Goal: Task Accomplishment & Management: Use online tool/utility

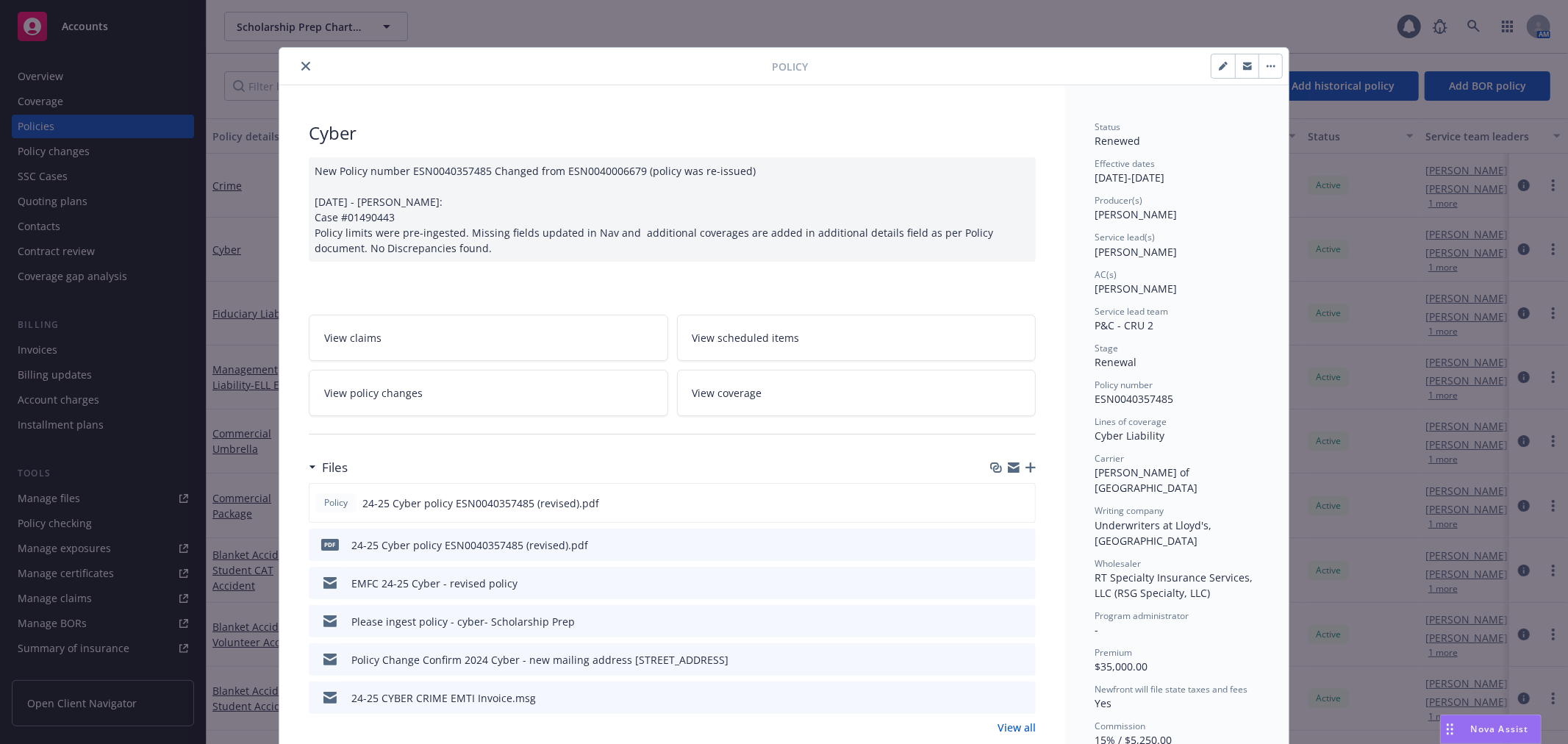
click at [302, 63] on icon "close" at bounding box center [306, 66] width 9 height 9
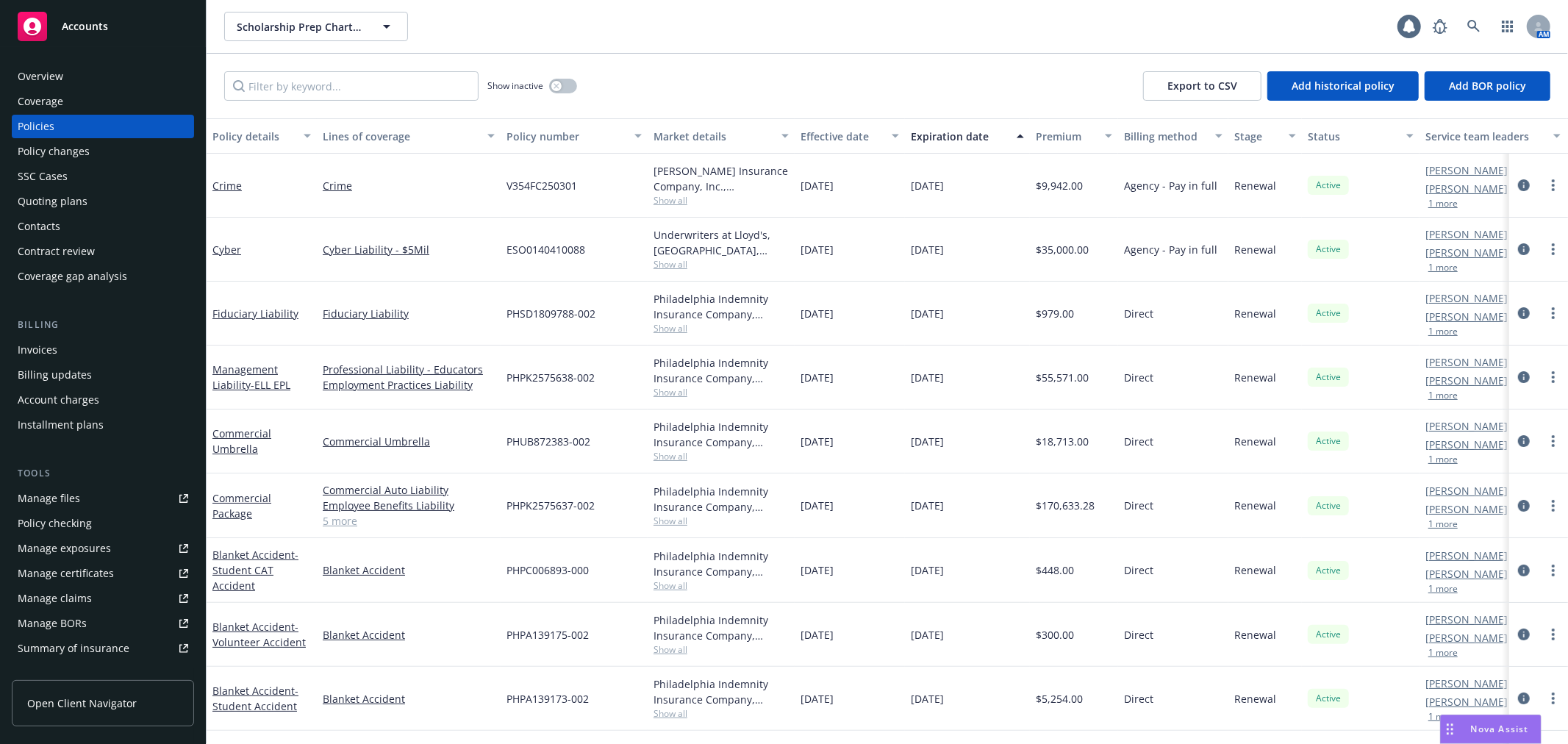
click at [116, 150] on div "Policy changes" at bounding box center [102, 151] width 171 height 23
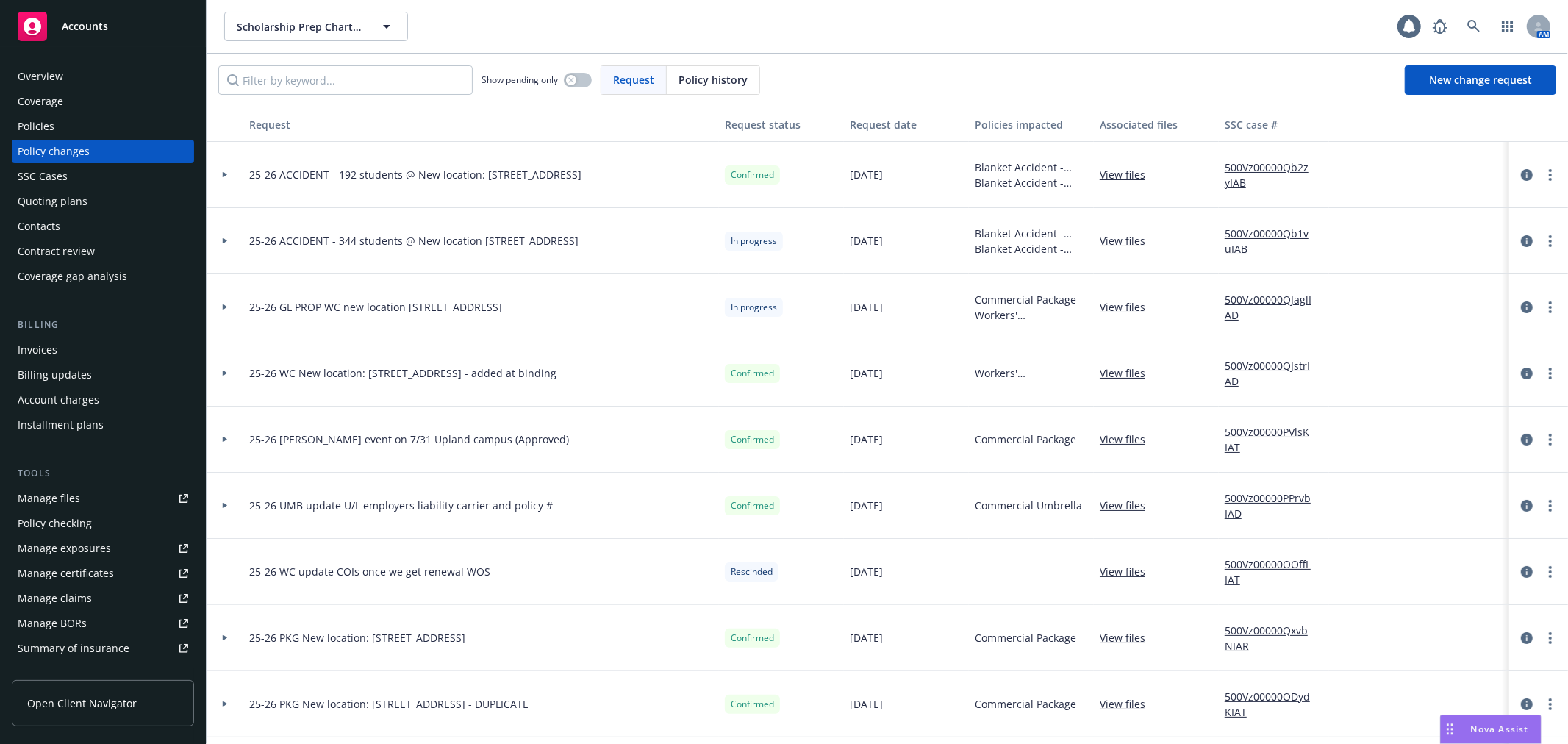
click at [219, 245] on div at bounding box center [225, 241] width 37 height 66
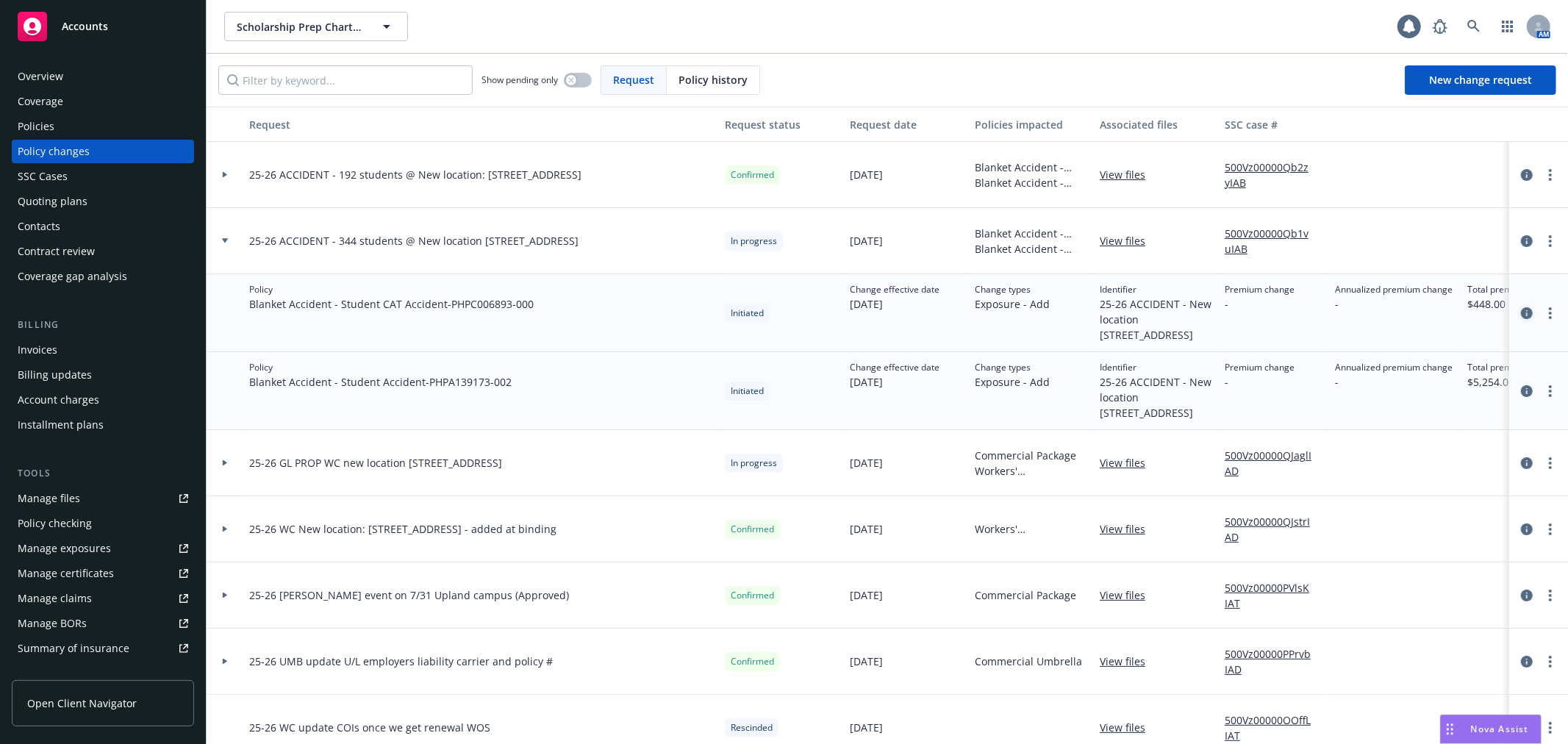
click at [1521, 319] on icon "circleInformation" at bounding box center [1527, 313] width 12 height 12
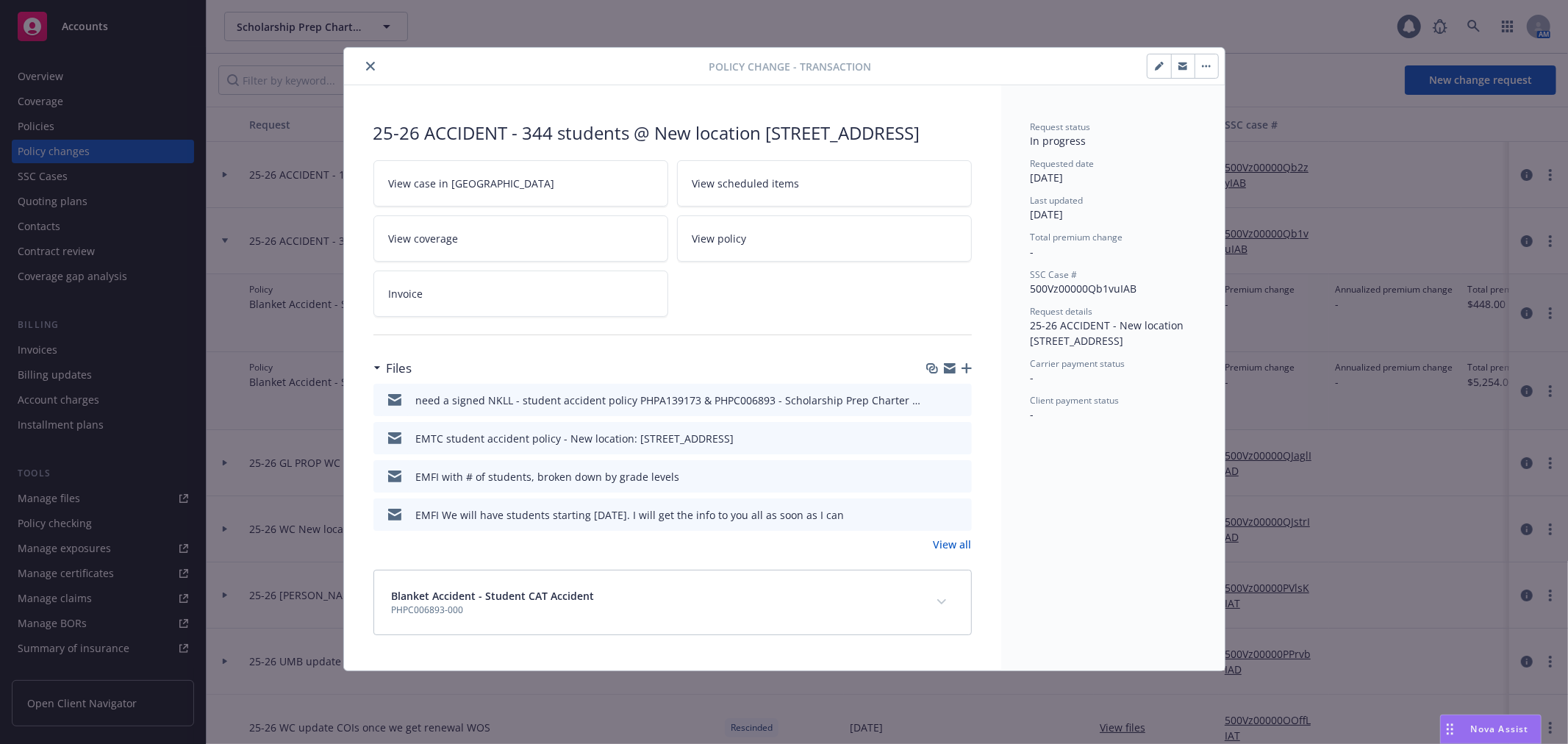
click at [948, 374] on icon "button" at bounding box center [949, 368] width 12 height 12
click at [574, 206] on link "View case in SSC" at bounding box center [520, 183] width 295 height 46
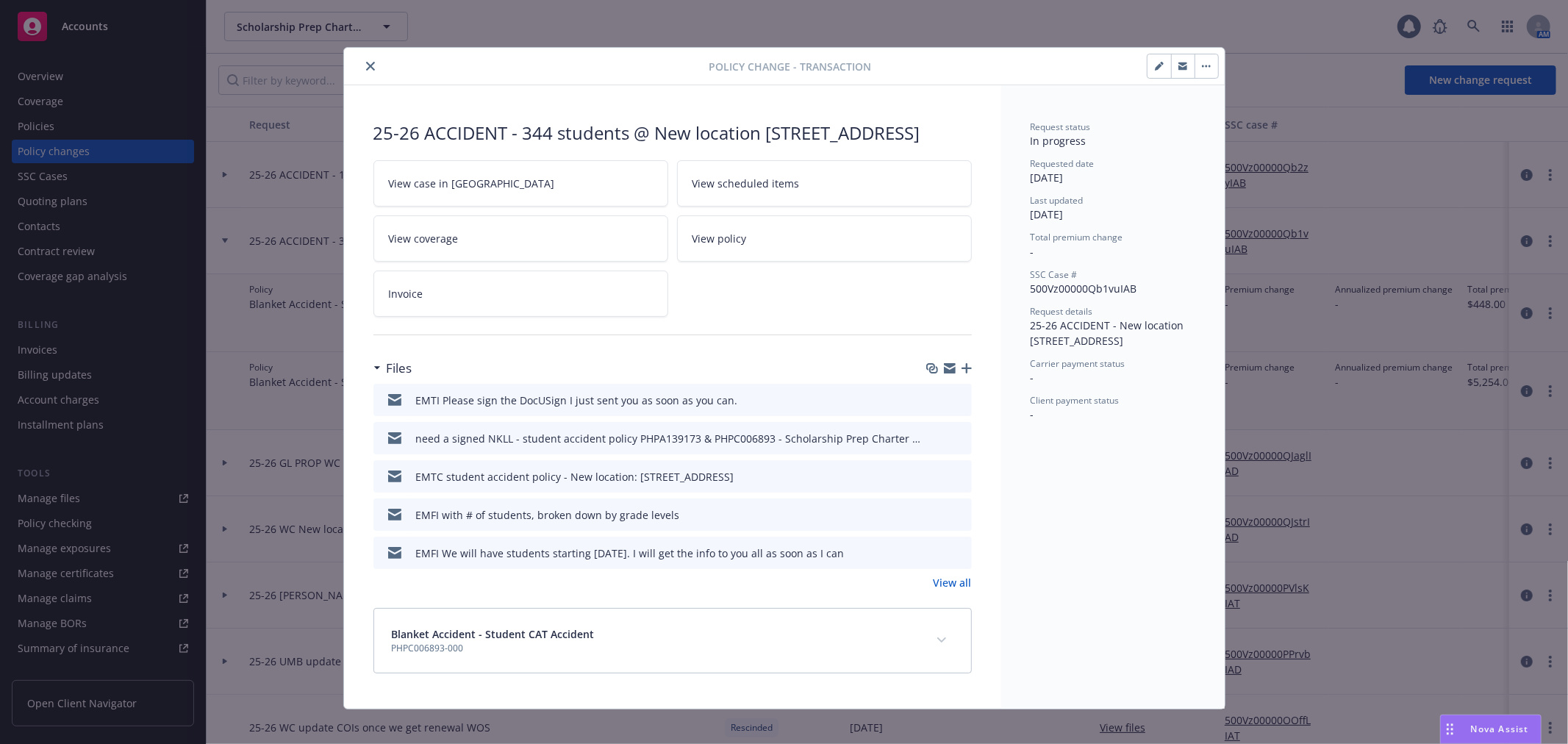
click at [366, 68] on icon "close" at bounding box center [370, 66] width 9 height 9
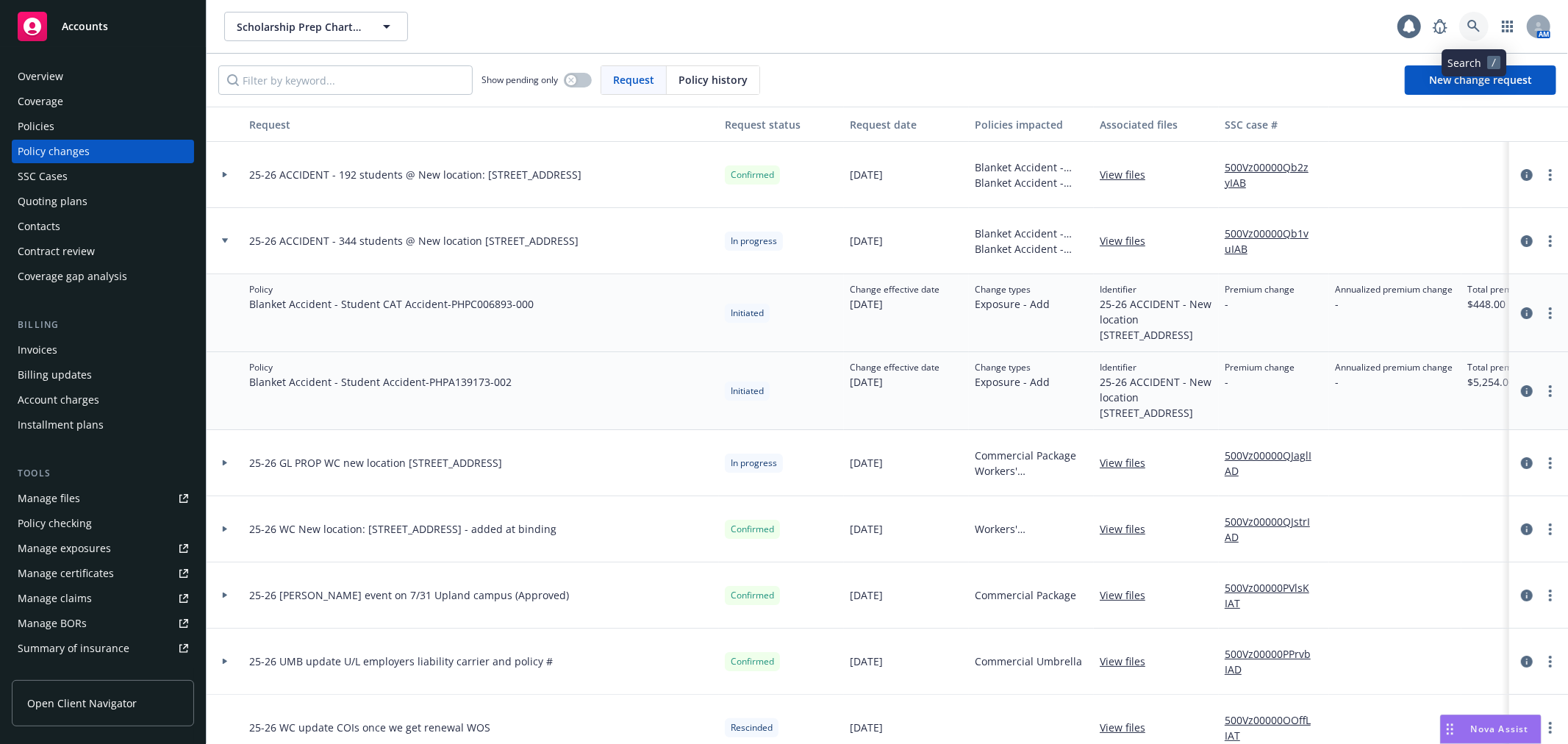
click at [1475, 20] on icon at bounding box center [1474, 27] width 13 height 13
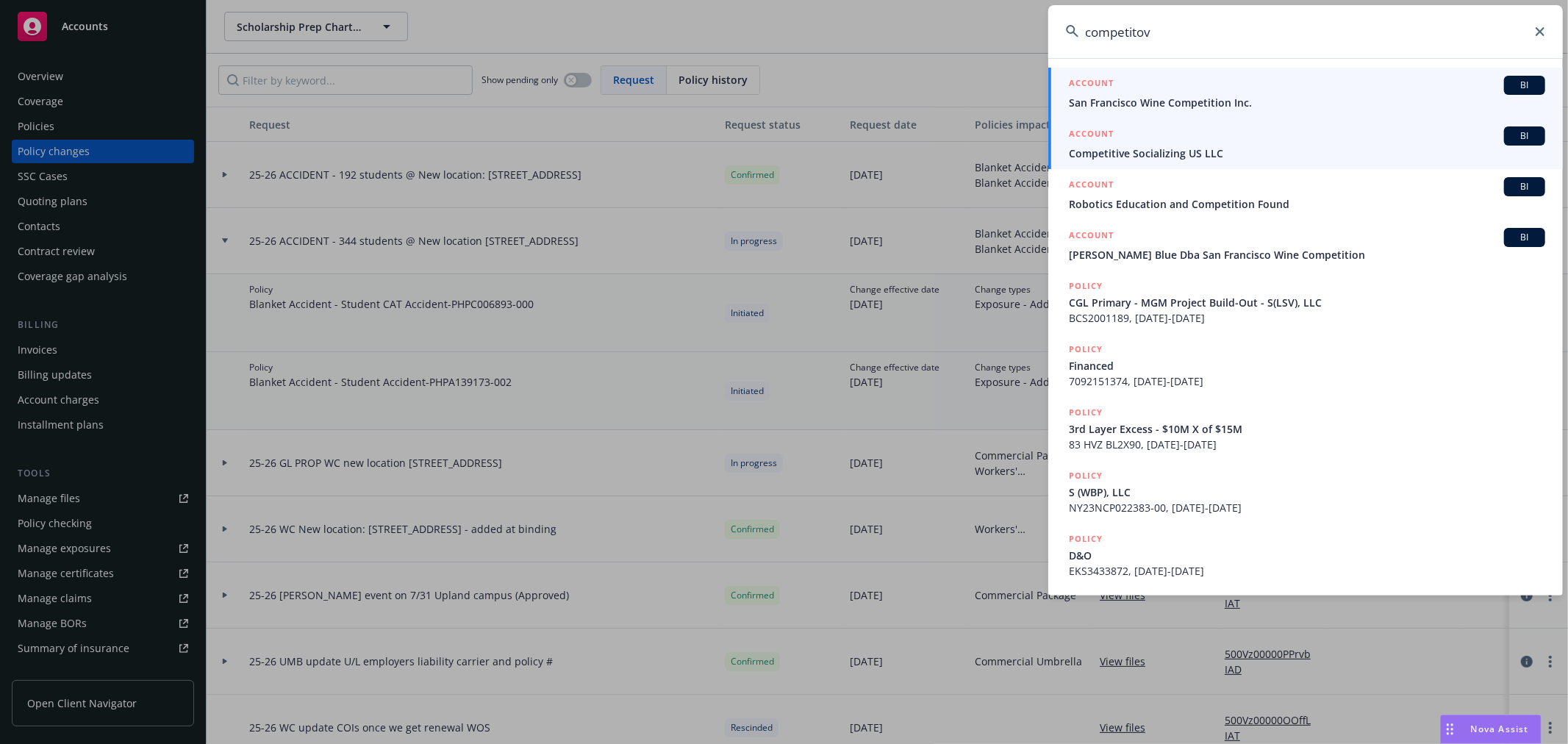
type input "competitov"
click at [1199, 156] on span "Competitive Socializing US LLC" at bounding box center [1307, 153] width 476 height 15
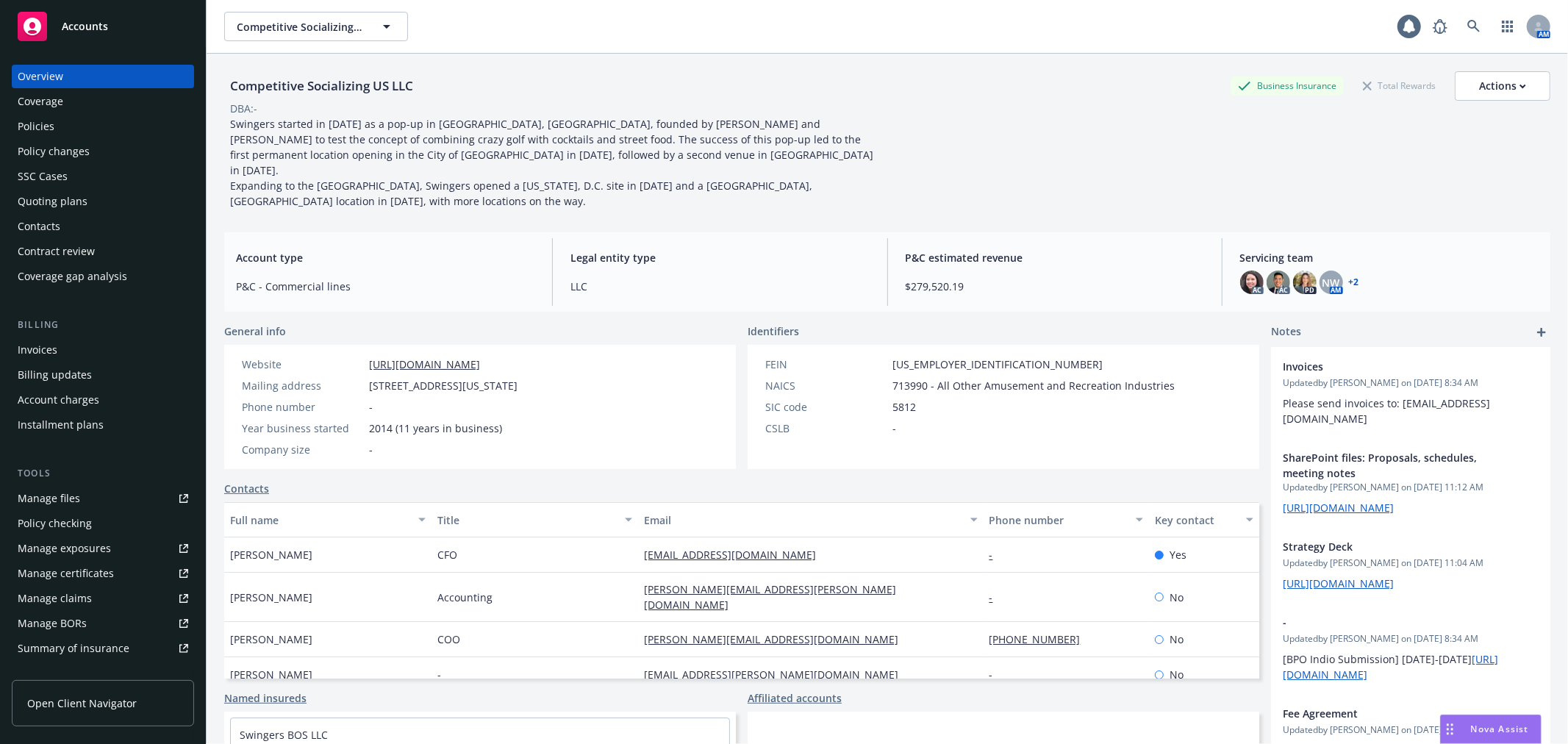
click at [64, 158] on div "Policy changes" at bounding box center [53, 151] width 72 height 23
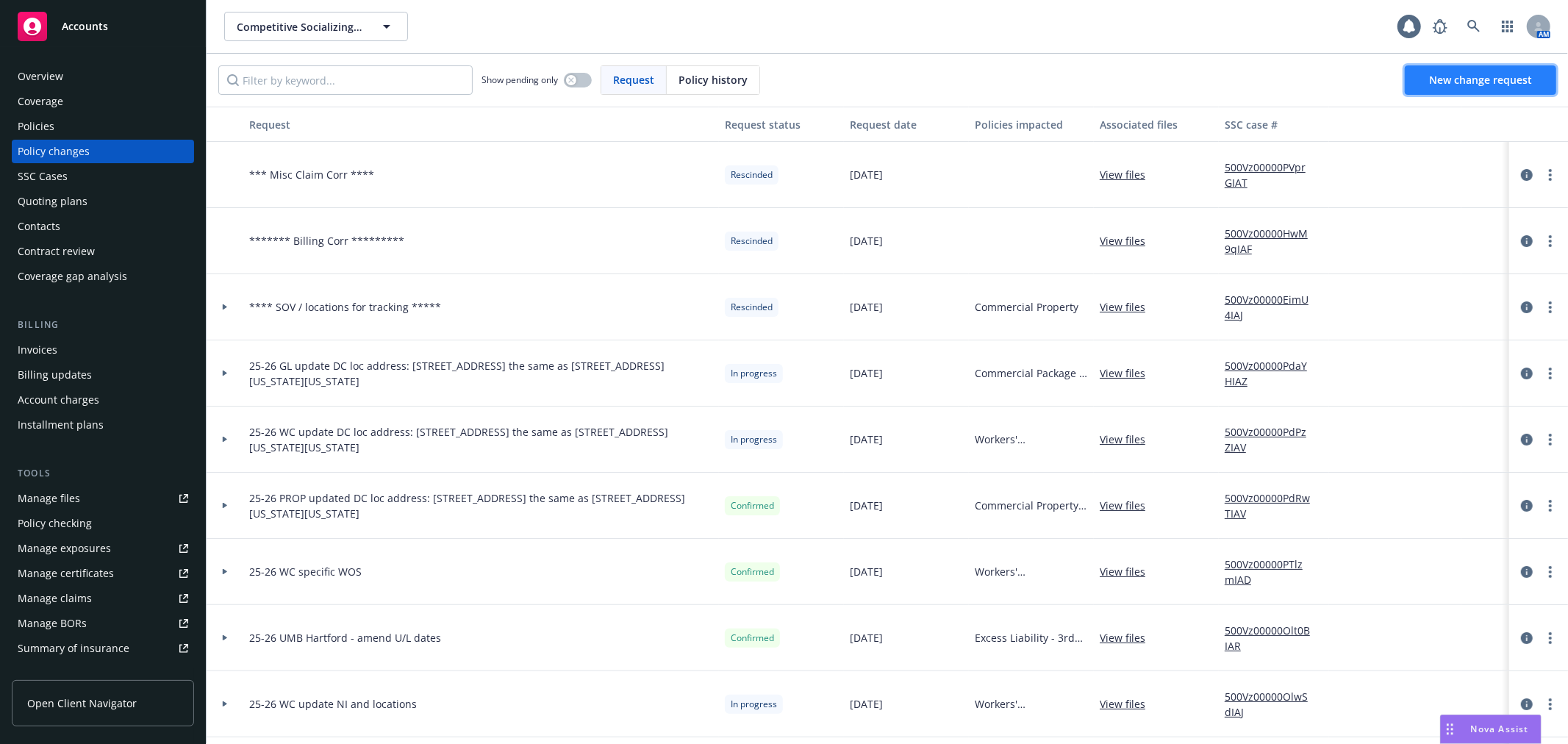
click at [1459, 73] on span "New change request" at bounding box center [1479, 79] width 103 height 13
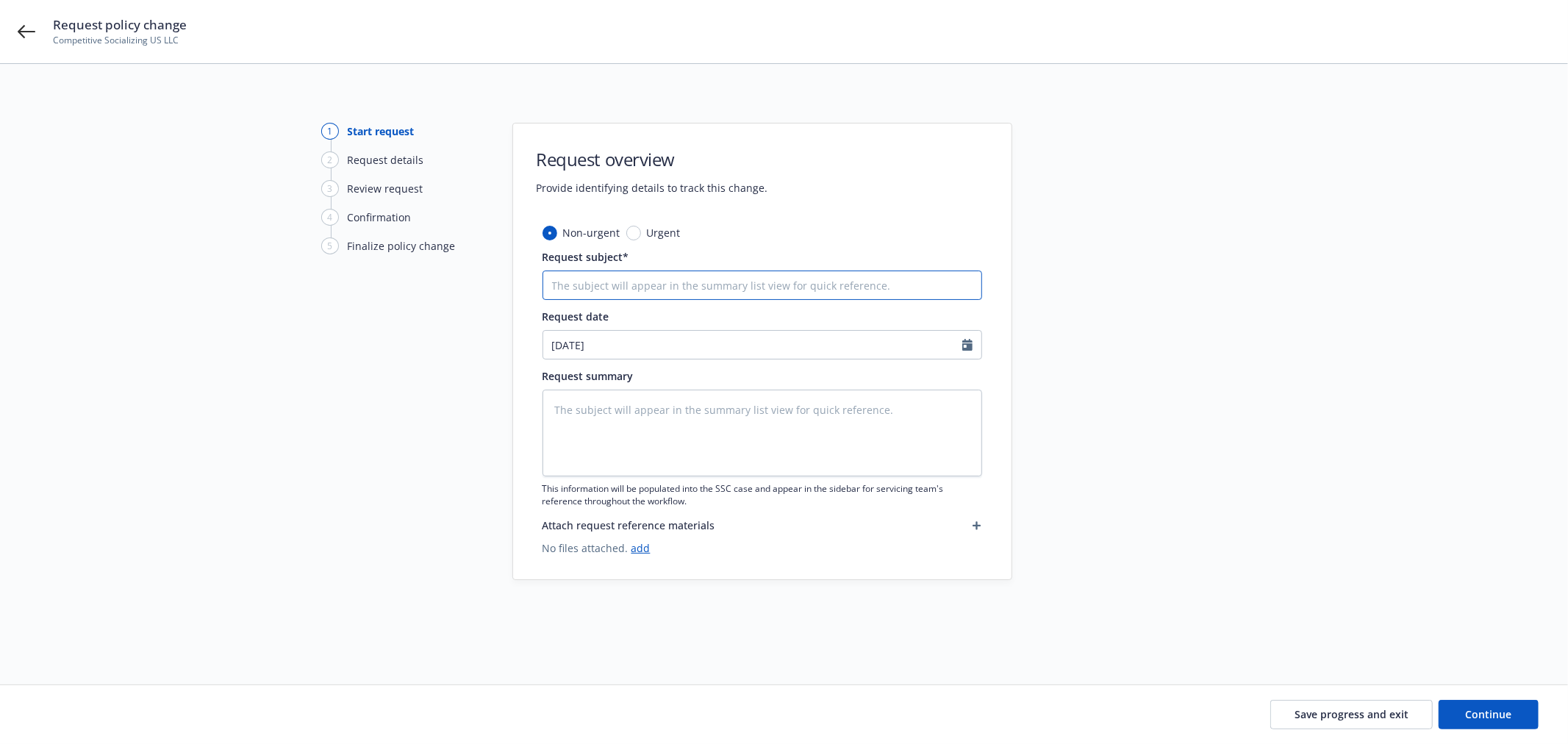
click at [616, 277] on input "Request subject*" at bounding box center [762, 285] width 439 height 30
paste input "NY Head Office at 143 W. 29th Street, 7th Floor / leasing options for 2026 / 24…"
type textarea "x"
type input "NY Head Office at 143 W. 29th Street, 7th Floor / leasing options for 2026 / 24…"
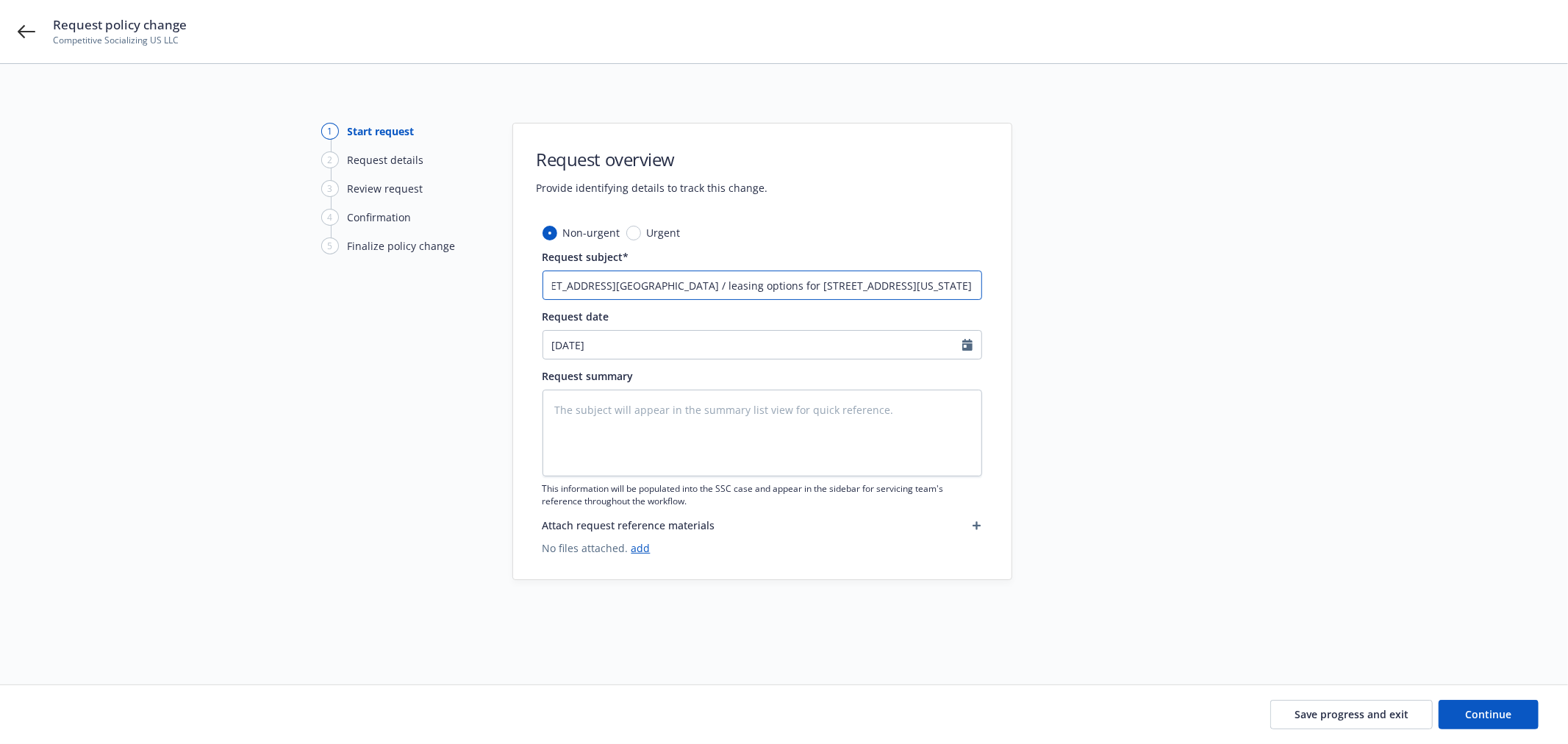
drag, startPoint x: 873, startPoint y: 285, endPoint x: 1024, endPoint y: 285, distance: 151.0
click at [1024, 285] on div "1 Start request 2 Request details 3 Review request 4 Confirmation 5 Finalize po…" at bounding box center [784, 356] width 1532 height 467
type textarea "x"
type input "NY Head Office at 143 W. 29th Street, 7th Floor / leasing options for 2026 / 24…"
type textarea "x"
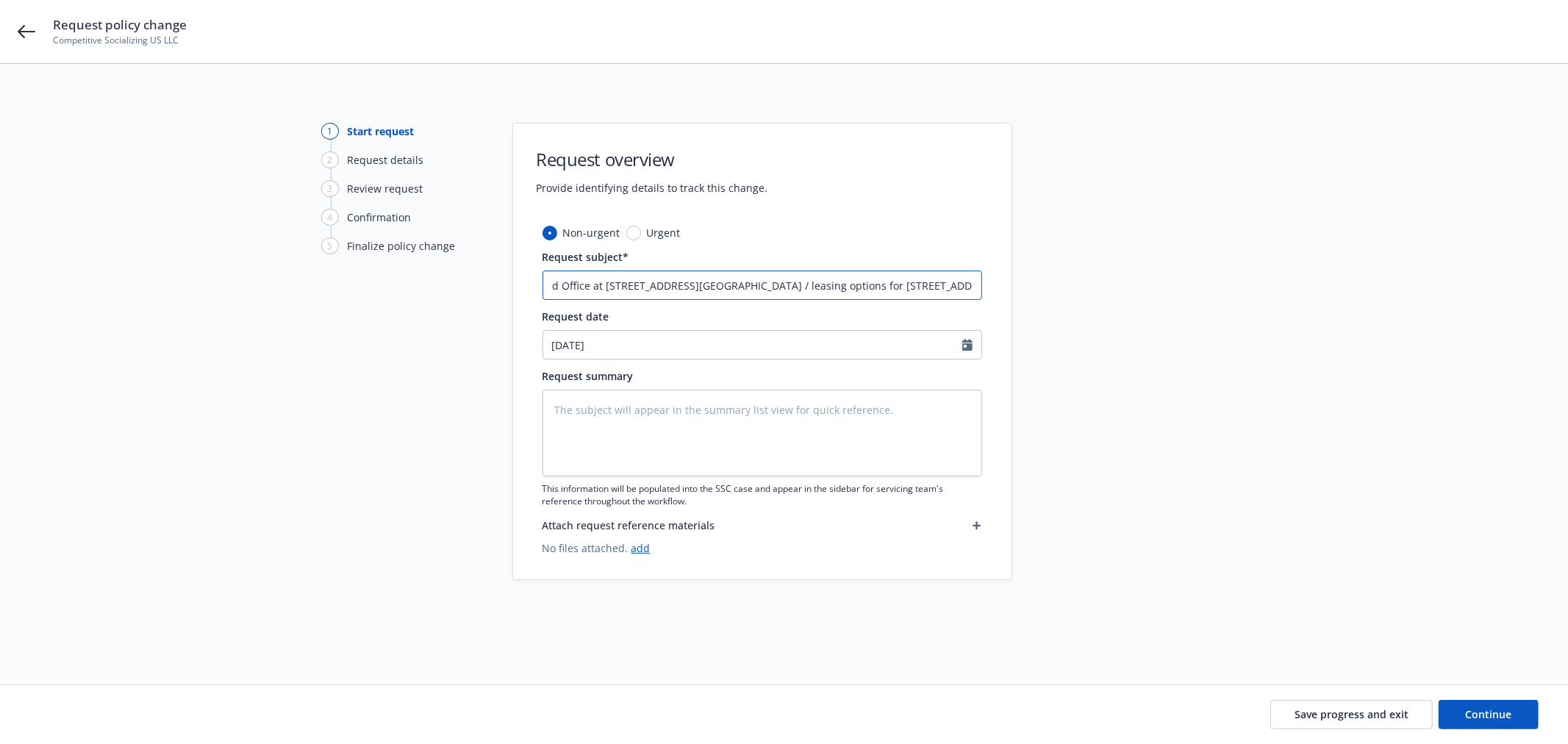
scroll to position [0, 41]
click at [701, 288] on input "NY Head Office at 143 W. 29th Street, 7th Floor / leasing options for 2026 / 24…" at bounding box center [762, 285] width 439 height 30
type input "NY Head Office at 143 W. 29th Street, 7th Floor / leasing options for 2026 / 24…"
click at [692, 446] on textarea at bounding box center [762, 433] width 439 height 87
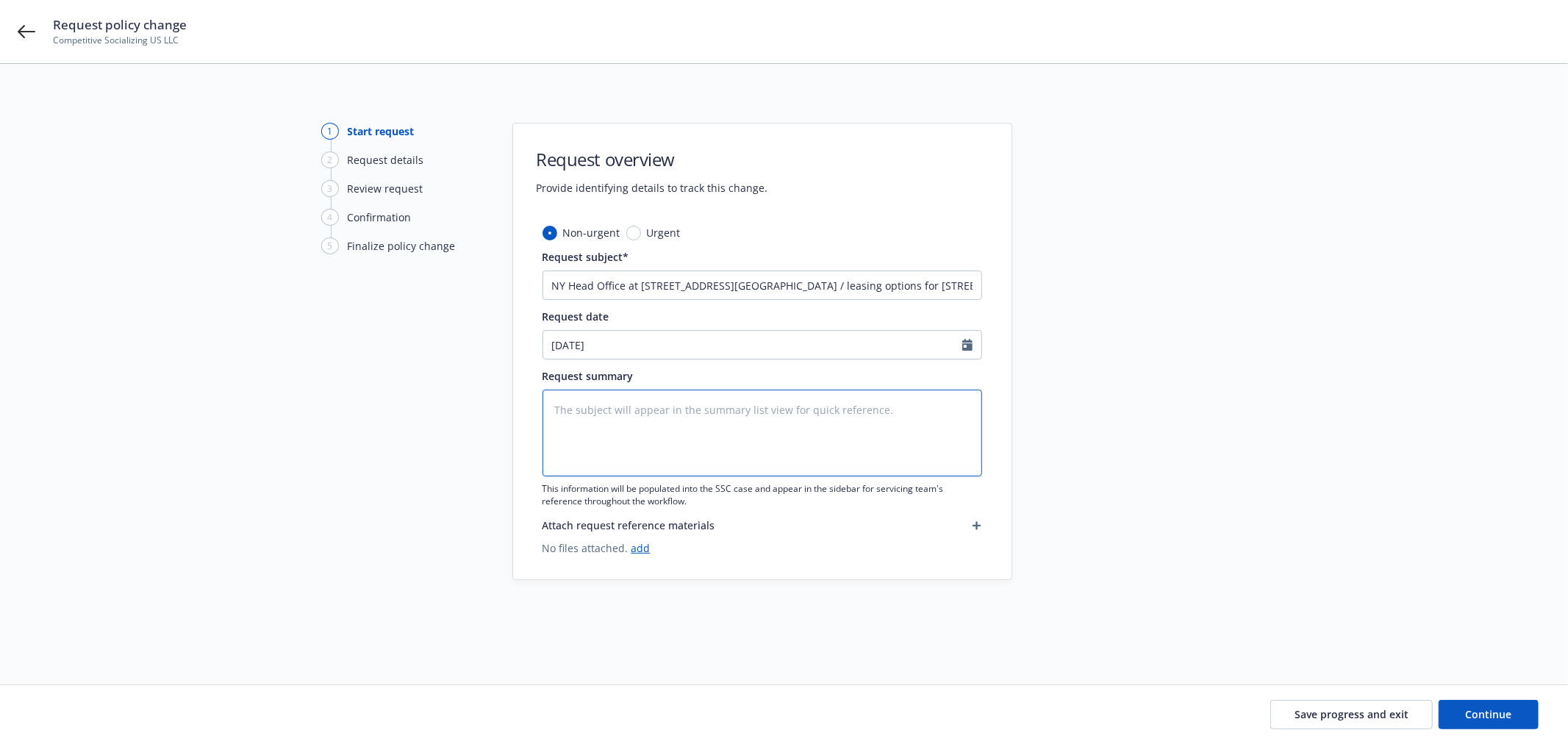
paste textarea "NY Head Office at 143 W. 29th Street, 7th Floor / leasing options for 2026 / 24…"
type textarea "x"
type textarea "NY Head Office at 143 W. 29th Street, 7th Floor / leasing options for 2026 / 24…"
click at [563, 342] on input "08/28/2025" at bounding box center [753, 344] width 419 height 28
select select "8"
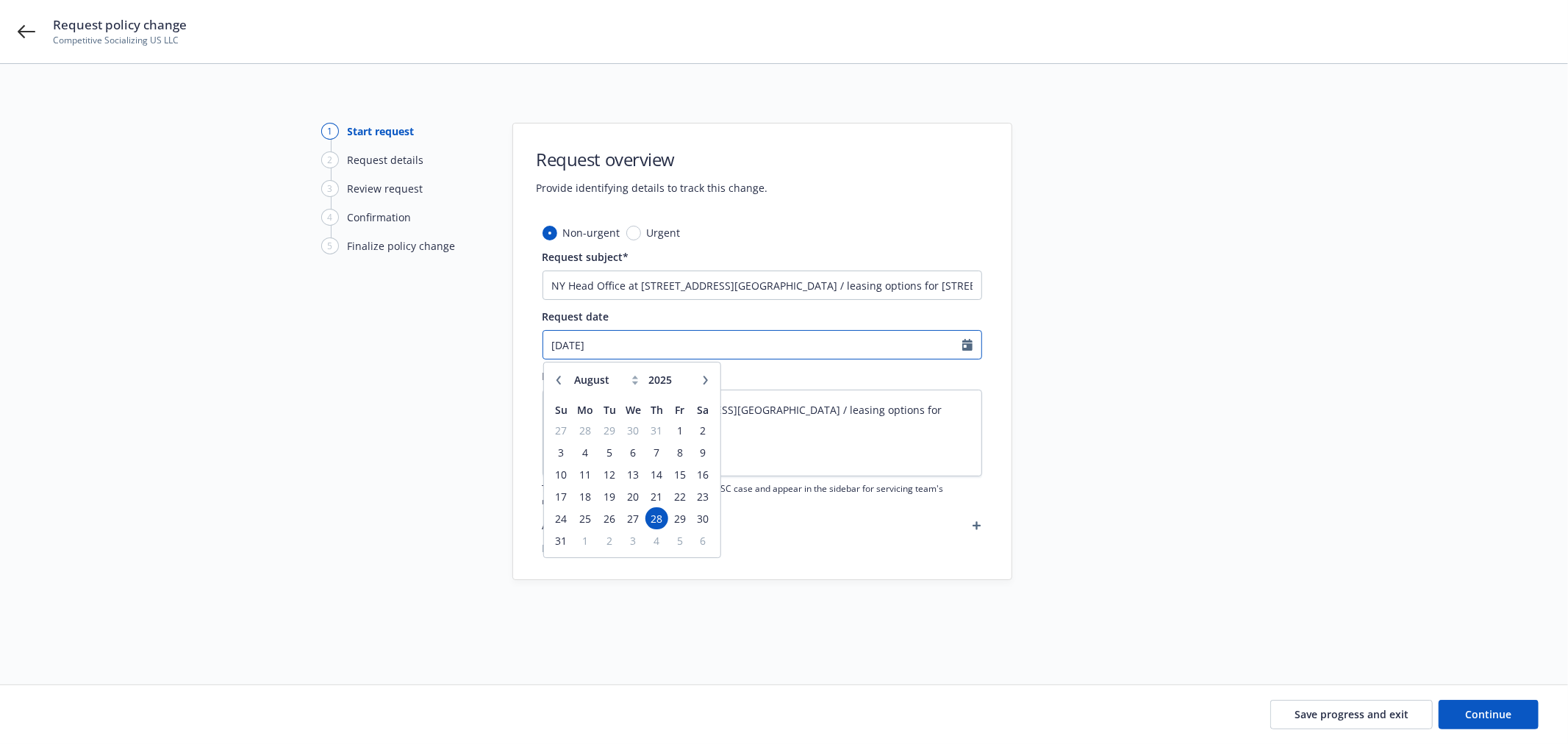
drag, startPoint x: 633, startPoint y: 353, endPoint x: 540, endPoint y: 351, distance: 93.0
click at [540, 351] on div "Non-urgent Urgent Request subject* NY Head Office at 143 W. 29th Street, 7th Fl…" at bounding box center [761, 402] width 498 height 355
type input "04/01/2026"
click at [1031, 394] on div "1 Start request 2 Request details 3 Review request 4 Confirmation 5 Finalize po…" at bounding box center [784, 356] width 1532 height 467
click at [548, 287] on input "NY Head Office at 143 W. 29th Street, 7th Floor / leasing options for 2026 / 24…" at bounding box center [762, 285] width 439 height 30
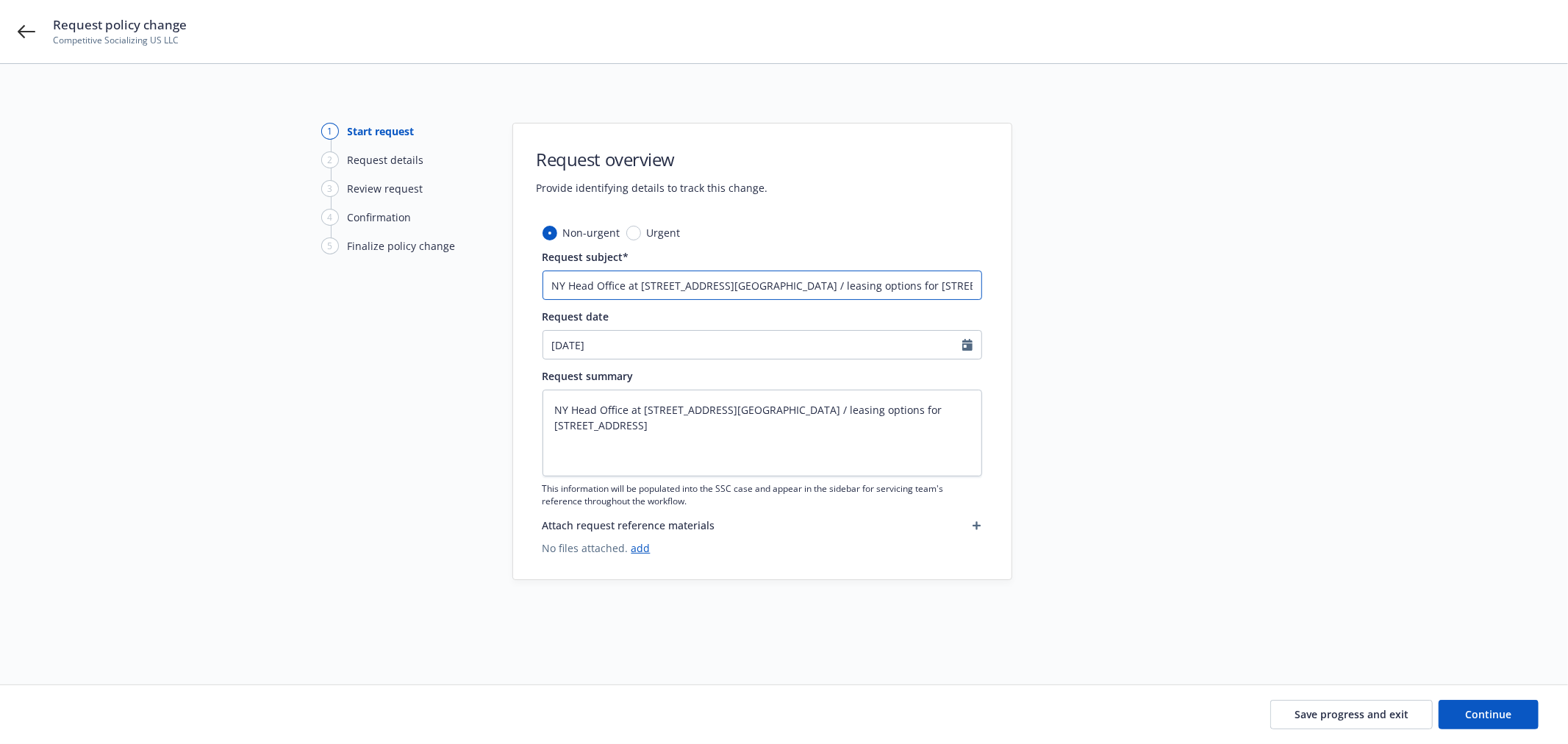
type textarea "x"
type input "2NY Head Office at 143 W. 29th Street, 7th Floor / leasing options for 2026 / 2…"
type textarea "x"
type input "26NY Head Office at 143 W. 29th Street, 7th Floor / leasing options for 2026 / …"
type textarea "x"
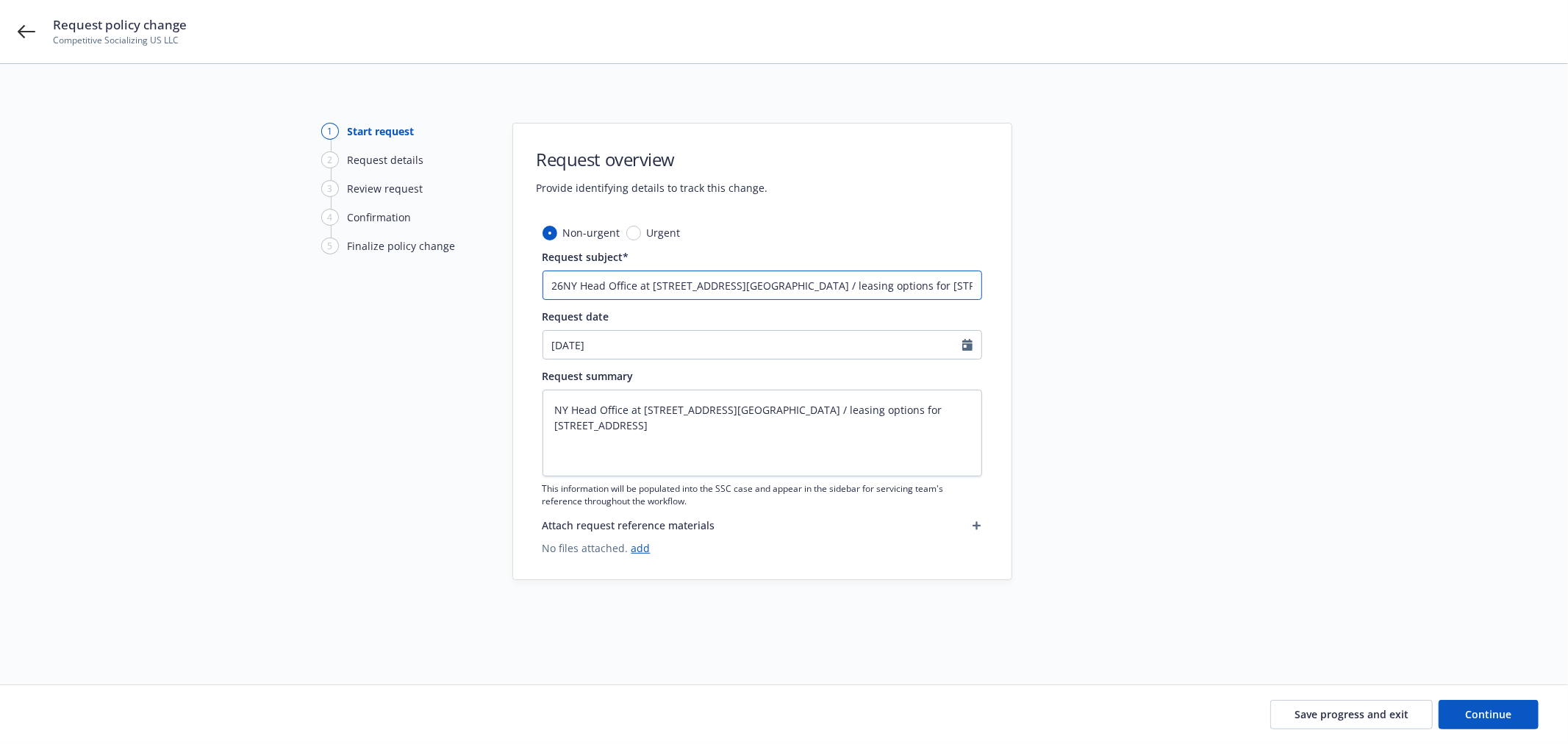
type input "26-NY Head Office at 143 W. 29th Street, 7th Floor / leasing options for 2026 /…"
type textarea "x"
type input "26-2NY Head Office at 143 W. 29th Street, 7th Floor / leasing options for 2026 …"
type textarea "x"
type input "26-27NY Head Office at 143 W. 29th Street, 7th Floor / leasing options for 2026…"
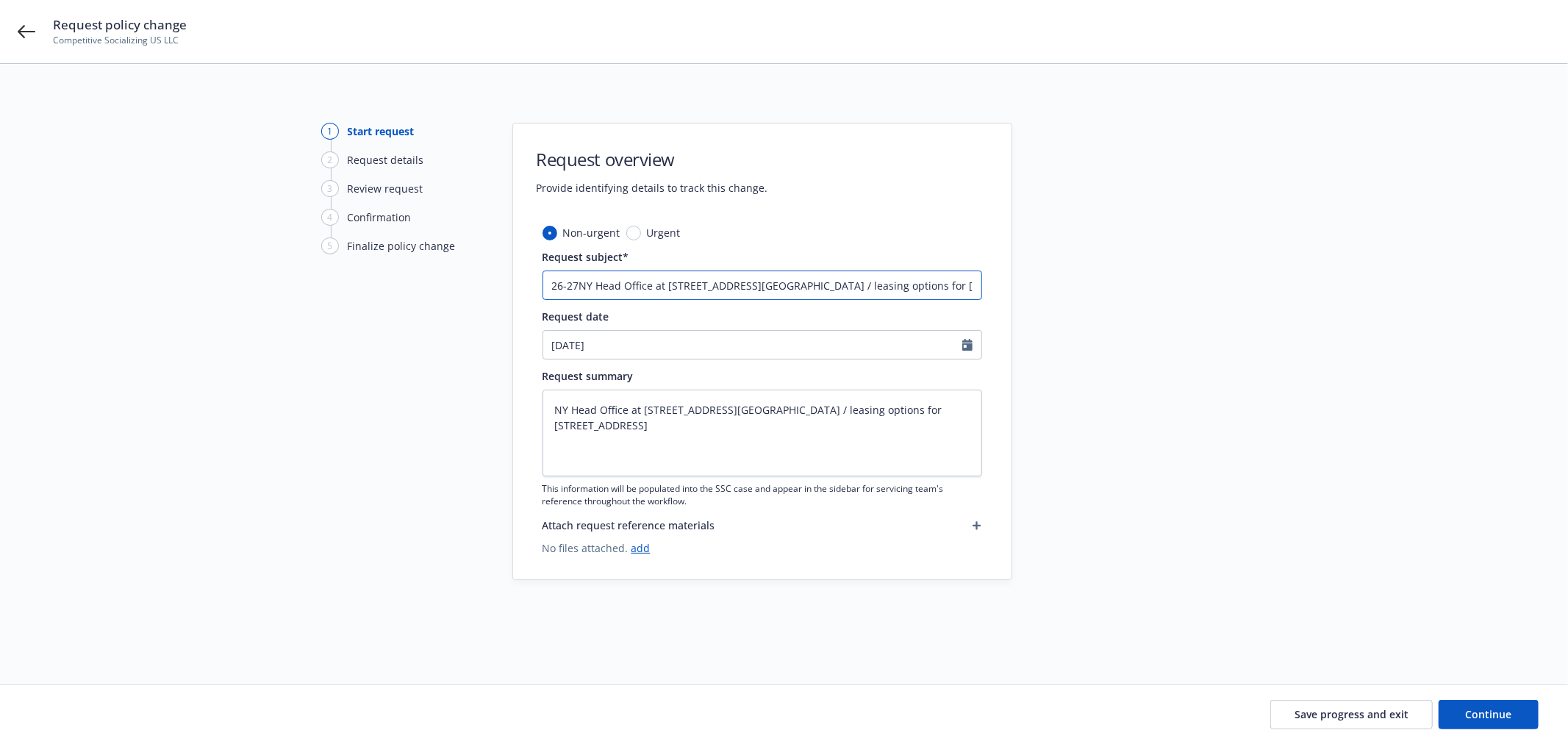
type textarea "x"
type input "26-27 NY Head Office at 143 W. 29th Street, 7th Floor / leasing options for 202…"
click at [666, 285] on input "26-27 NY Head Office at 143 W. 29th Street, 7th Floor / leasing options for 202…" at bounding box center [762, 285] width 439 height 30
type textarea "x"
type input "26-27 NY Head Office a 143 W. 29th Street, 7th Floor / leasing options for 2026…"
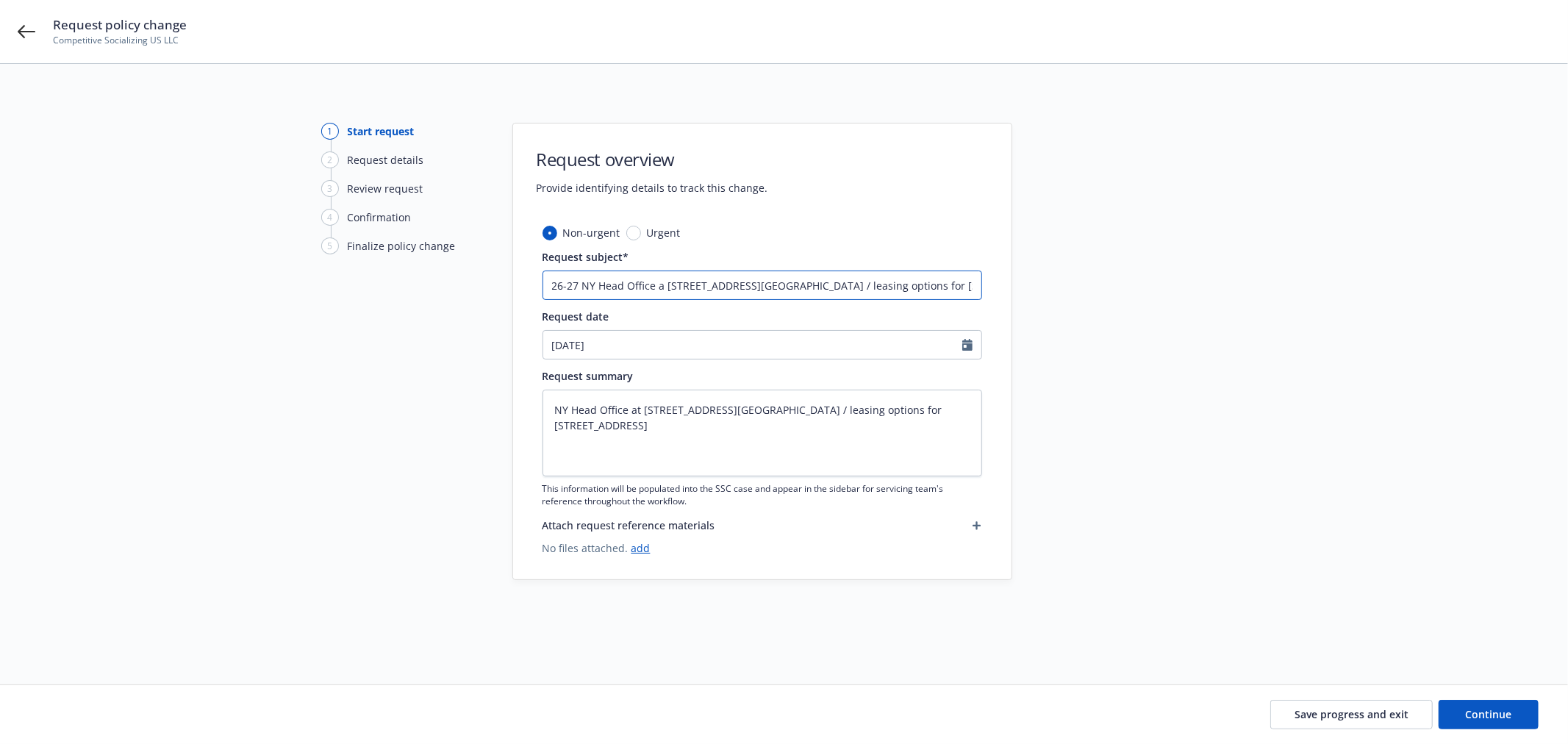
type textarea "x"
type input "26-27 NY Head Office 143 W. 29th Street, 7th Floor / leasing options for 2026 /…"
type textarea "x"
type input "26-27 NY Head Office 143 W. 29th Street, 7th Floor / leasing options for 2026 /…"
click at [1504, 710] on span "Continue" at bounding box center [1489, 714] width 46 height 13
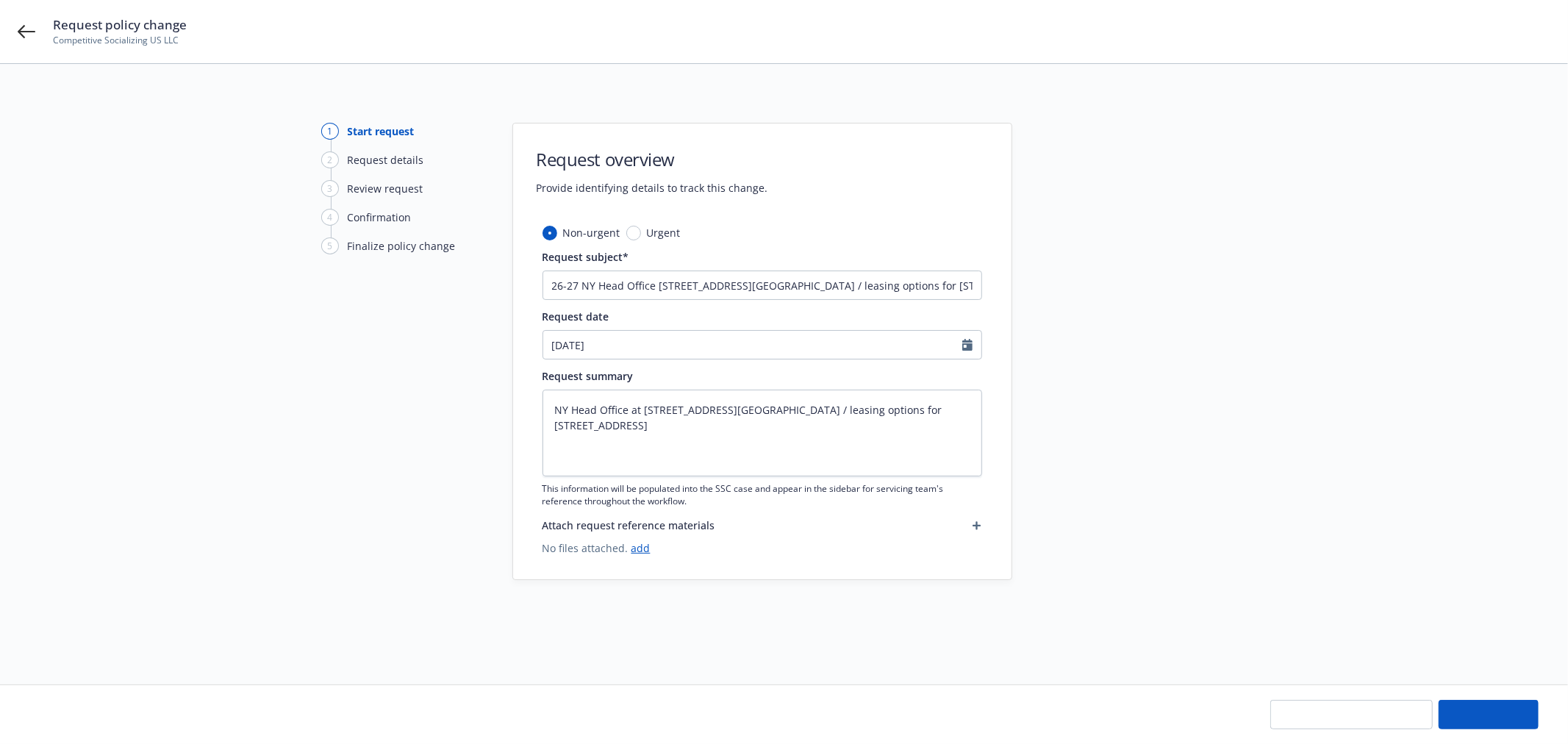
type textarea "x"
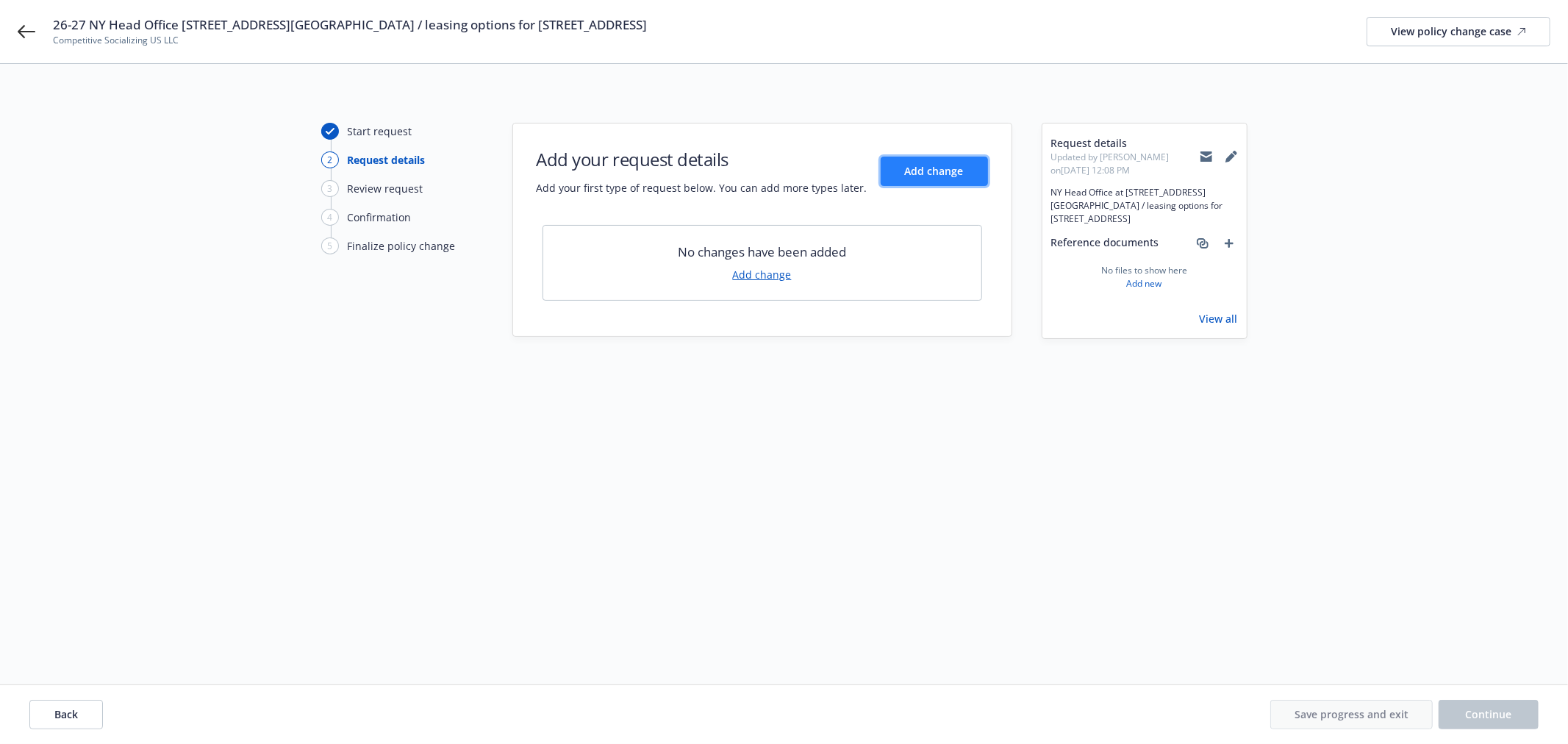
click at [936, 173] on span "Add change" at bounding box center [934, 171] width 59 height 13
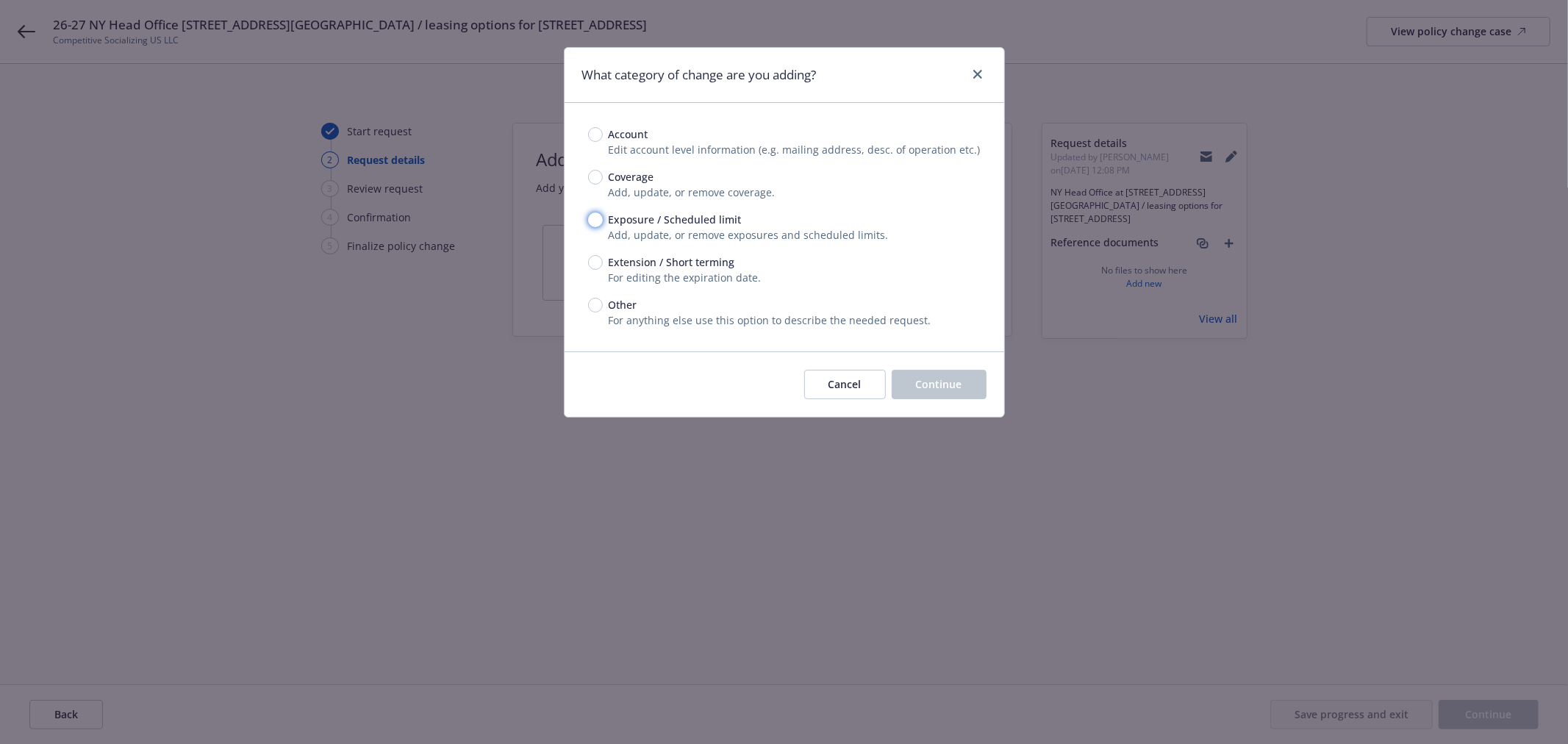
click at [600, 215] on input "Exposure / Scheduled limit" at bounding box center [595, 219] width 14 height 14
radio input "true"
click at [956, 387] on span "Continue" at bounding box center [939, 384] width 46 height 13
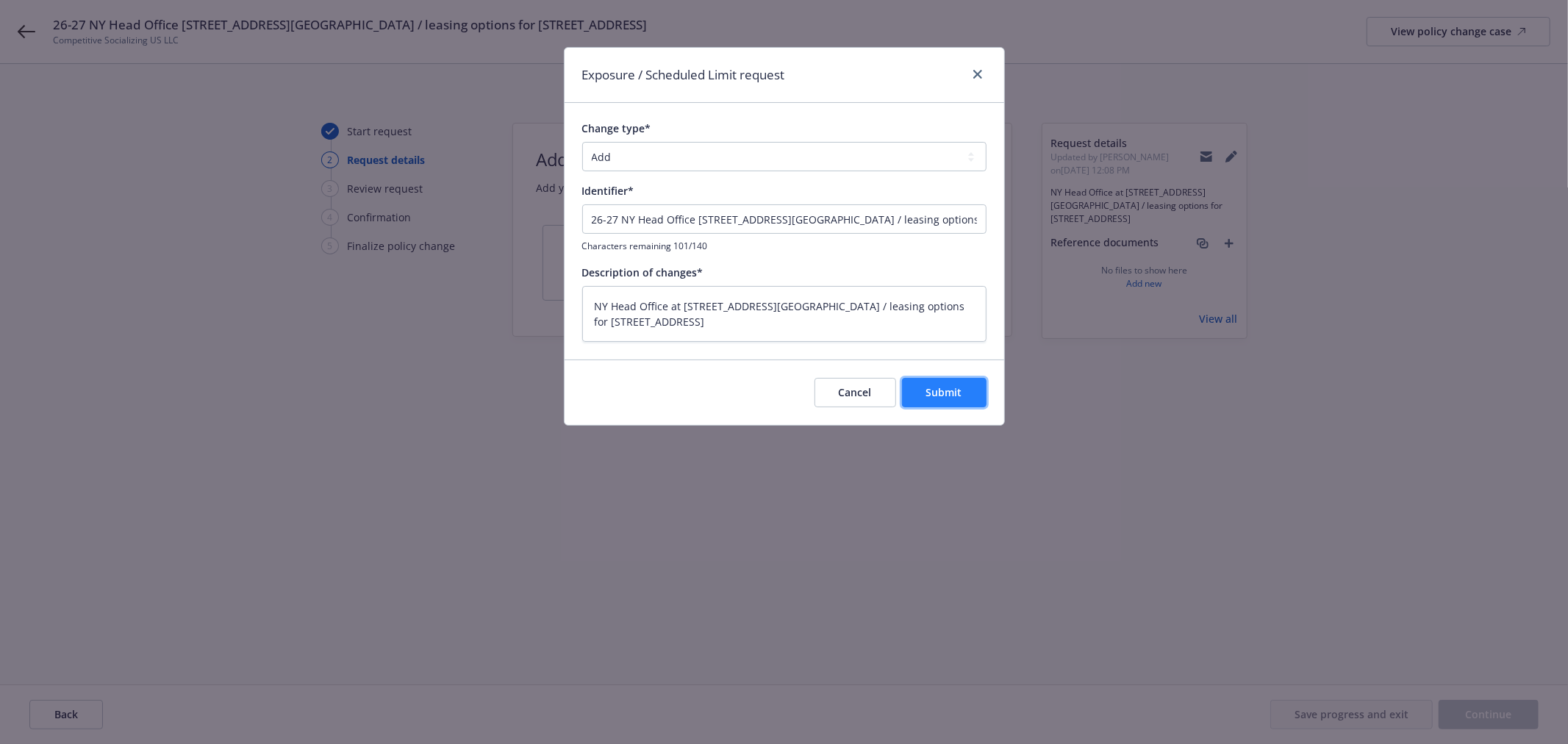
click at [944, 388] on span "Submit" at bounding box center [943, 392] width 36 height 13
type textarea "x"
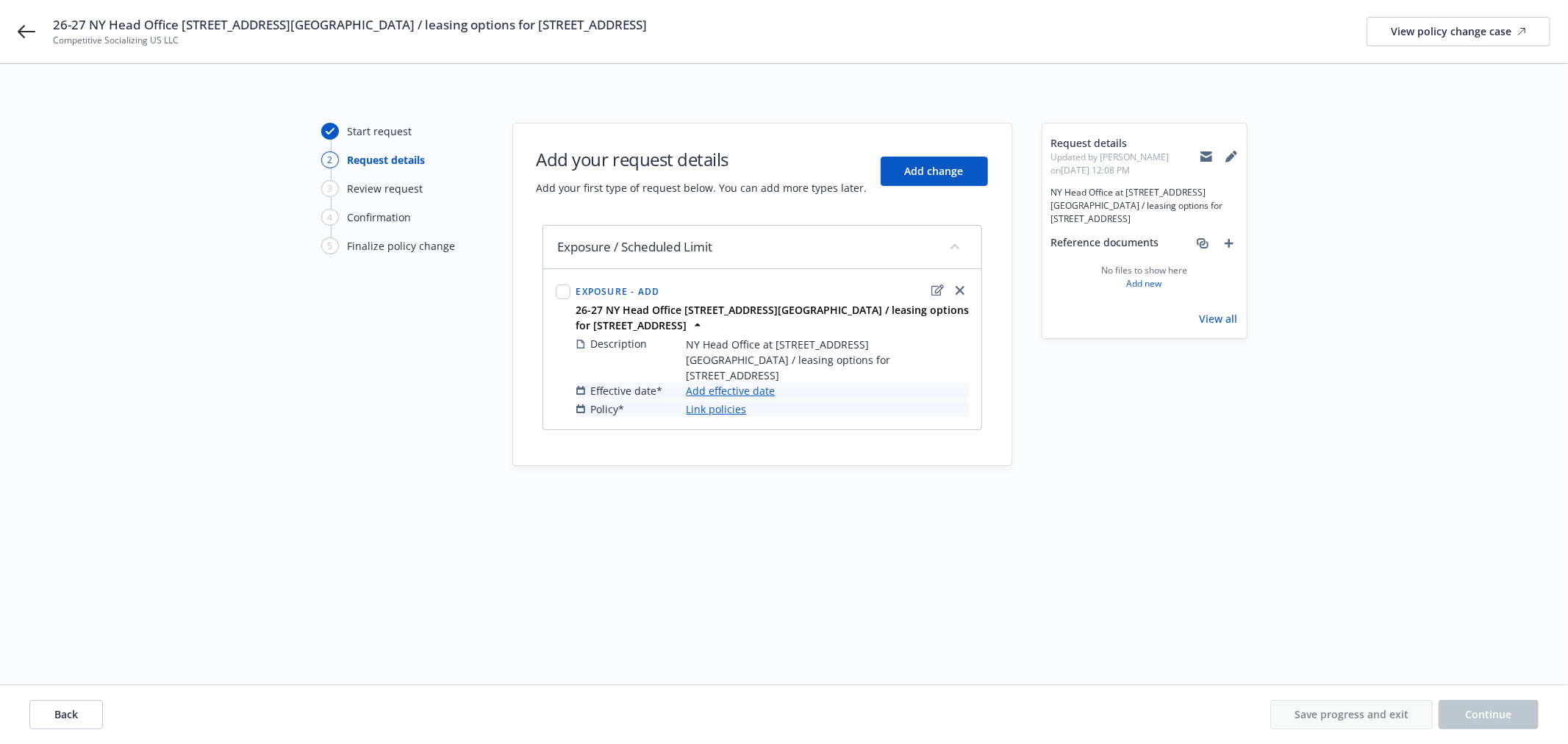
click at [754, 383] on link "Add effective date" at bounding box center [731, 390] width 89 height 15
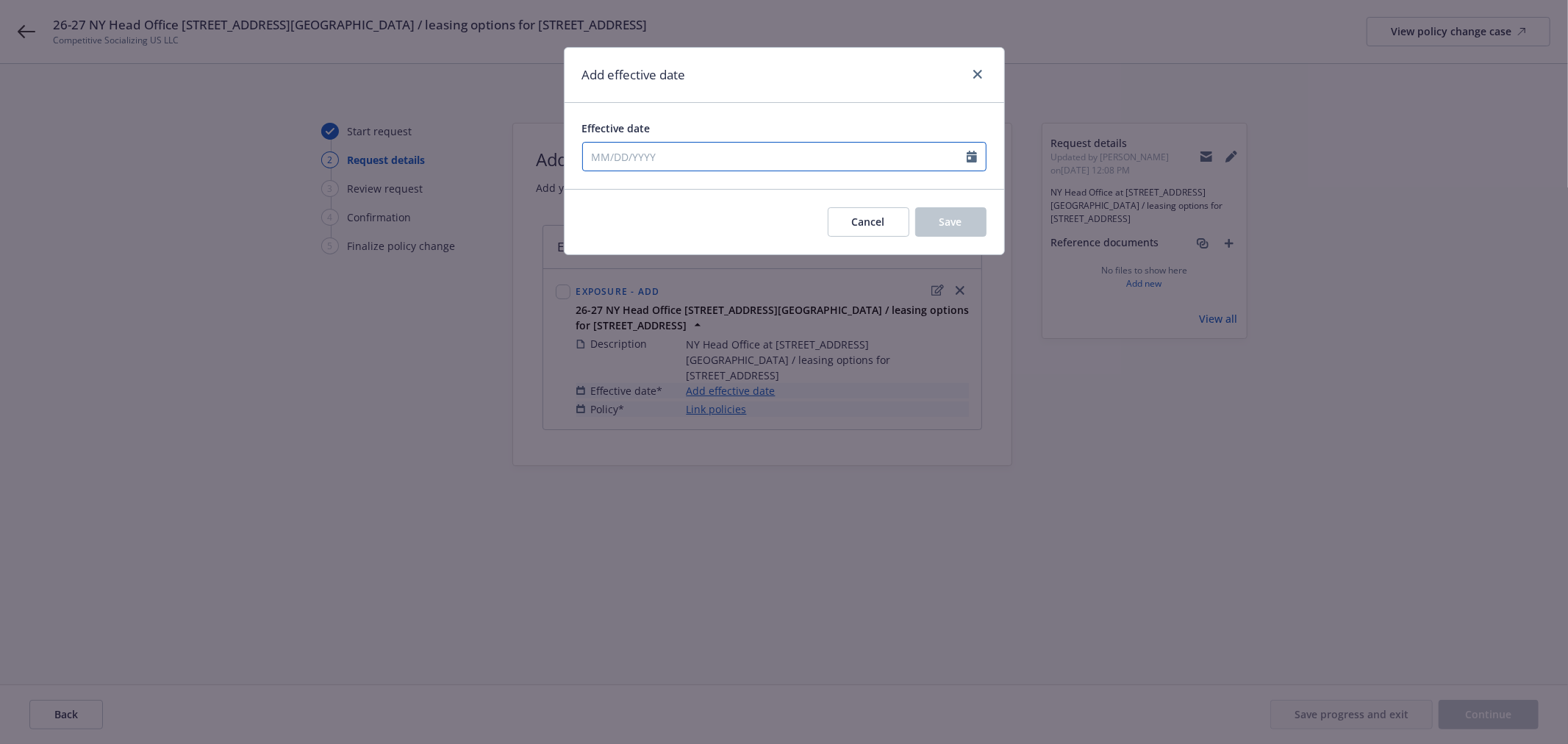
select select "8"
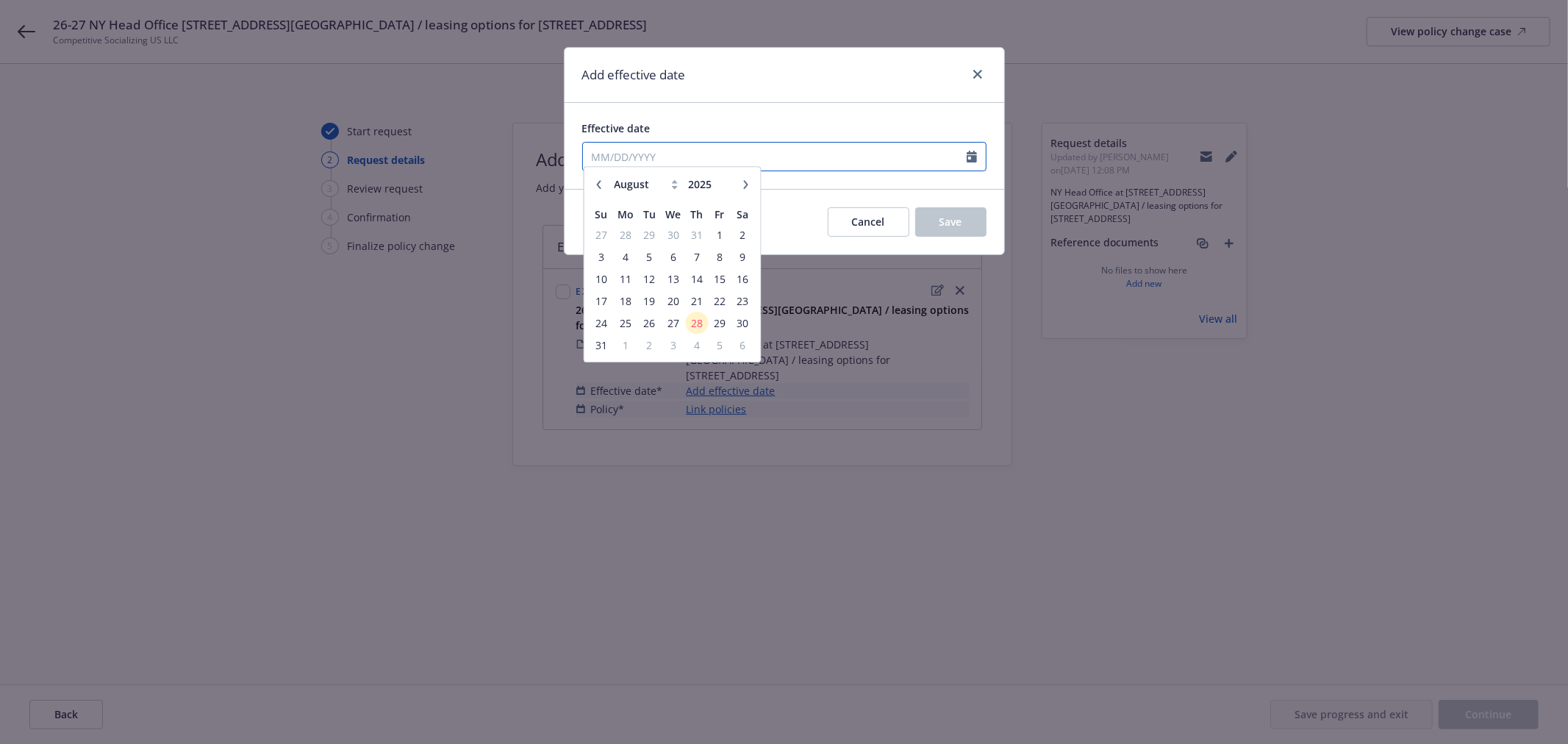
click at [665, 156] on input "Effective date" at bounding box center [775, 156] width 384 height 28
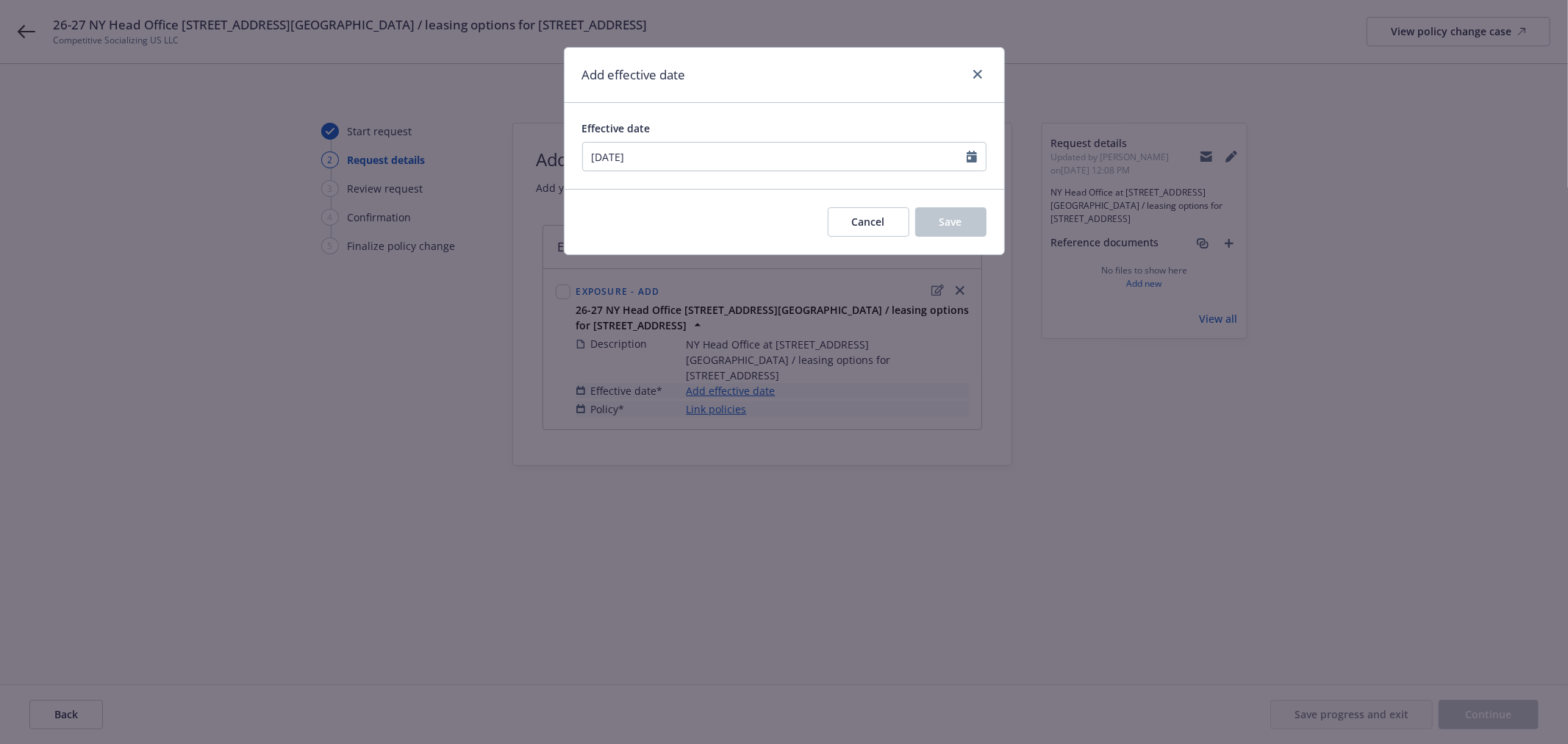
type input "04/01/2026"
click at [818, 92] on div "Add effective date" at bounding box center [784, 75] width 439 height 55
click at [975, 218] on button "Save" at bounding box center [950, 222] width 71 height 30
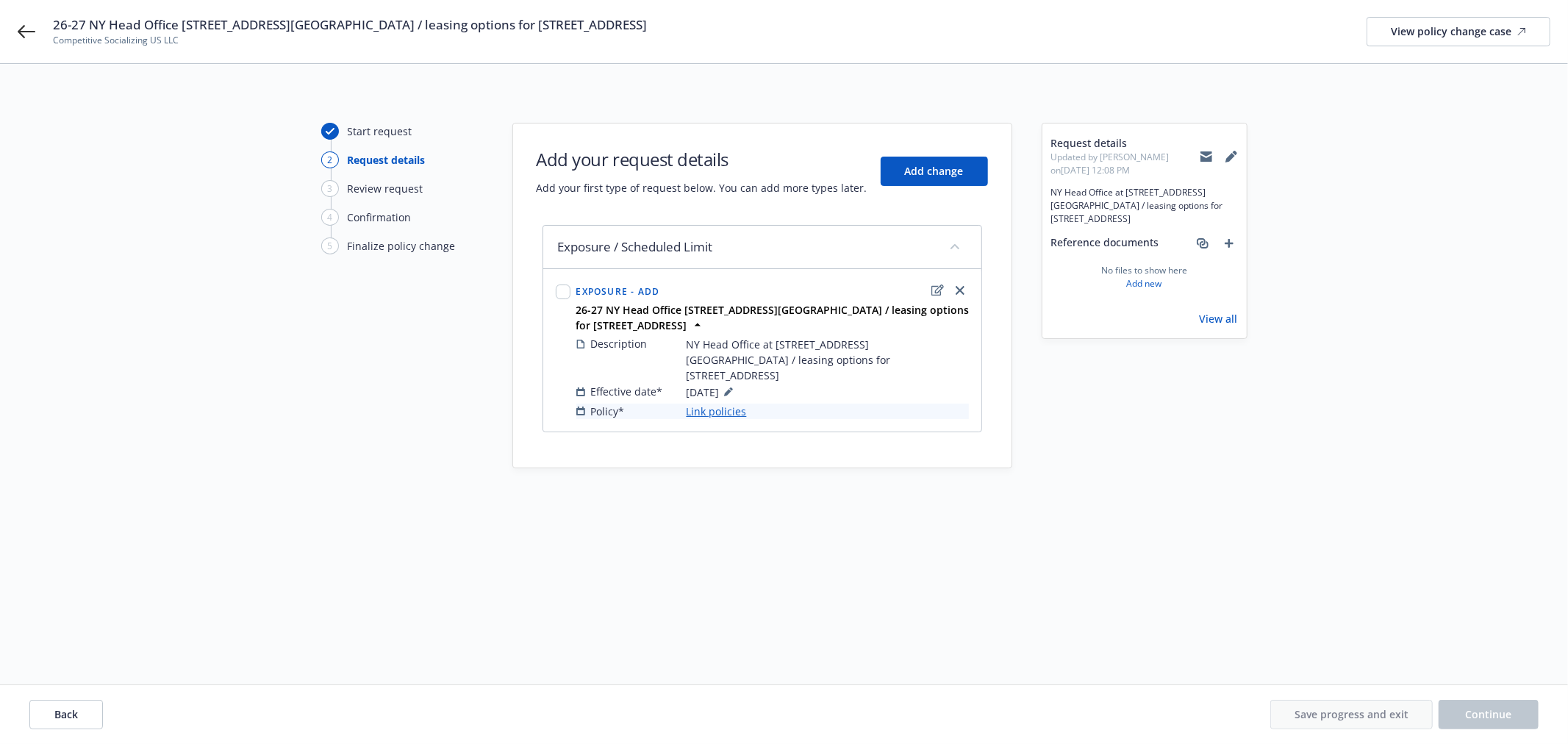
click at [708, 404] on link "Link policies" at bounding box center [716, 412] width 61 height 15
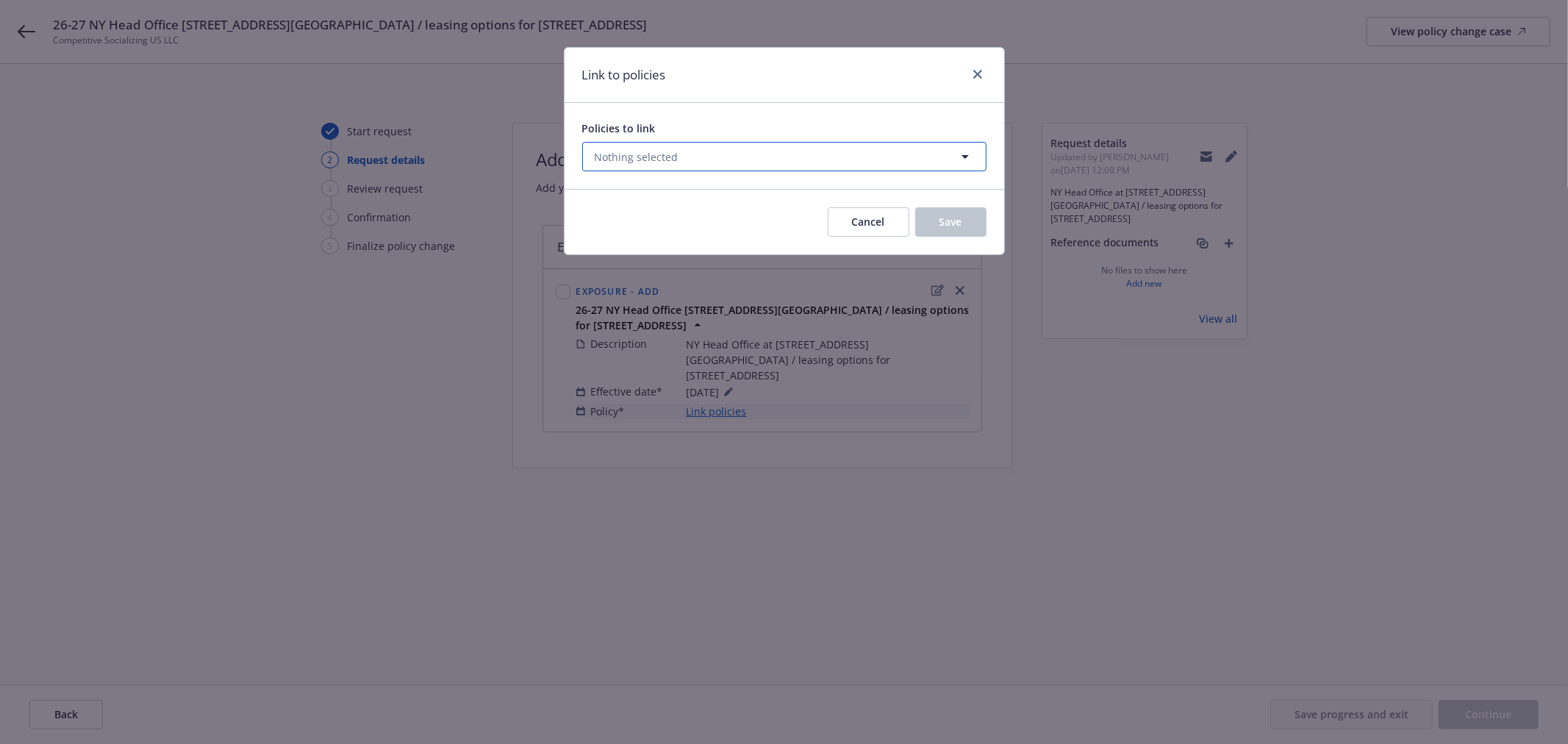
click at [705, 150] on button "Nothing selected" at bounding box center [784, 156] width 404 height 30
select select "ACTIVE"
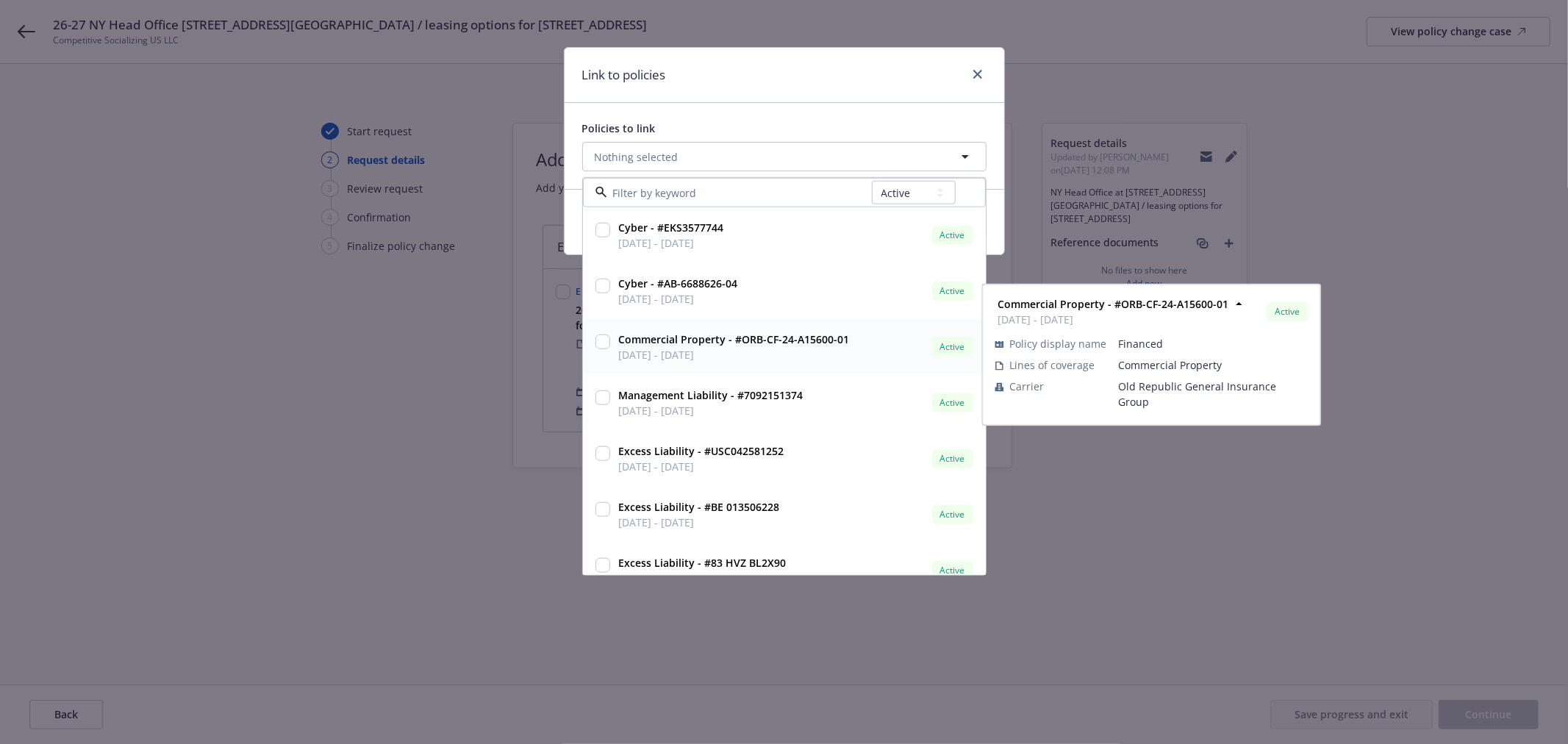
click at [600, 340] on input "checkbox" at bounding box center [602, 341] width 14 height 14
checkbox input "true"
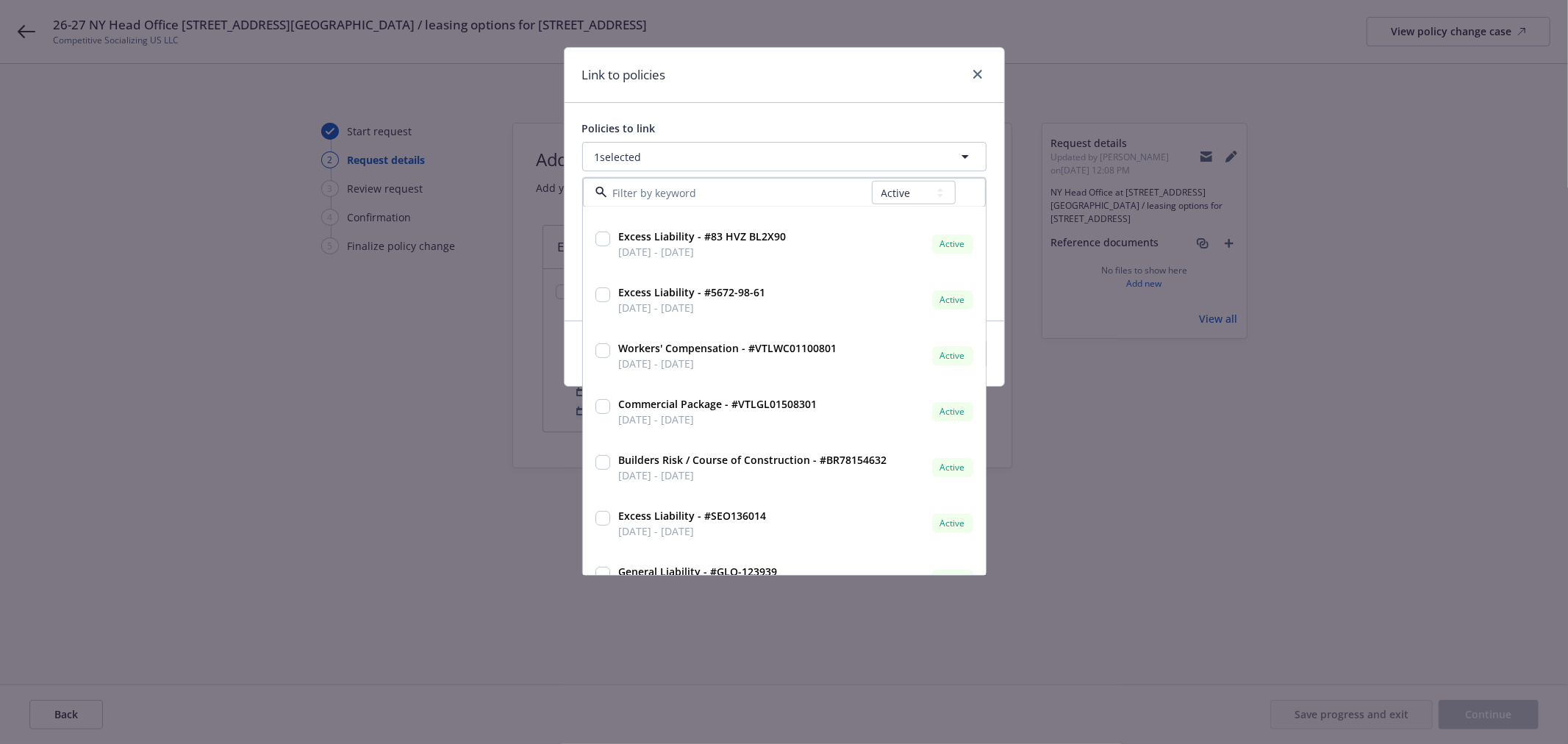
scroll to position [358, 0]
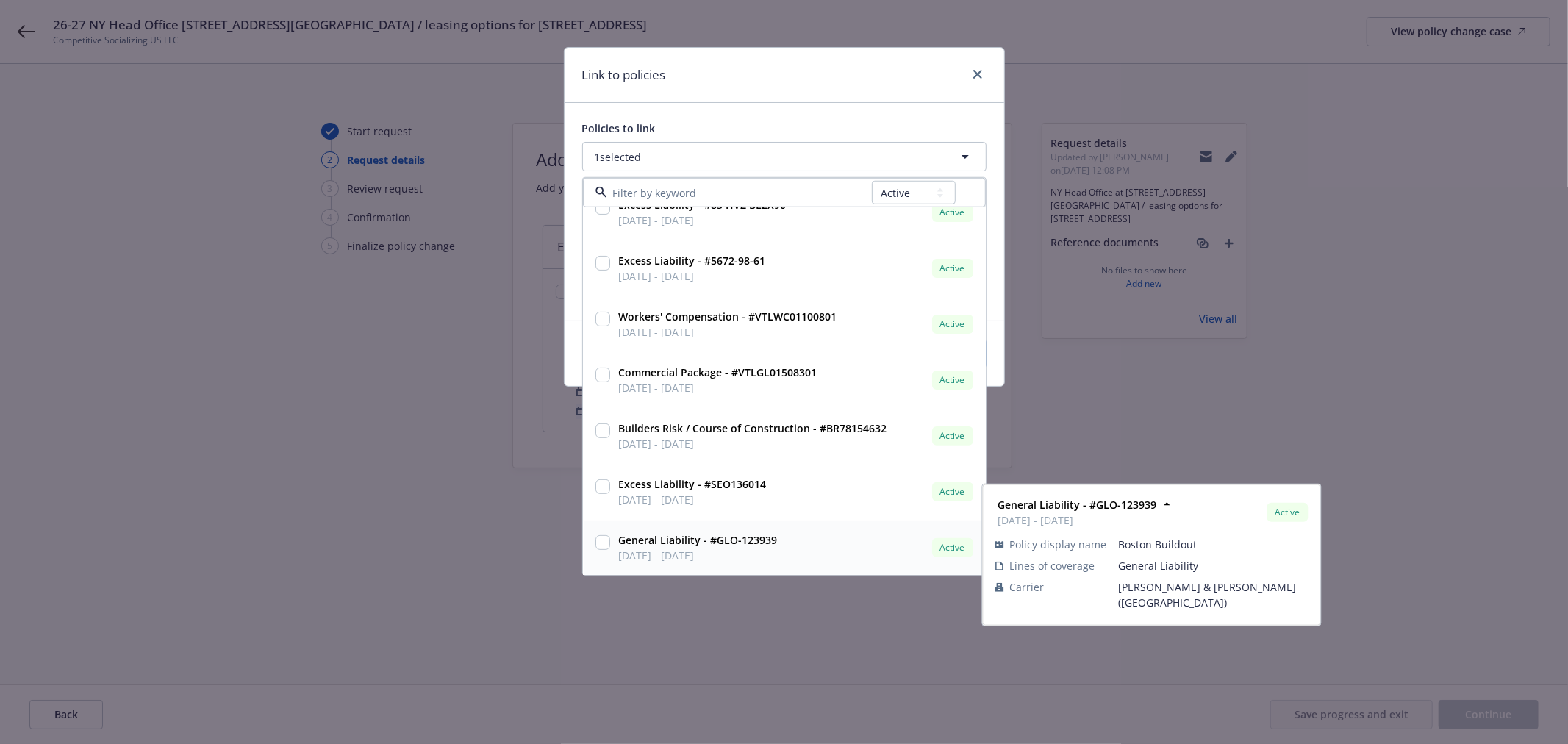
click at [604, 540] on input "checkbox" at bounding box center [602, 542] width 14 height 14
checkbox input "true"
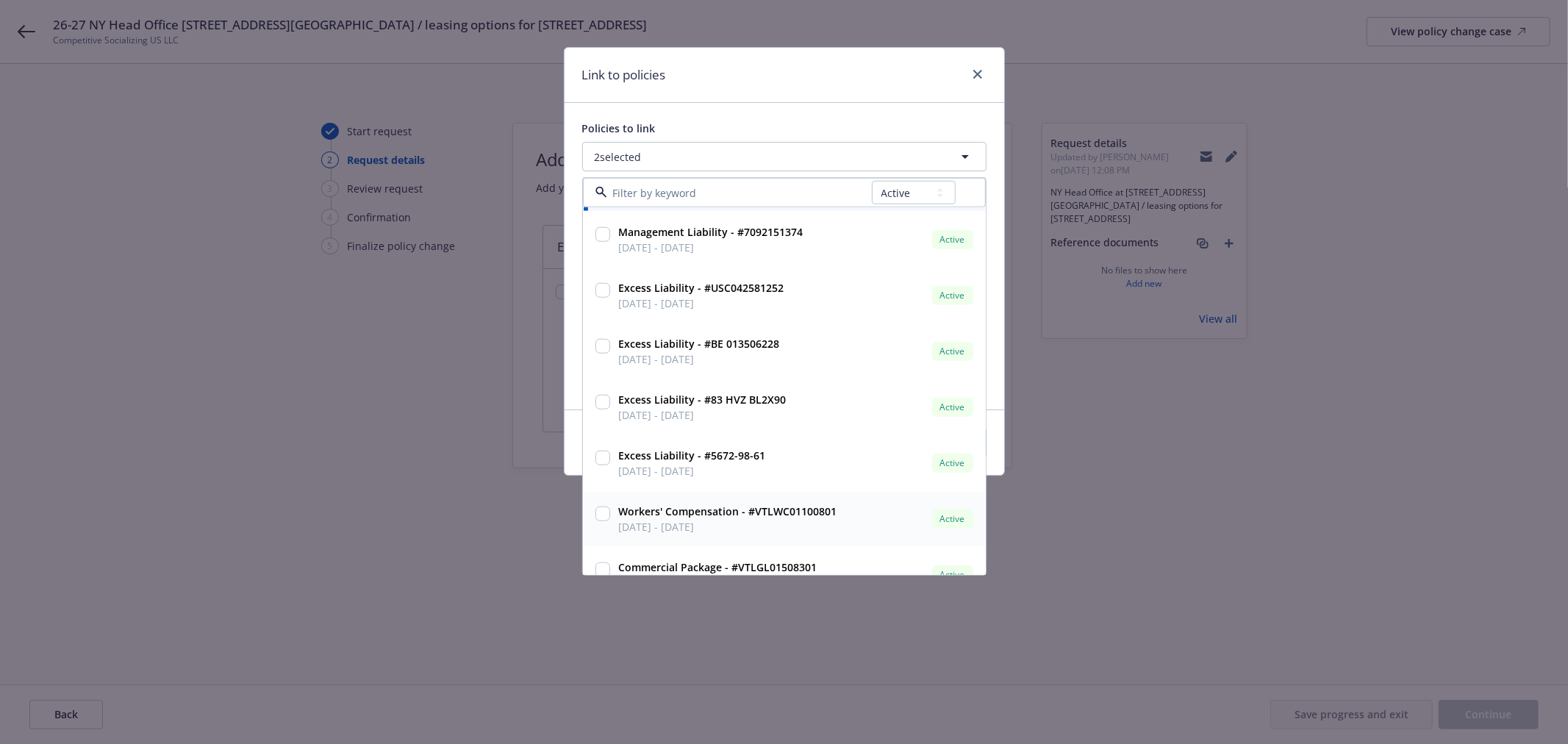
scroll to position [327, 0]
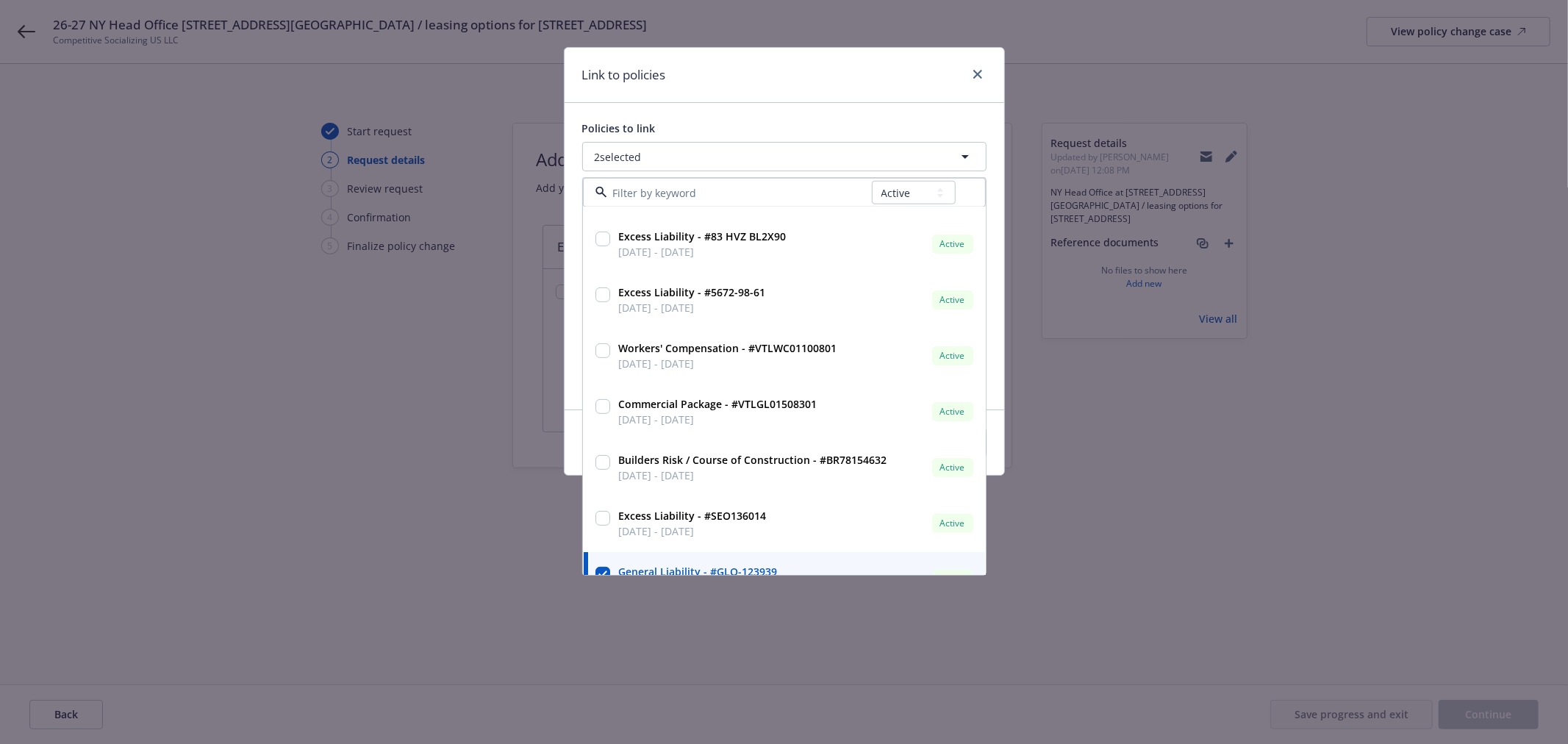
click at [832, 97] on div "Link to policies" at bounding box center [784, 75] width 439 height 55
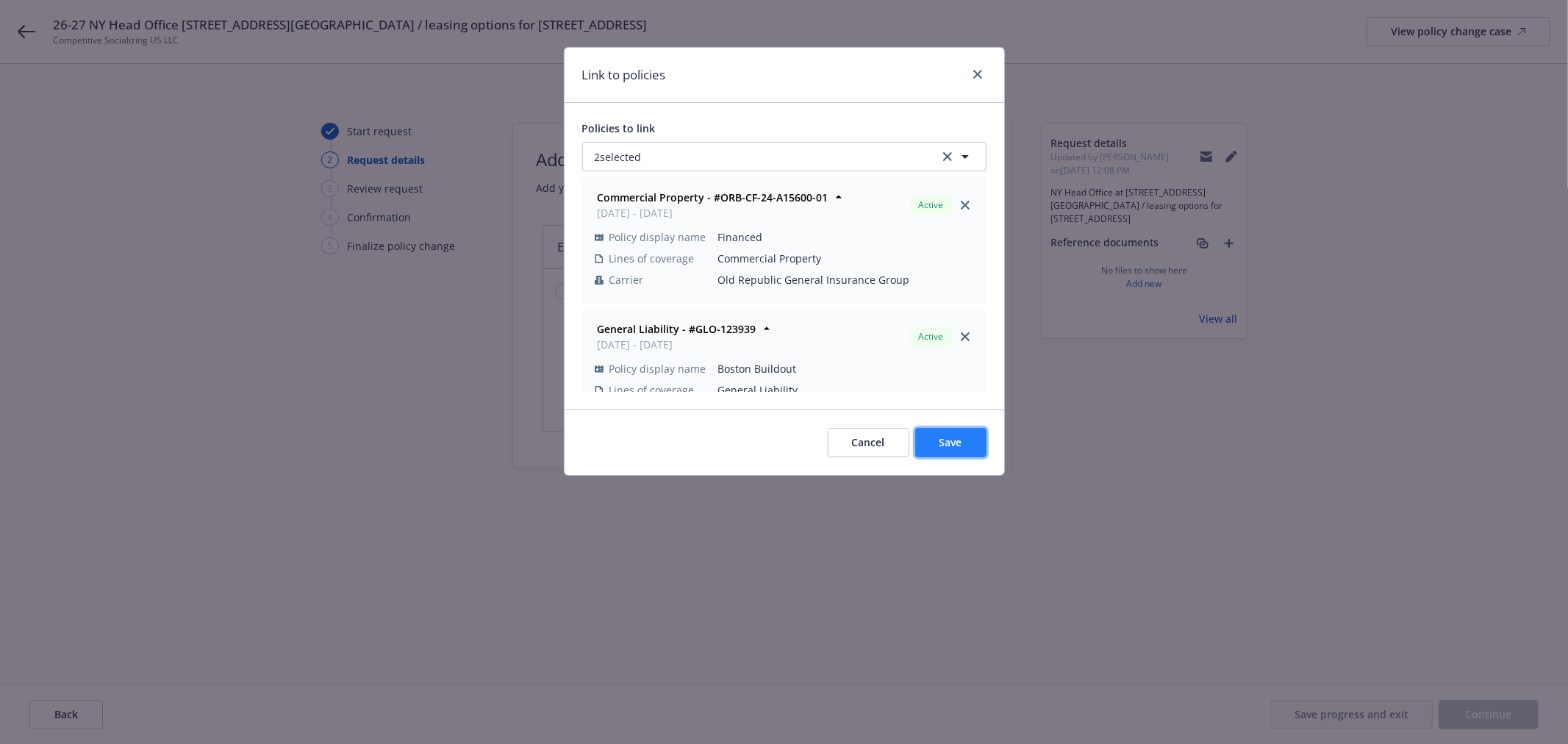
click at [949, 441] on span "Save" at bounding box center [951, 441] width 23 height 13
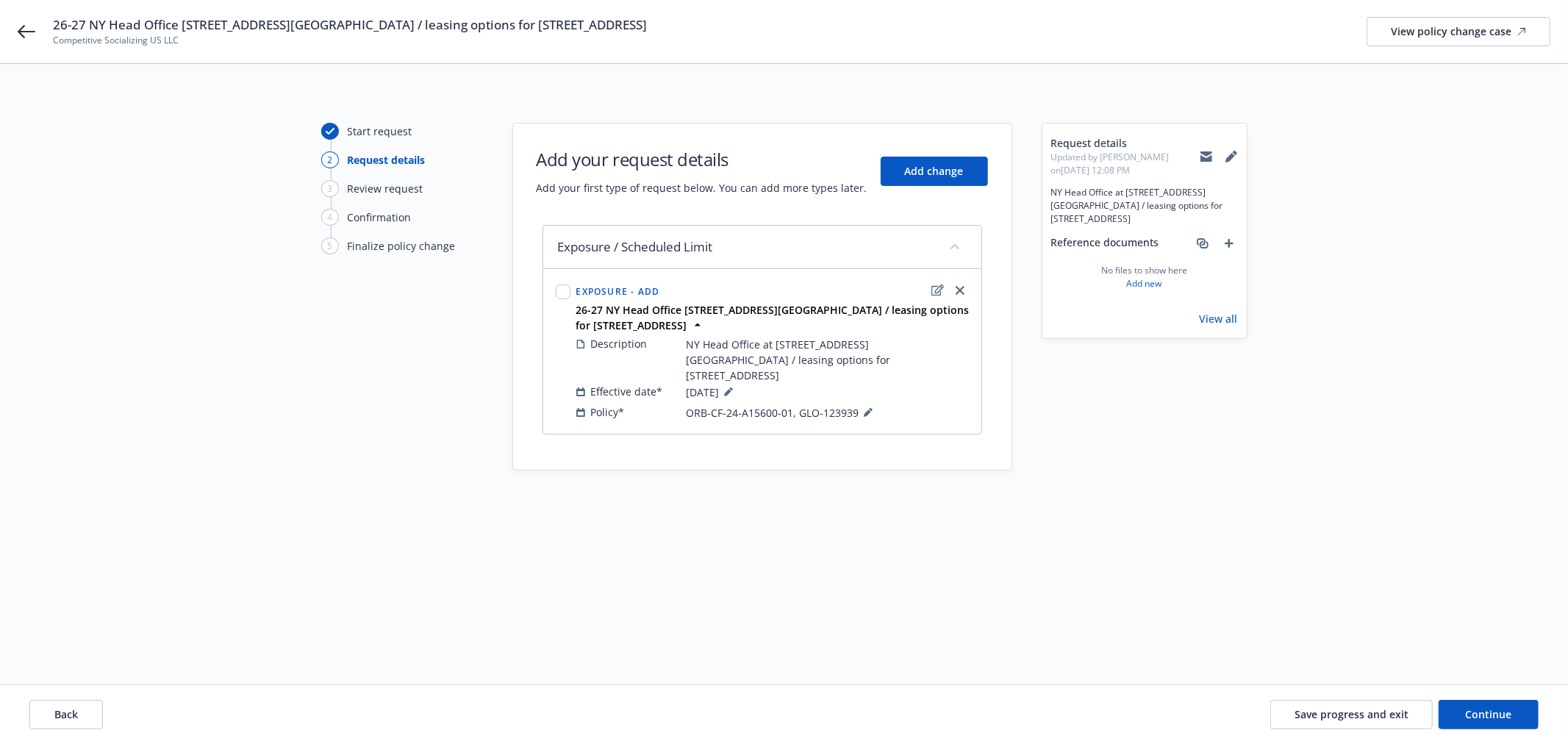
click at [1204, 155] on icon at bounding box center [1206, 153] width 12 height 5
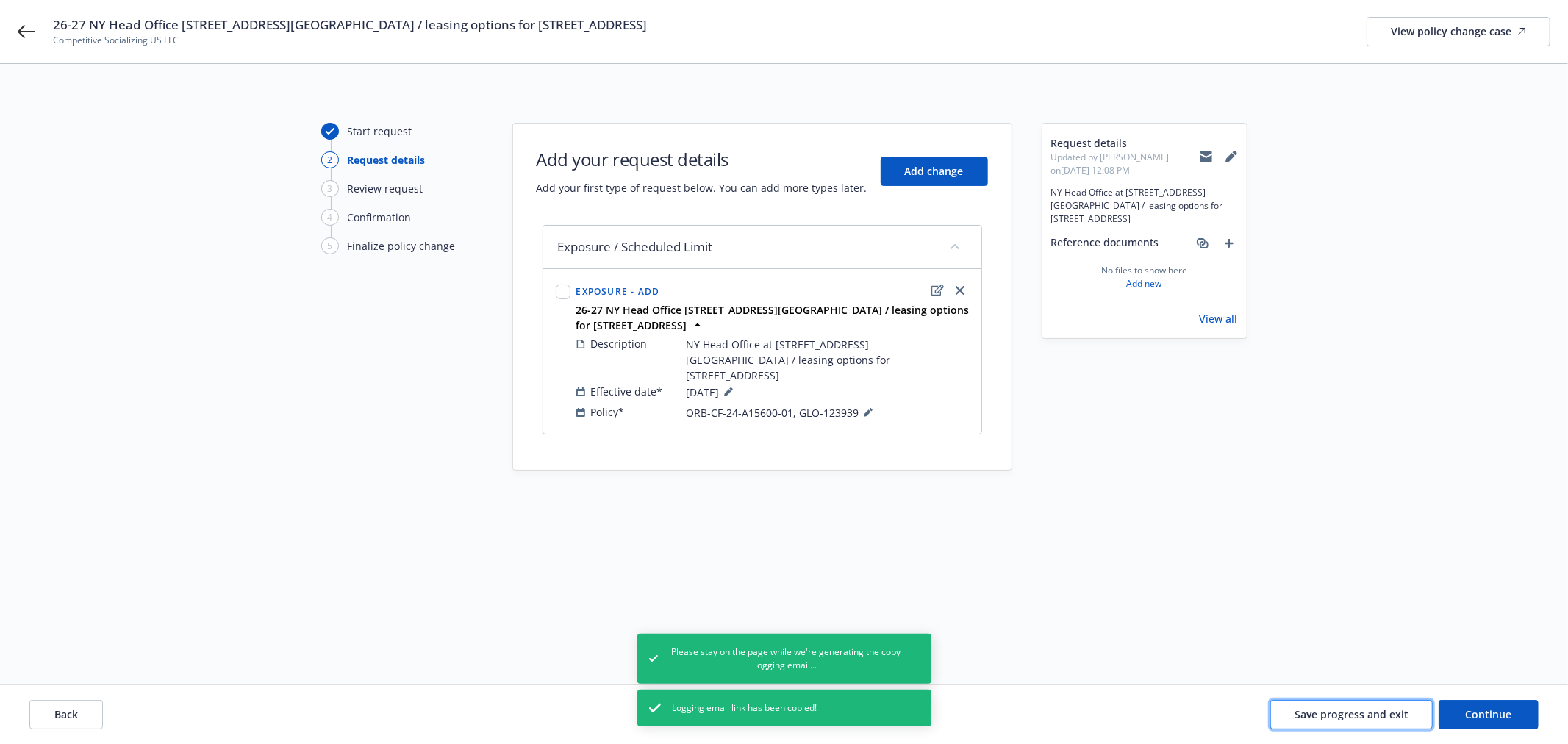
click at [1348, 713] on span "Save progress and exit" at bounding box center [1351, 714] width 114 height 13
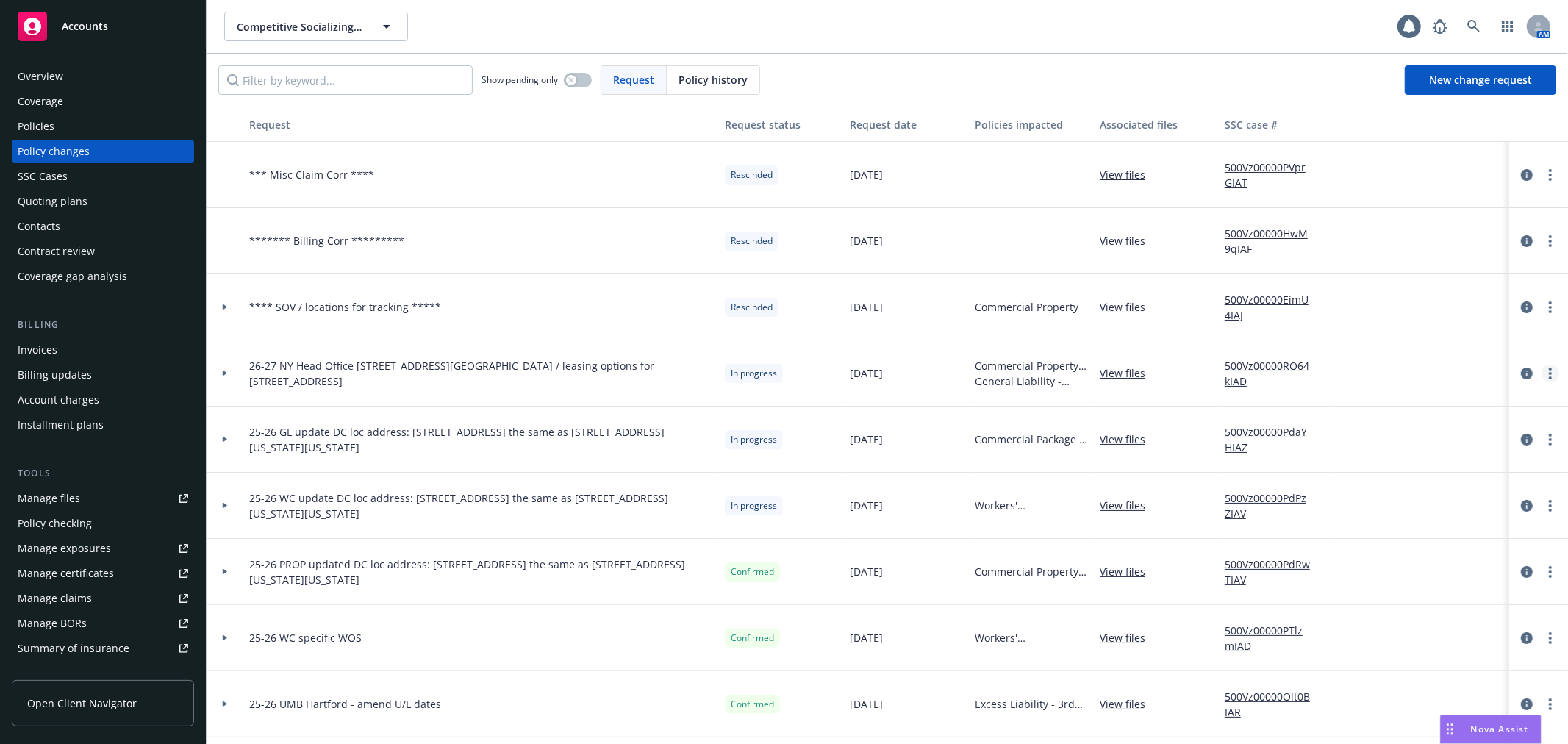
click at [1541, 364] on link "more" at bounding box center [1550, 373] width 17 height 17
click at [1477, 429] on link "Edit request summary" at bounding box center [1420, 433] width 252 height 30
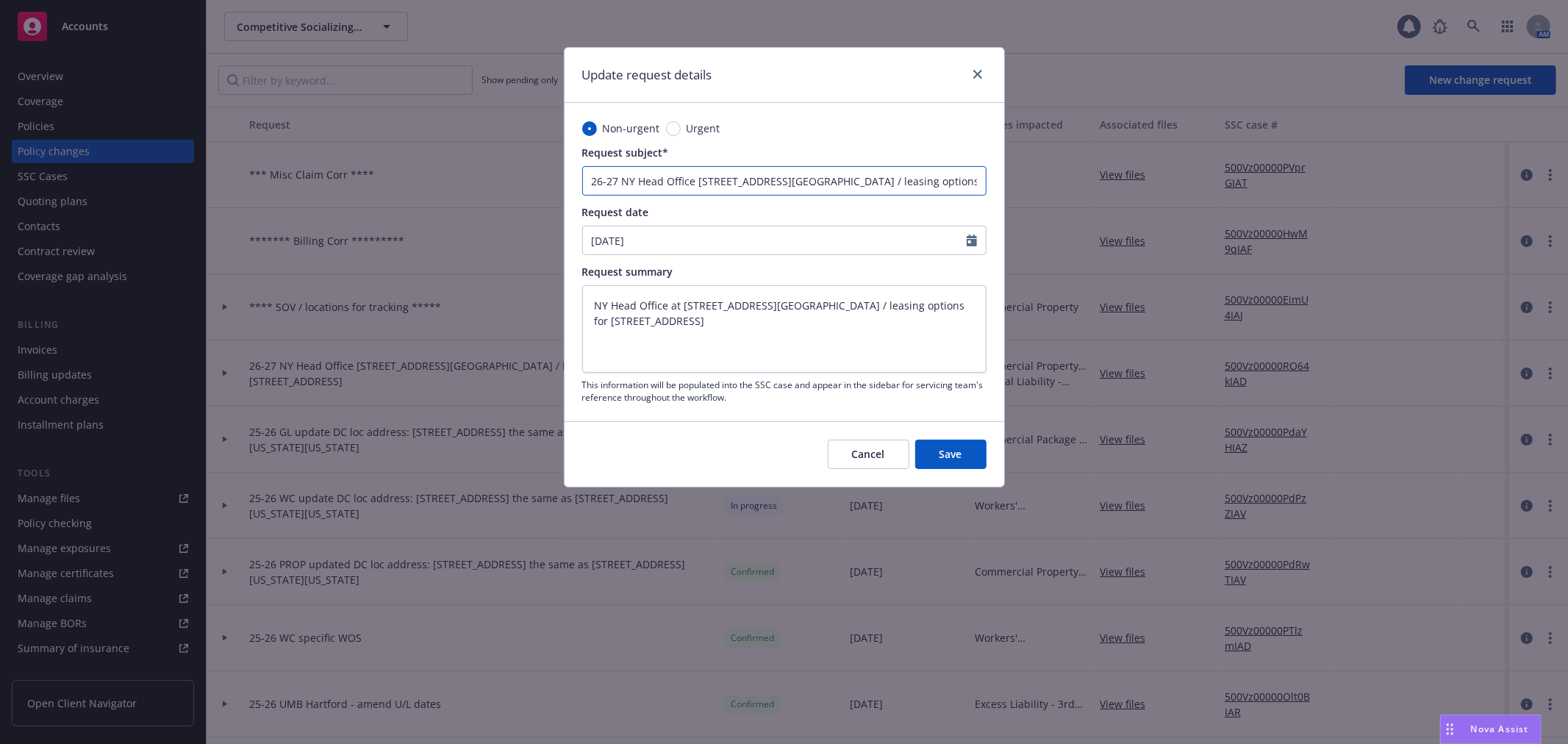
click at [639, 181] on input "26-27 NY Head Office 143 W. 29th Street, 7th Floor / leasing options for 2026 /…" at bounding box center [784, 180] width 404 height 30
type textarea "x"
type input "26-27 NYHead Office 143 W. 29th Street, 7th Floor / leasing options for 2026 / …"
type textarea "x"
type input "26-27 NHead Office 143 W. 29th Street, 7th Floor / leasing options for 2026 / 2…"
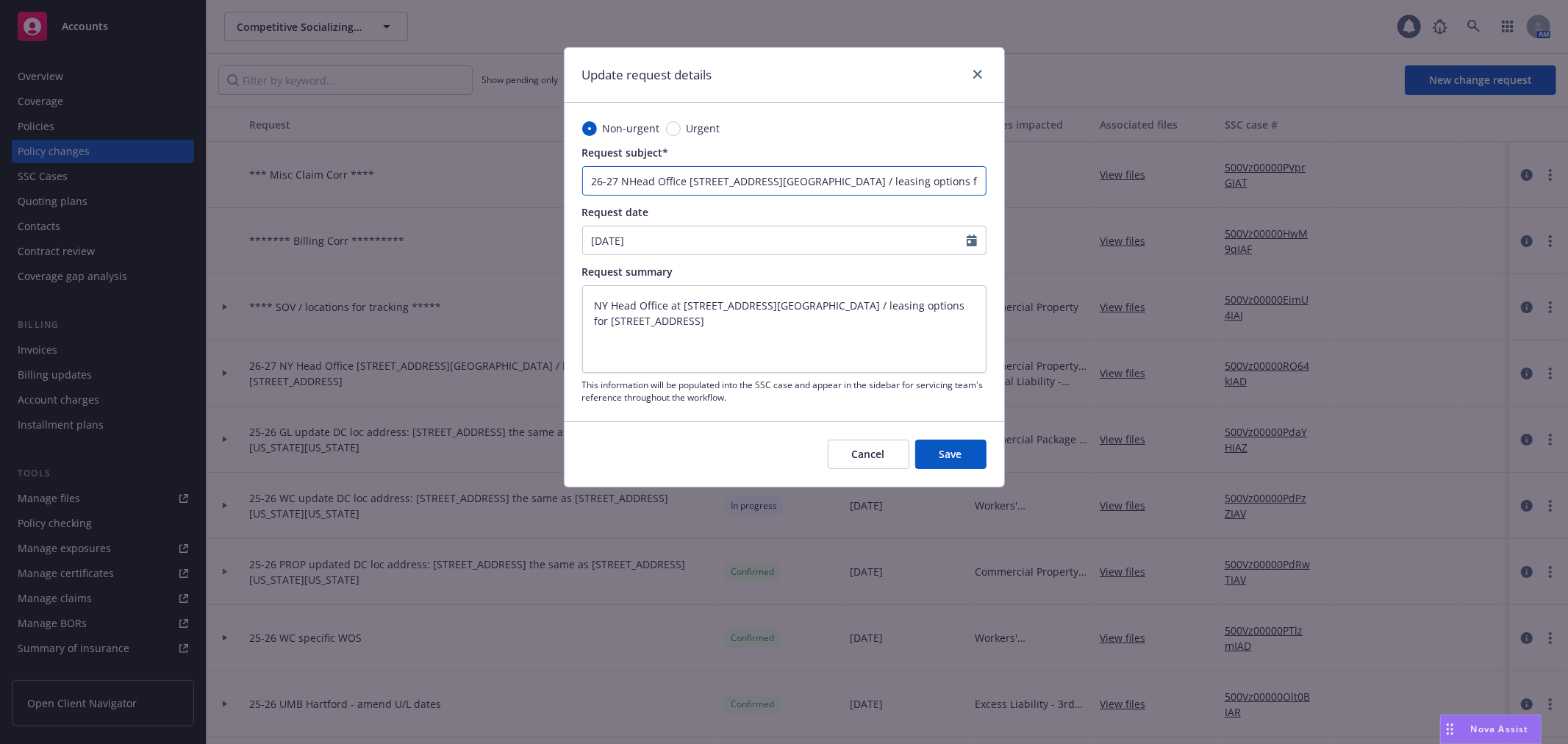
type textarea "x"
type input "26-27 Head Office 143 W. 29th Street, 7th Floor / leasing options for 2026 / 24…"
click at [768, 177] on input "26-27 Head Office 143 W. 29th Street, 7th Floor / leasing options for 2026 / 24…" at bounding box center [784, 180] width 404 height 30
type textarea "x"
type input "26-27 Head Office 143 W. 29th Stree, 7th Floor / leasing options for 2026 / 240…"
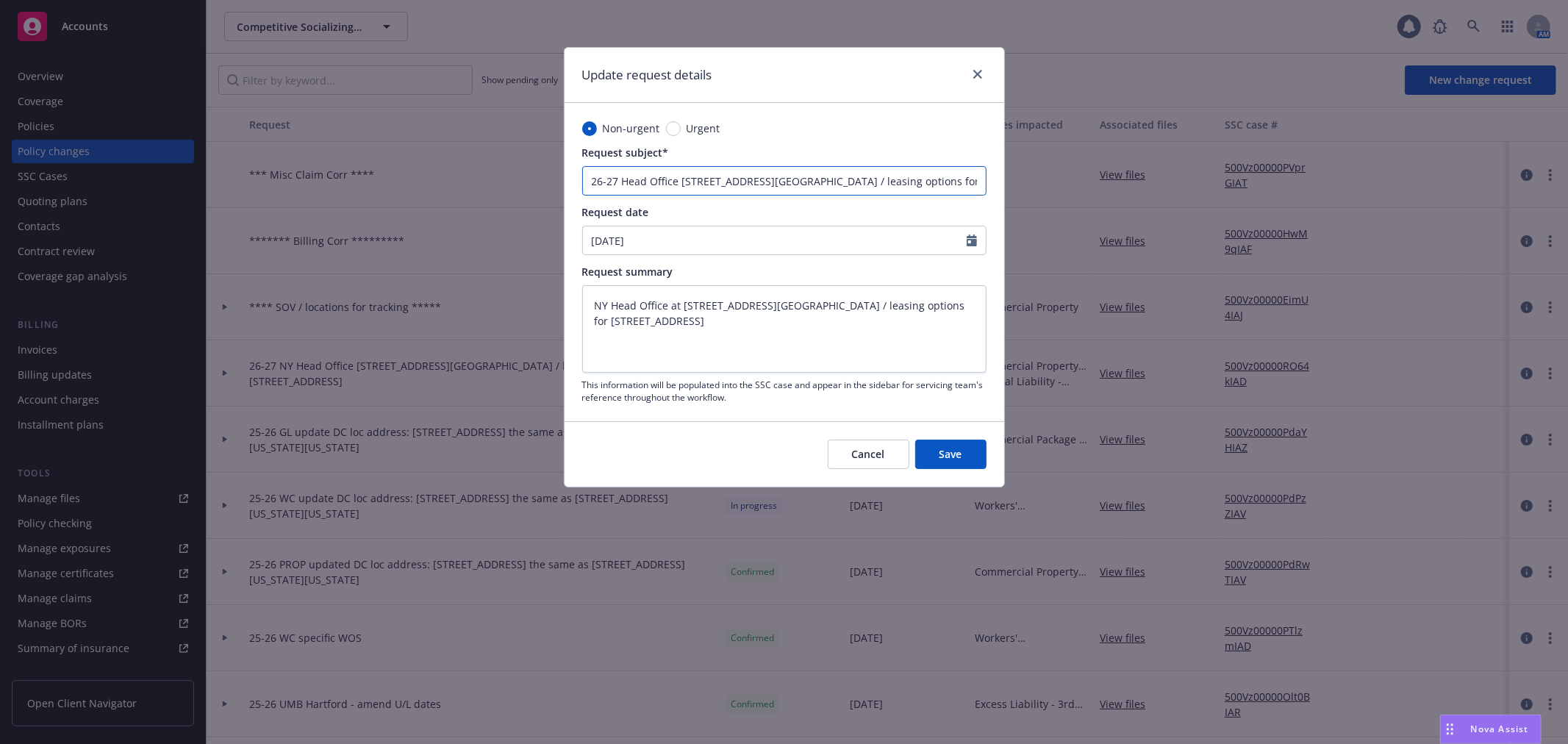
type textarea "x"
type input "26-27 Head Office 143 W. 29th Stre, 7th Floor / leasing options for 2026 / 240 …"
type textarea "x"
type input "26-27 Head Office 143 W. 29th Str, 7th Floor / leasing options for 2026 / 240 W…"
type textarea "x"
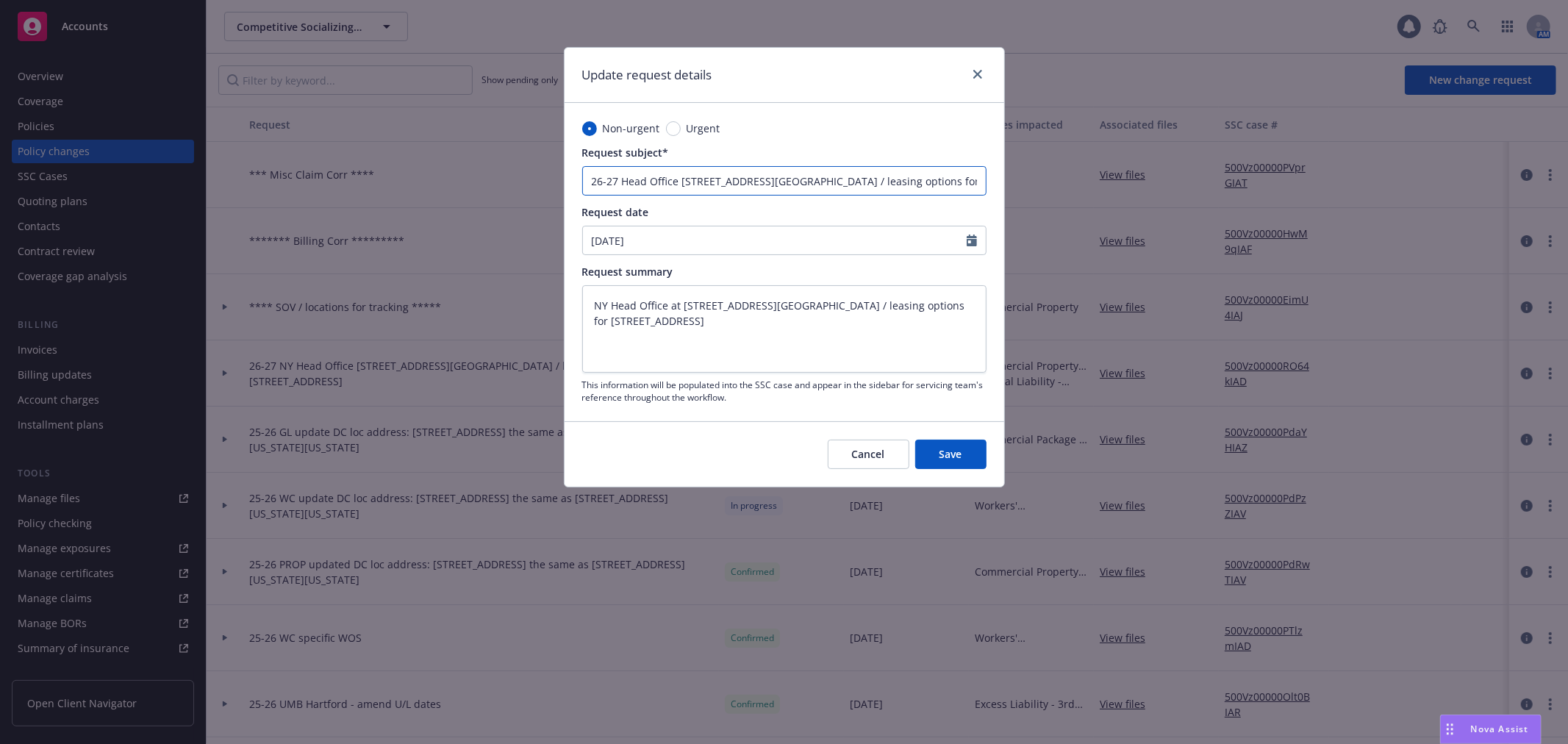
type input "26-27 Head Office 143 W. 29th St, 7th Floor / leasing options for 2026 / 240 W …"
click at [621, 178] on input "26-27 Head Office 143 W. 29th St, 7th Floor / leasing options for 2026 / 240 W …" at bounding box center [784, 180] width 404 height 30
type textarea "x"
type input "26-27 NHead Office 143 W. 29th St, 7th Floor / leasing options for 2026 / 240 W…"
type textarea "x"
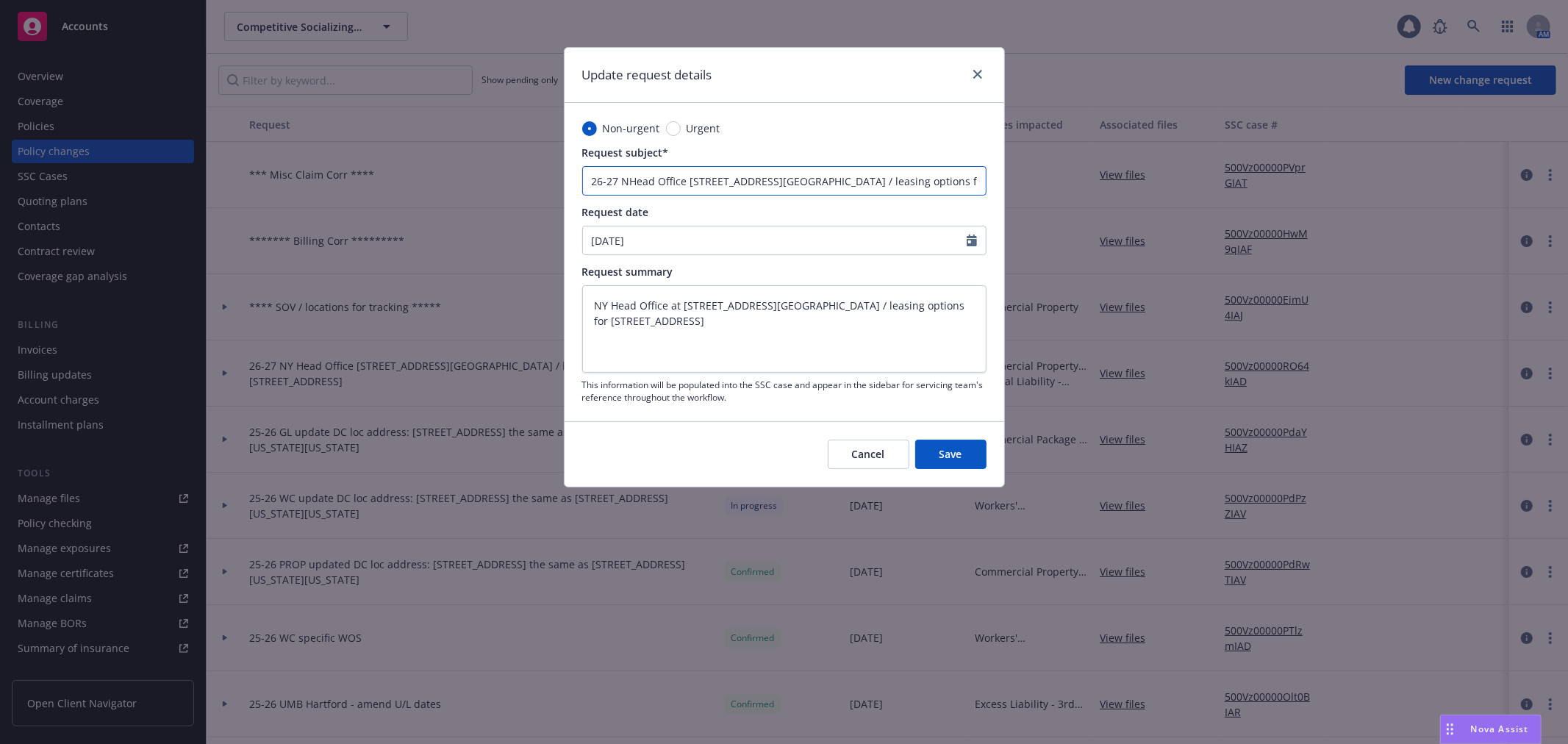
type input "26-27 NYHead Office 143 W. 29th St, 7th Floor / leasing options for 2026 / 240 …"
type textarea "x"
type input "26-27 NY Head Office 143 W. 29th St, 7th Floor / leasing options for 2026 / 240…"
click at [939, 465] on button "Save" at bounding box center [950, 454] width 71 height 30
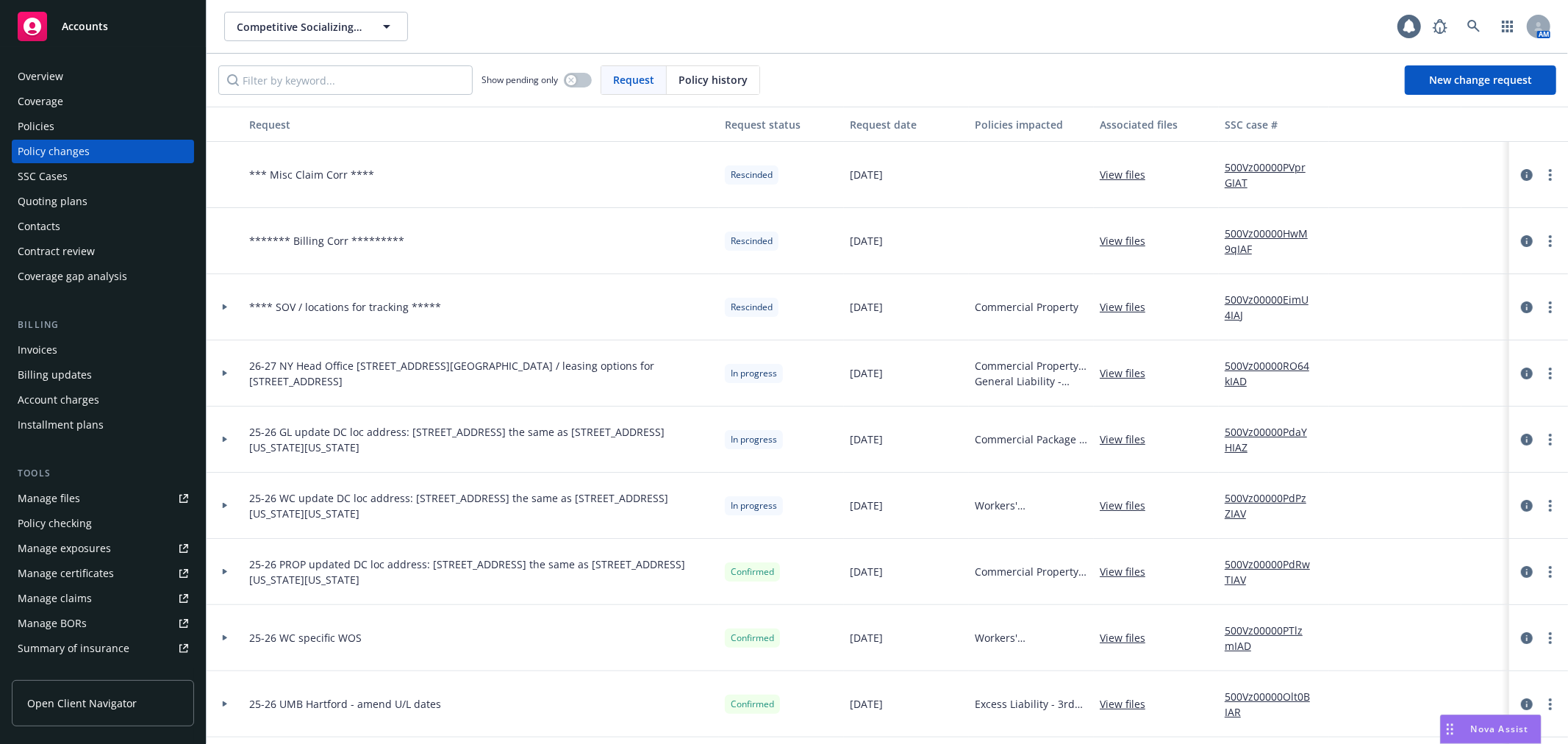
type textarea "x"
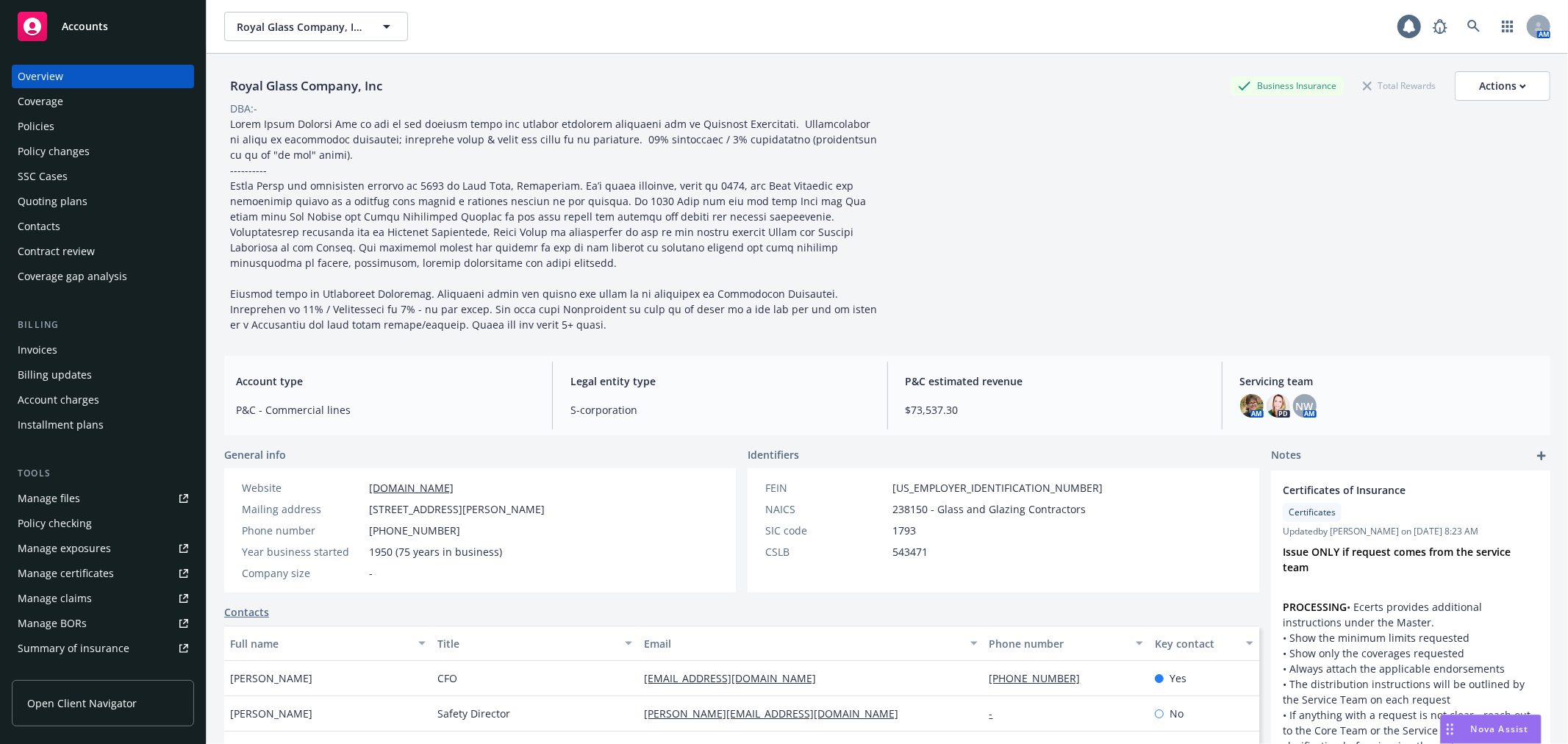
click at [120, 25] on div "Accounts" at bounding box center [102, 26] width 171 height 30
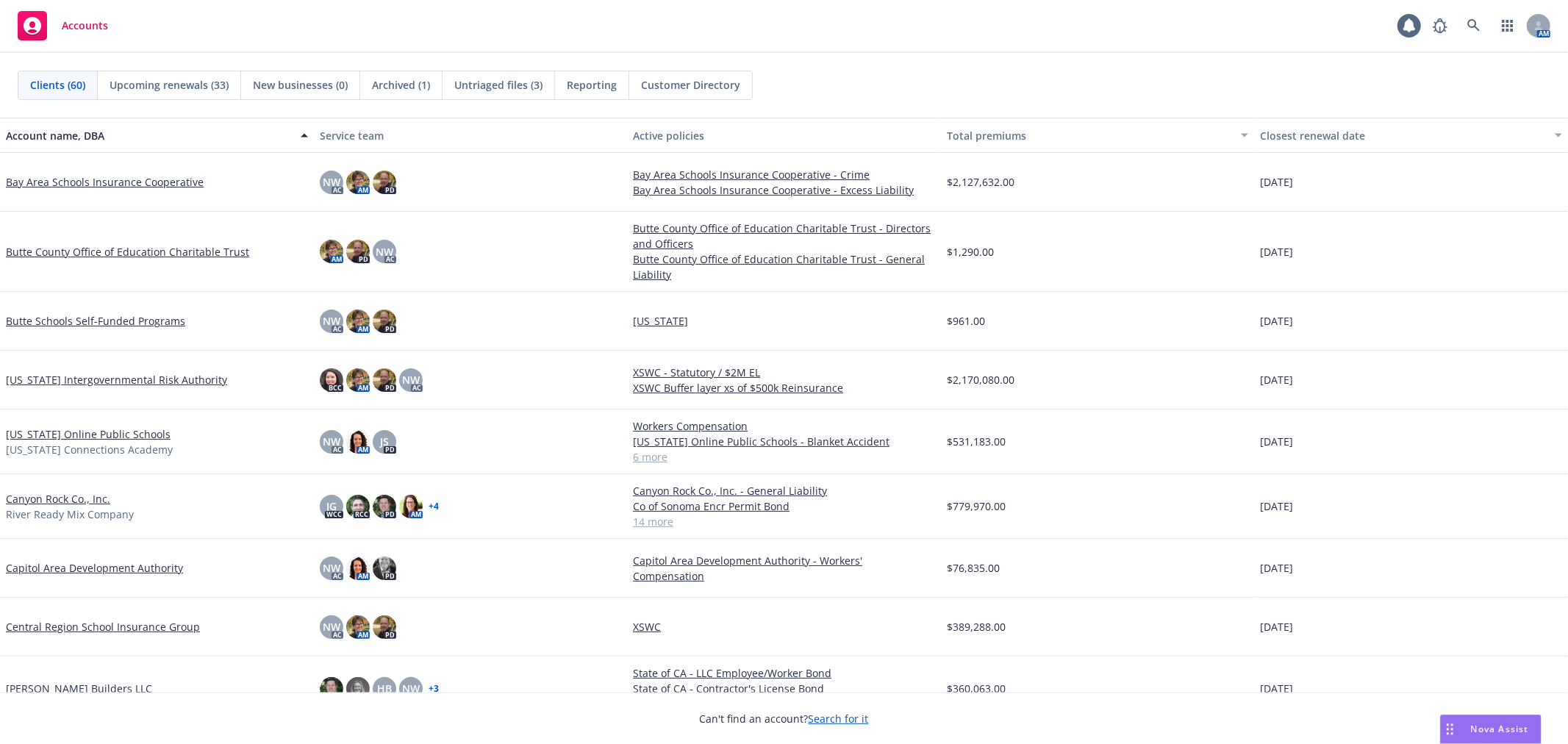
click at [500, 79] on span "Untriaged files (3)" at bounding box center [498, 85] width 89 height 15
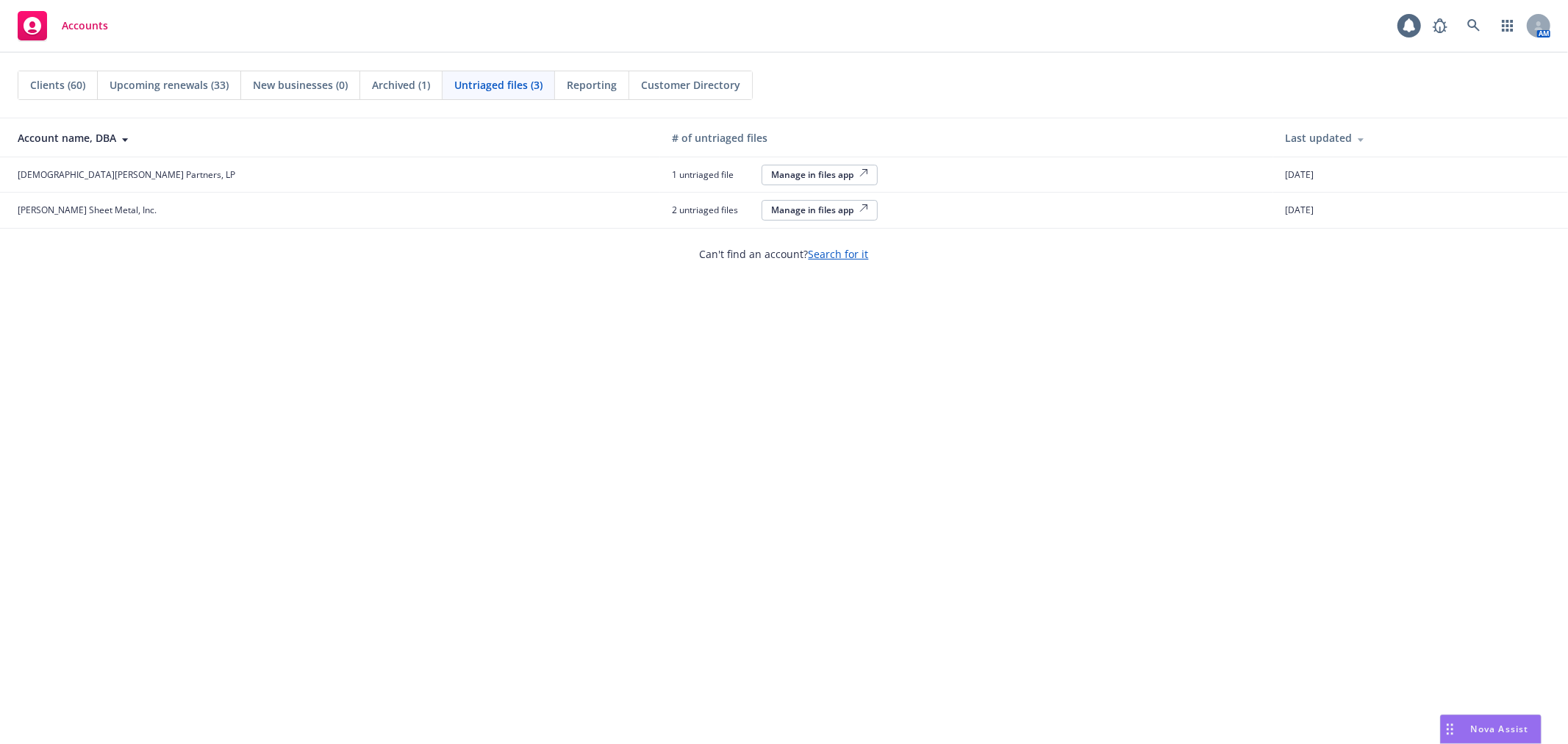
click at [771, 215] on div "Manage in files app" at bounding box center [819, 209] width 97 height 13
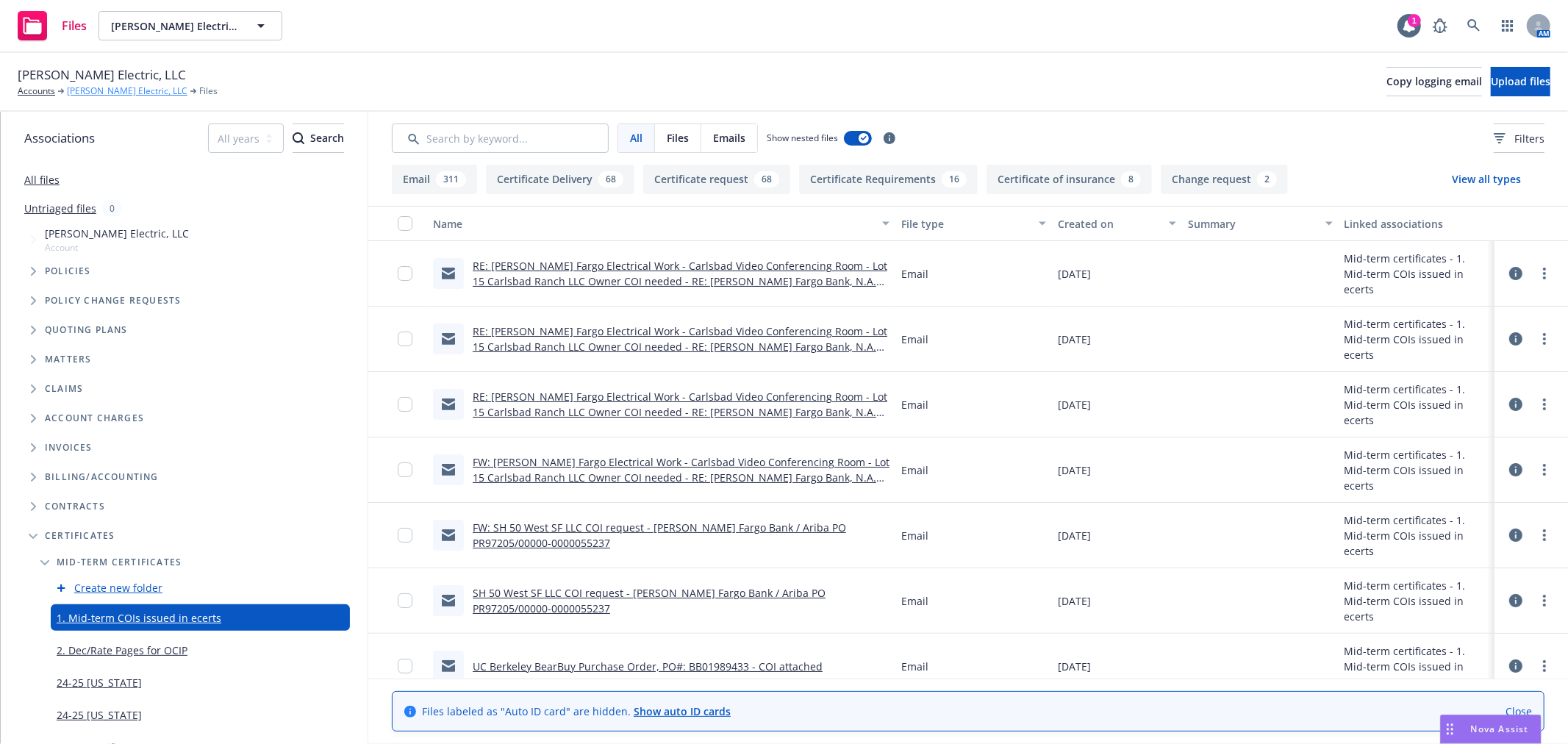
click at [101, 86] on link "W. Bradley Electric, LLC" at bounding box center [126, 92] width 120 height 13
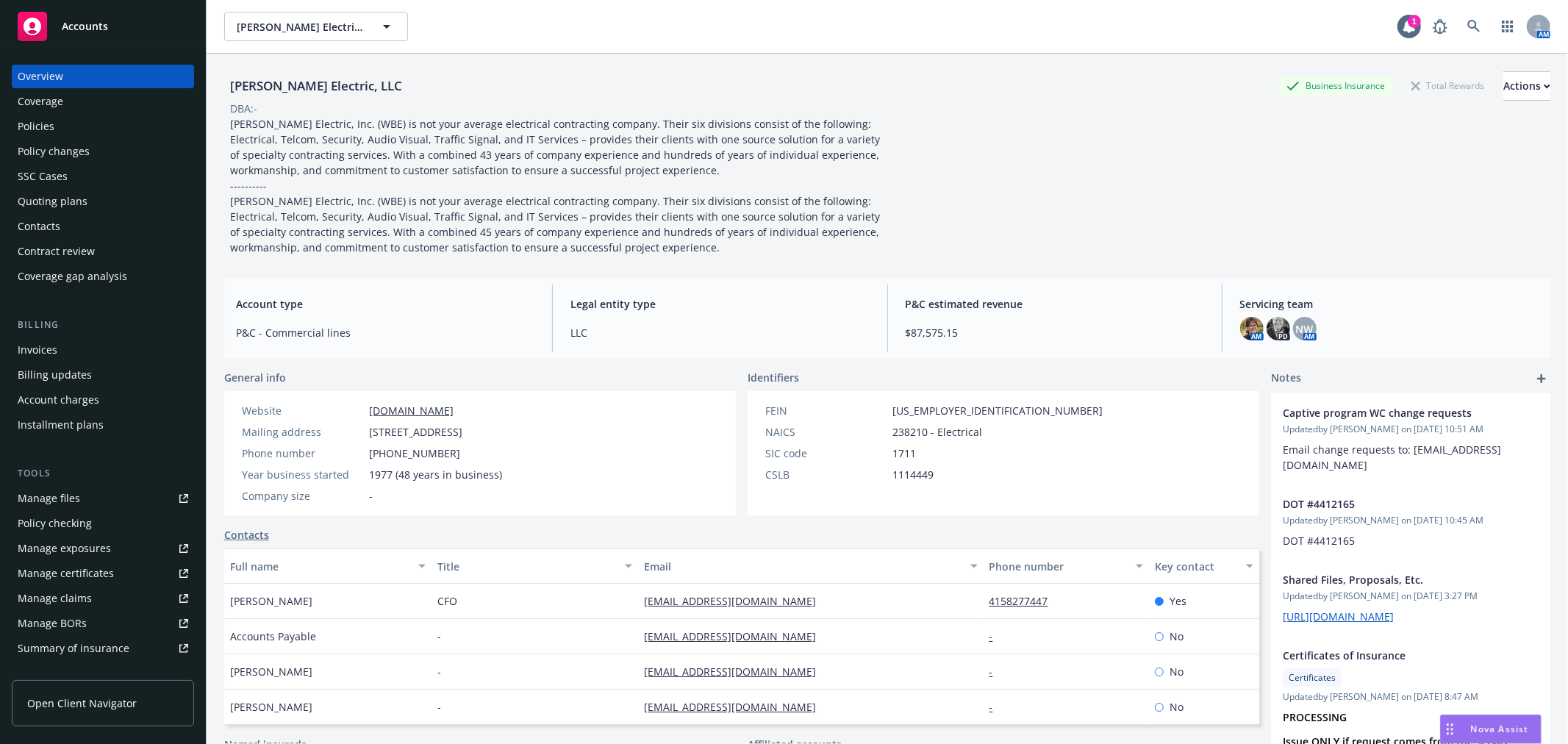
click at [116, 525] on div "Policy checking" at bounding box center [102, 523] width 171 height 23
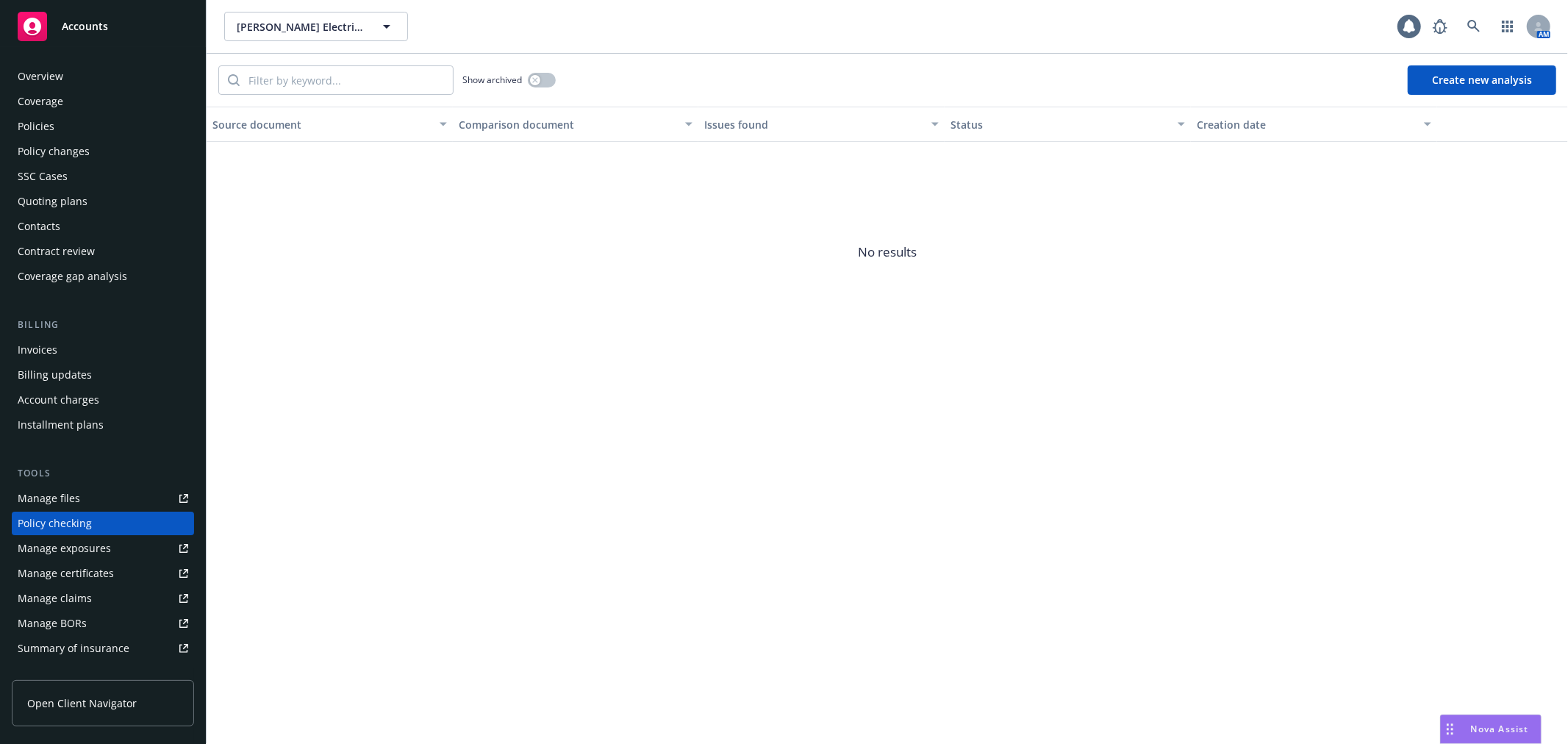
scroll to position [127, 0]
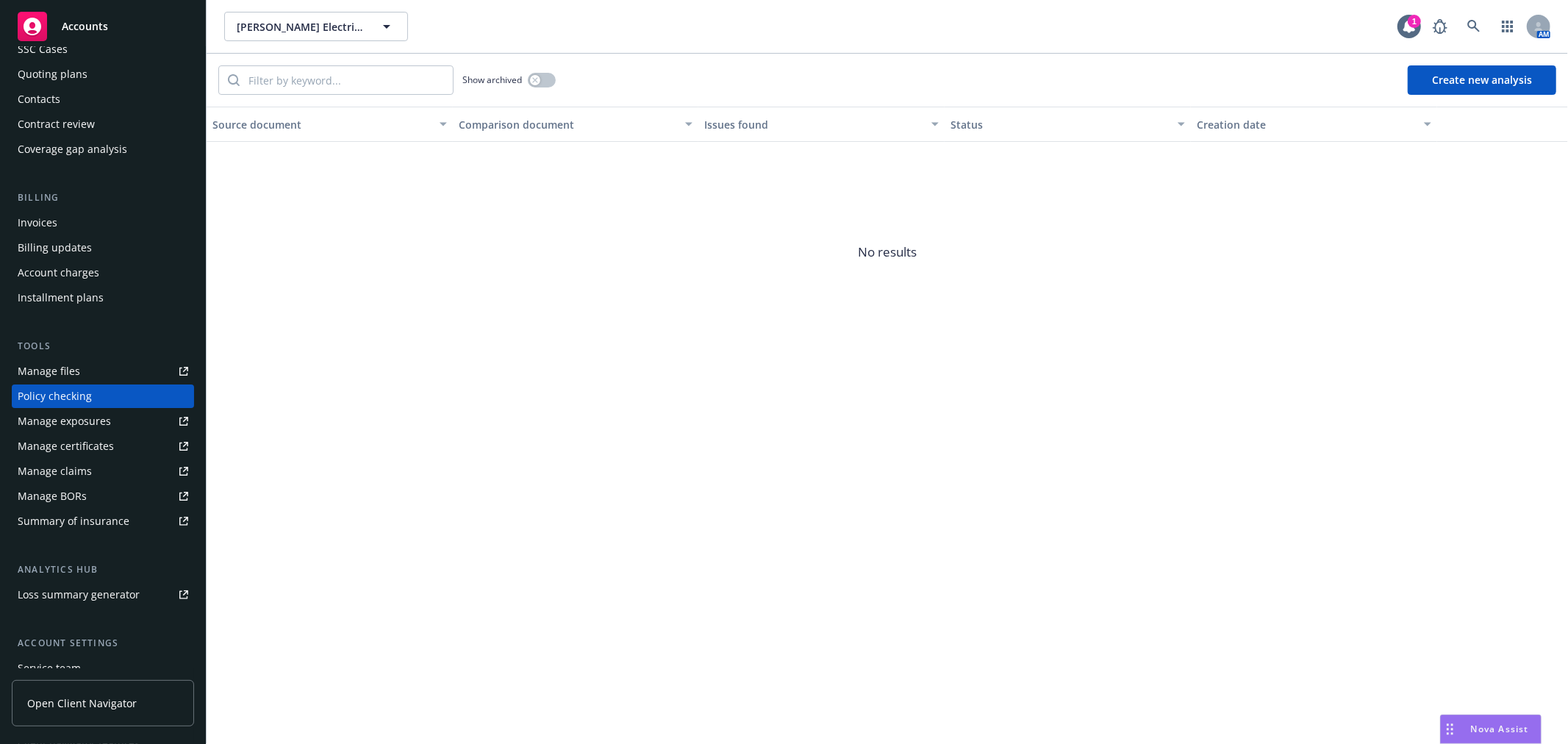
click at [1458, 79] on button "Create new analysis" at bounding box center [1481, 80] width 148 height 30
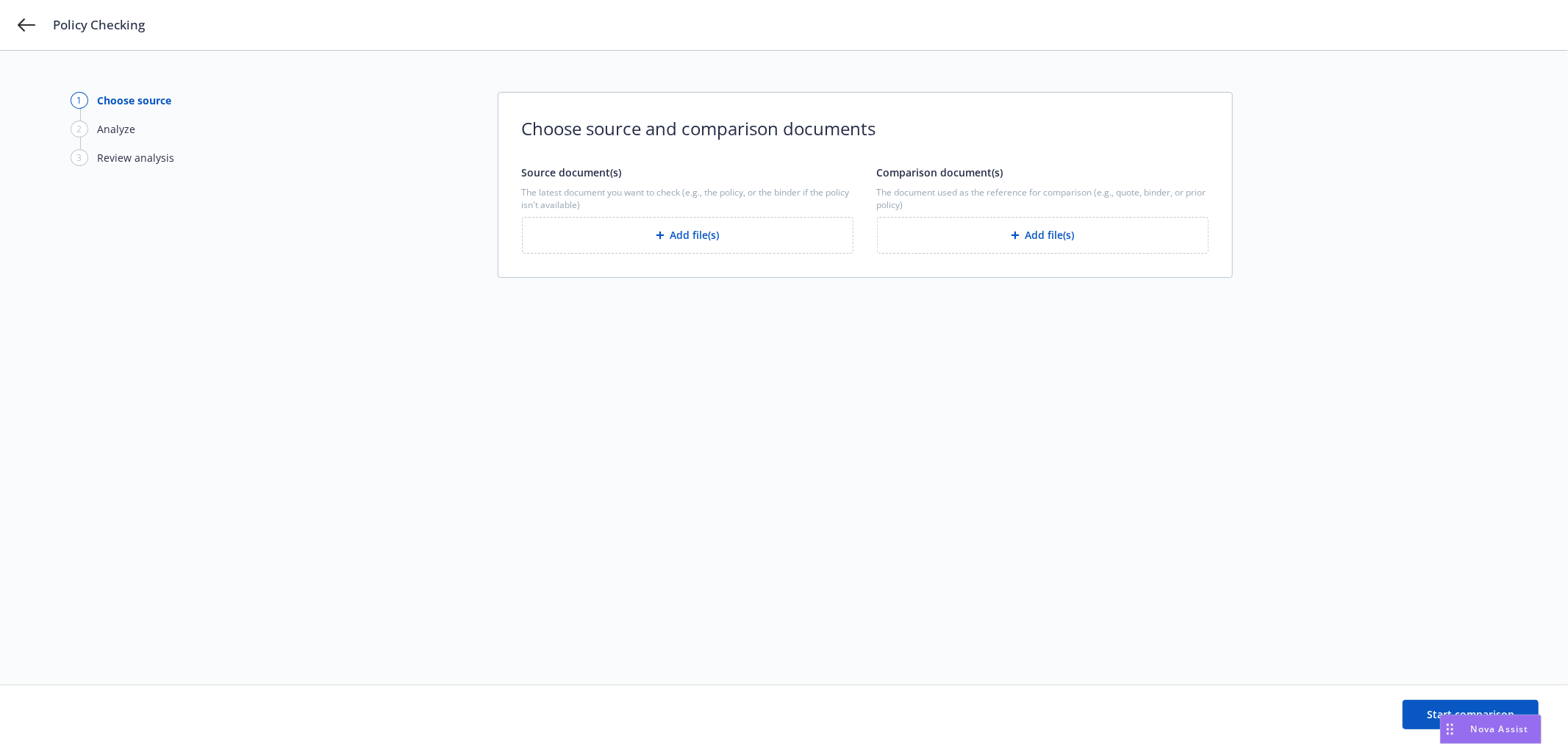
click at [750, 246] on button "Add file(s)" at bounding box center [687, 235] width 332 height 37
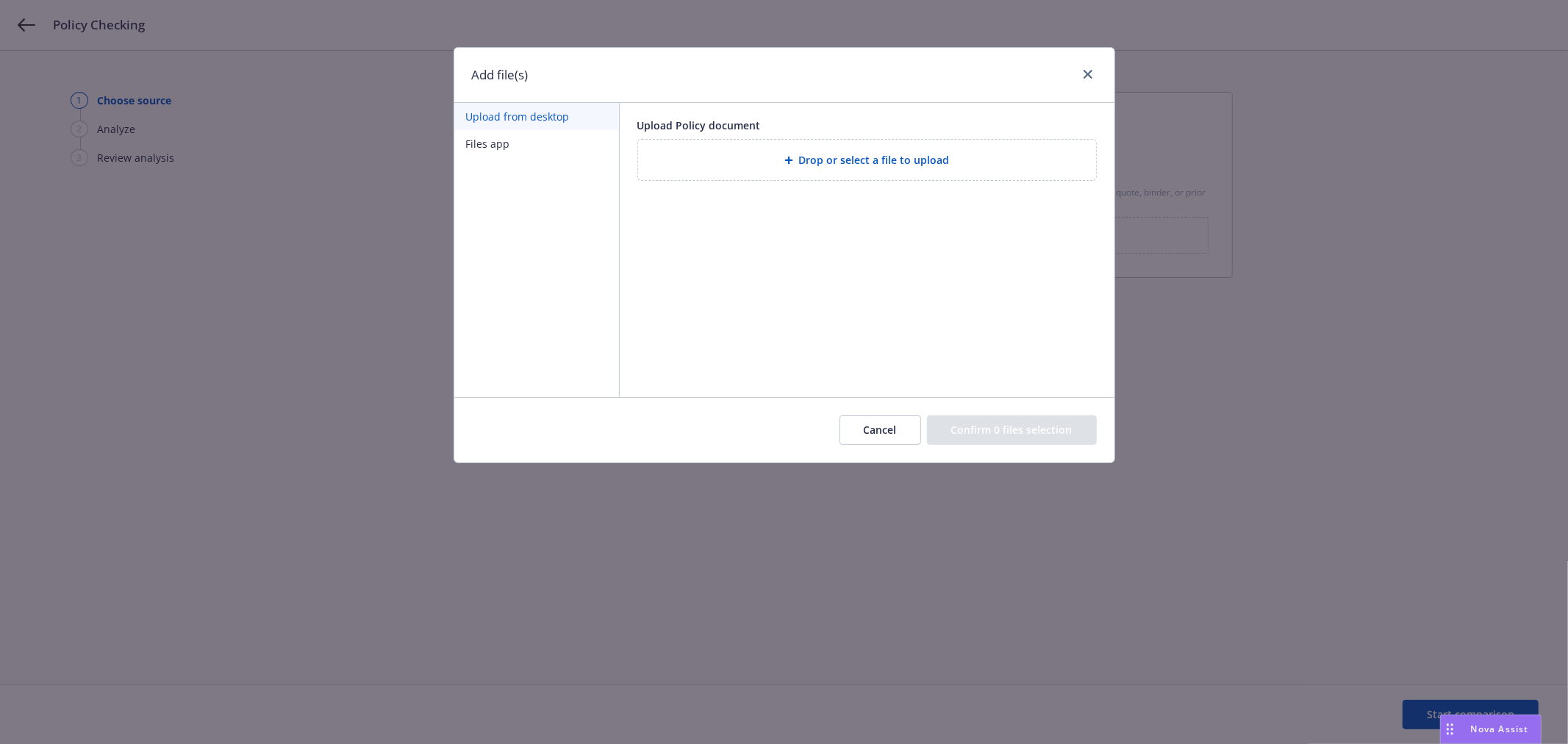
click at [848, 162] on span "Drop or select a file to upload" at bounding box center [874, 160] width 150 height 15
click at [496, 142] on button "Files app" at bounding box center [536, 144] width 165 height 27
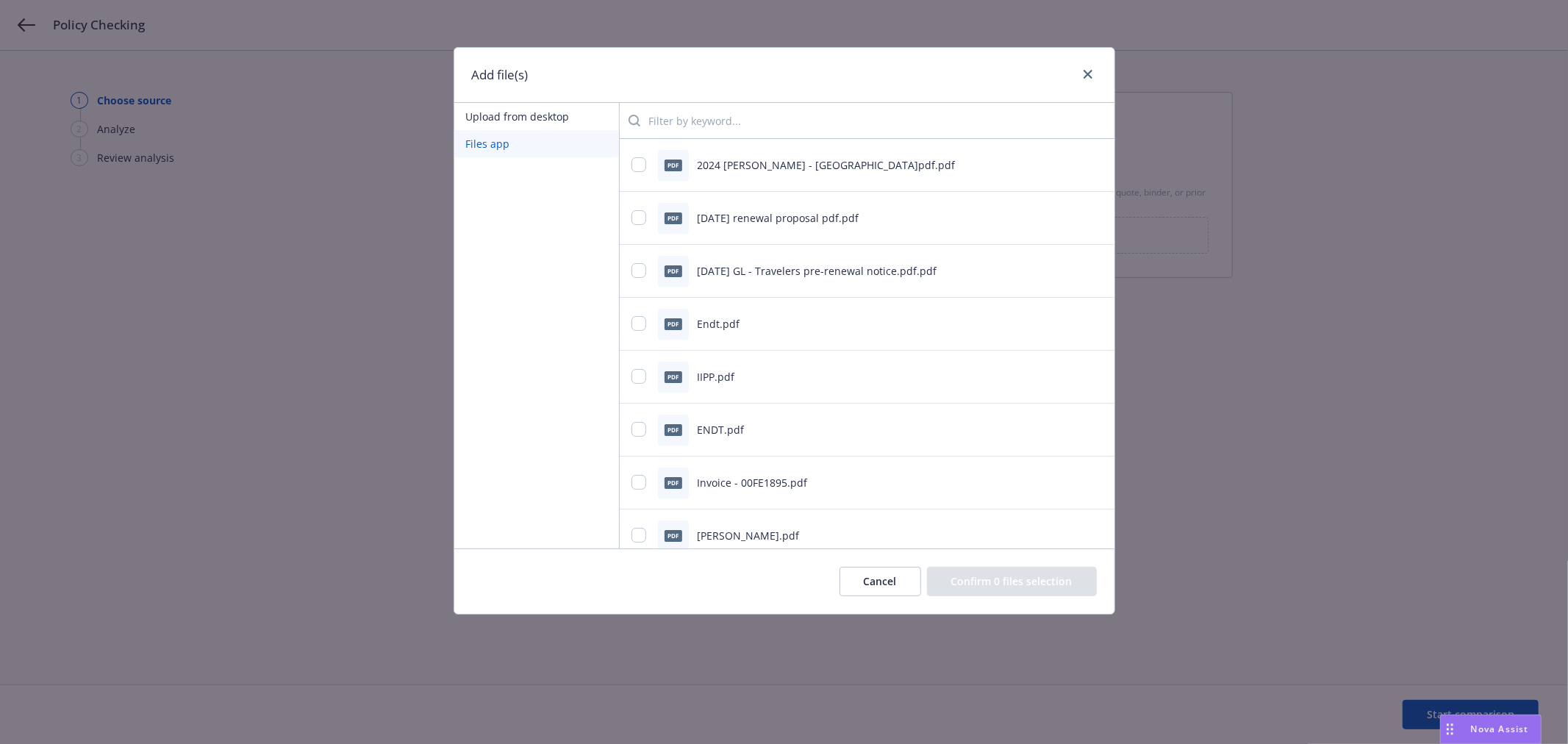
click at [681, 111] on input "search" at bounding box center [871, 120] width 463 height 30
type input "policy"
click at [641, 322] on input "checkbox" at bounding box center [638, 323] width 14 height 14
checkbox input "true"
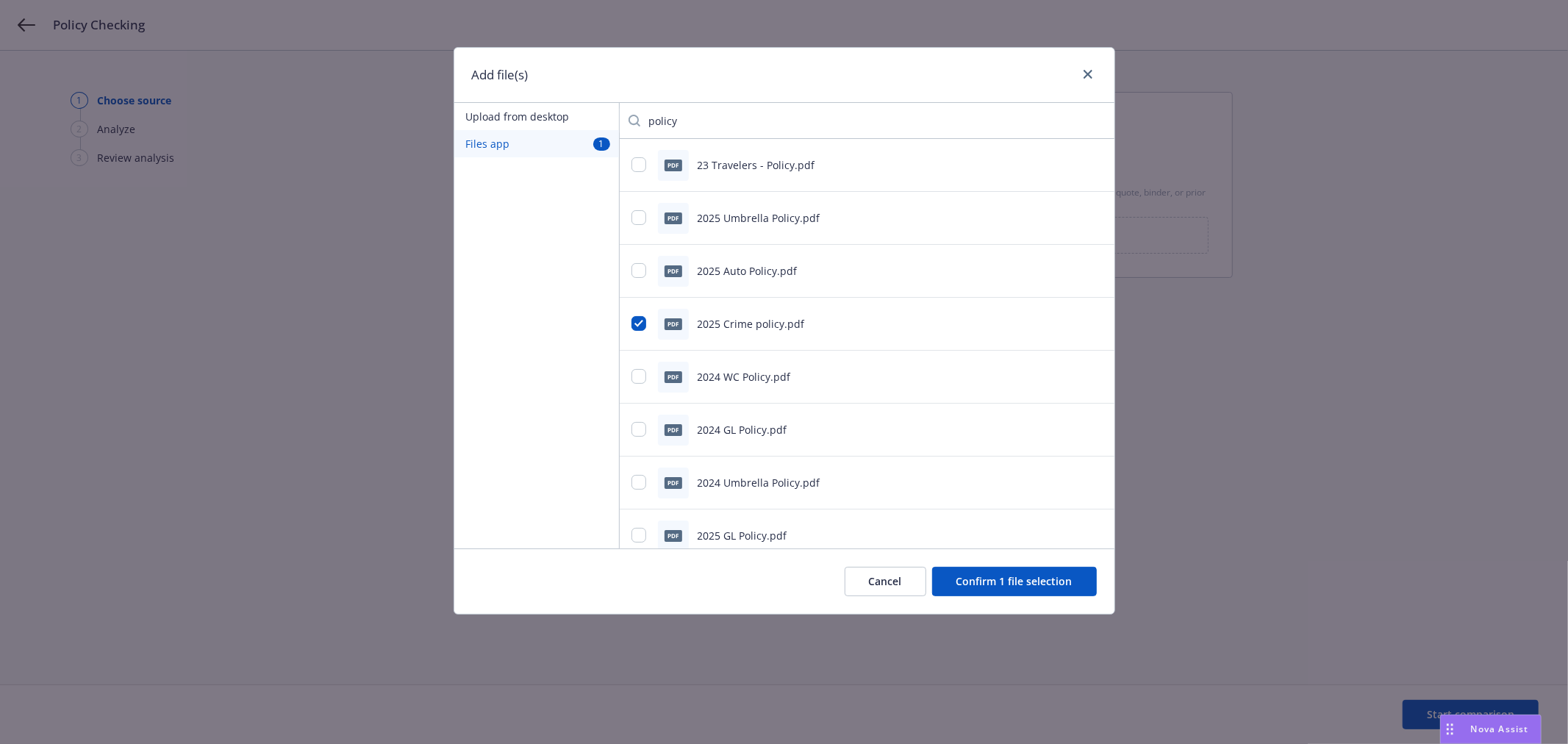
click at [1029, 584] on button "Confirm 1 file selection" at bounding box center [1014, 581] width 165 height 30
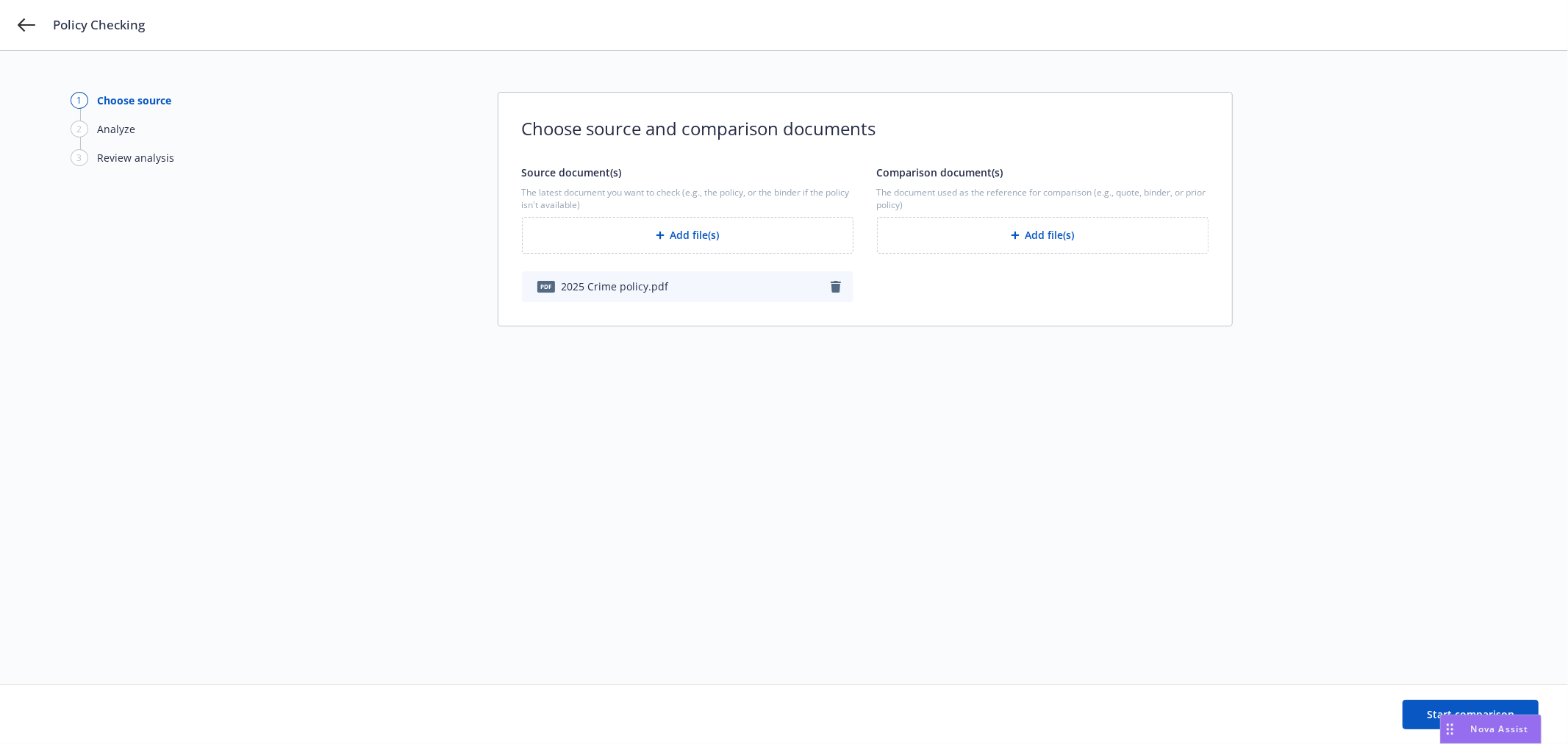
click at [1059, 231] on button "Add file(s)" at bounding box center [1043, 235] width 332 height 37
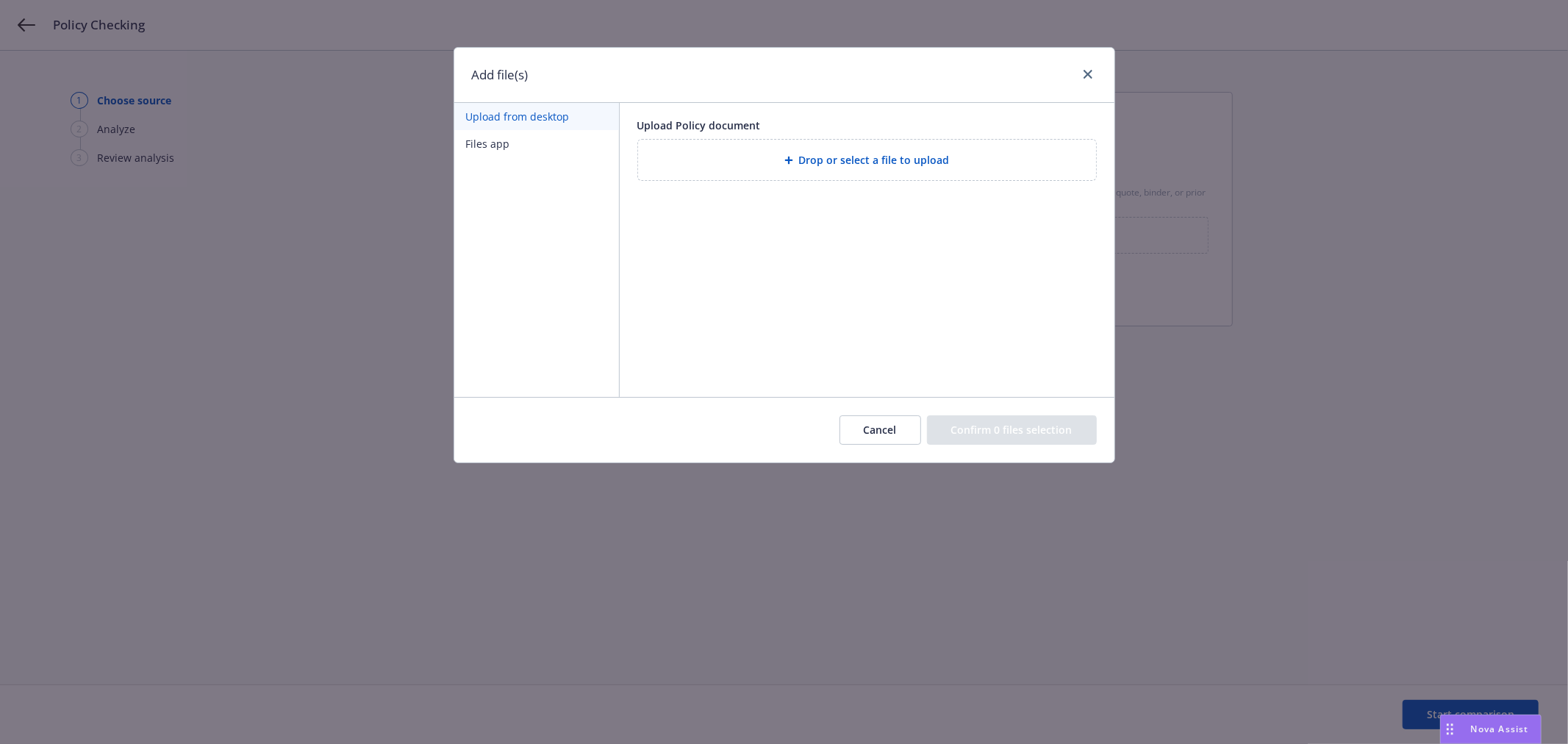
click at [869, 145] on div "Drop or select a file to upload" at bounding box center [866, 160] width 458 height 40
click at [503, 148] on button "Files app" at bounding box center [536, 144] width 165 height 27
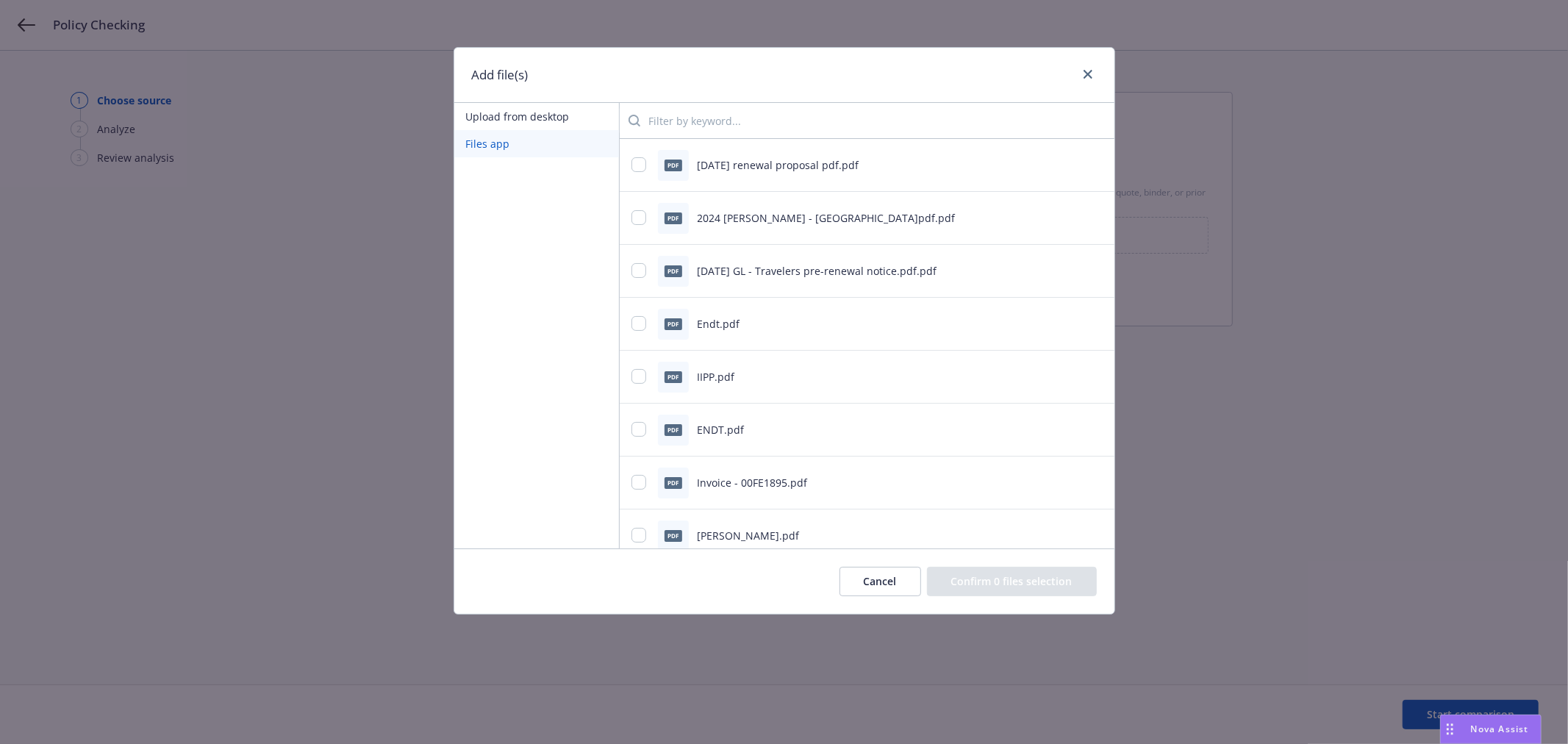
click at [710, 125] on input "search" at bounding box center [871, 120] width 463 height 30
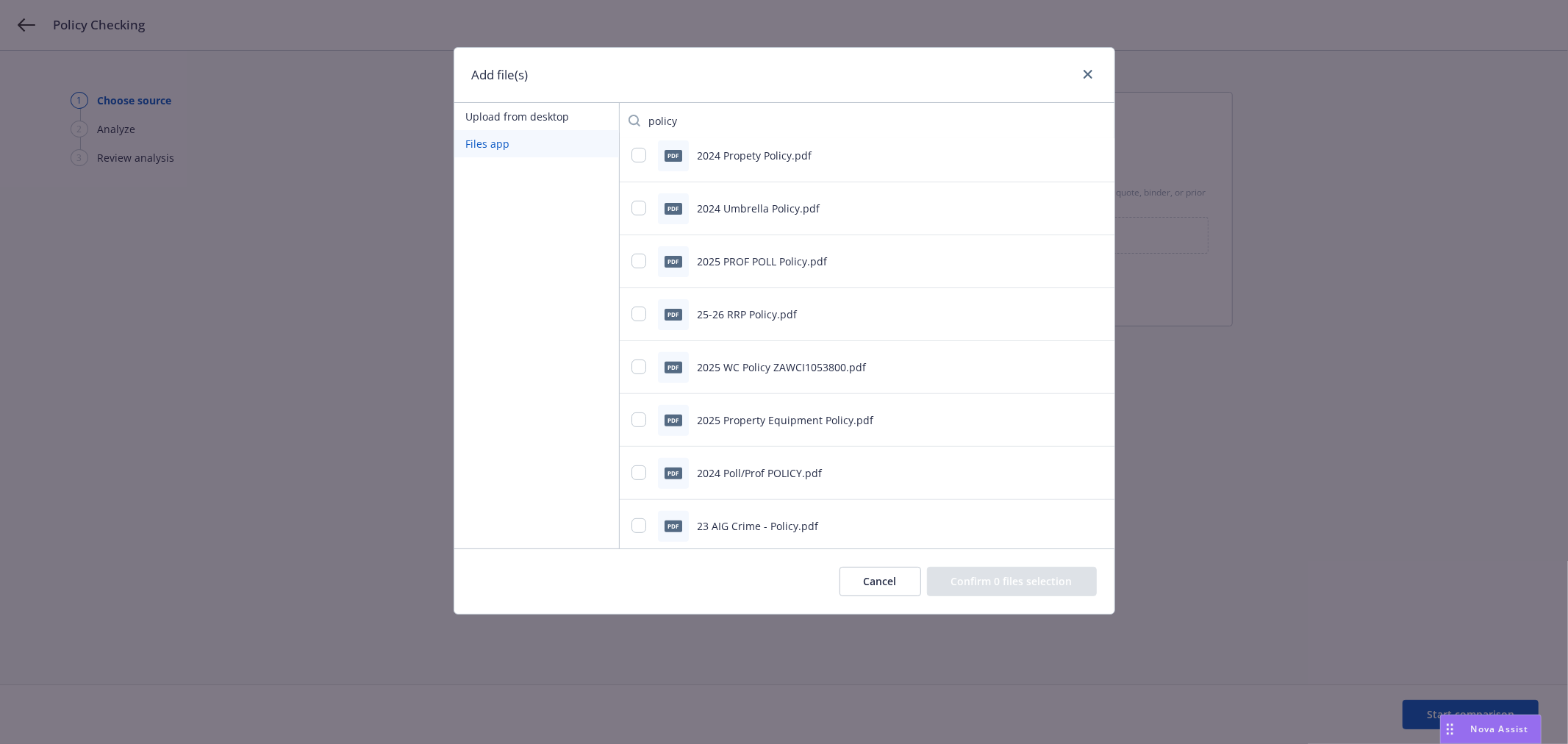
scroll to position [408, 0]
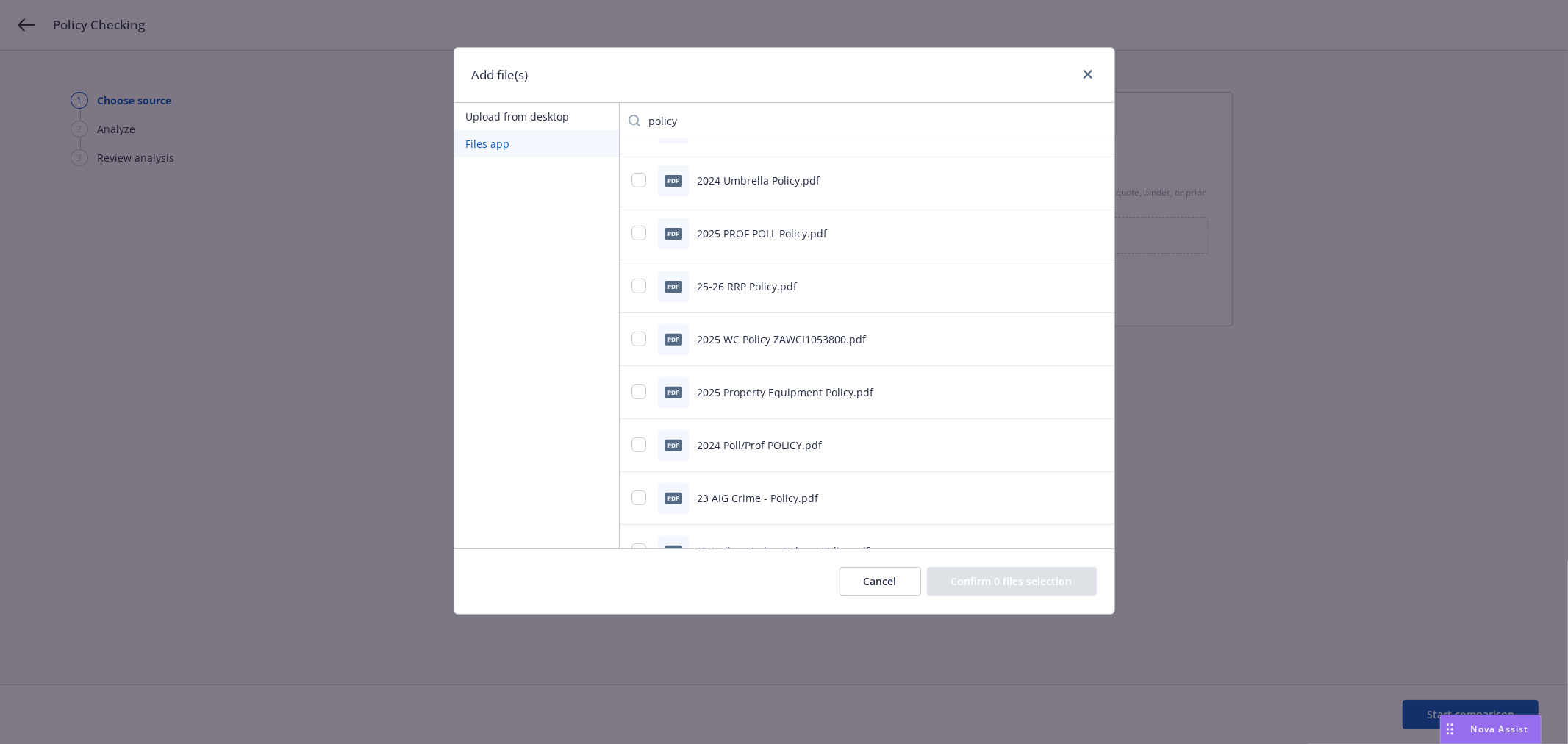
type input "policy"
click at [633, 496] on input "checkbox" at bounding box center [638, 497] width 14 height 14
checkbox input "false"
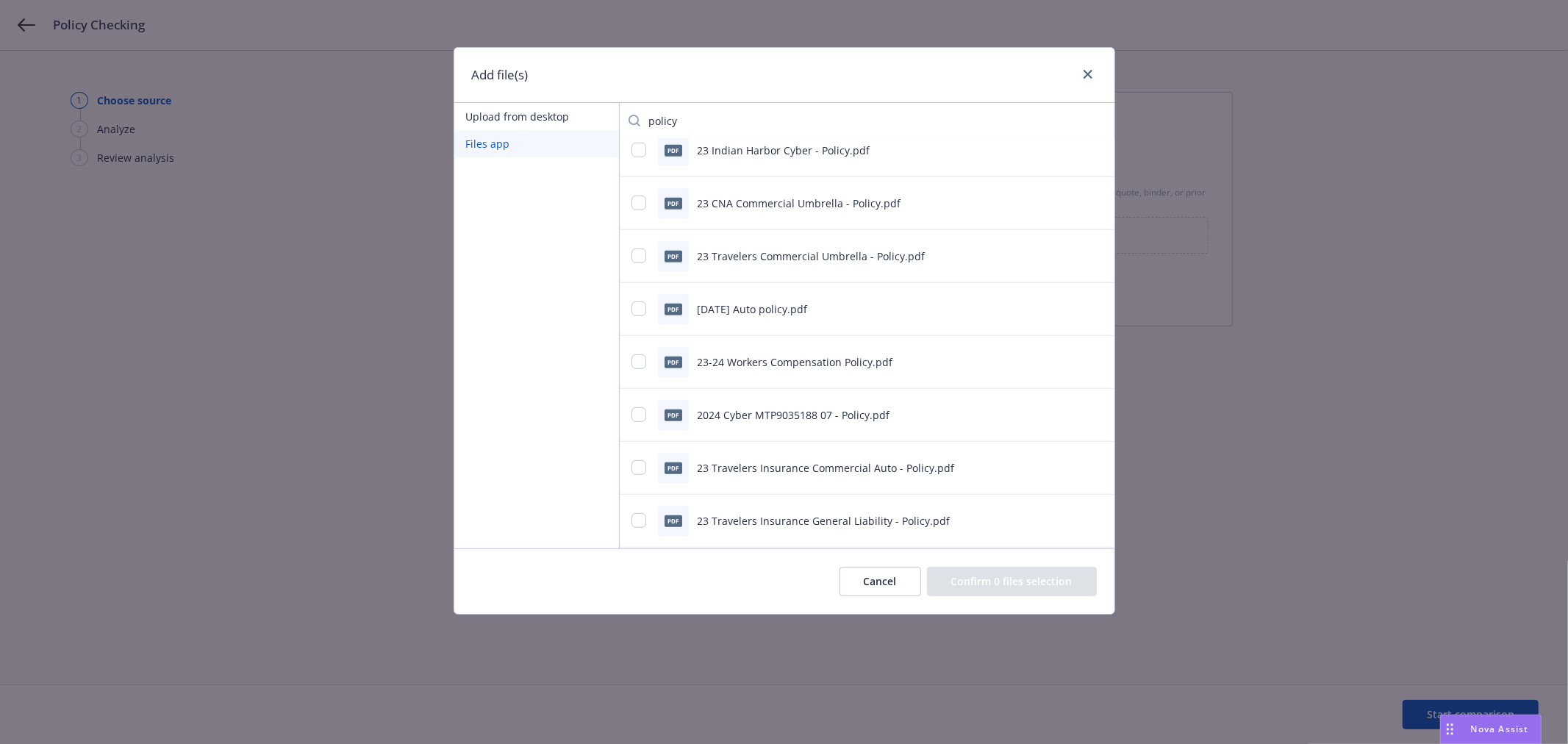
scroll to position [816, 0]
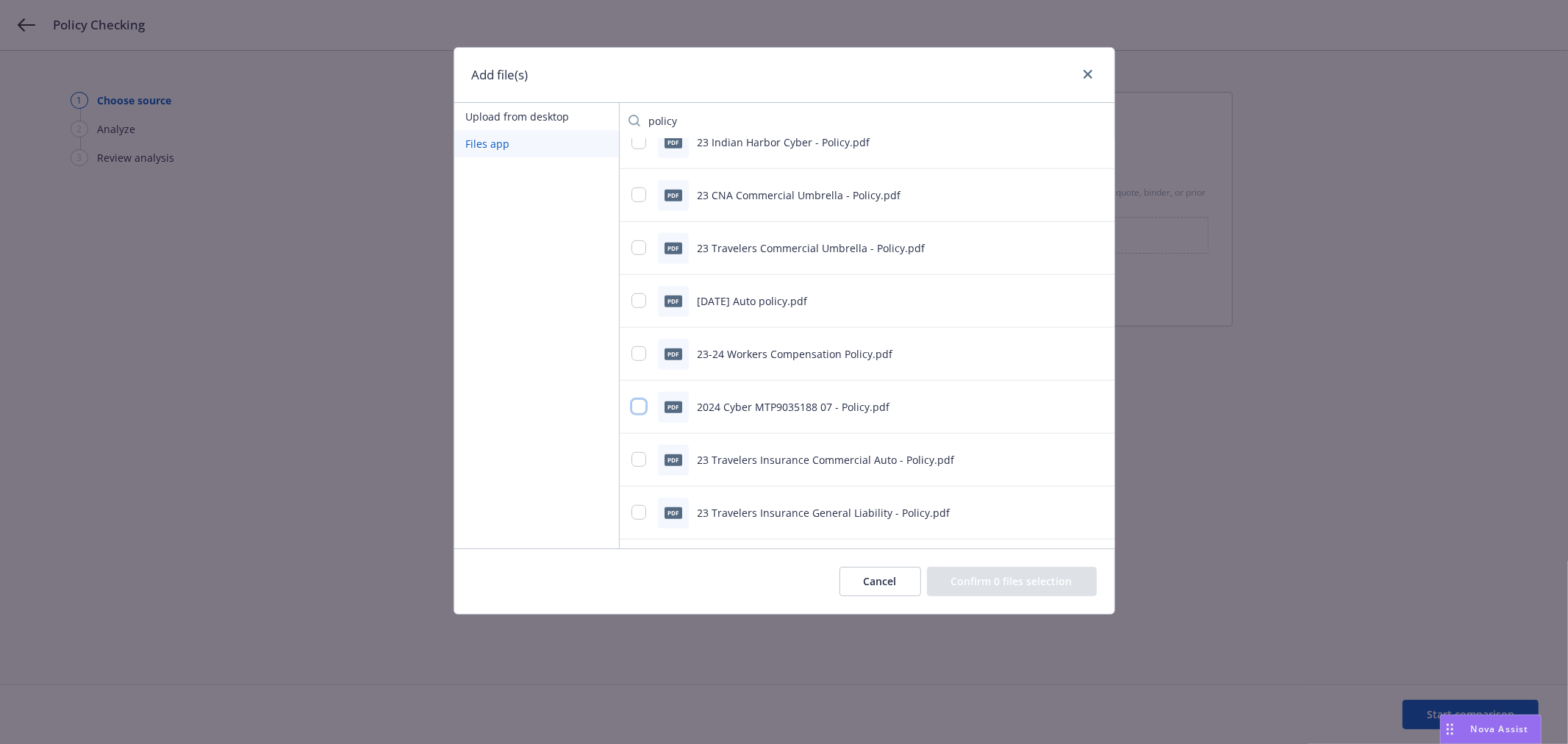
click at [640, 406] on input "checkbox" at bounding box center [638, 406] width 14 height 14
checkbox input "true"
click at [1005, 583] on button "Confirm 1 file selection" at bounding box center [1014, 581] width 165 height 30
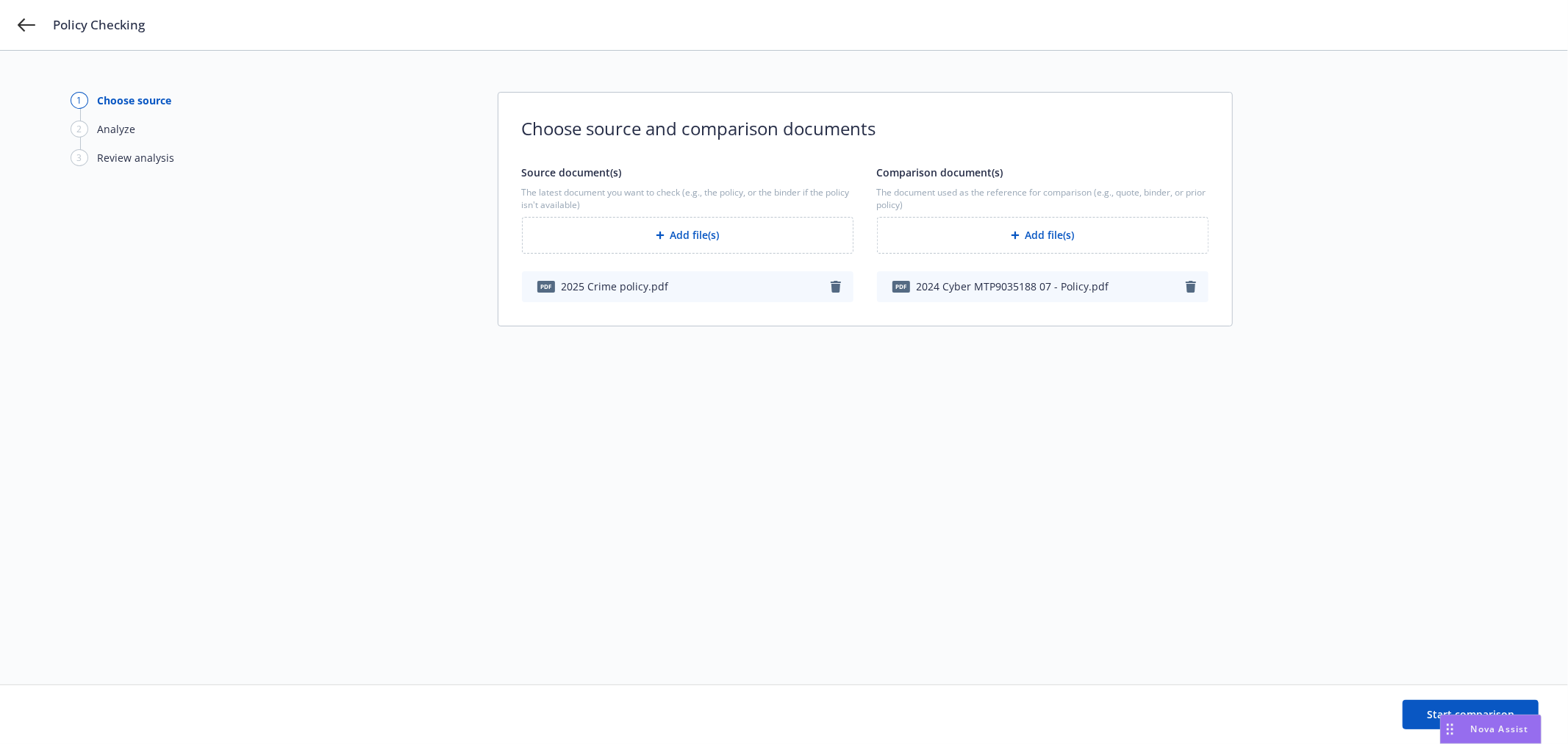
click at [837, 286] on icon "button" at bounding box center [836, 286] width 11 height 12
click at [729, 247] on button "Add file(s)" at bounding box center [687, 235] width 332 height 37
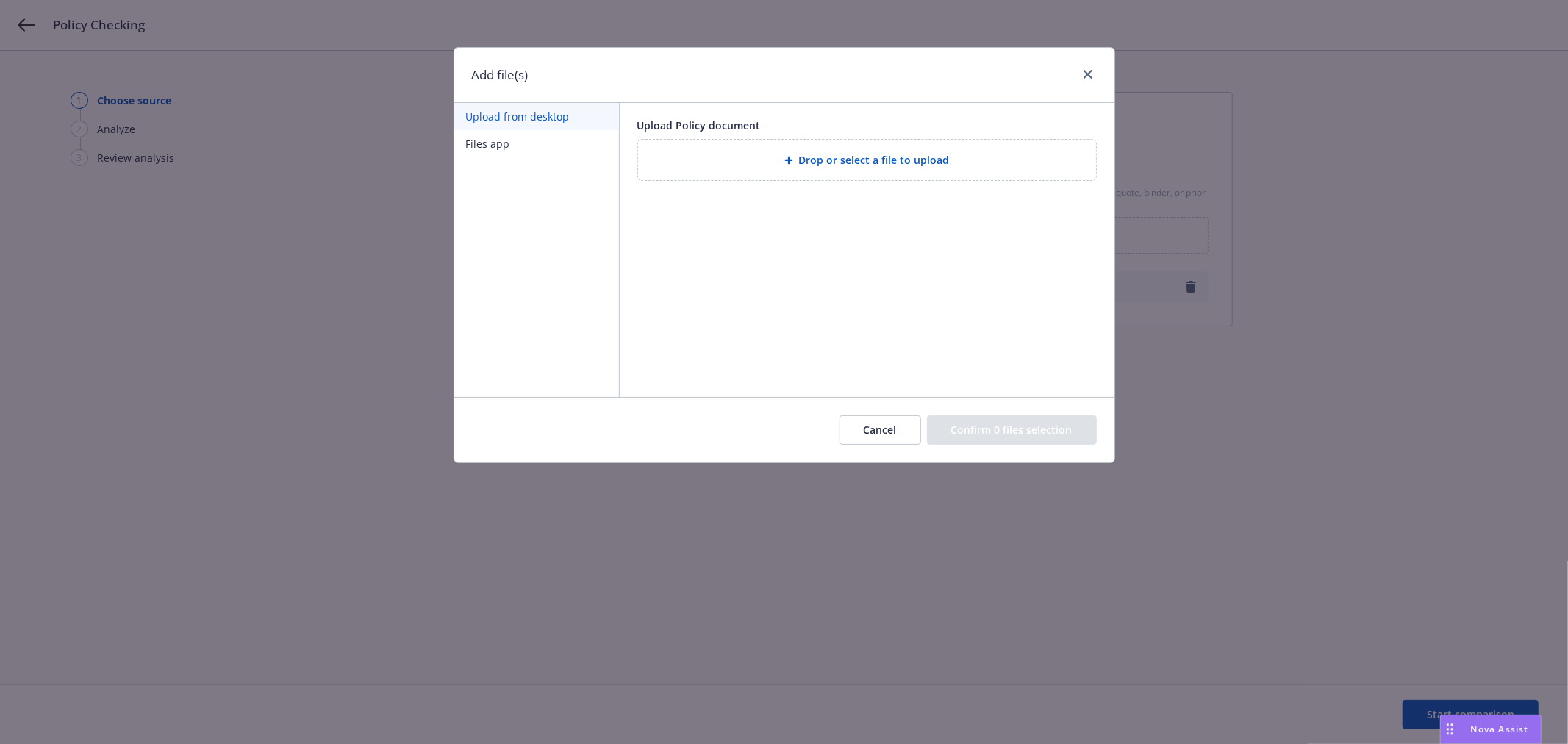
click at [539, 144] on button "Files app" at bounding box center [536, 144] width 165 height 27
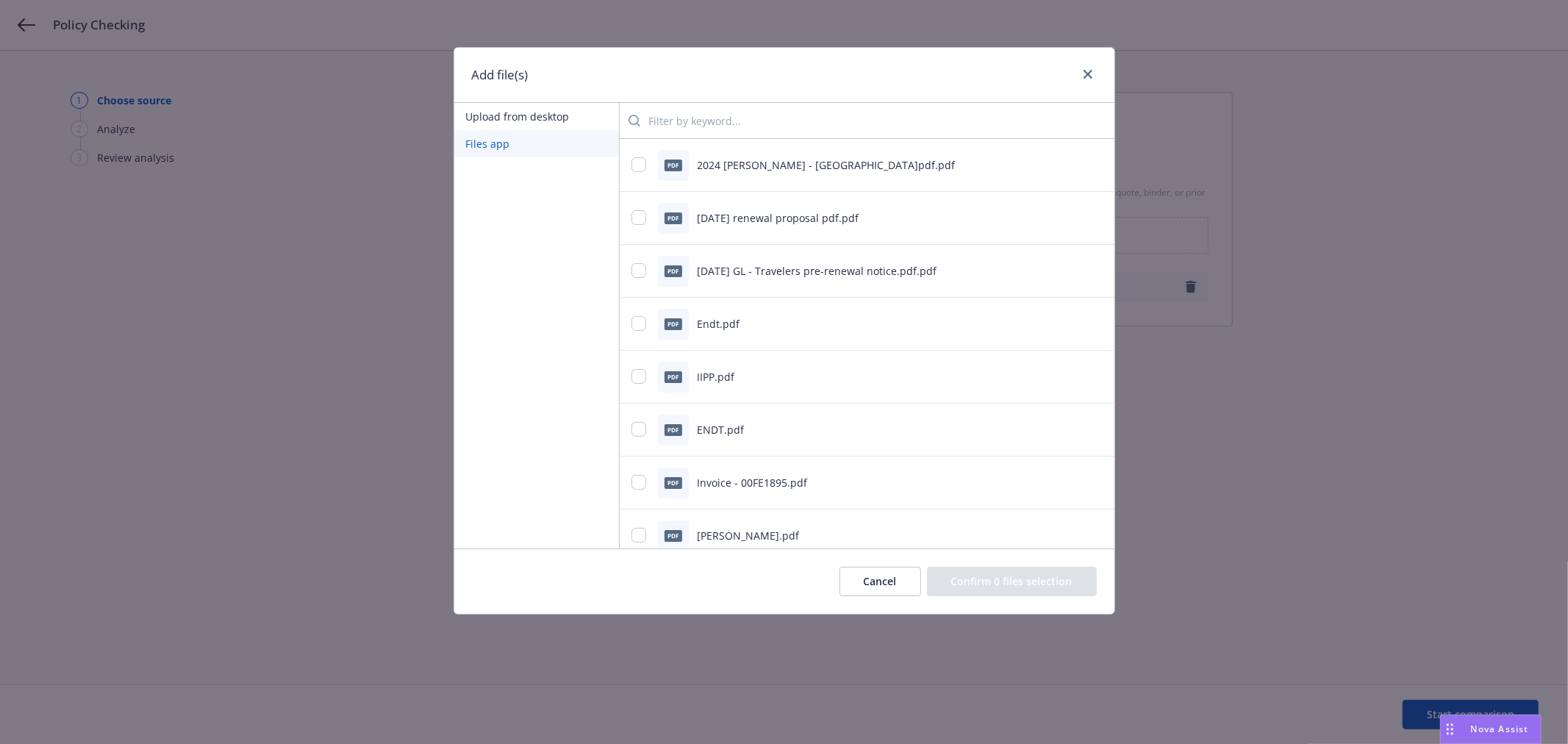
click at [737, 129] on input "search" at bounding box center [871, 120] width 463 height 30
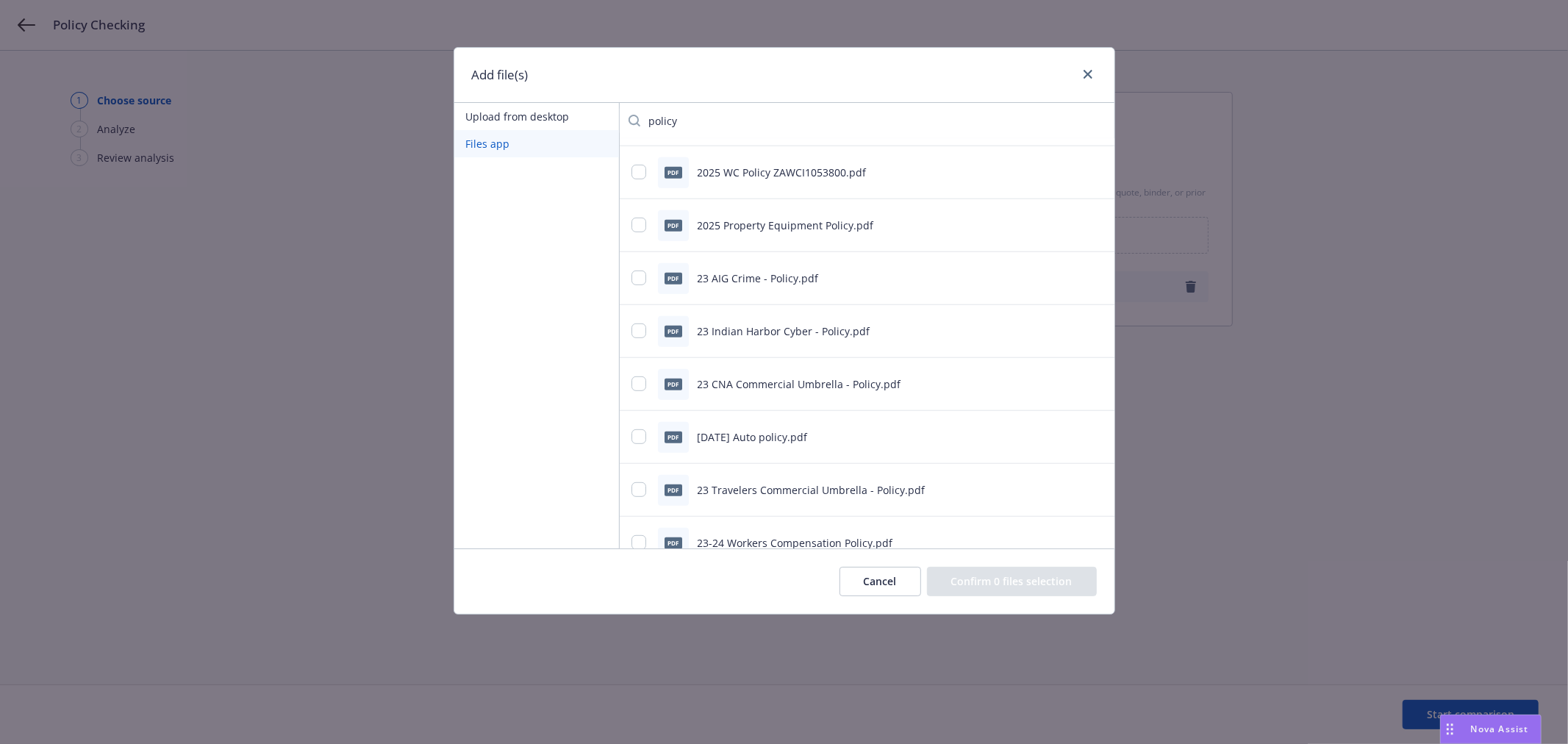
scroll to position [652, 0]
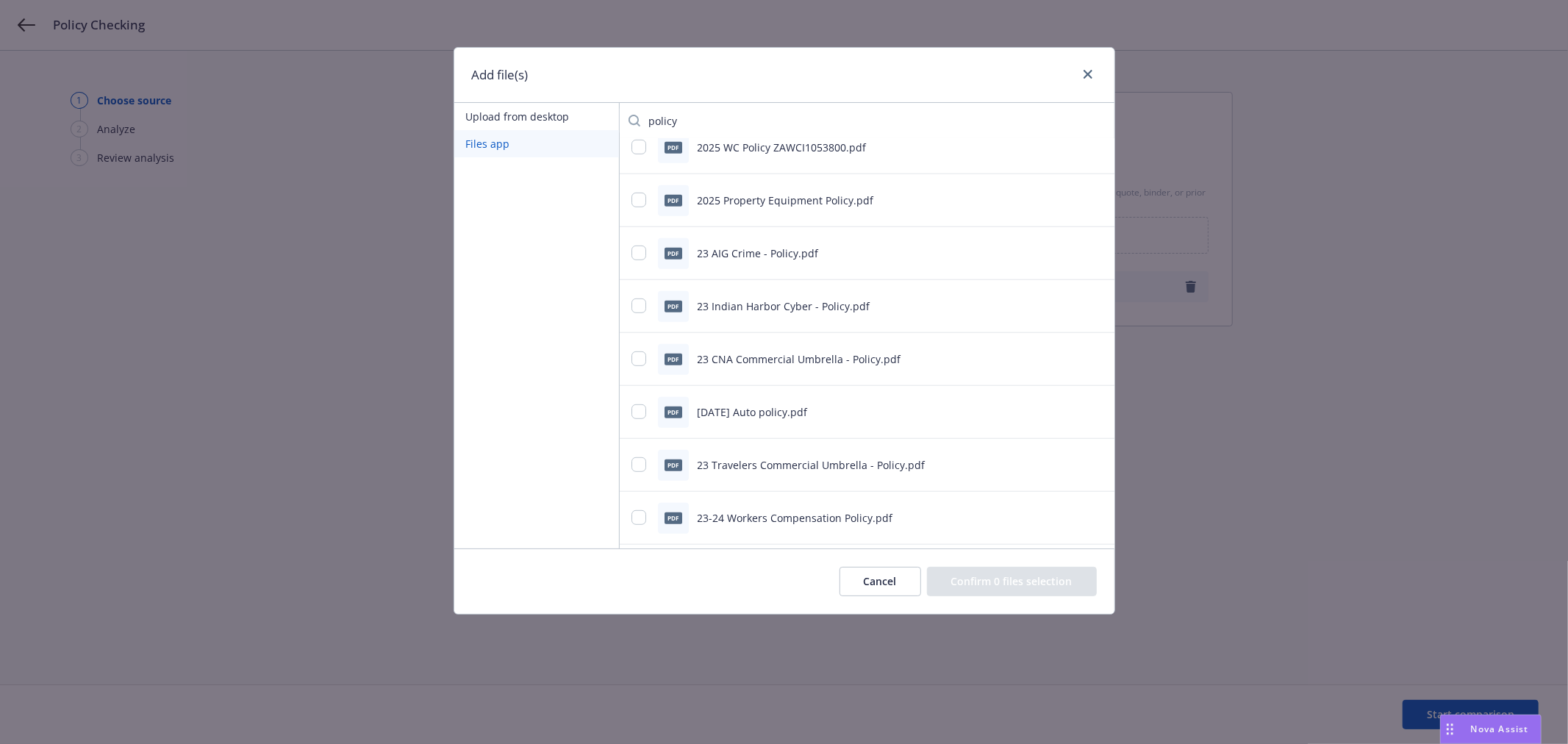
click at [650, 121] on input "policy" at bounding box center [871, 120] width 463 height 30
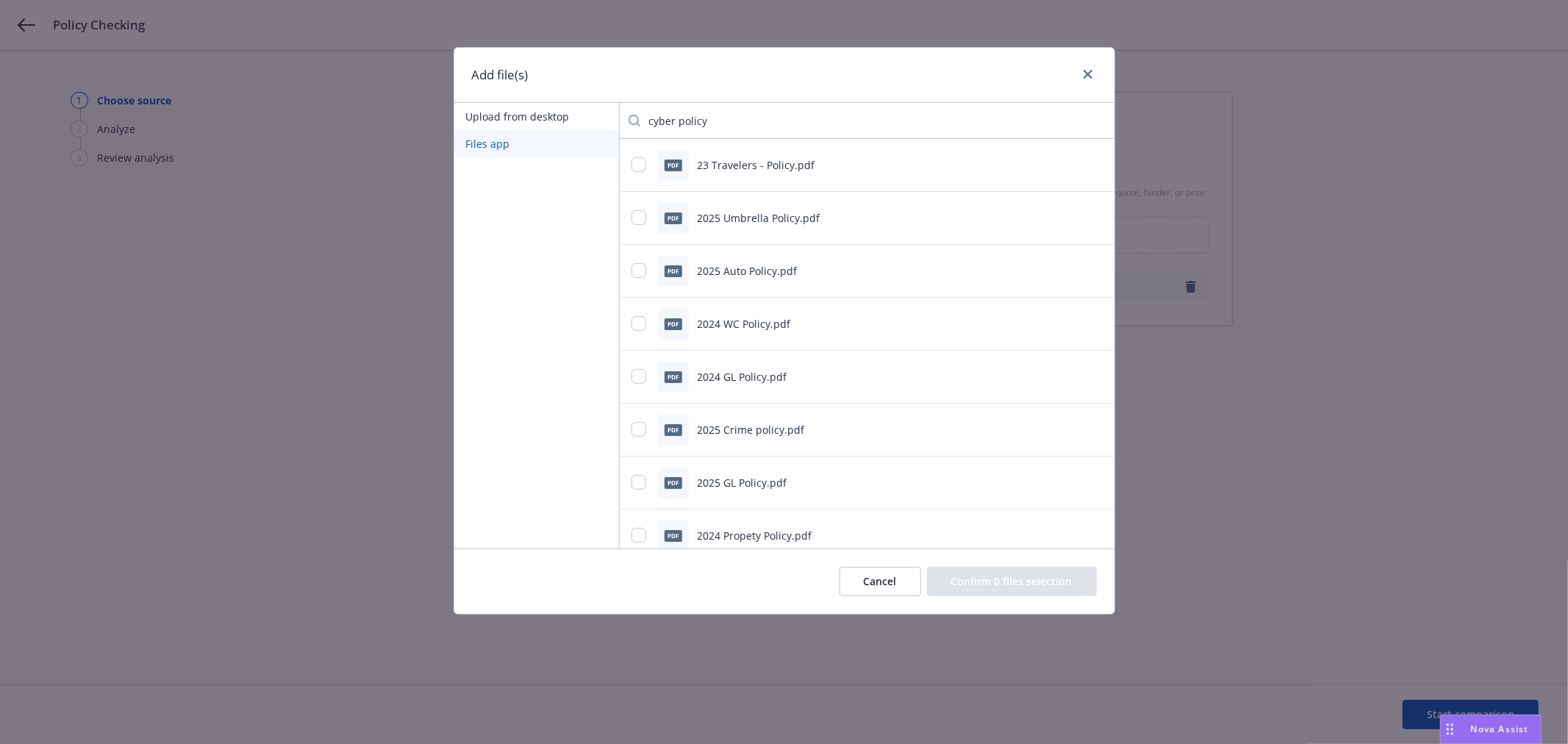
type input "cyber policy"
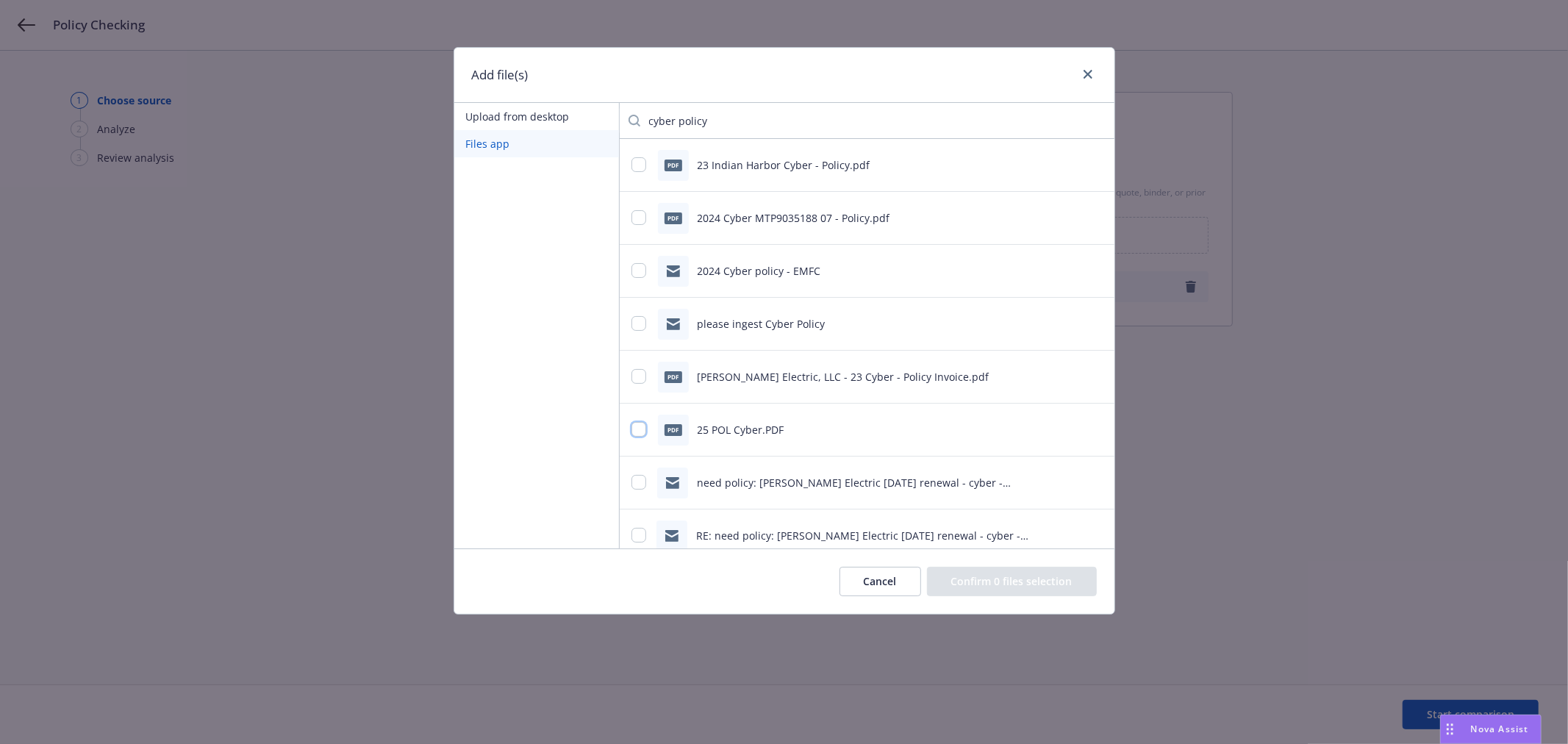
click at [638, 431] on input "checkbox" at bounding box center [638, 429] width 14 height 14
checkbox input "true"
click at [1010, 587] on button "Confirm 1 file selection" at bounding box center [1014, 581] width 165 height 30
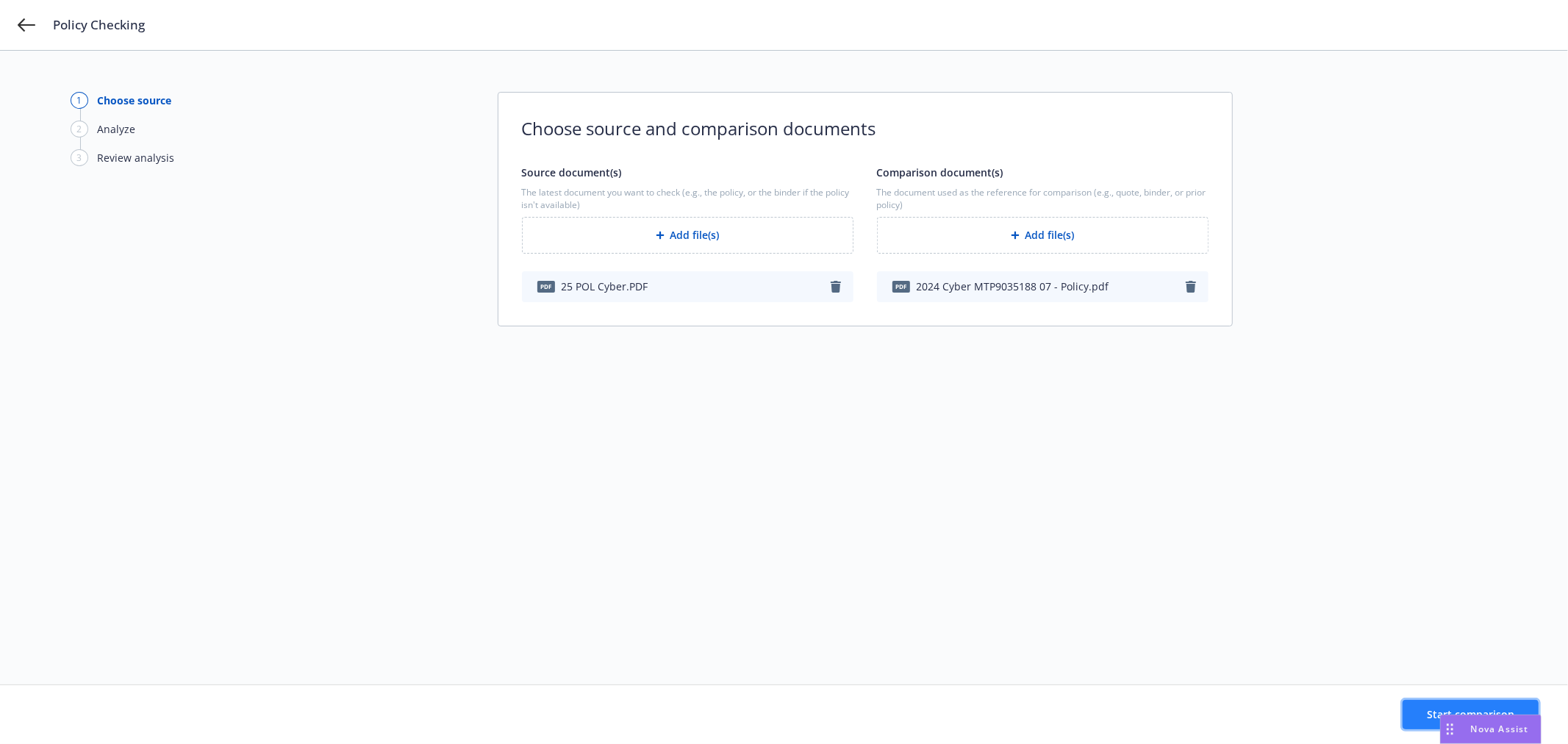
click at [1421, 710] on button "Start comparison" at bounding box center [1470, 714] width 136 height 30
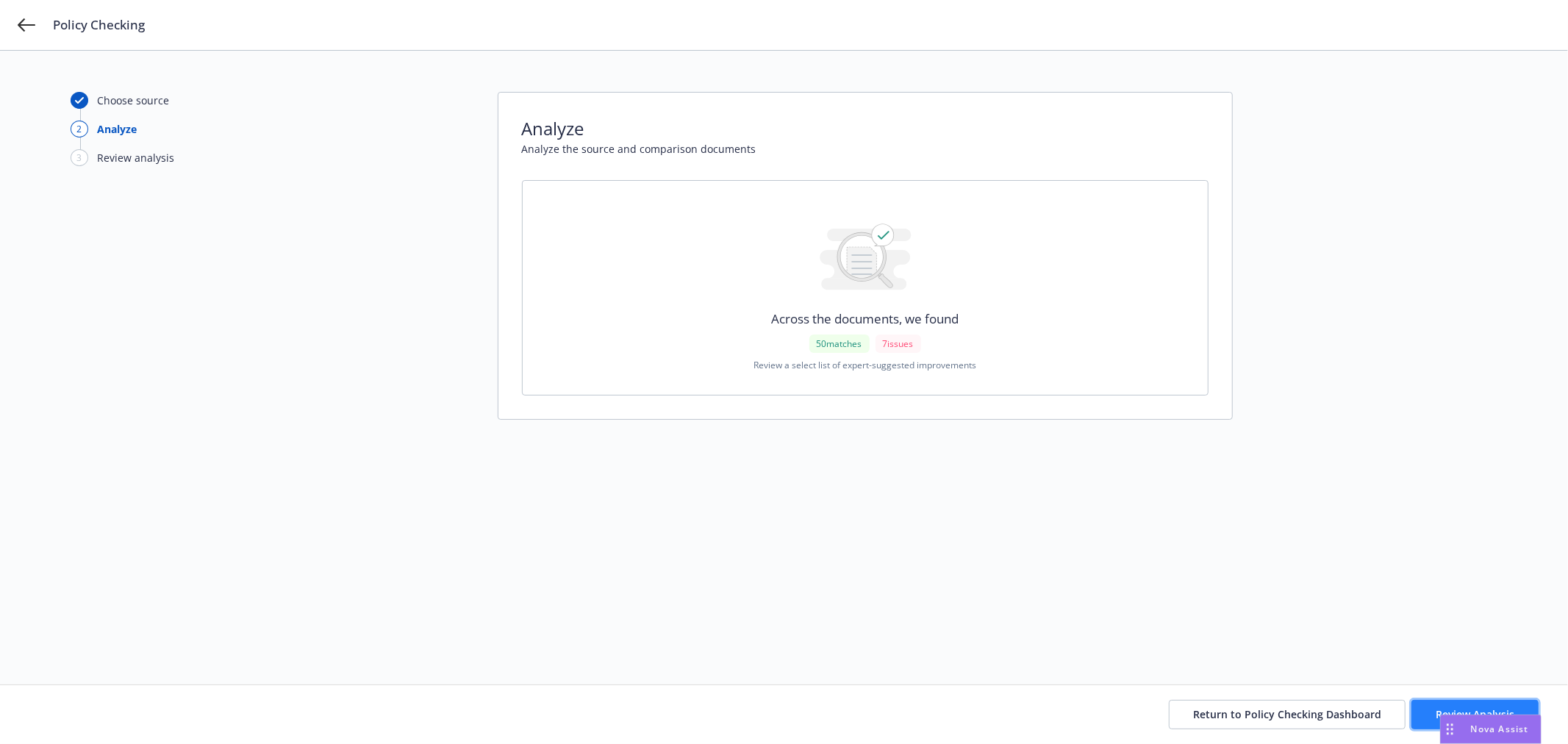
click at [1495, 705] on button "Review Analysis" at bounding box center [1475, 714] width 127 height 30
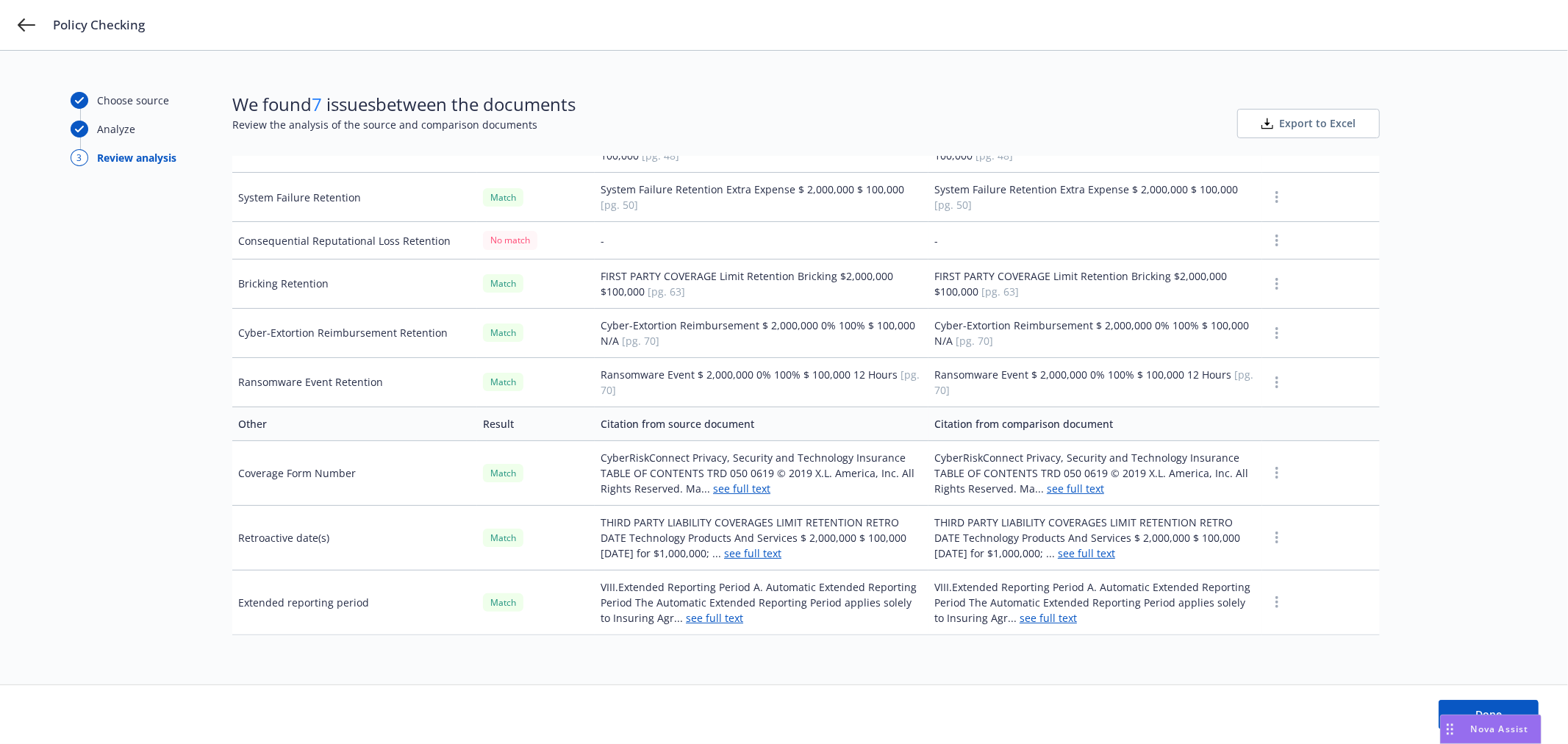
scroll to position [2870, 0]
click at [1490, 708] on span "Done" at bounding box center [1487, 714] width 26 height 13
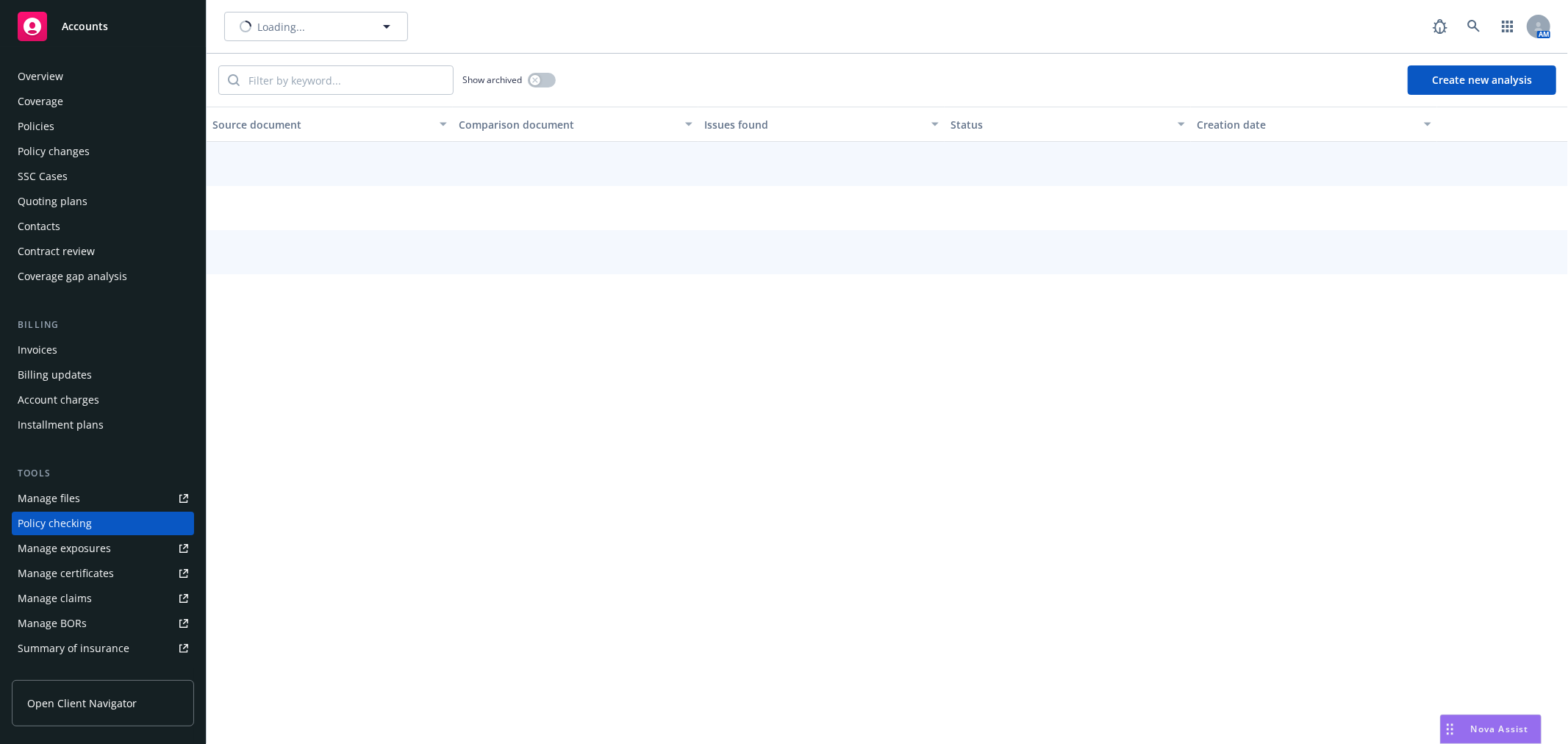
scroll to position [127, 0]
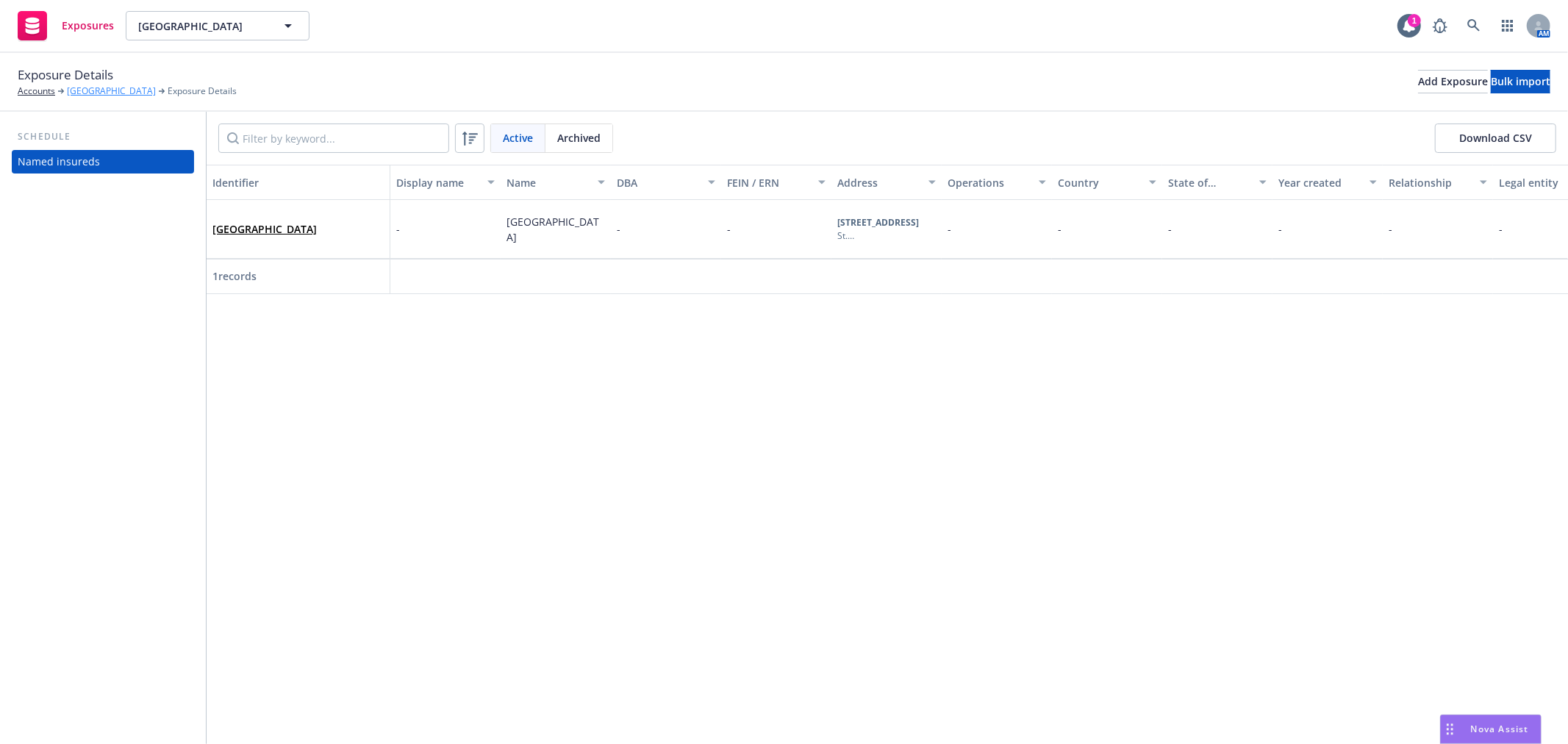
click at [129, 85] on link "[GEOGRAPHIC_DATA]" at bounding box center [111, 92] width 89 height 13
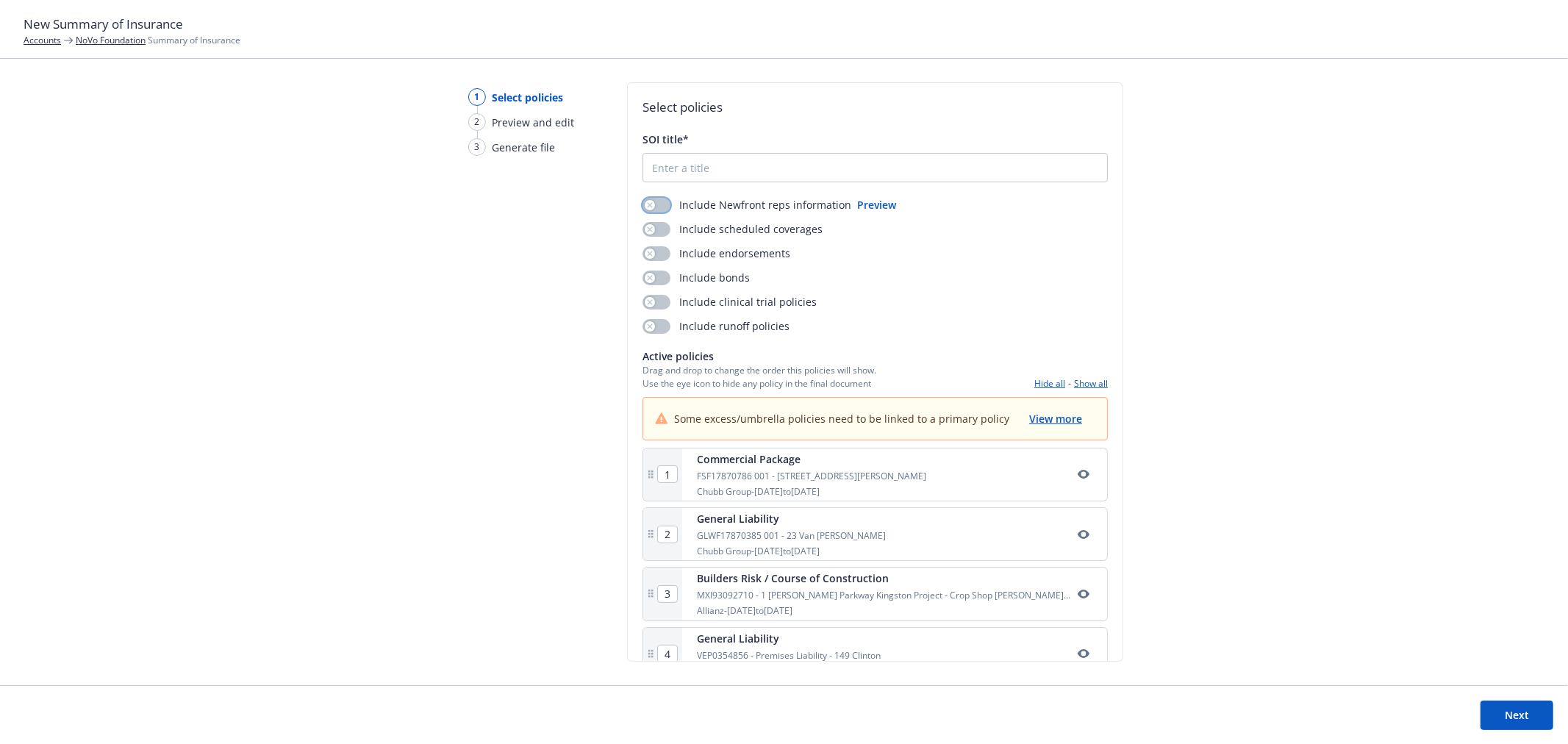
click at [651, 206] on icon "button" at bounding box center [650, 205] width 6 height 6
click at [672, 167] on input "SOI title*" at bounding box center [874, 167] width 464 height 28
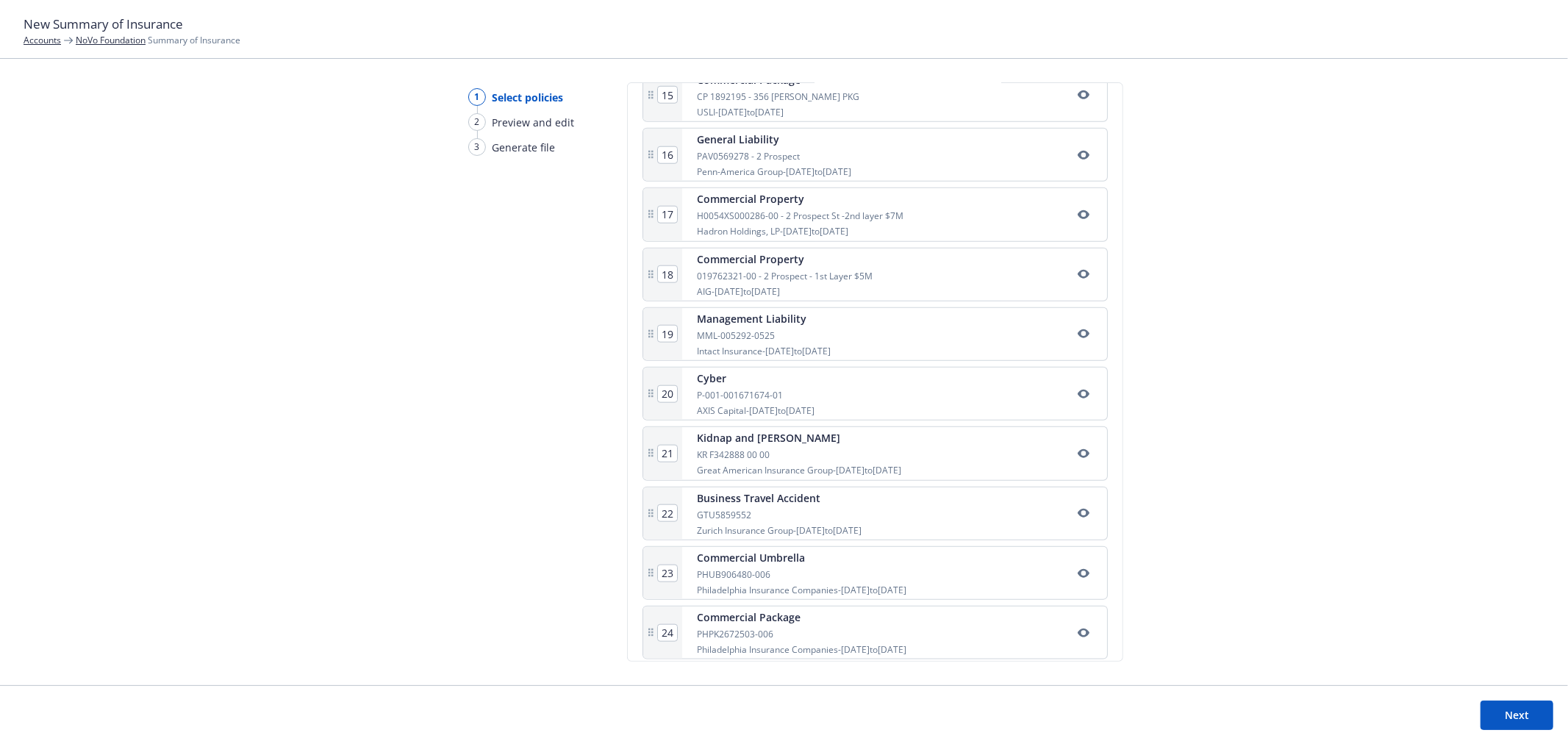
scroll to position [1232, 0]
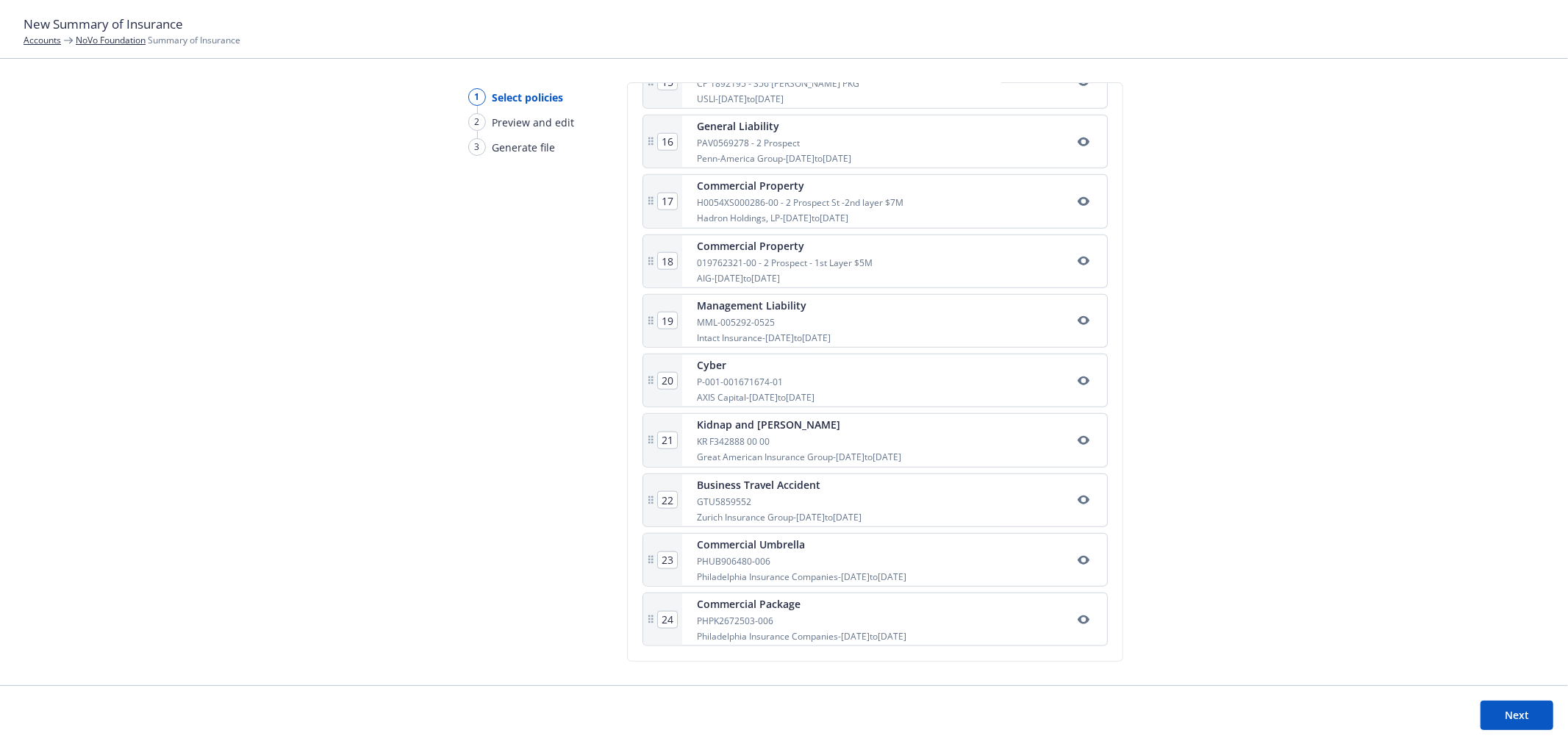
type input "2025 Summary of Insurance"
click at [1498, 723] on button "Next" at bounding box center [1516, 715] width 72 height 30
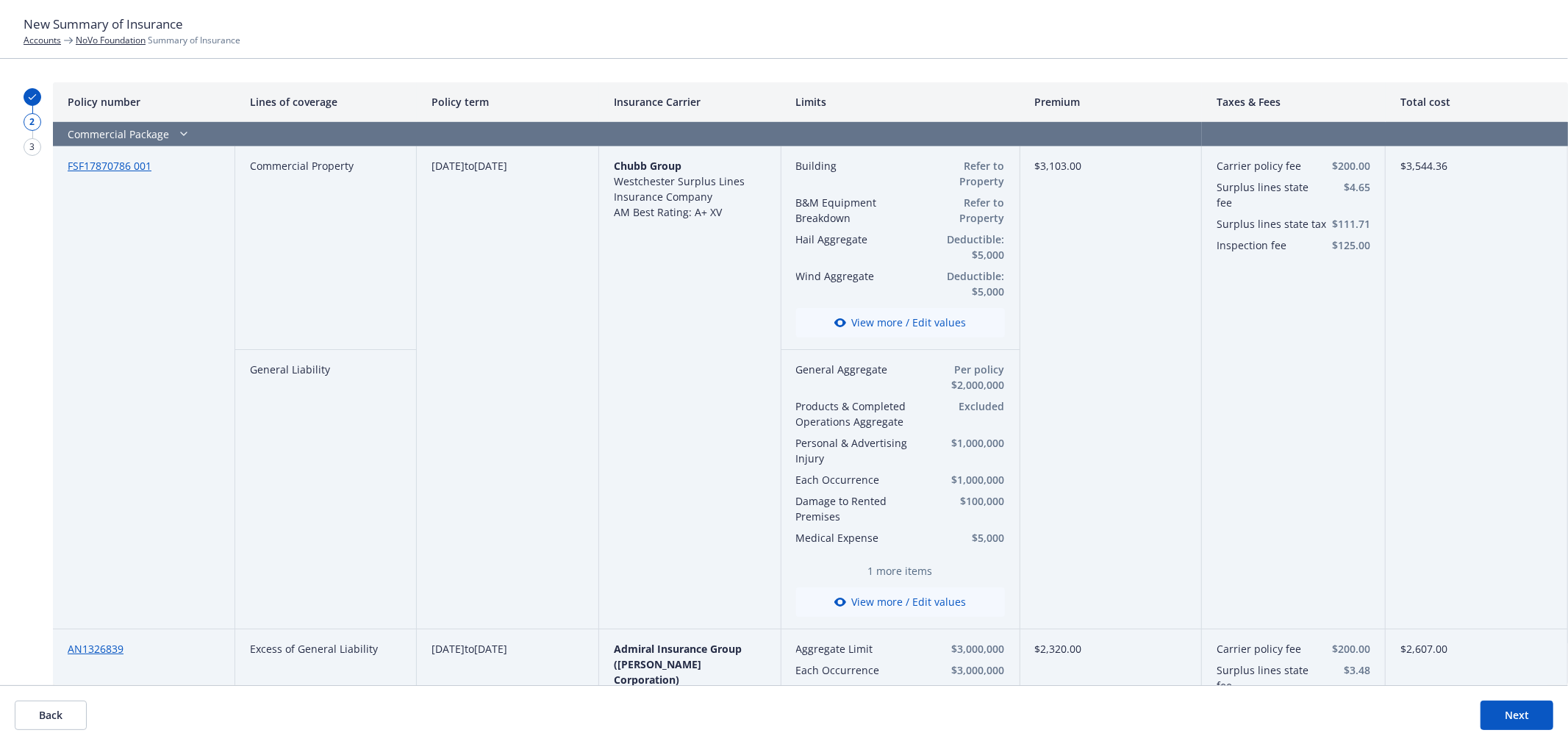
click at [654, 171] on span "Chubb Group" at bounding box center [648, 166] width 67 height 13
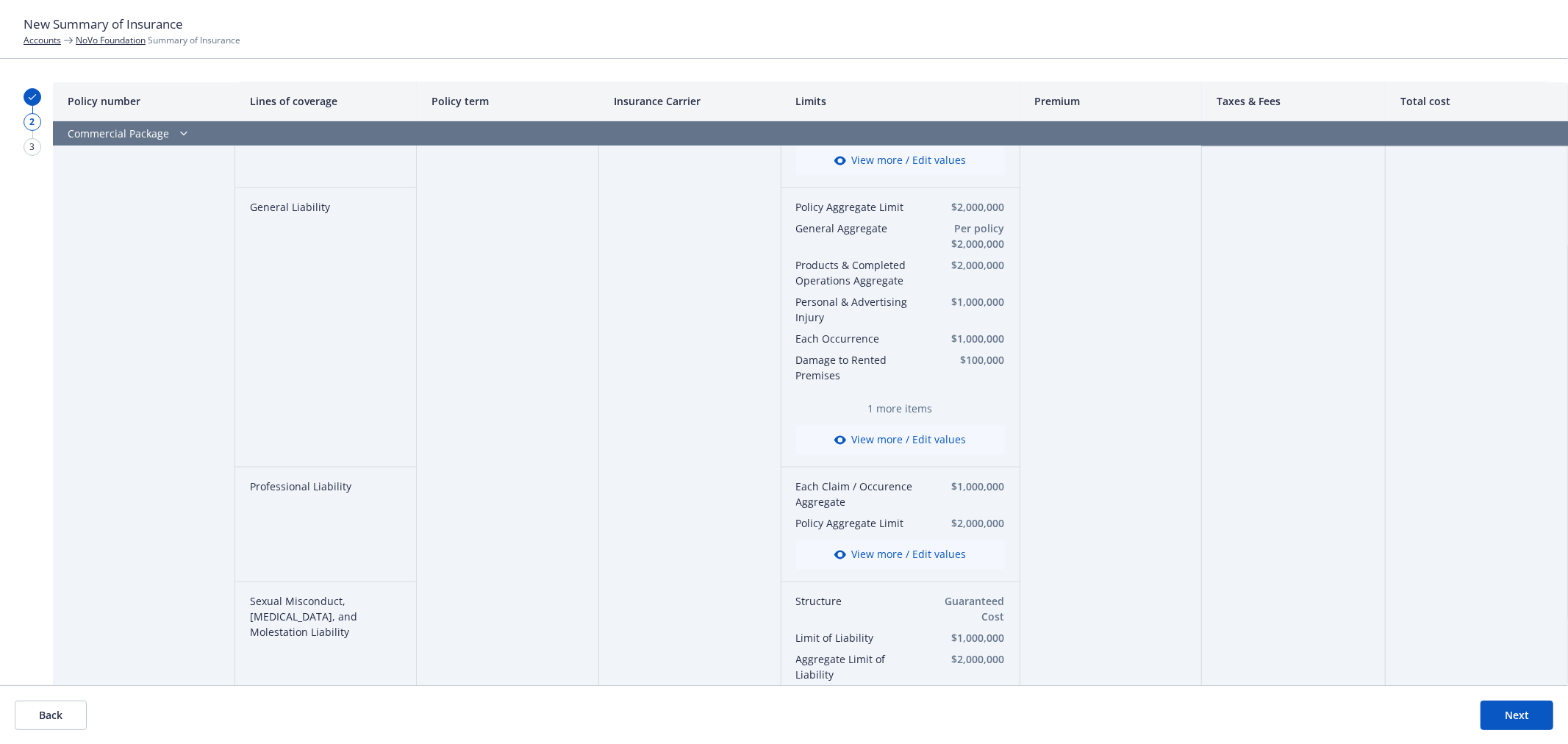
scroll to position [7121, 0]
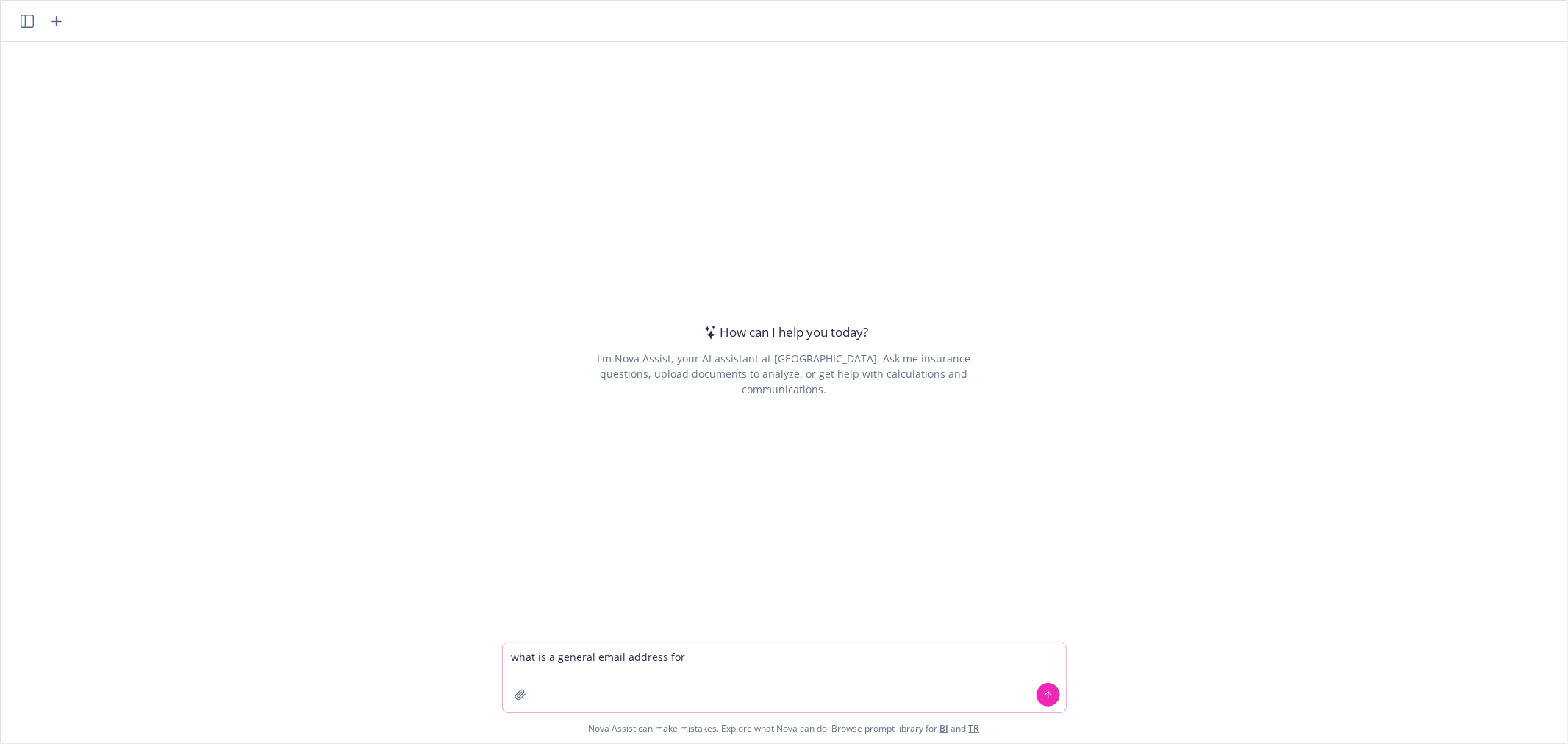
paste textarea "BHM Construction, Inc"
type textarea "what is a general email address for BHM Construction, Inc?"
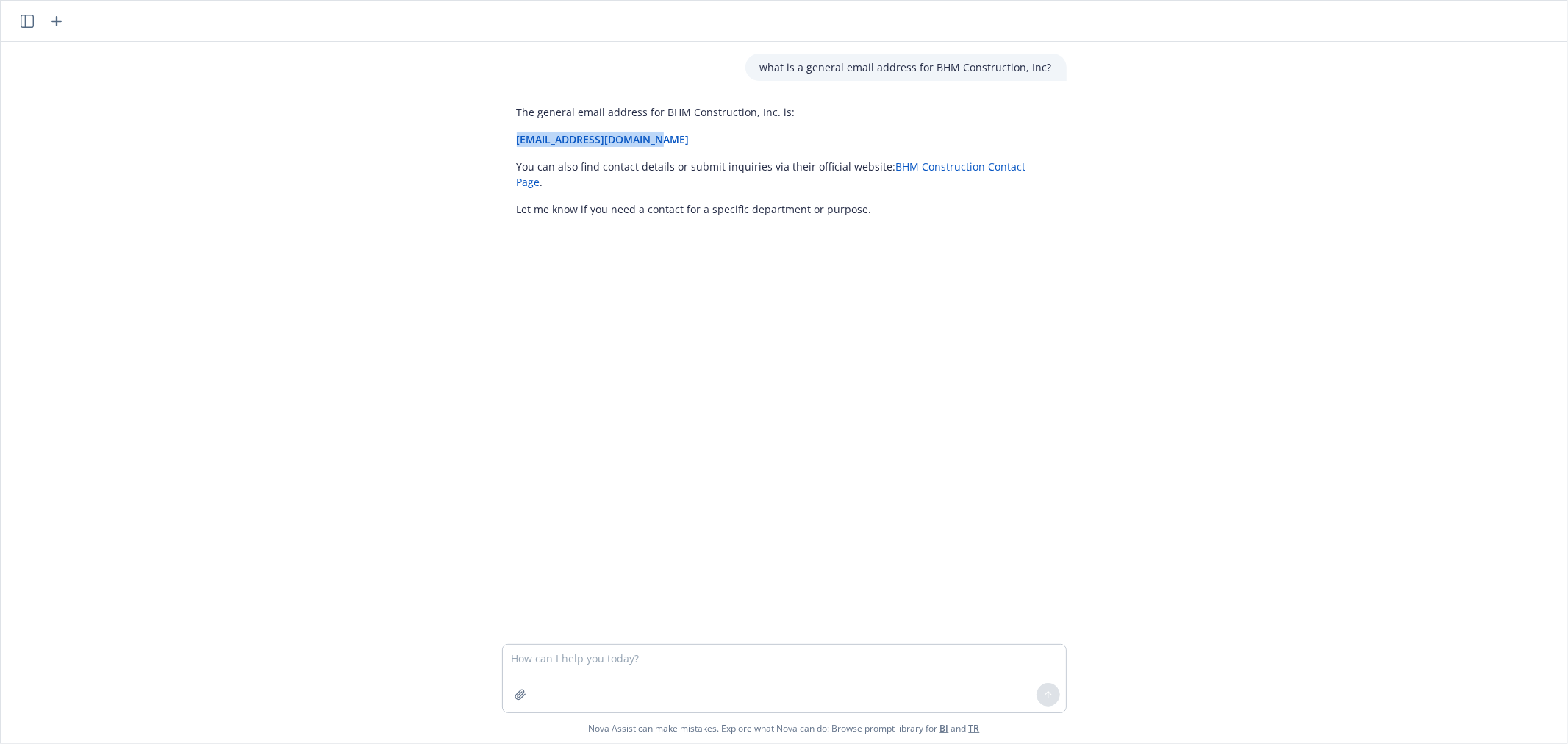
drag, startPoint x: 670, startPoint y: 143, endPoint x: 507, endPoint y: 140, distance: 163.0
click at [507, 140] on div "The general email address for BHM Construction, Inc. is: [EMAIL_ADDRESS][DOMAIN…" at bounding box center [784, 160] width 565 height 124
copy link "[EMAIL_ADDRESS][DOMAIN_NAME]"
click at [685, 657] on textarea at bounding box center [784, 678] width 563 height 67
paste textarea "P.O. [STREET_ADDRESS]"
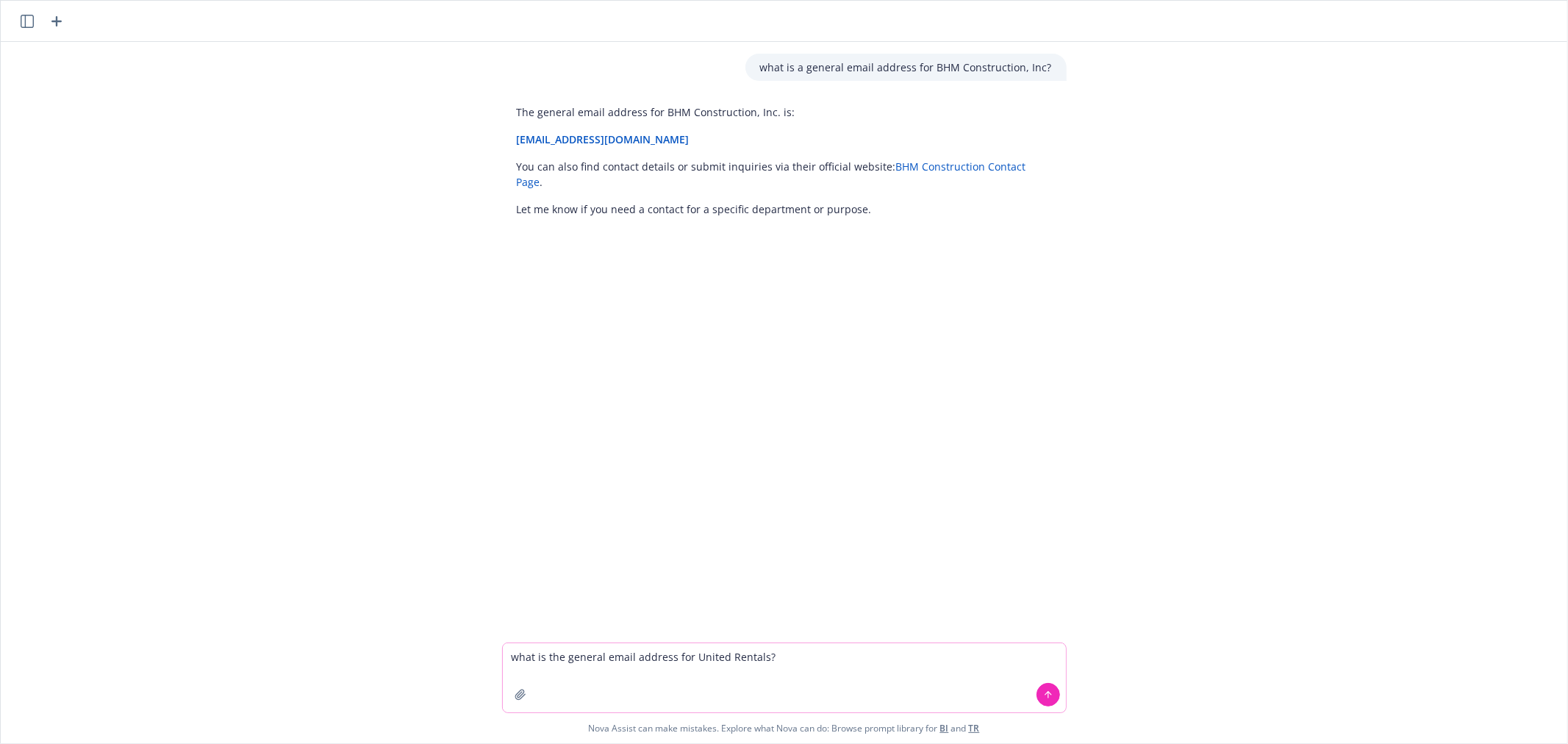
type textarea "what is the general email address for United Rentals? P.O. [STREET_ADDRESS]"
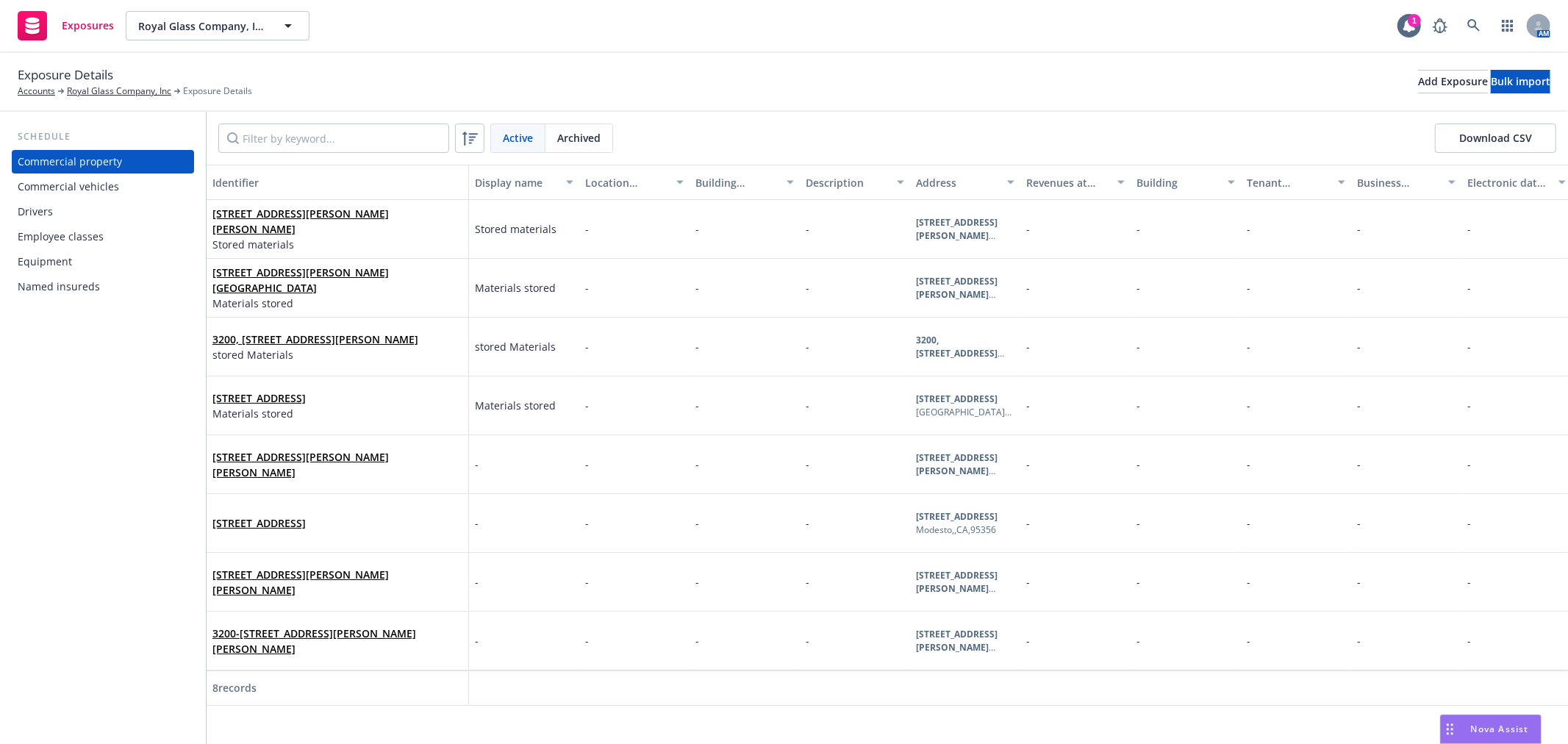
click at [120, 187] on div "Commercial vehicles" at bounding box center [102, 186] width 171 height 23
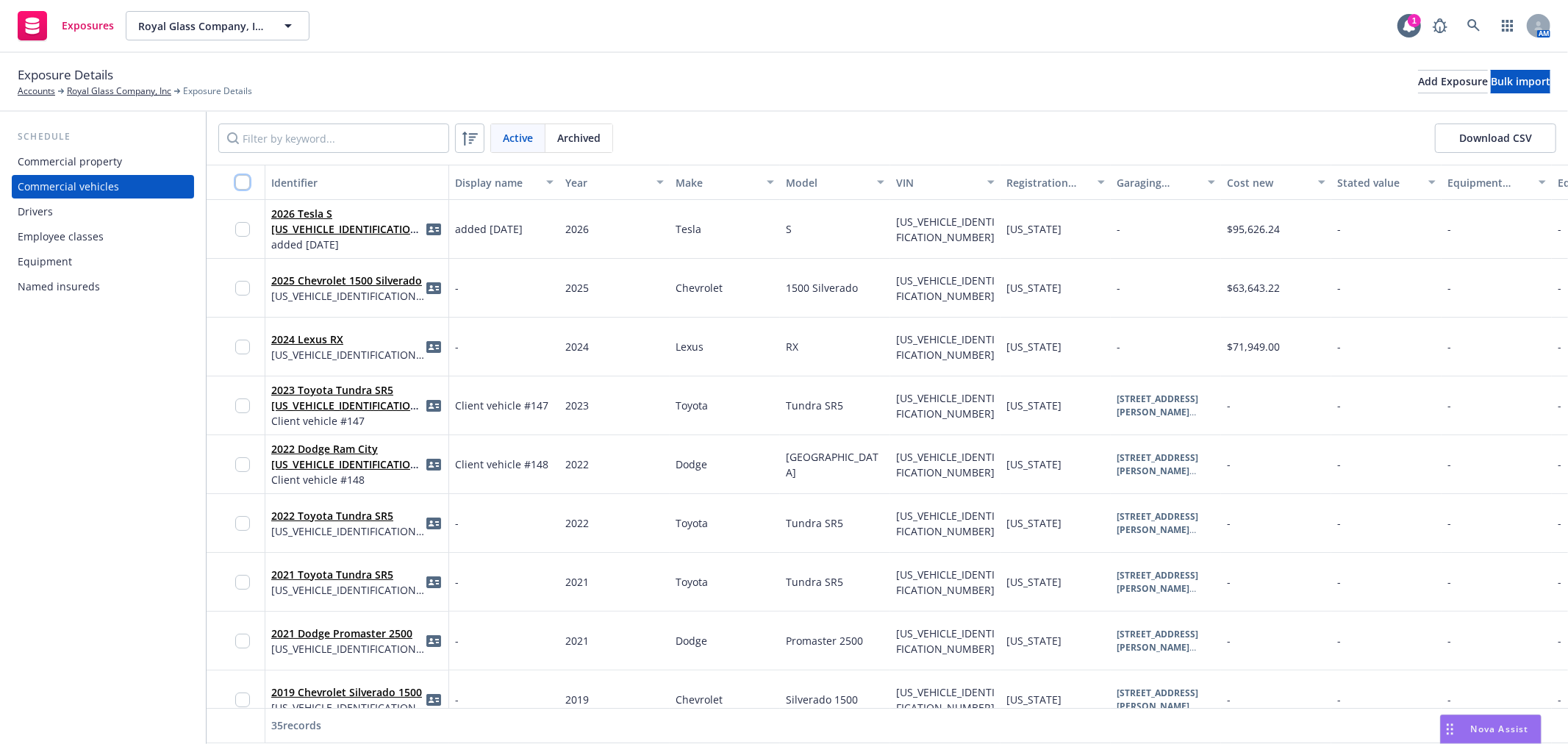
click at [238, 179] on input "checkbox" at bounding box center [242, 181] width 14 height 14
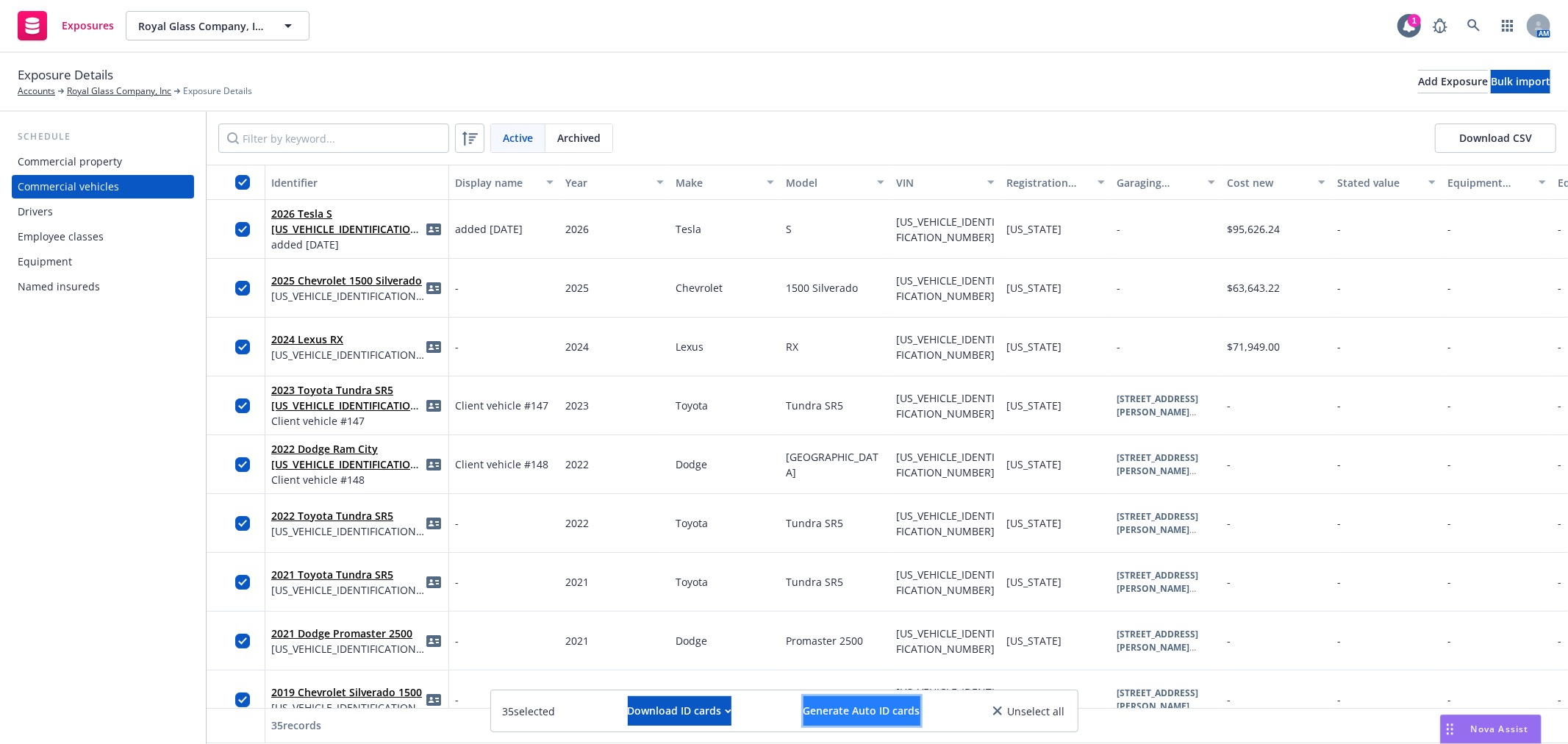
click at [892, 710] on span "Generate Auto ID cards" at bounding box center [861, 710] width 117 height 13
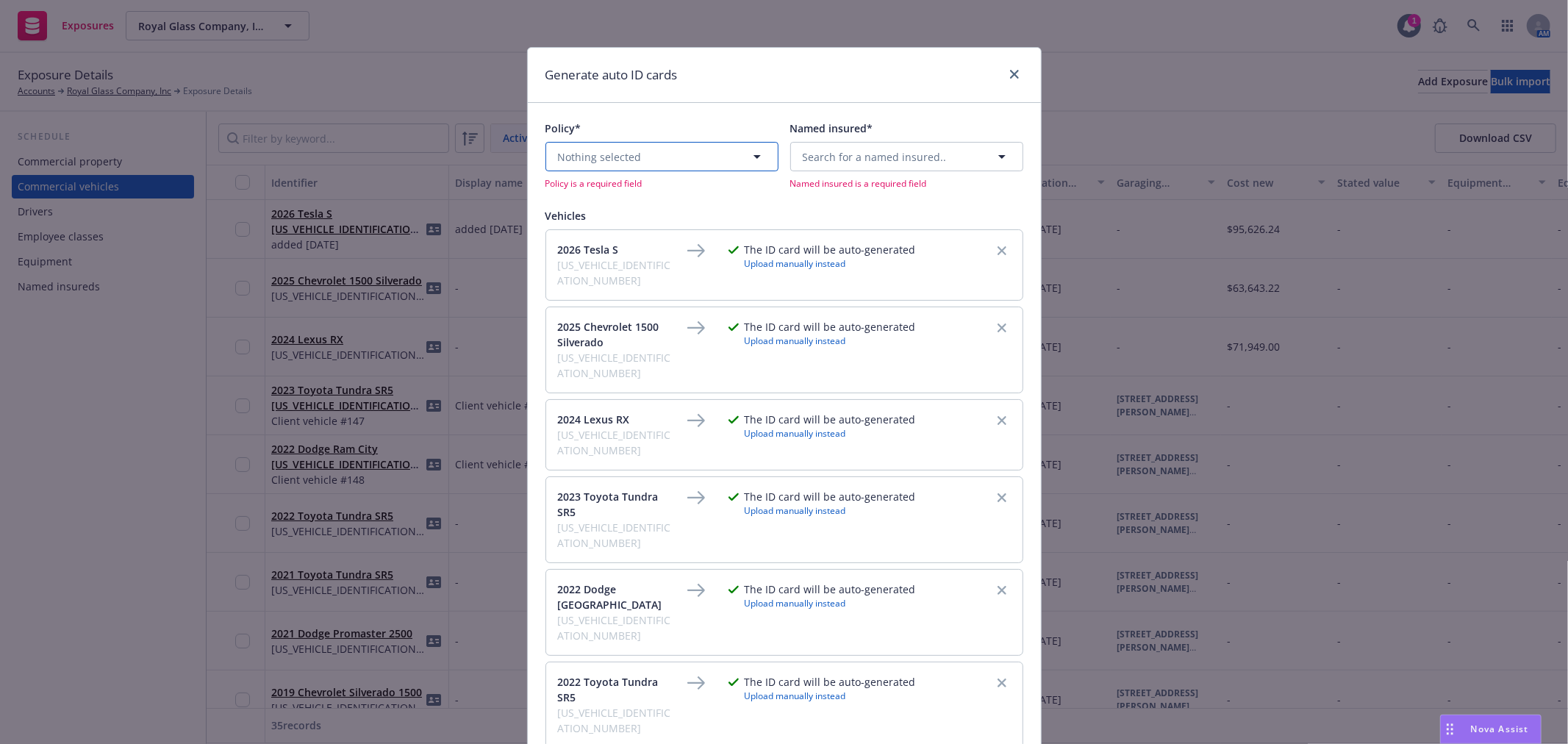
click at [700, 151] on button "Nothing selected" at bounding box center [662, 156] width 233 height 30
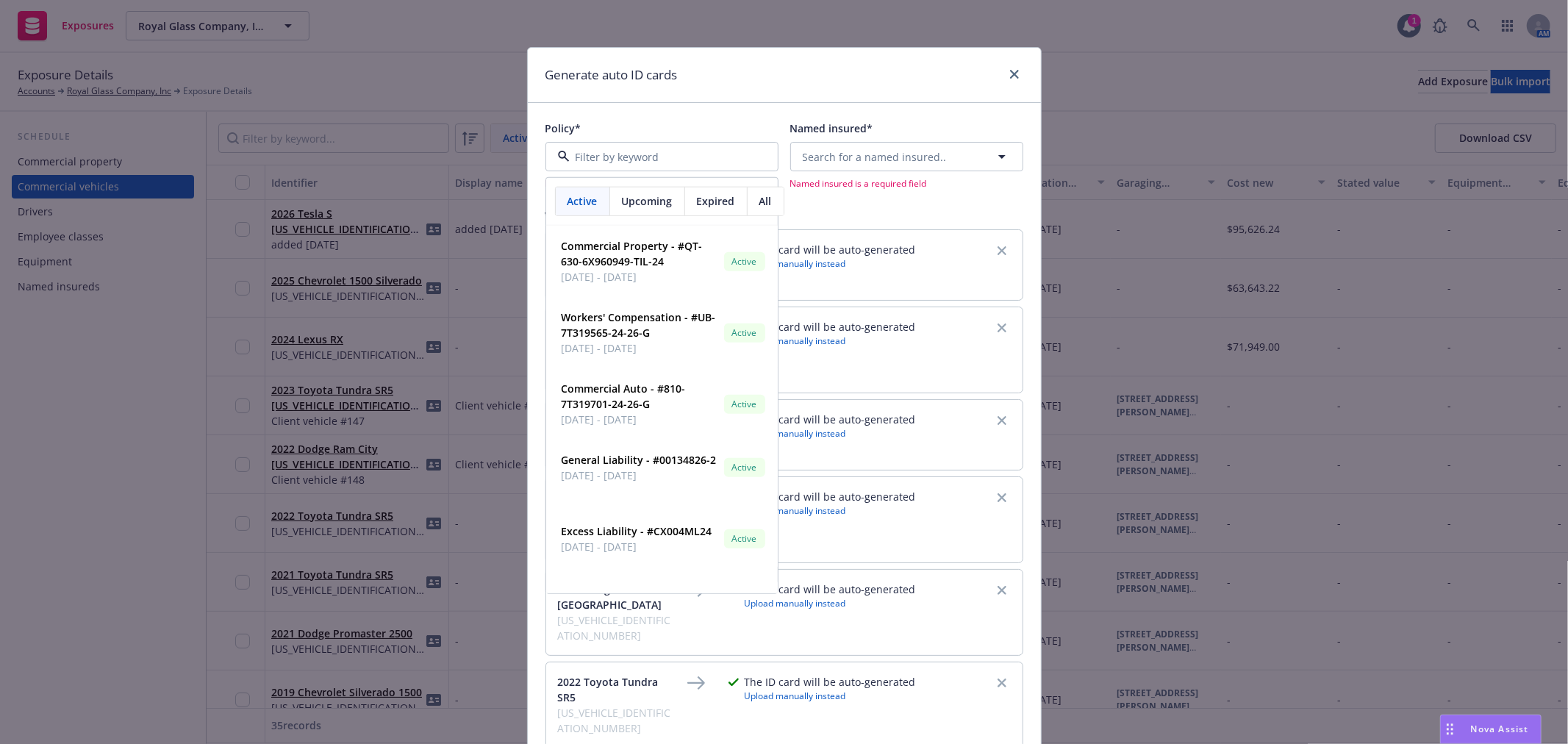
click at [666, 195] on span "Upcoming" at bounding box center [647, 201] width 51 height 15
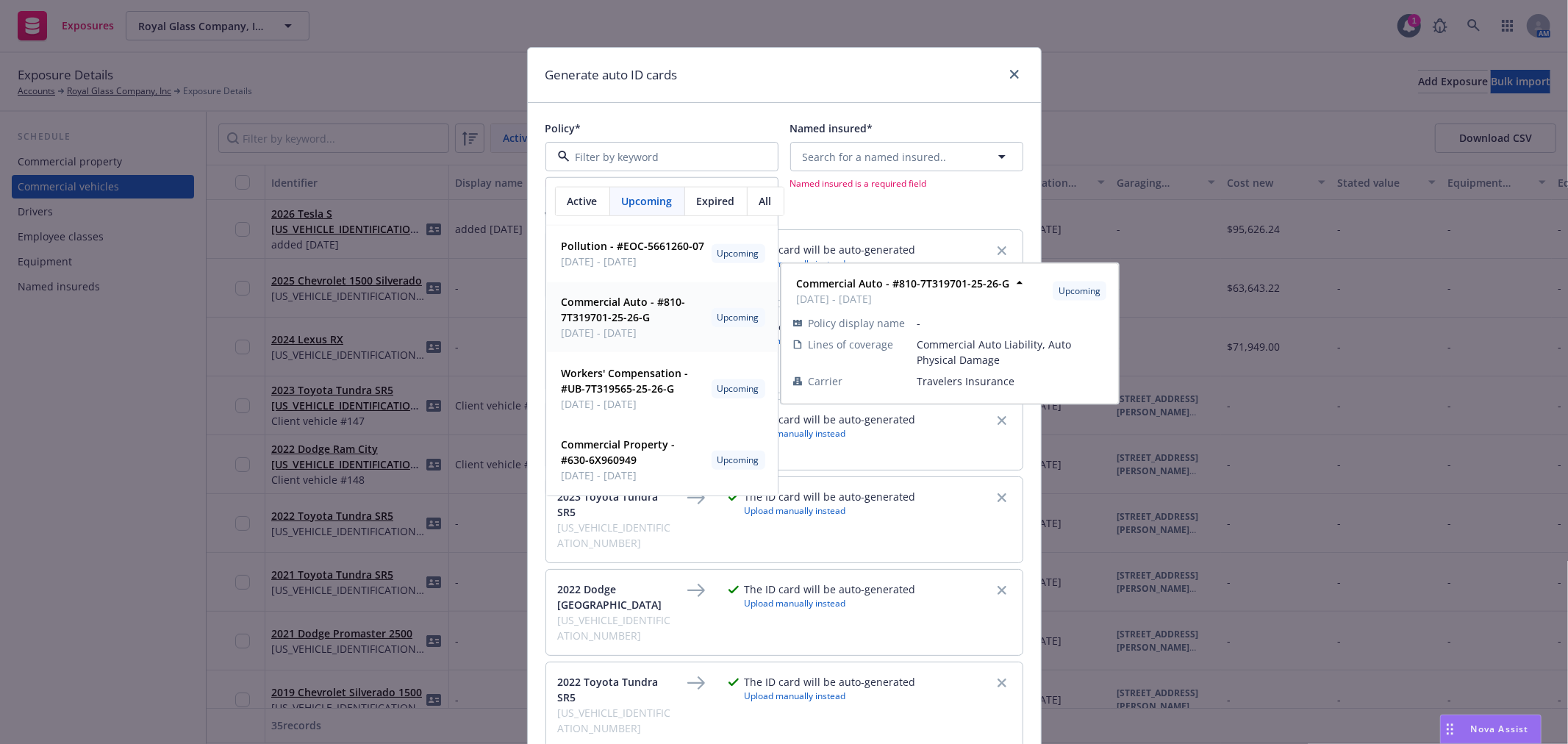
click at [640, 299] on div "Commercial Auto - #810-7T319701-25-26-G 09/01/2025 - 09/01/2026 Upcoming Policy…" at bounding box center [661, 317] width 230 height 69
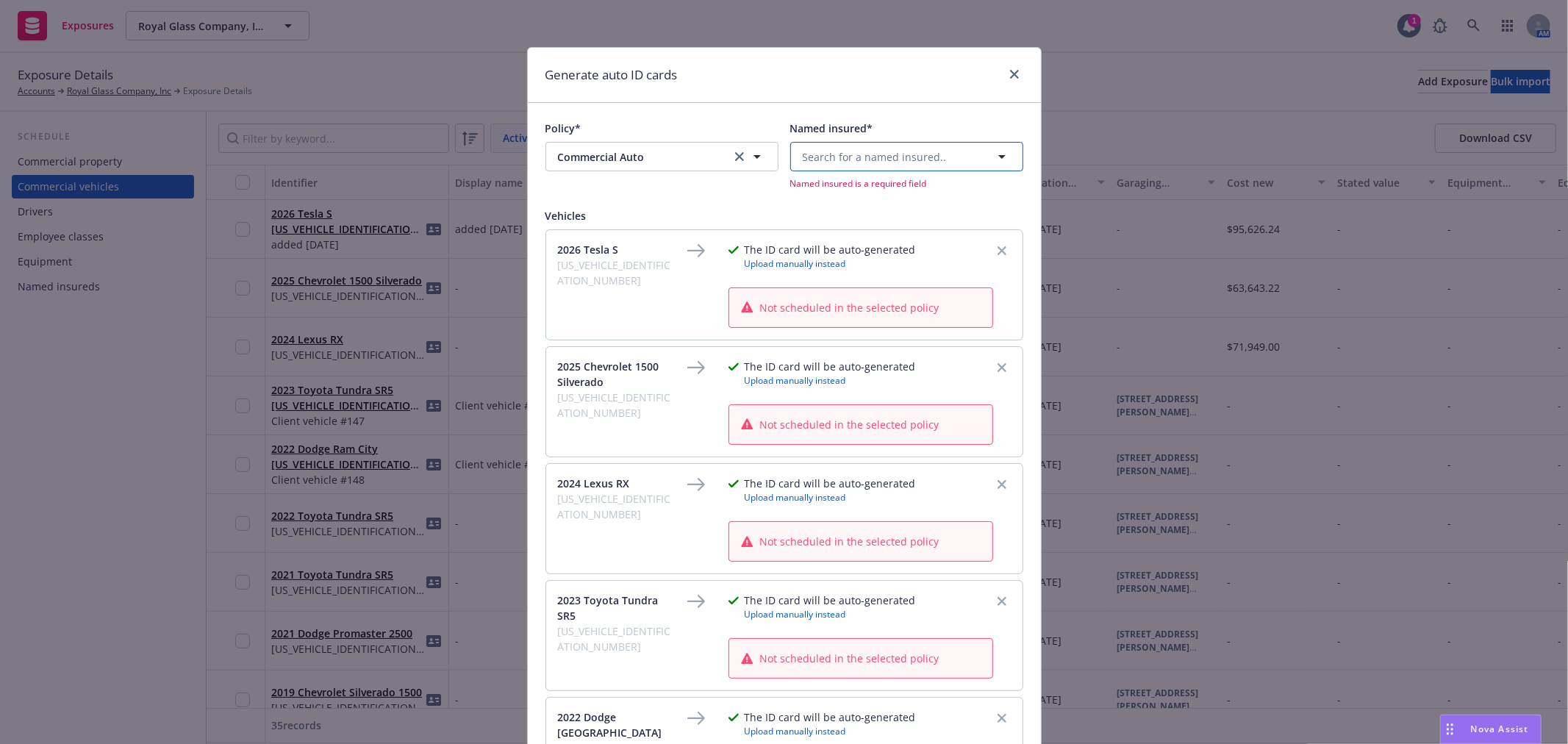
click at [879, 155] on span "Search for a named insured.." at bounding box center [874, 157] width 144 height 15
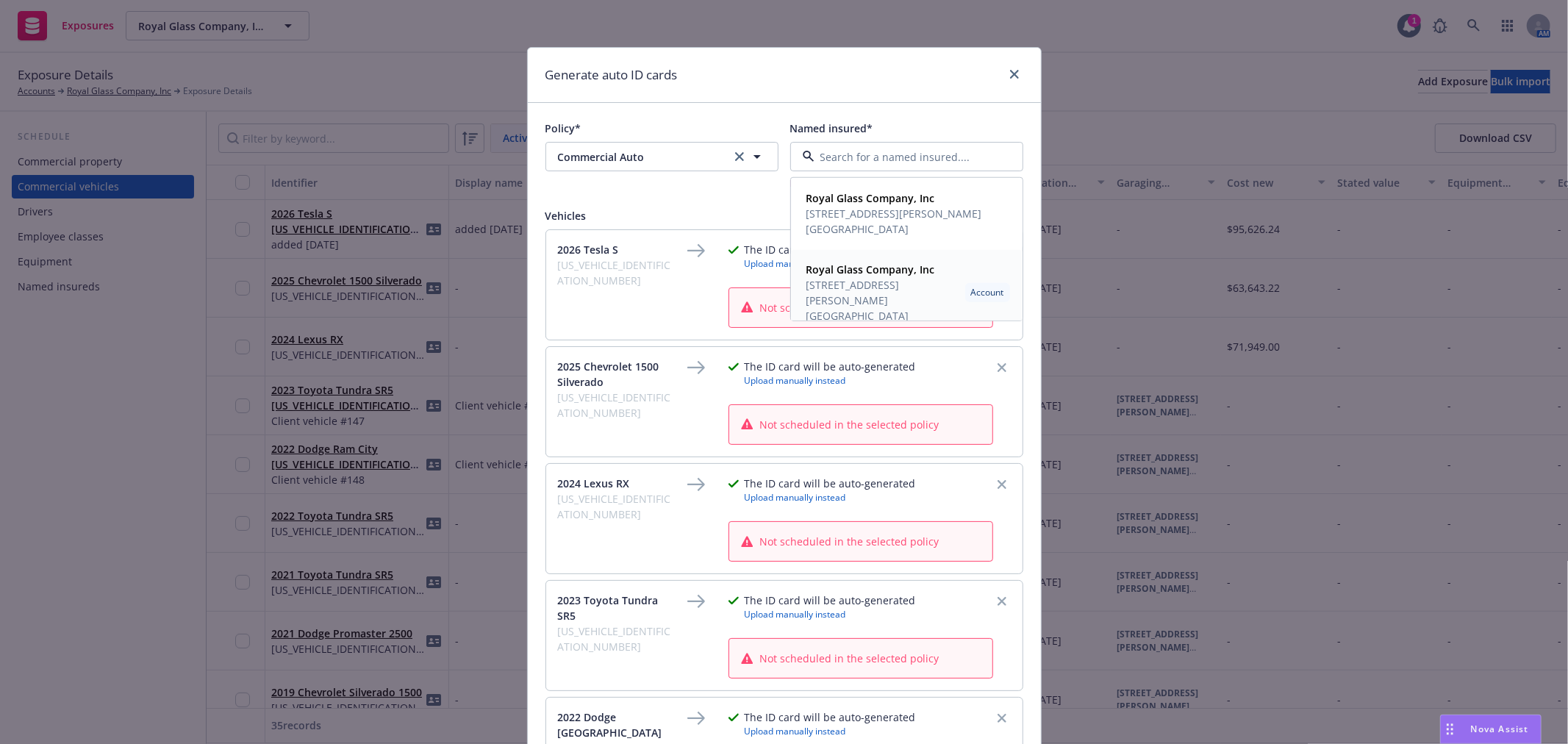
click at [868, 280] on span "3200 De La Cruz Blvd. Santa Clara, CA 95054" at bounding box center [883, 300] width 153 height 46
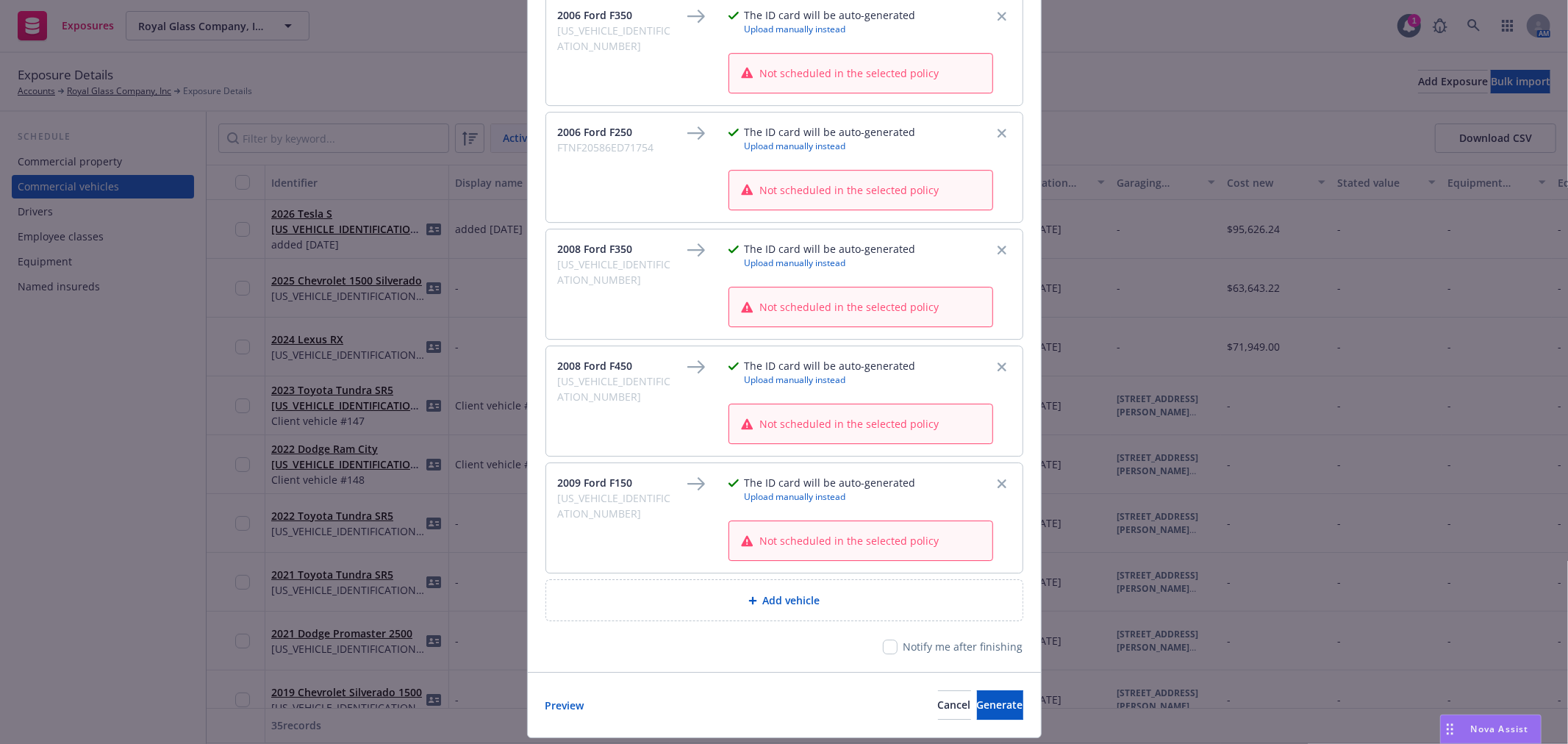
scroll to position [3735, 0]
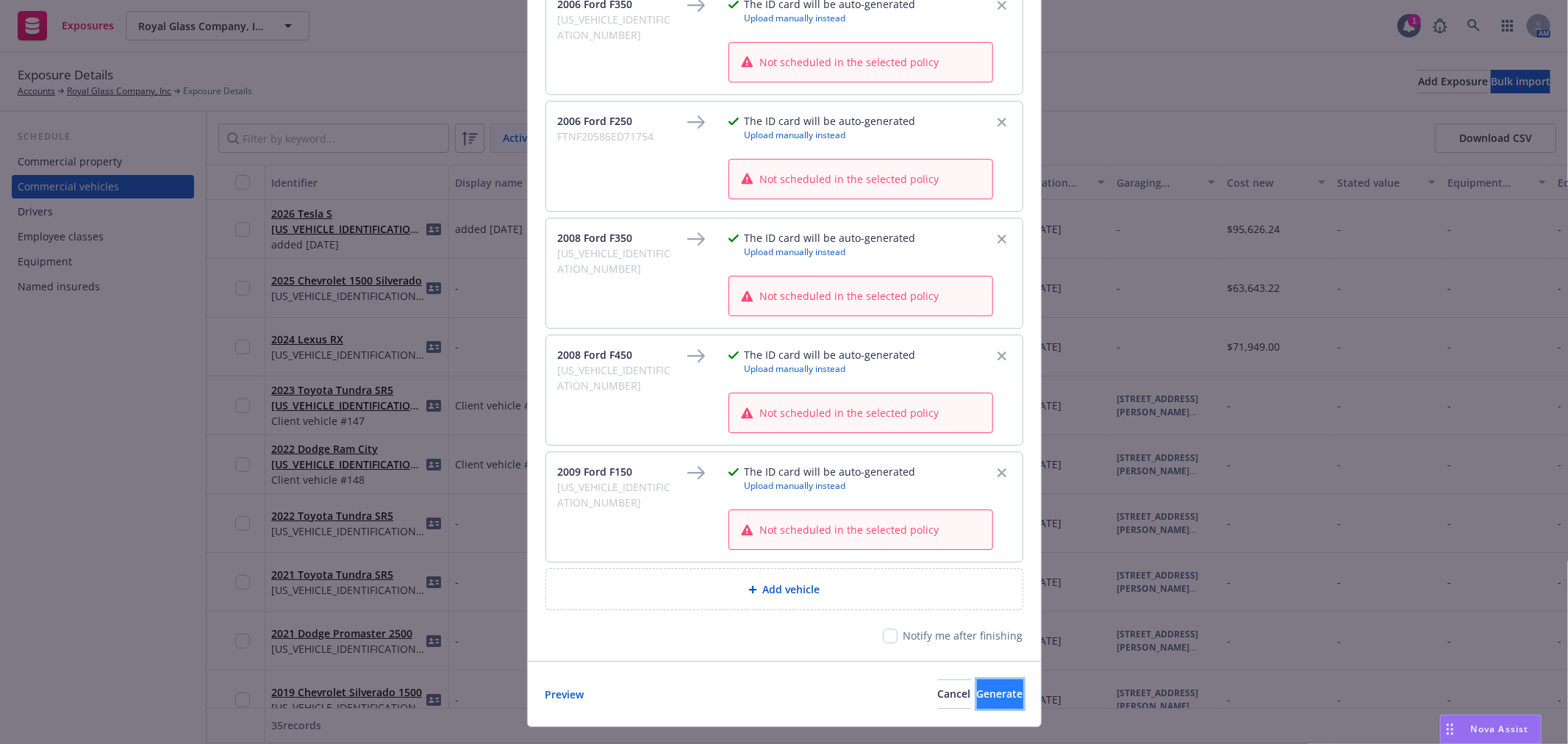
click at [978, 708] on button "Generate" at bounding box center [999, 694] width 46 height 30
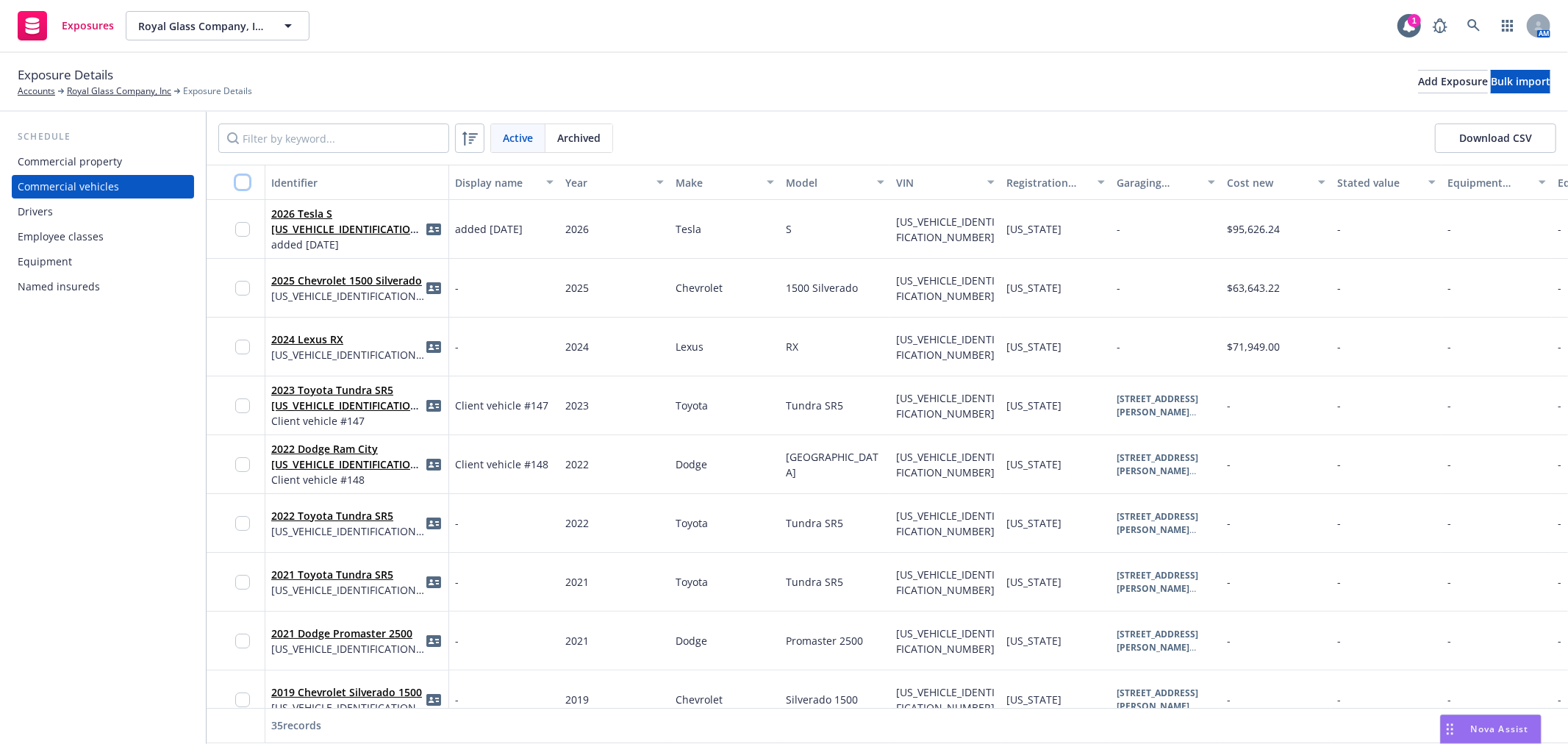
click at [244, 184] on input "checkbox" at bounding box center [242, 181] width 14 height 14
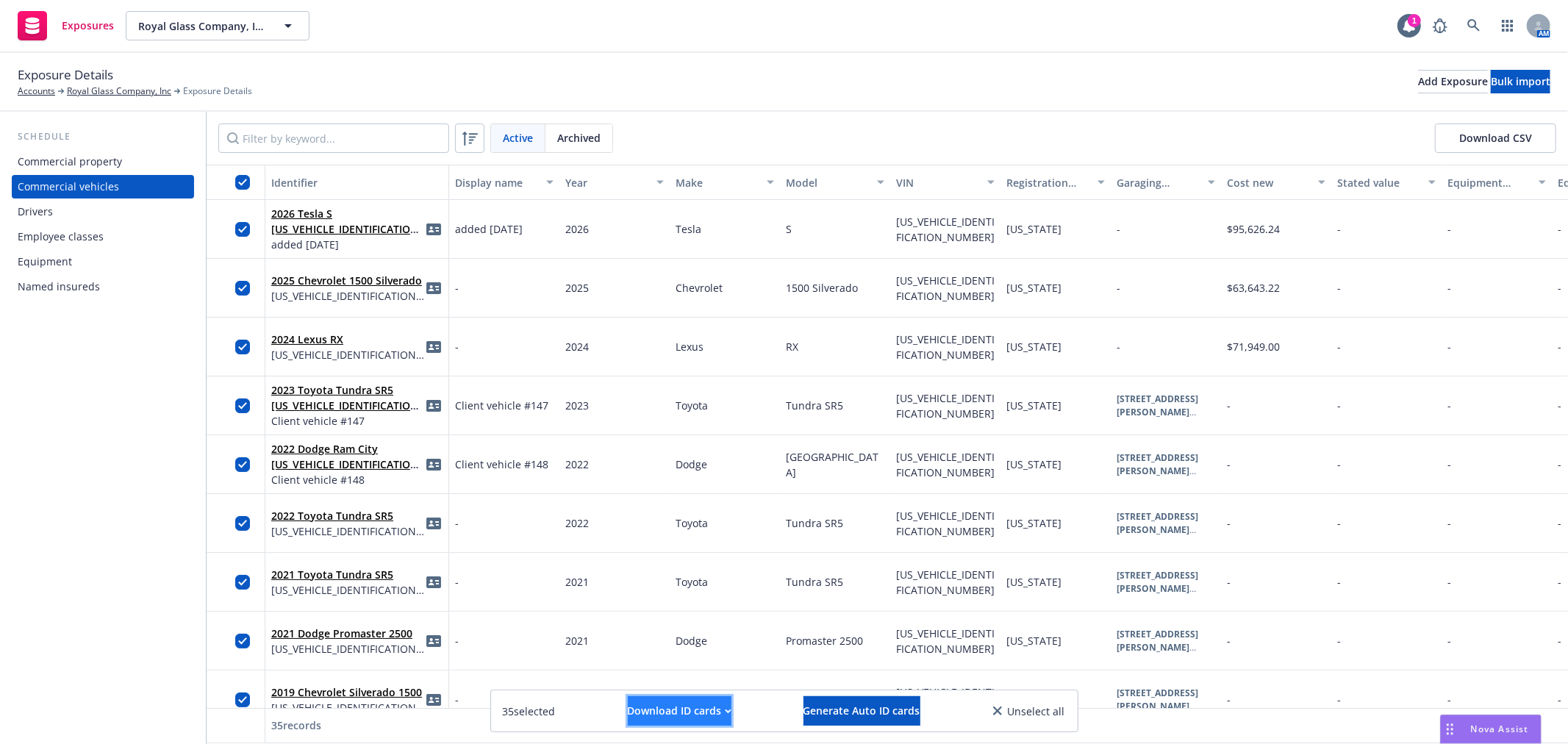
click at [640, 701] on div "Download ID cards" at bounding box center [679, 710] width 104 height 28
click at [650, 681] on link "Download uneditable ID cards" at bounding box center [651, 675] width 197 height 30
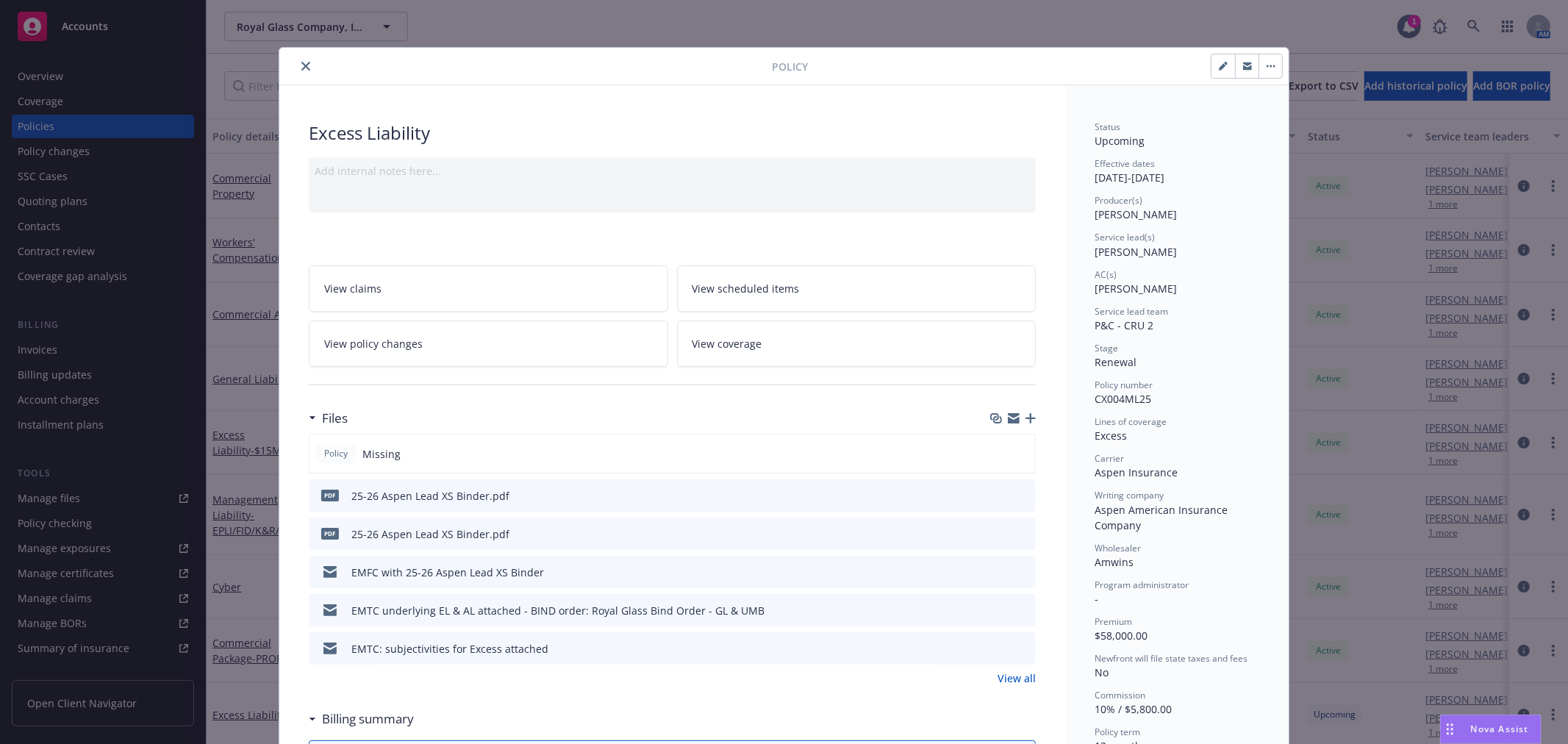
click at [860, 358] on link "View coverage" at bounding box center [856, 343] width 359 height 46
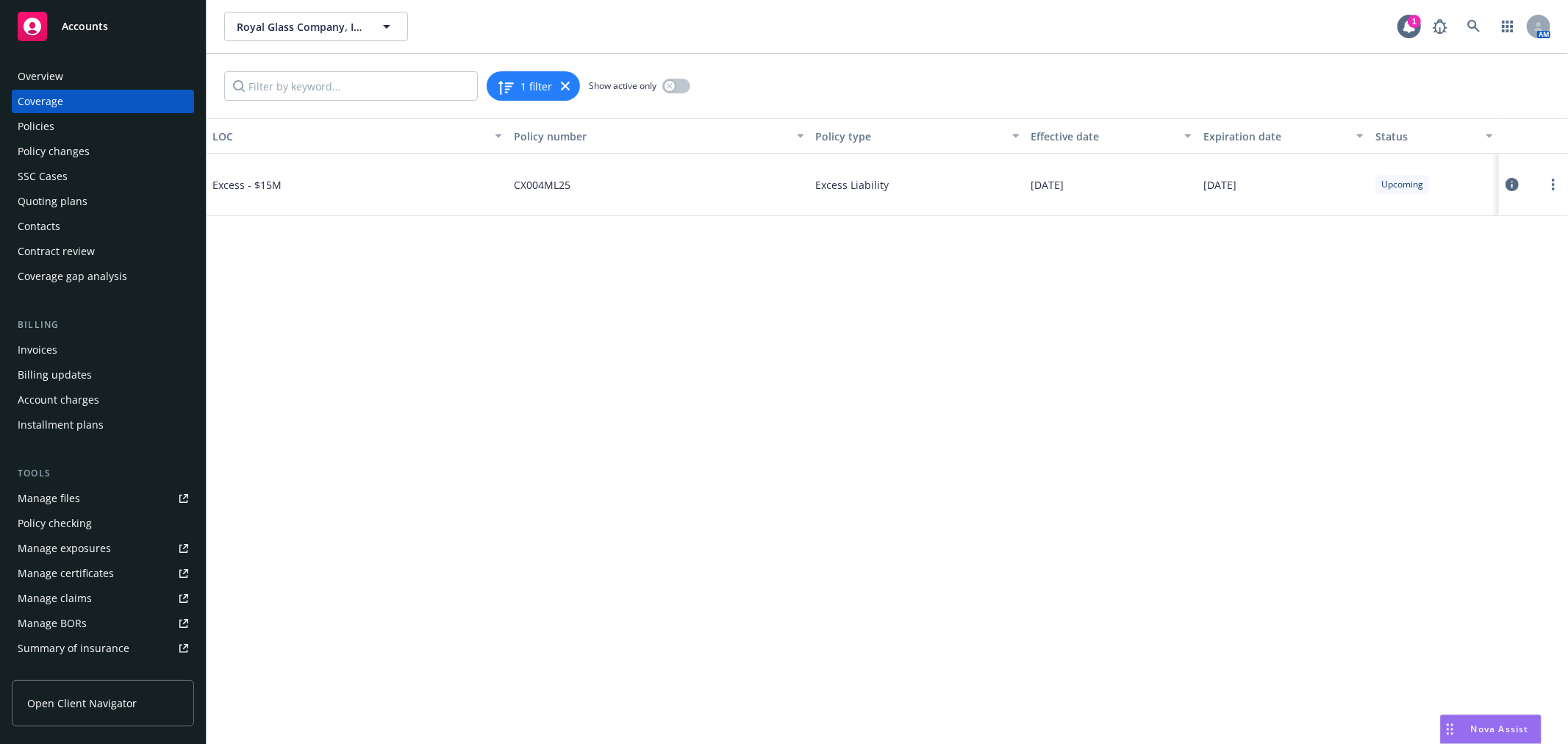
click at [1517, 186] on icon at bounding box center [1512, 185] width 13 height 13
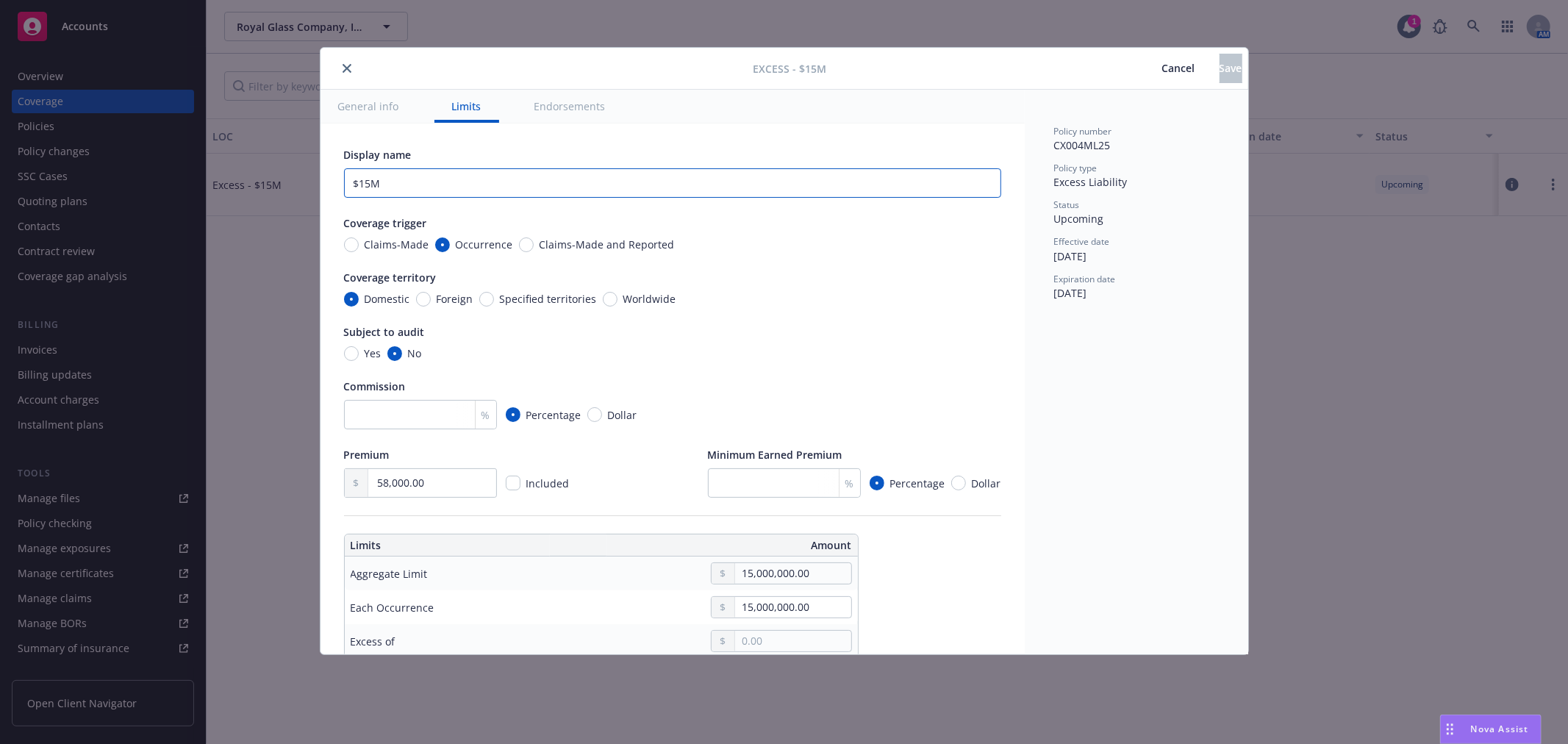
drag, startPoint x: 410, startPoint y: 184, endPoint x: 317, endPoint y: 184, distance: 93.0
click at [317, 184] on div "Excess - $15M Cancel Save General info Limits Endorsements Display name $15M Co…" at bounding box center [784, 372] width 1568 height 744
type textarea "x"
type input "$"
type textarea "x"
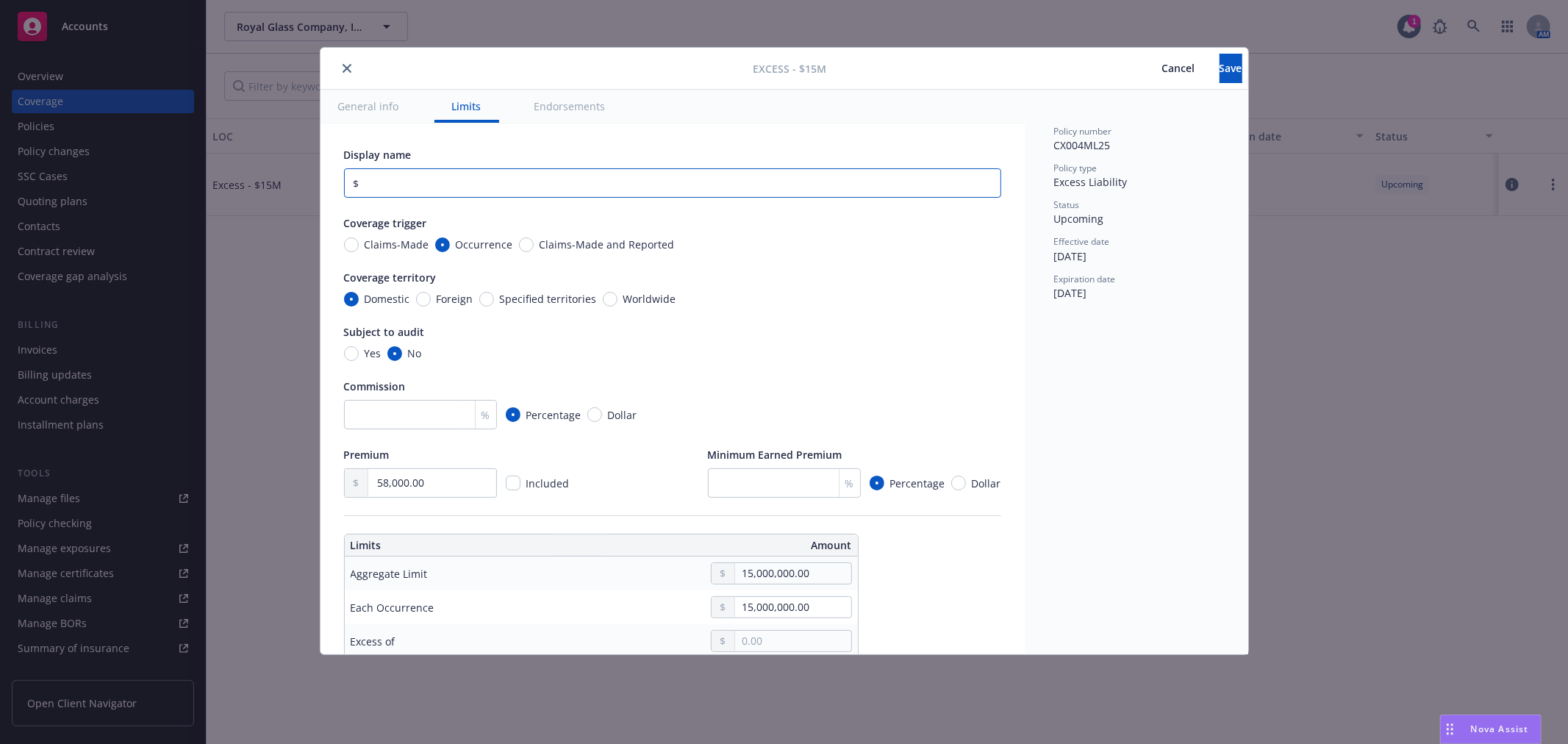
type input "$5"
type textarea "x"
type input "$5M"
type textarea "x"
type input "$5"
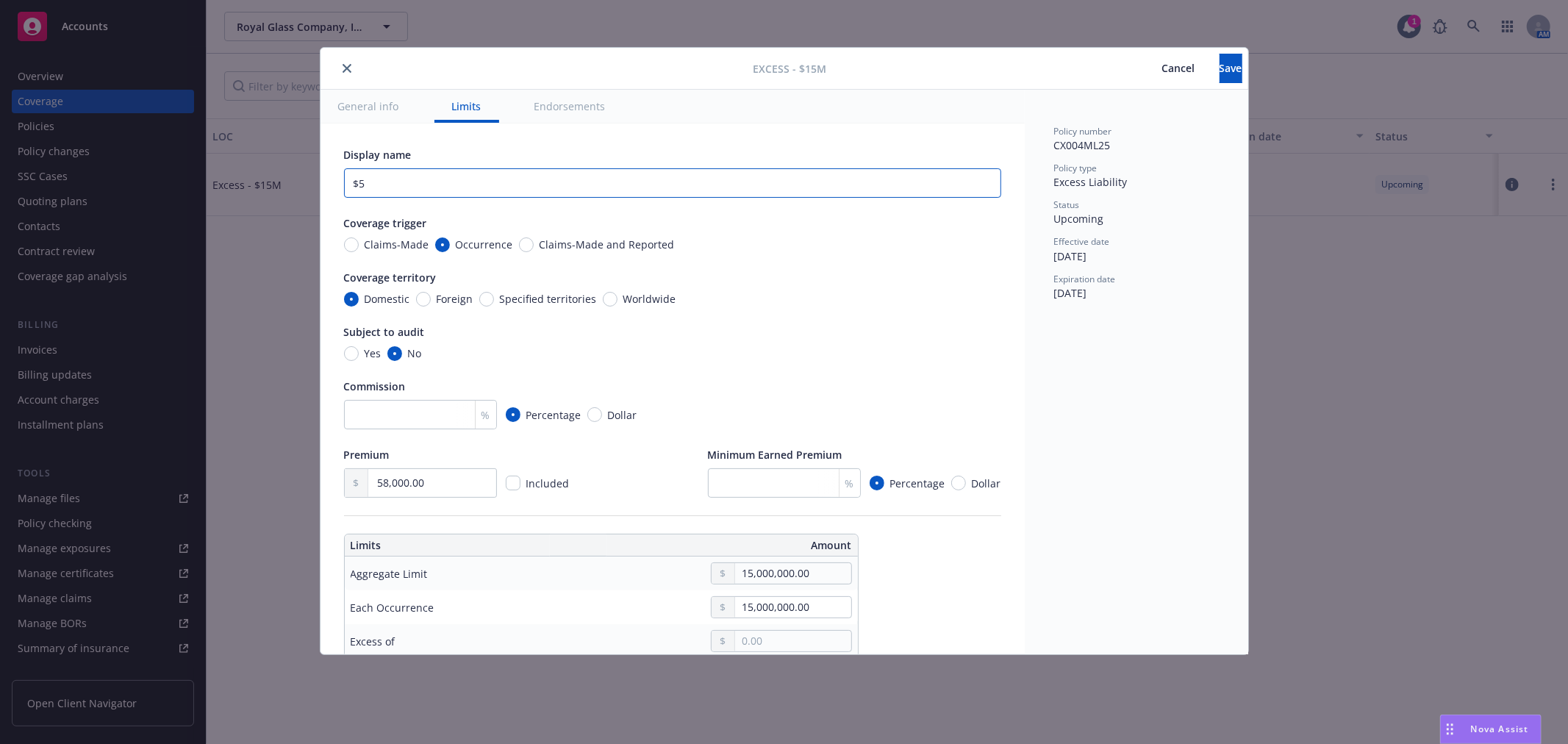
type textarea "x"
type input "$"
type textarea "x"
click at [747, 579] on input "15,000,000.00" at bounding box center [793, 572] width 116 height 20
type textarea "x"
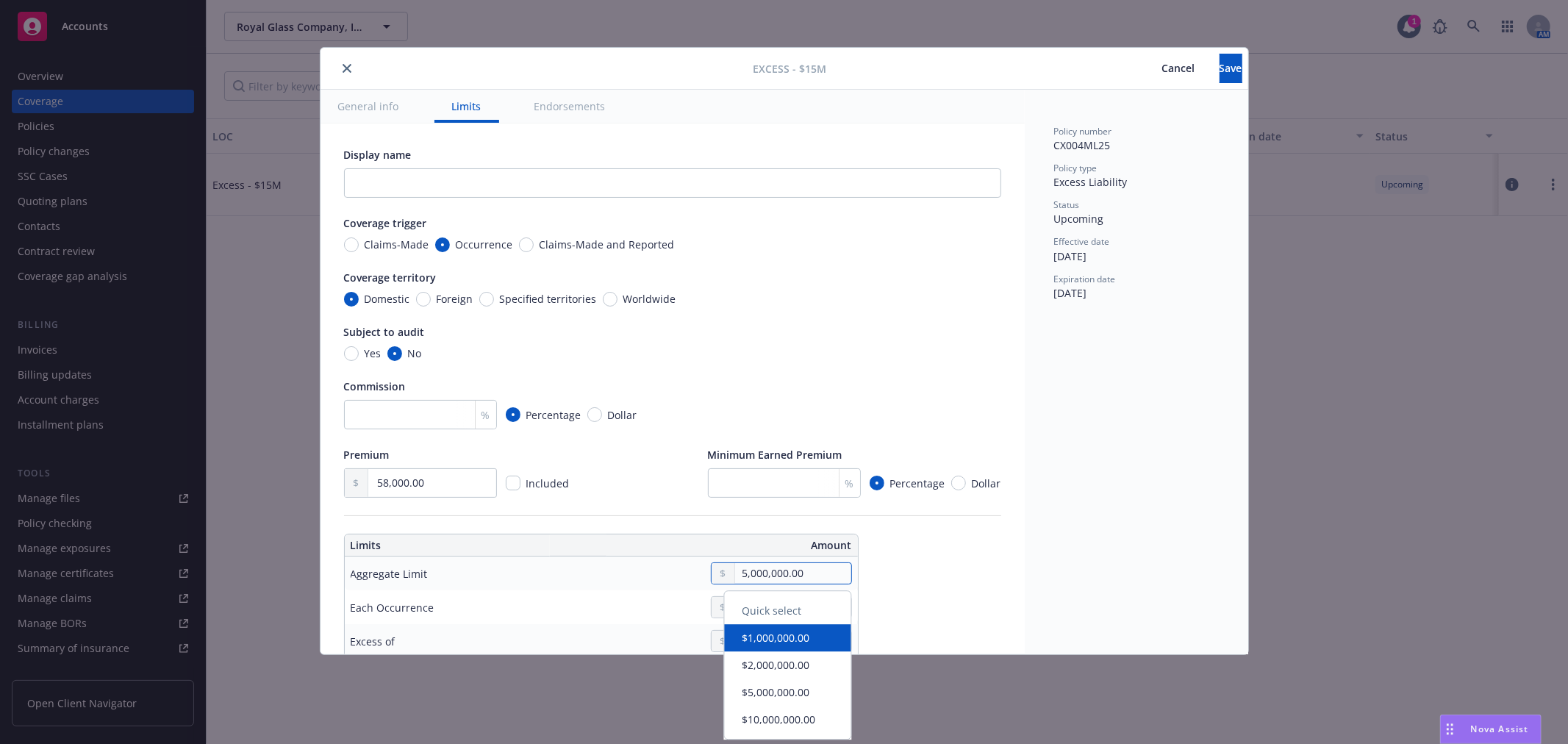
type input "5,000,000.00"
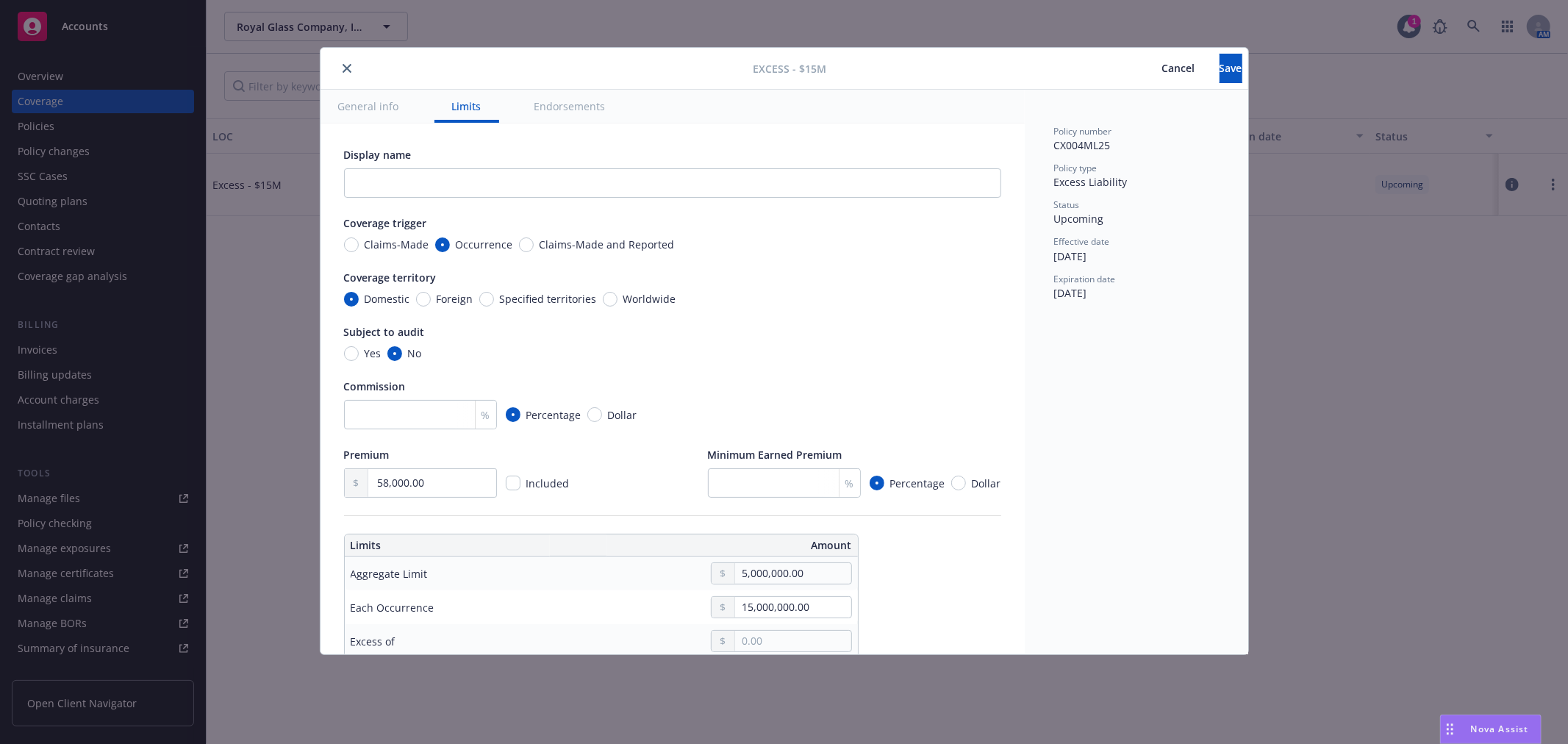
click at [746, 608] on input "15,000,000.00" at bounding box center [793, 606] width 116 height 20
type textarea "x"
type input "5,000,000.00"
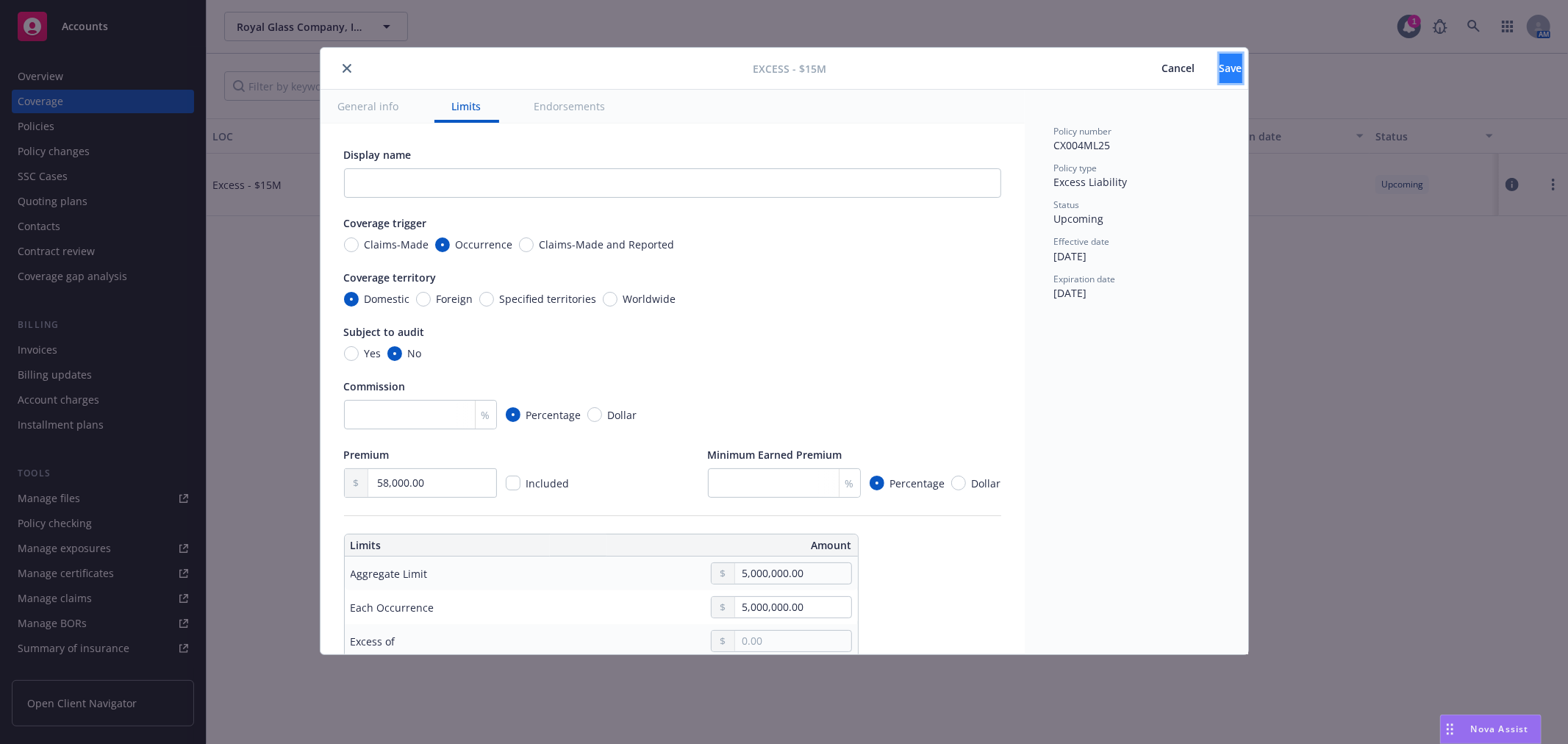
click at [1219, 63] on span "Save" at bounding box center [1231, 67] width 23 height 13
type textarea "x"
type input "5,000,000.00"
click at [349, 75] on button "close" at bounding box center [347, 68] width 17 height 17
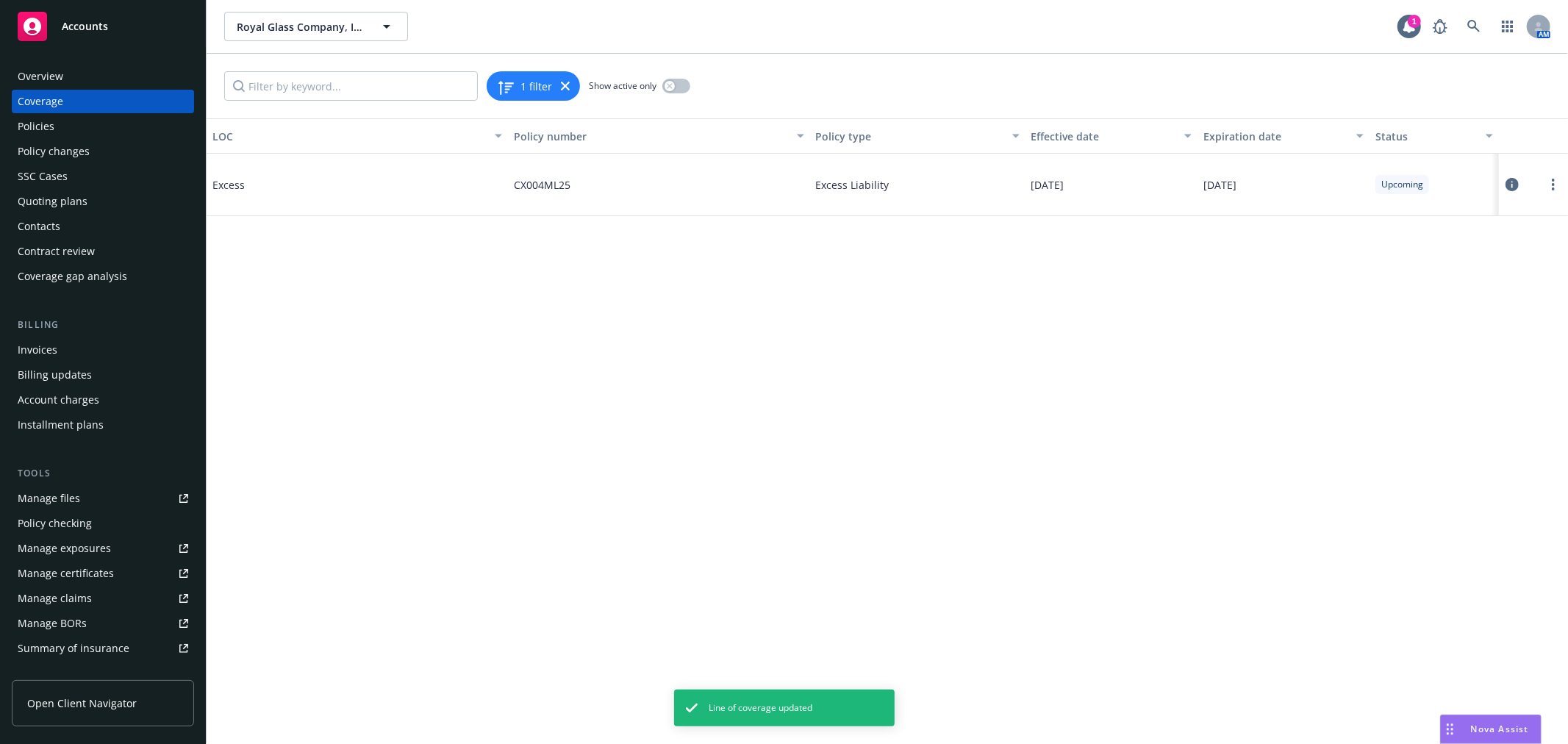
click at [82, 120] on div "Policies" at bounding box center [102, 126] width 171 height 23
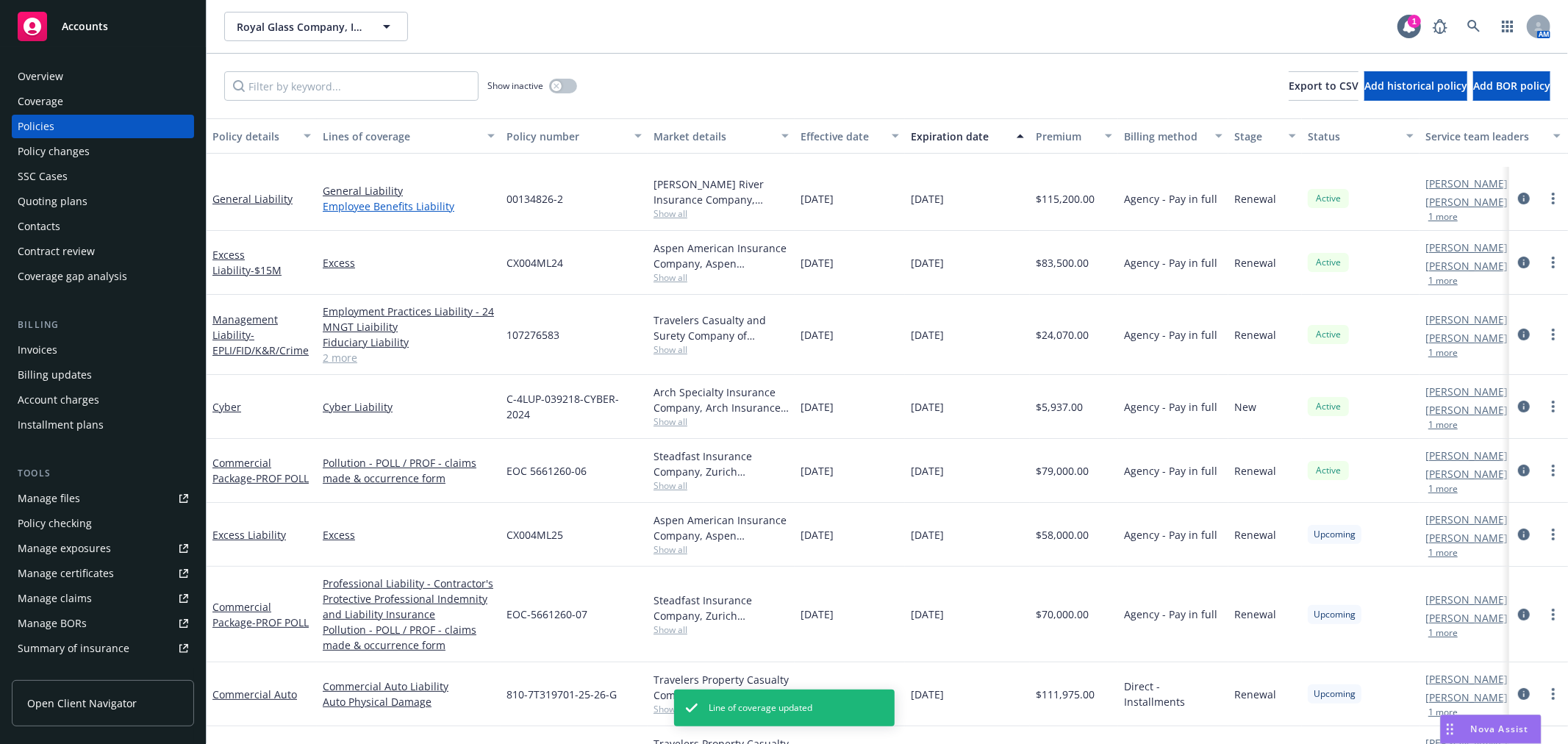
scroll to position [287, 0]
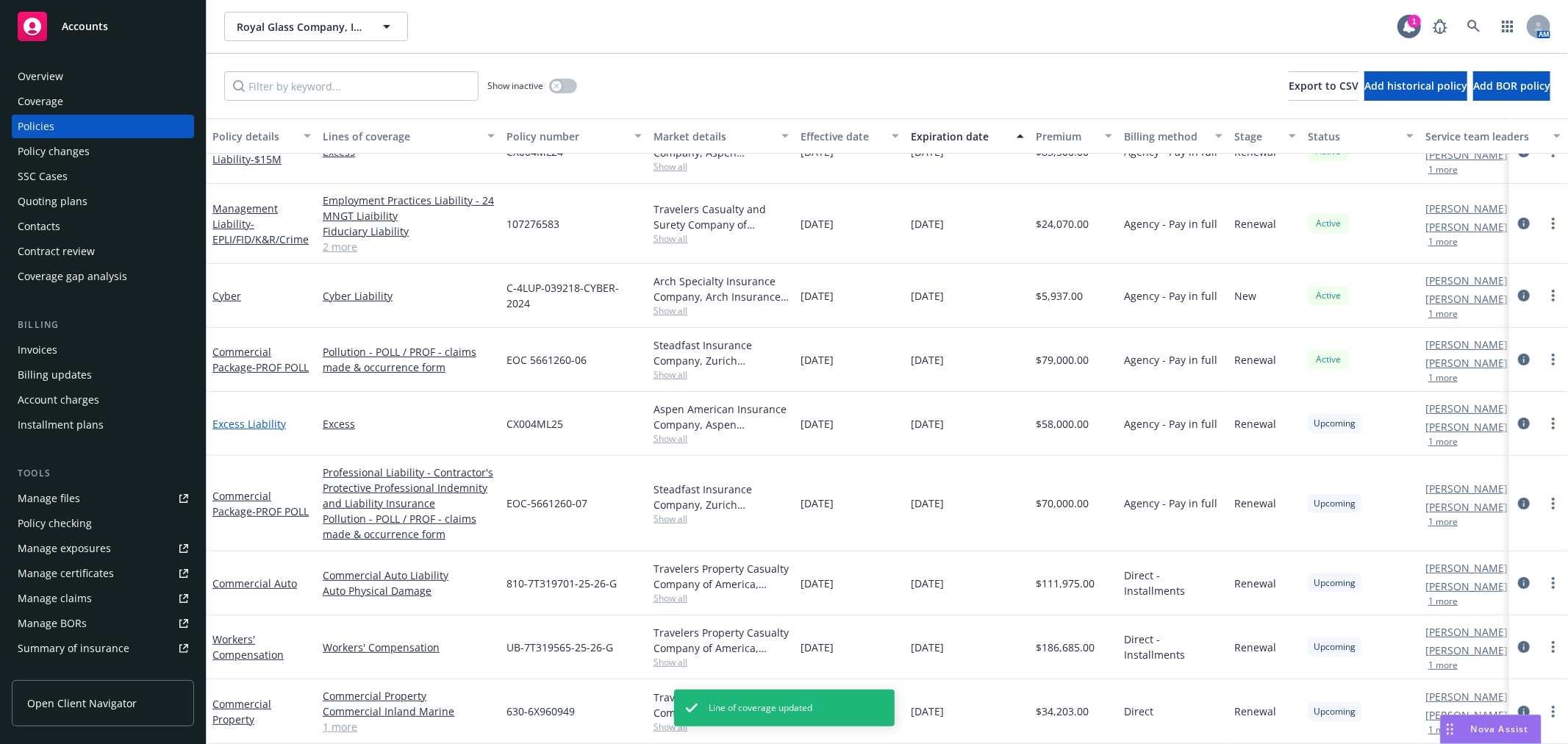
click at [272, 416] on link "Excess Liability" at bounding box center [249, 423] width 73 height 13
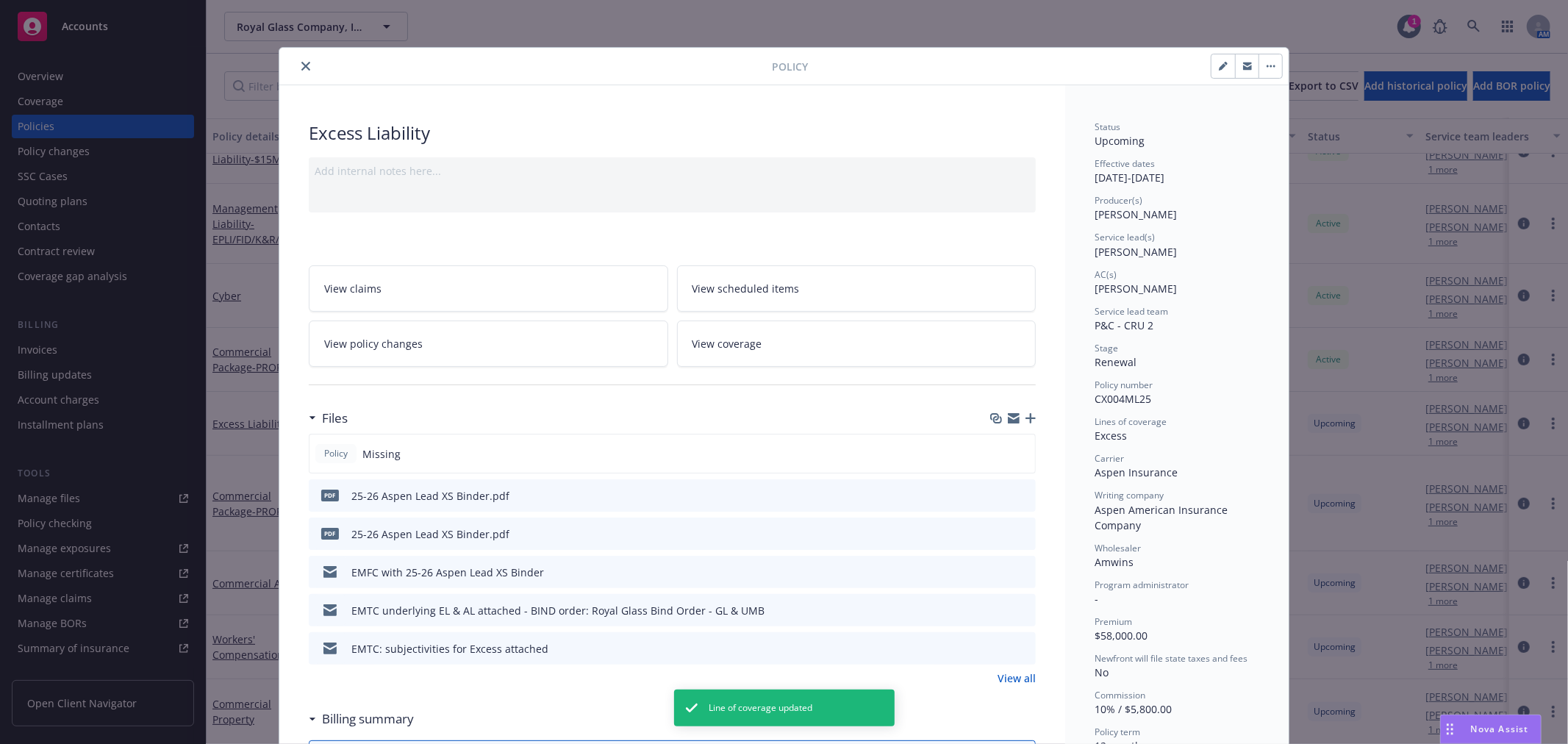
scroll to position [44, 0]
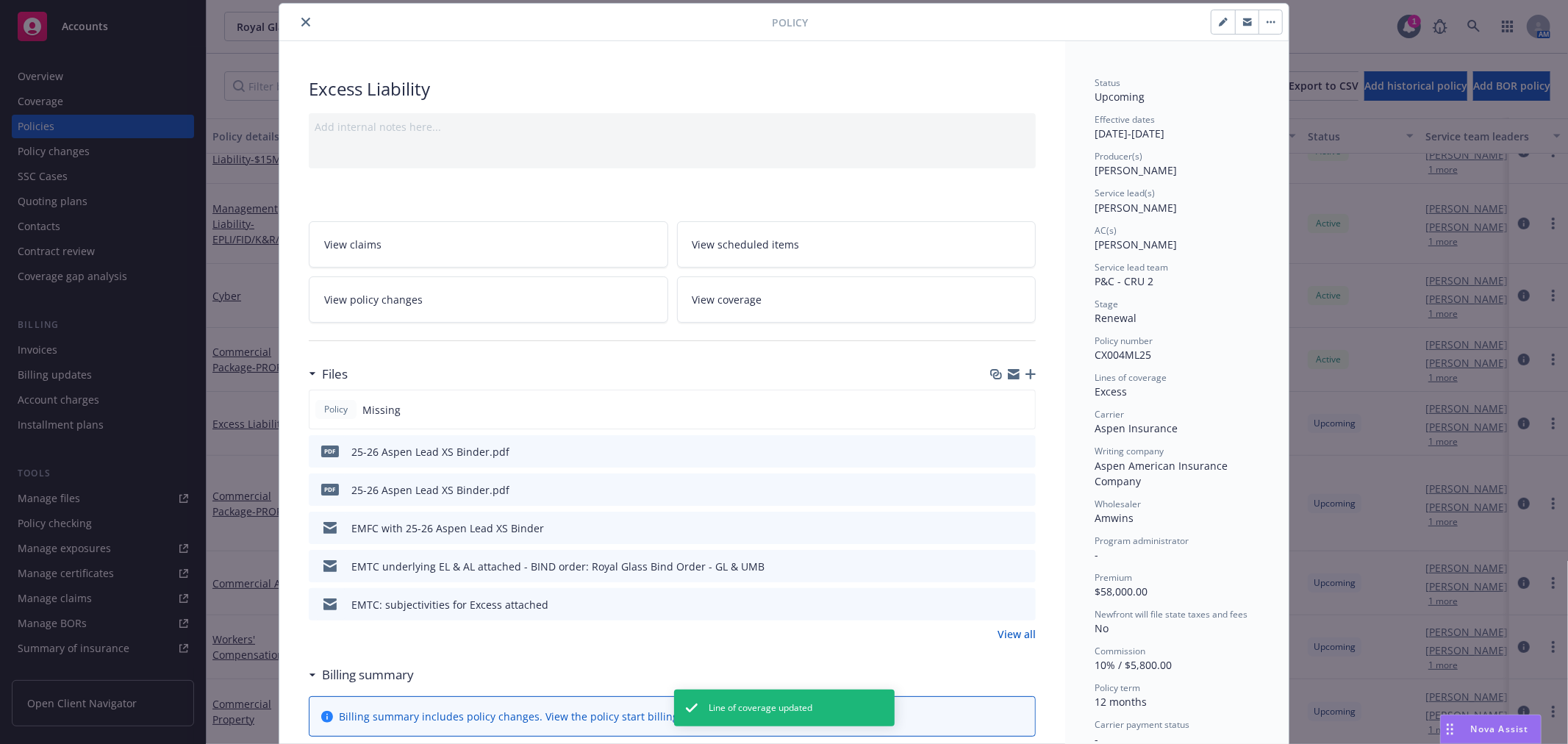
click at [1211, 22] on button "button" at bounding box center [1223, 22] width 23 height 23
select select "RENEWAL"
select select "12"
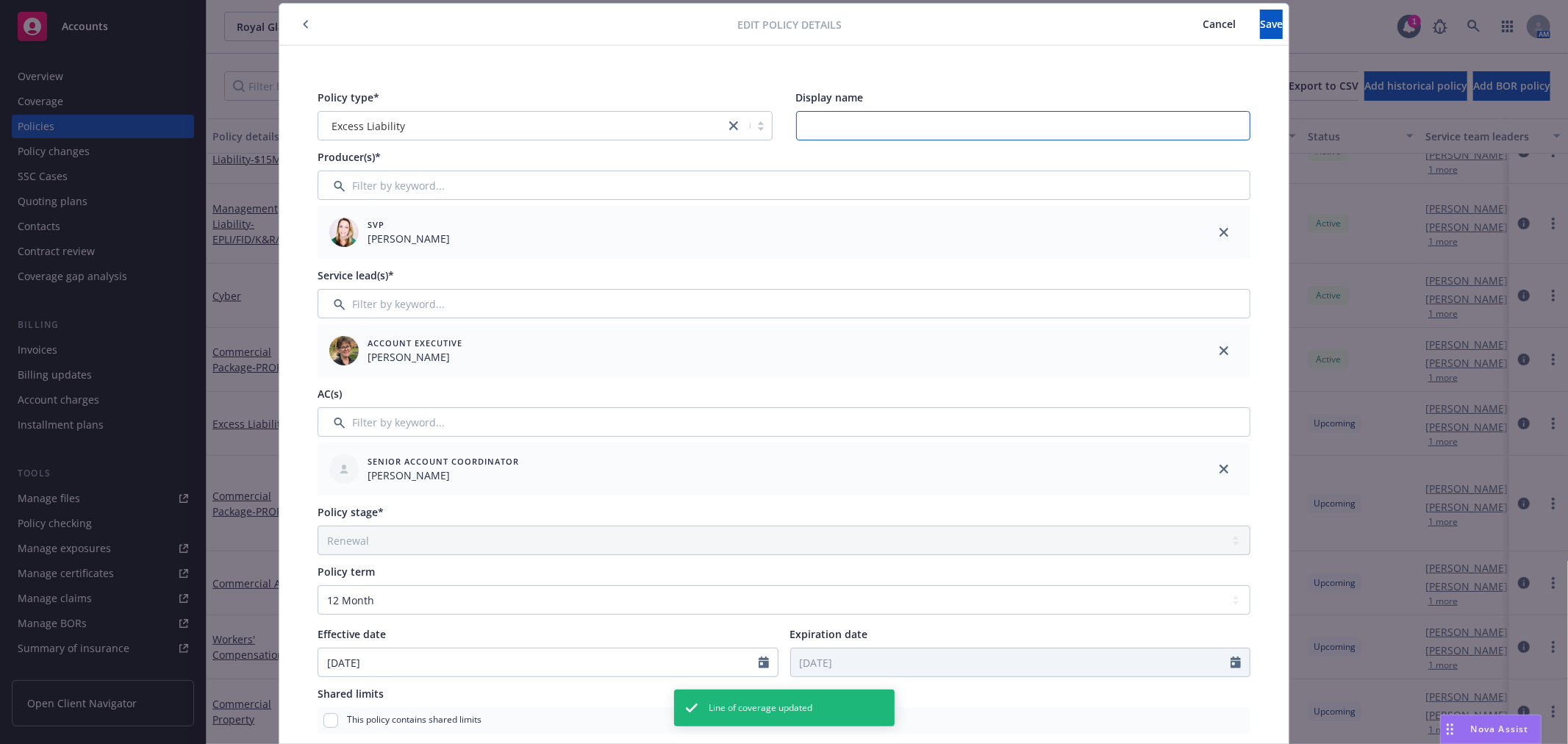
click at [902, 135] on input "Display name" at bounding box center [1023, 125] width 455 height 30
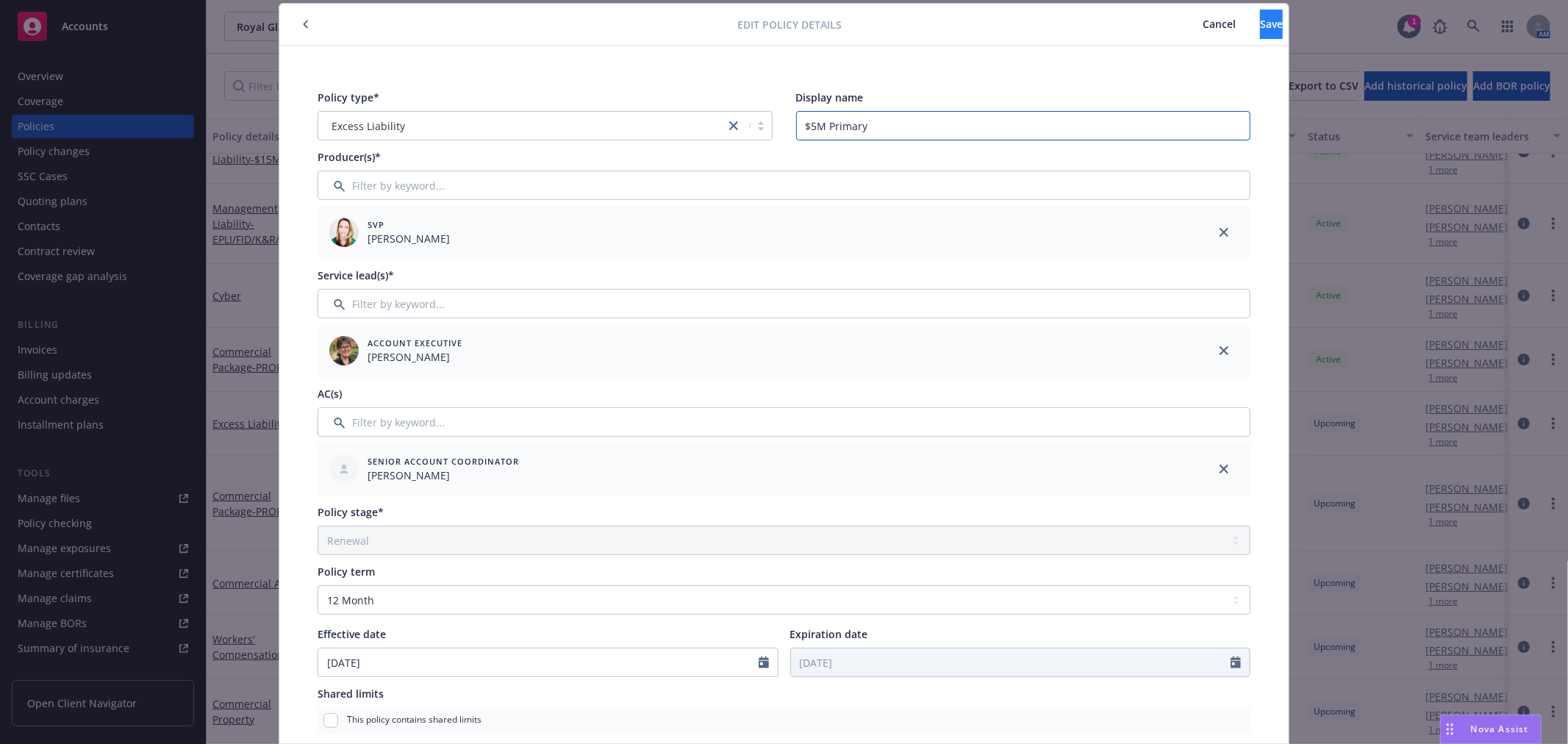
type input "$5M Primary"
click at [1260, 26] on span "Save" at bounding box center [1271, 24] width 23 height 13
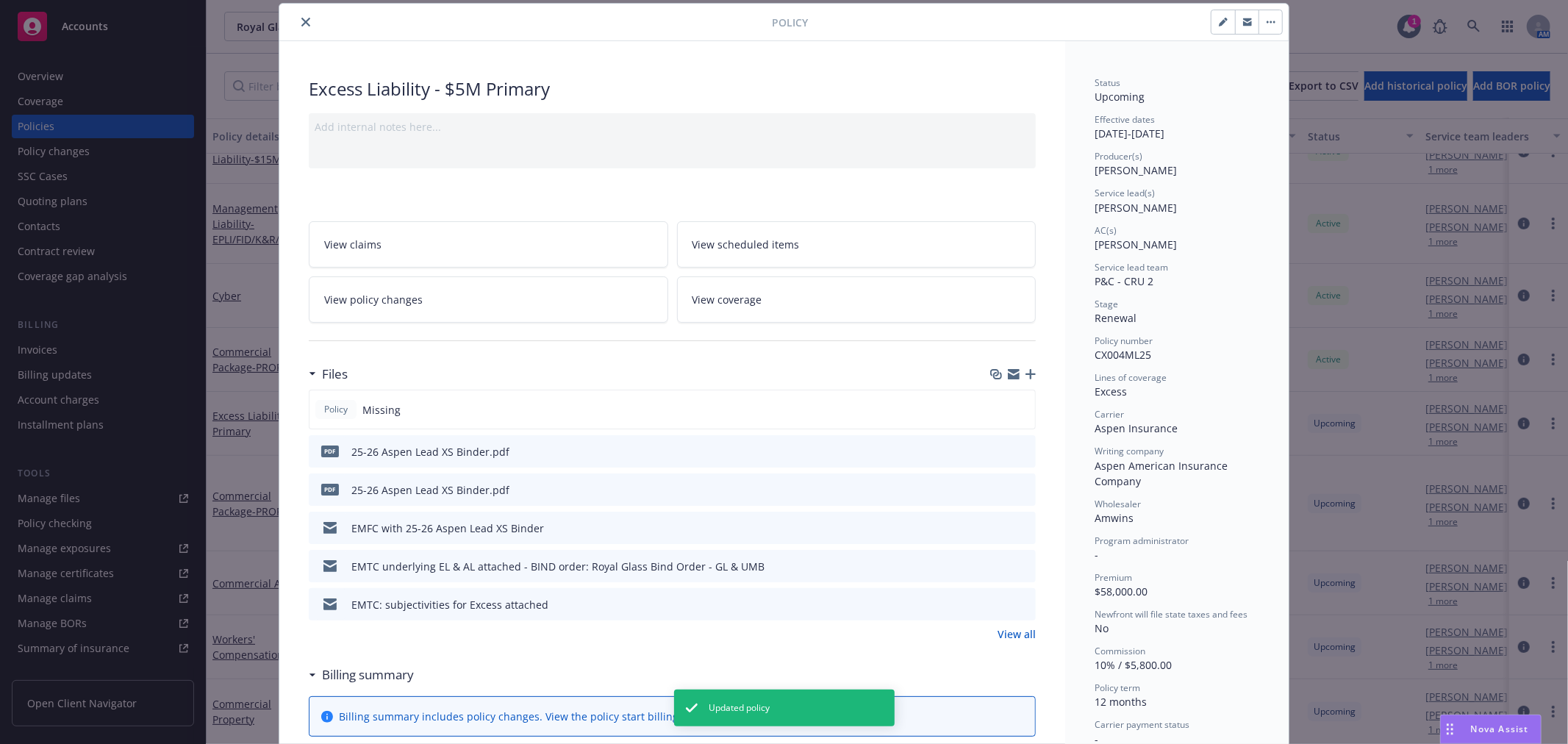
click at [297, 24] on button "close" at bounding box center [306, 22] width 17 height 17
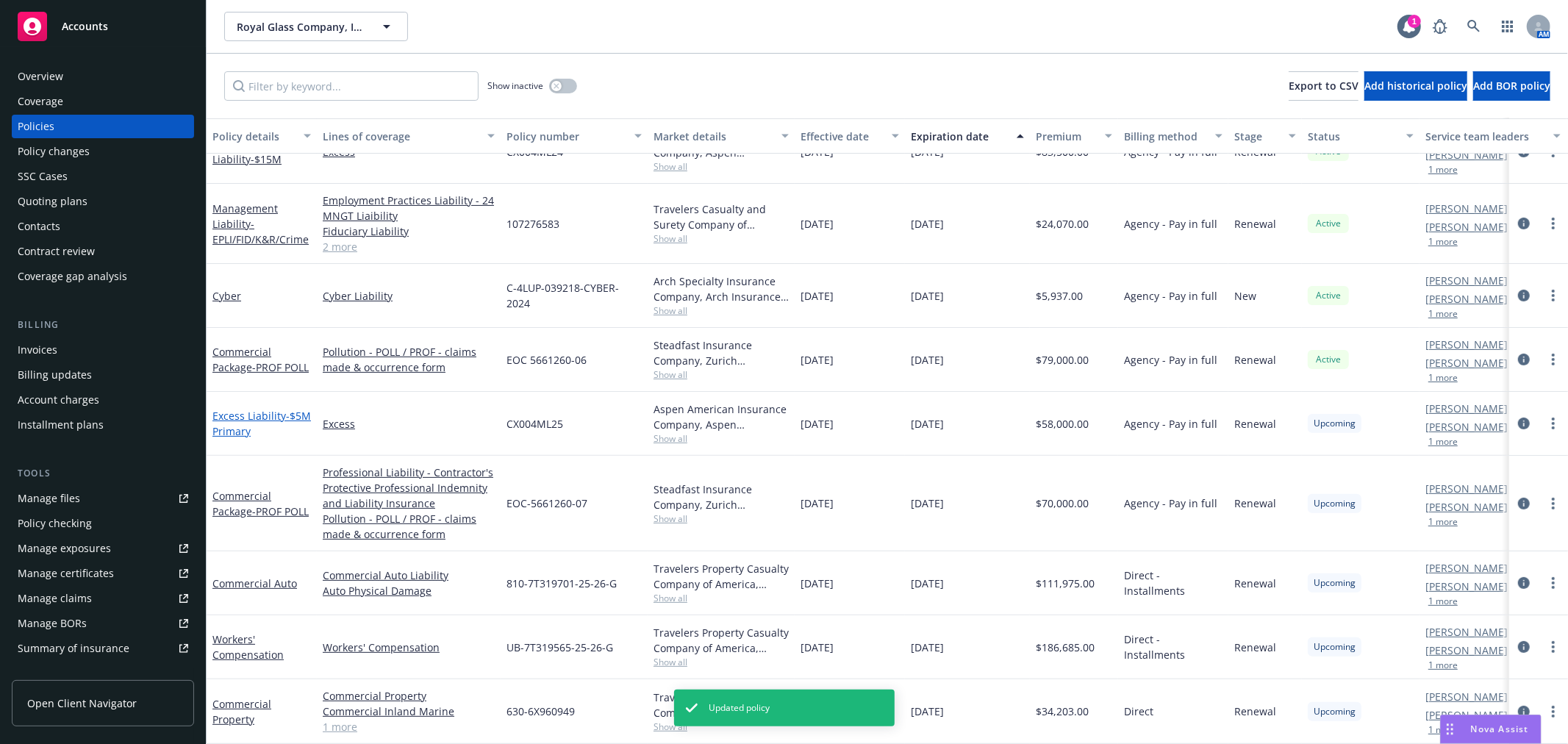
click at [258, 409] on link "Excess Liability - $5M Primary" at bounding box center [261, 423] width 98 height 30
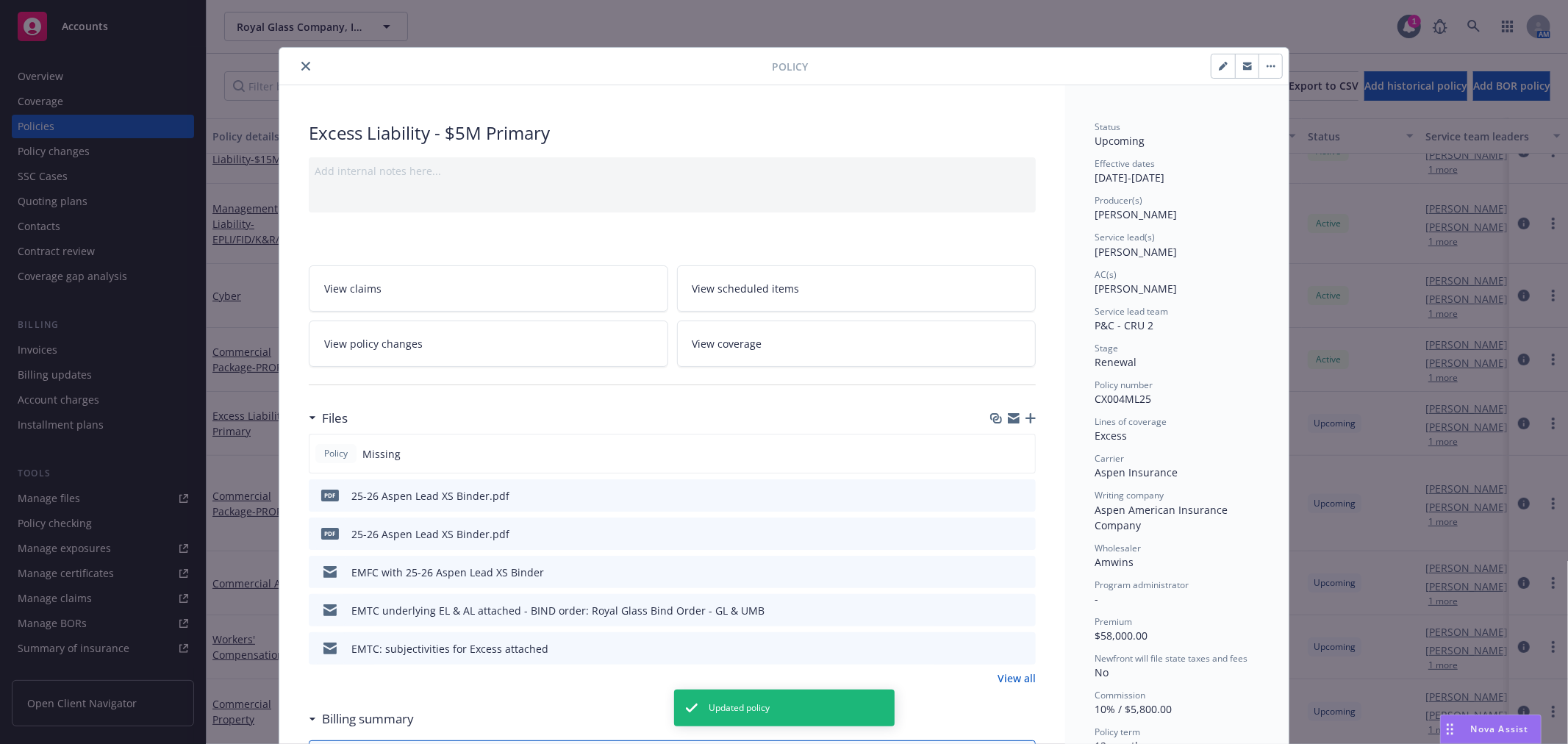
scroll to position [44, 0]
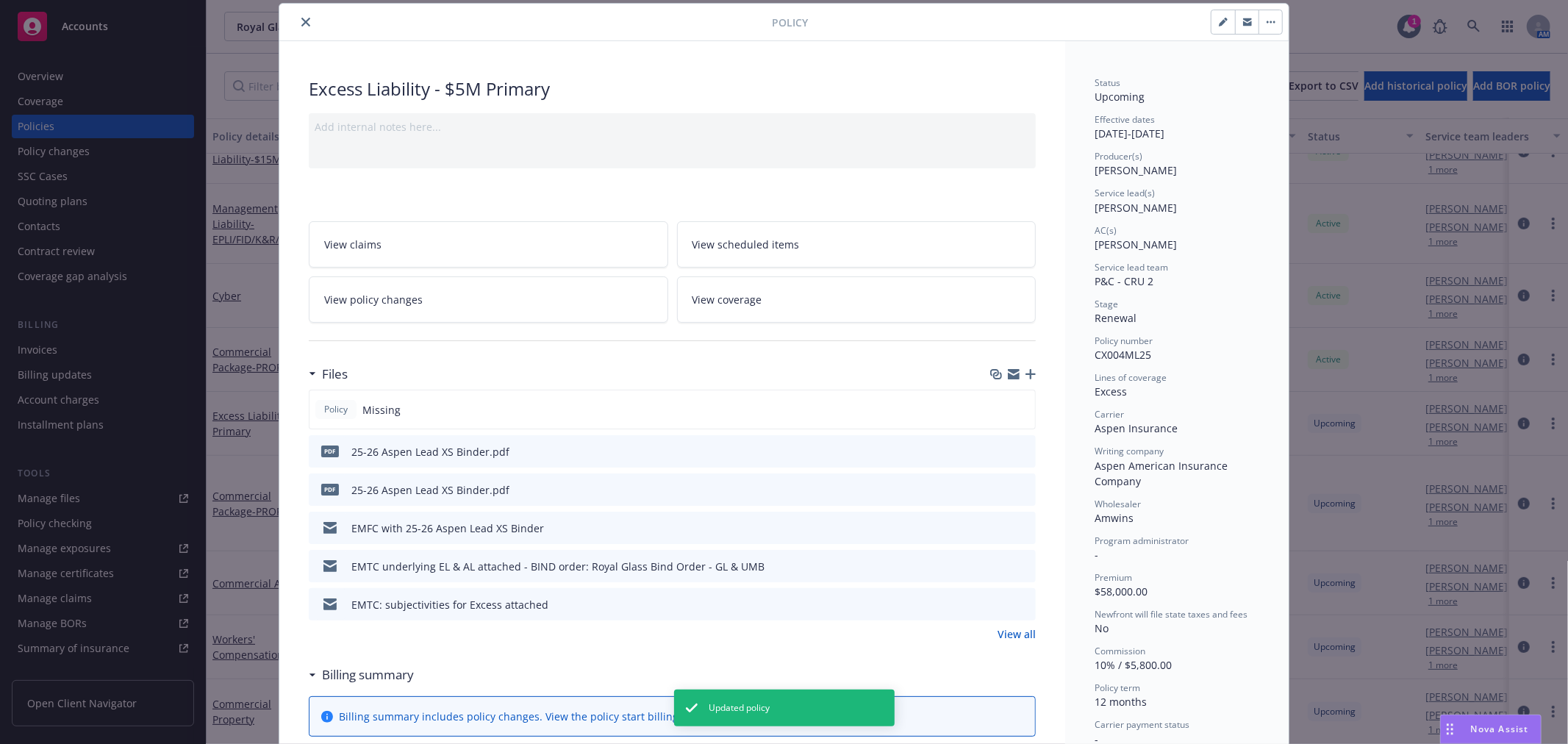
click at [1007, 372] on icon "button" at bounding box center [1013, 374] width 12 height 12
click at [1025, 377] on icon "button" at bounding box center [1030, 374] width 11 height 11
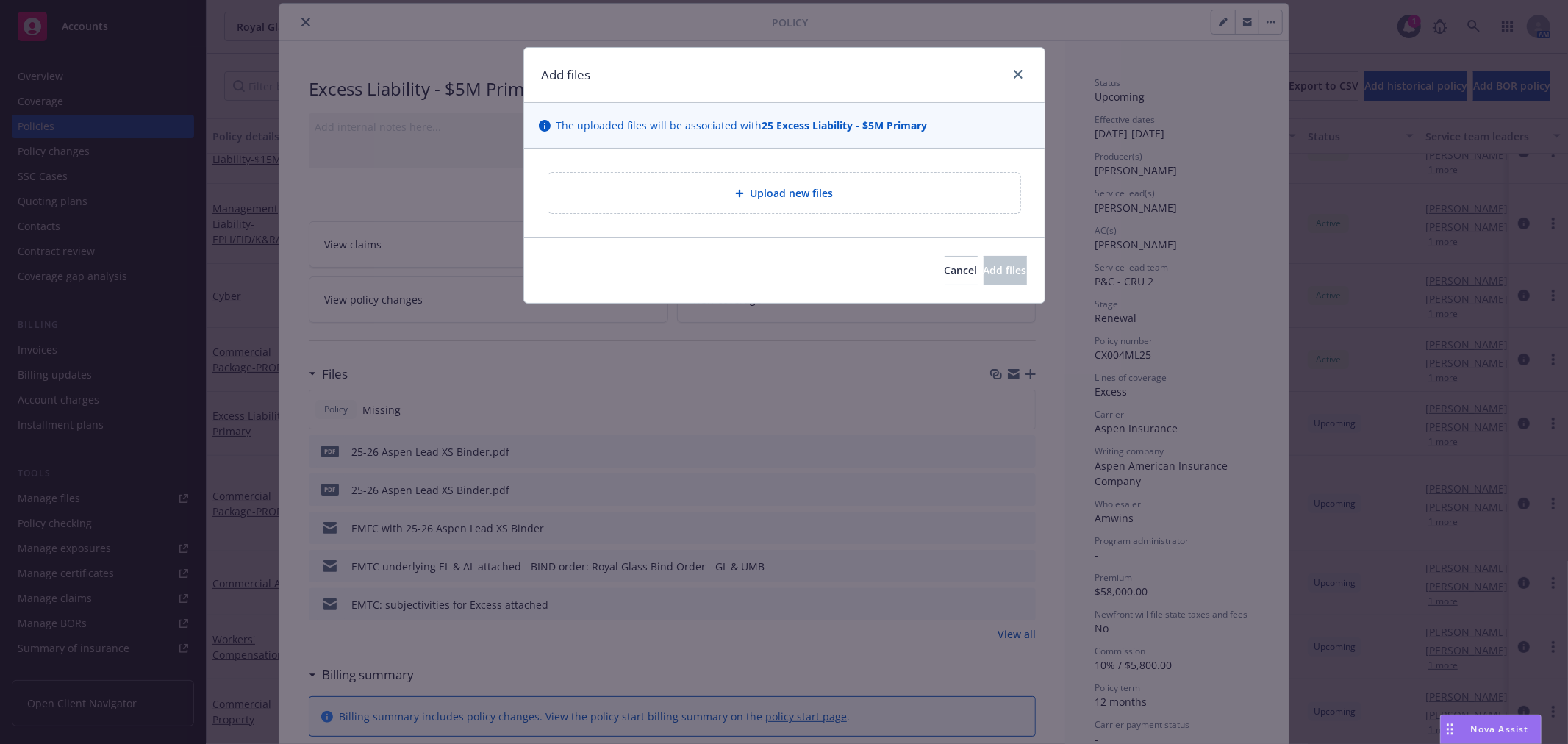
click at [851, 204] on div "Upload new files" at bounding box center [784, 193] width 472 height 40
type textarea "x"
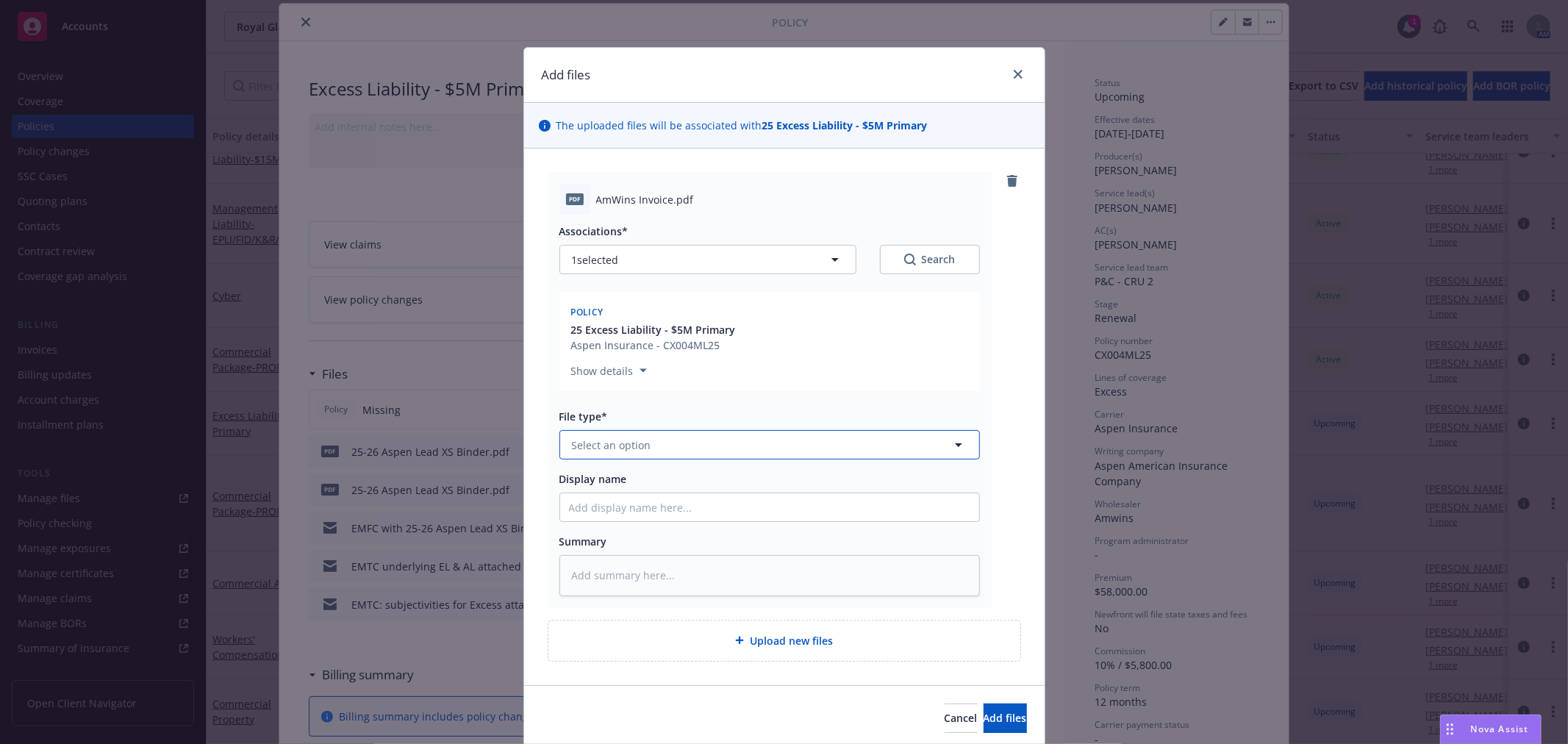
click at [757, 446] on button "Select an option" at bounding box center [769, 444] width 420 height 30
type input "inv"
click at [757, 529] on div "Invoice - Third Party" at bounding box center [769, 524] width 401 height 21
click at [983, 710] on span "Add files" at bounding box center [1004, 717] width 43 height 13
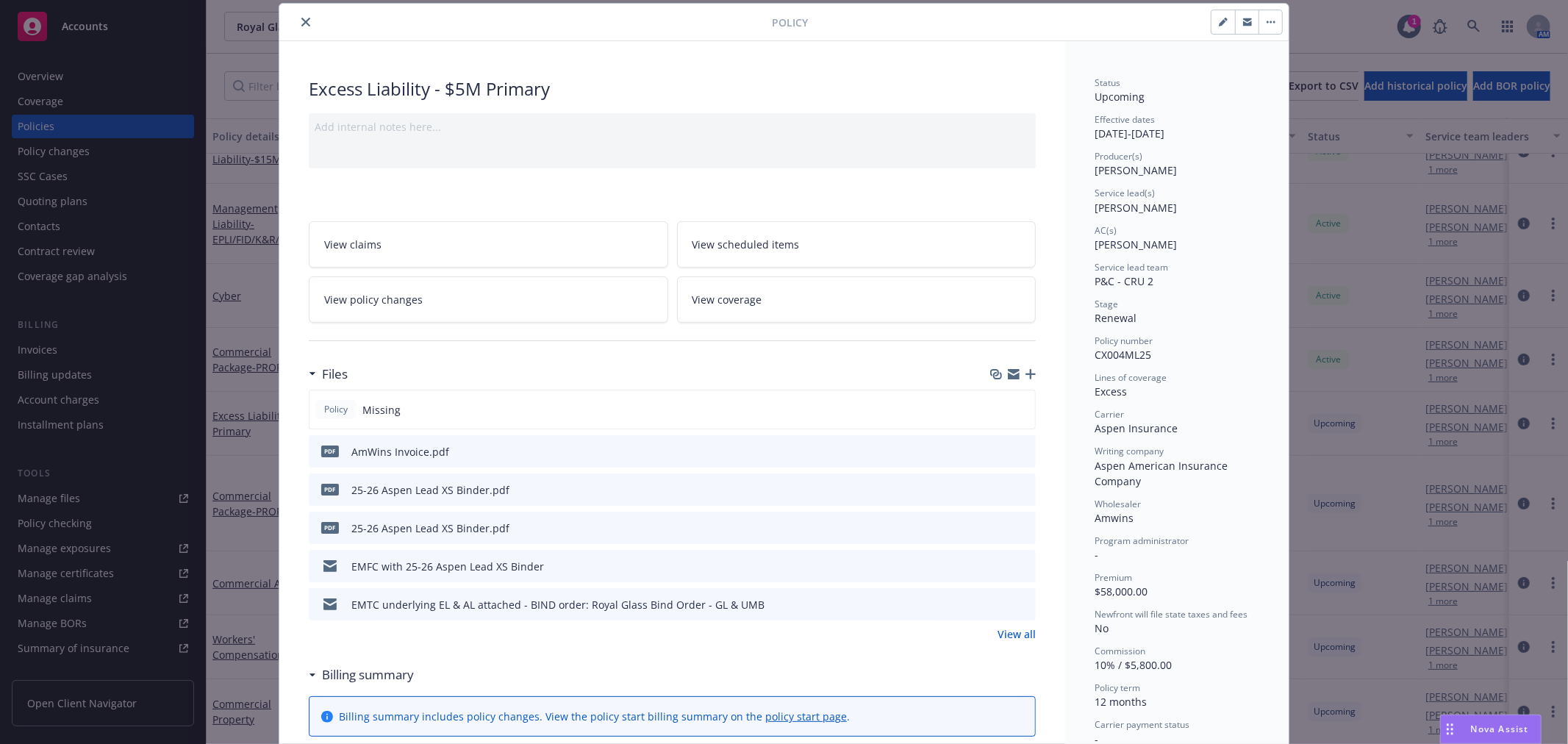
click at [302, 15] on button "close" at bounding box center [306, 22] width 17 height 17
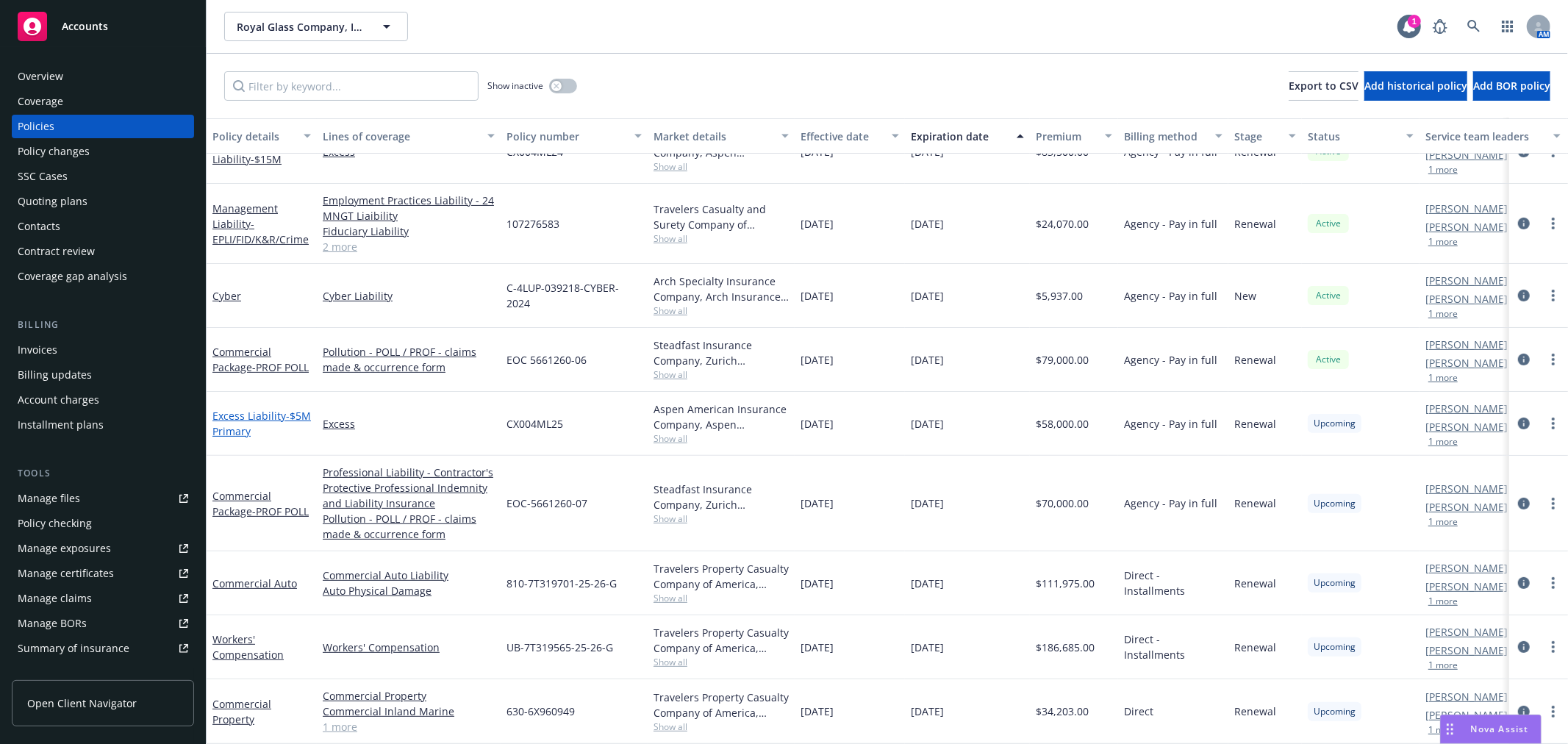
click at [238, 409] on link "Excess Liability - $5M Primary" at bounding box center [261, 423] width 98 height 30
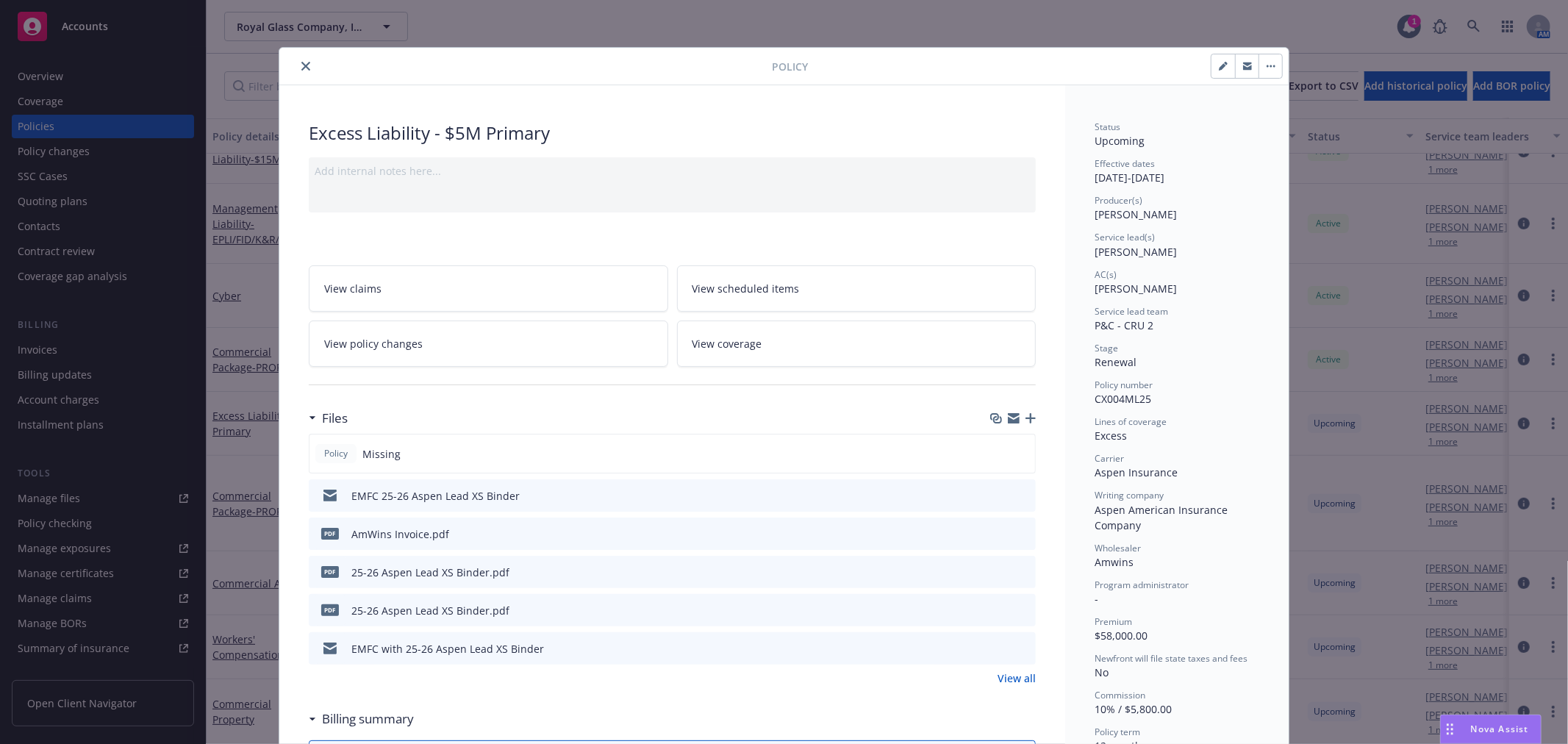
click at [850, 339] on link "View coverage" at bounding box center [856, 343] width 359 height 46
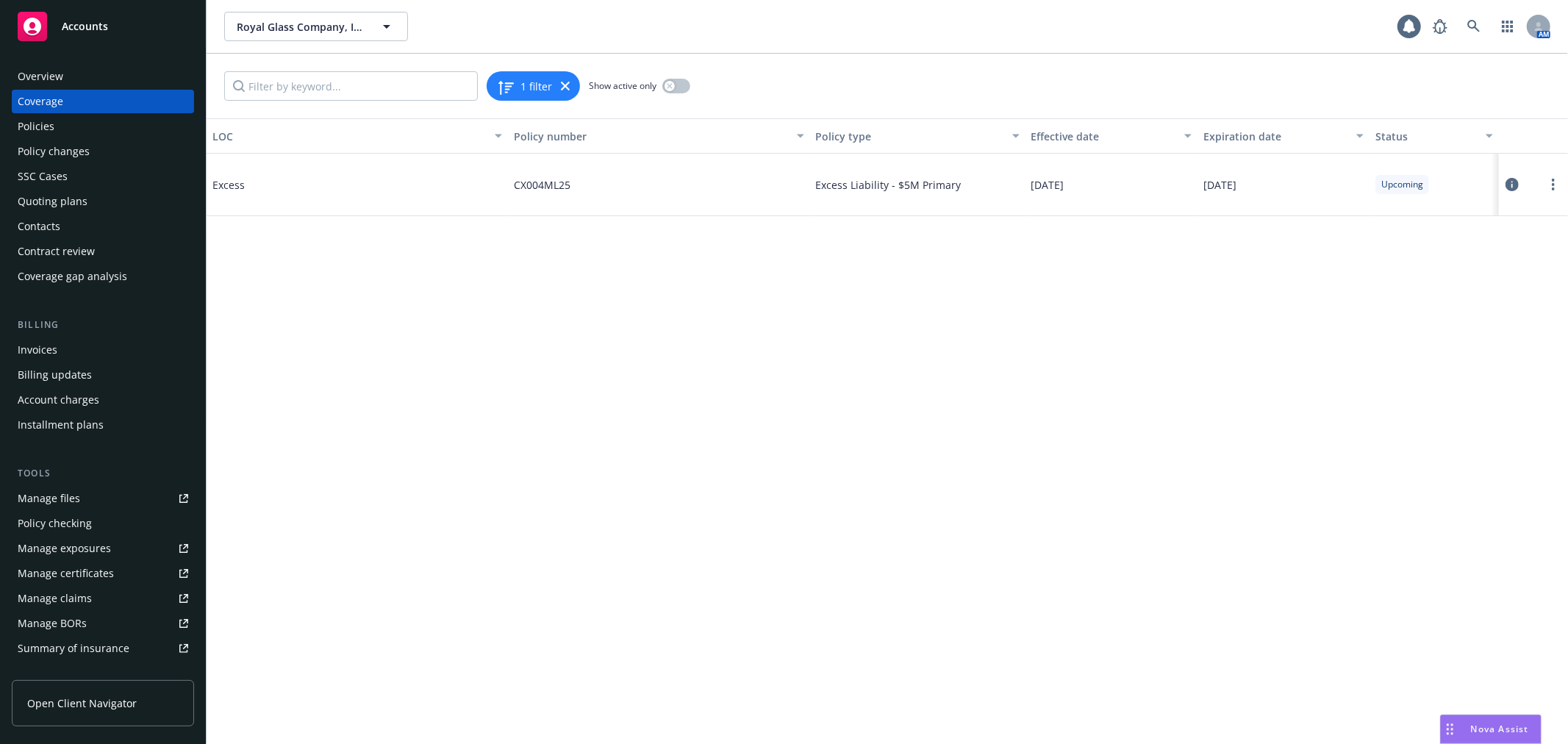
click at [1511, 184] on icon at bounding box center [1512, 185] width 13 height 13
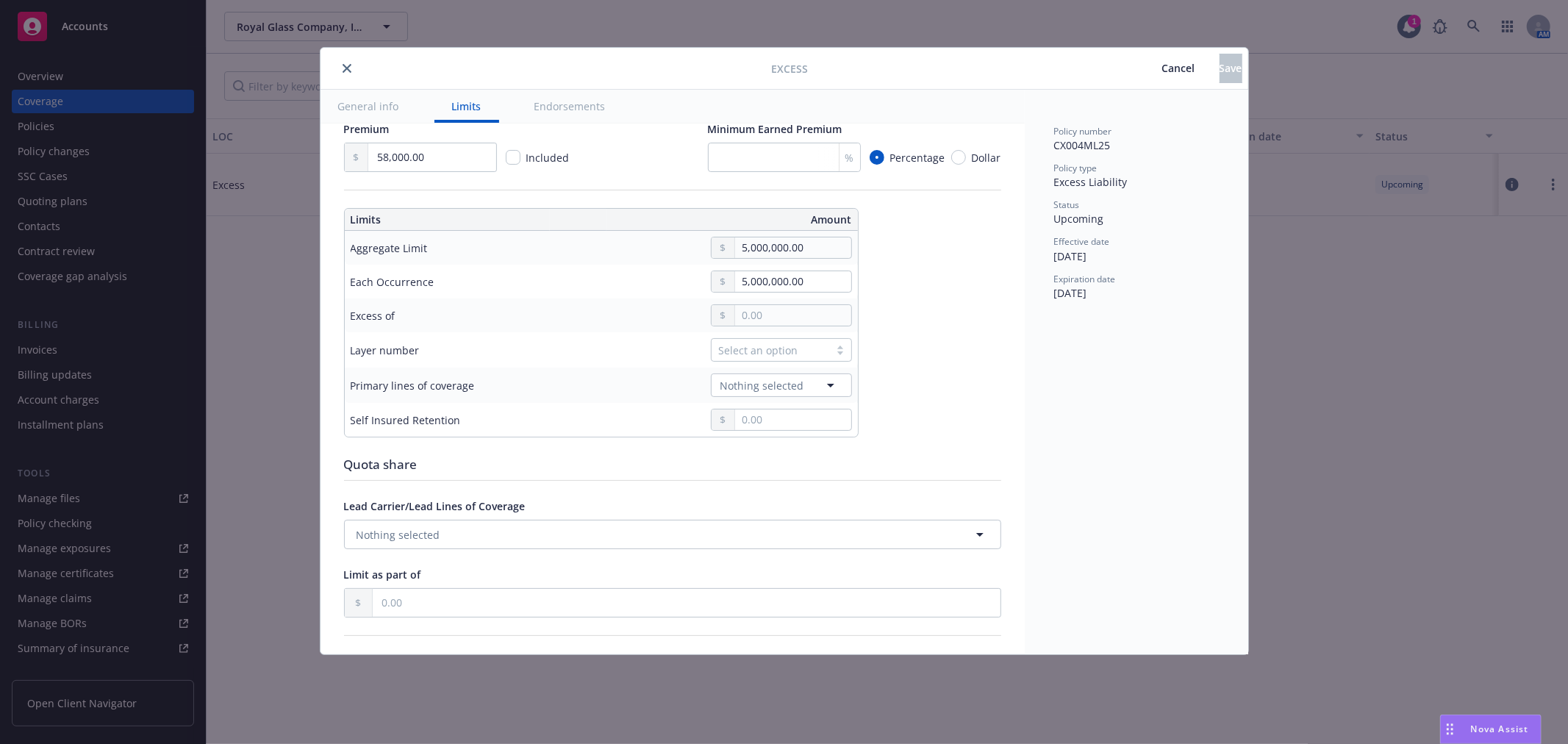
scroll to position [327, 0]
click at [1162, 64] on span "Cancel" at bounding box center [1179, 67] width 33 height 13
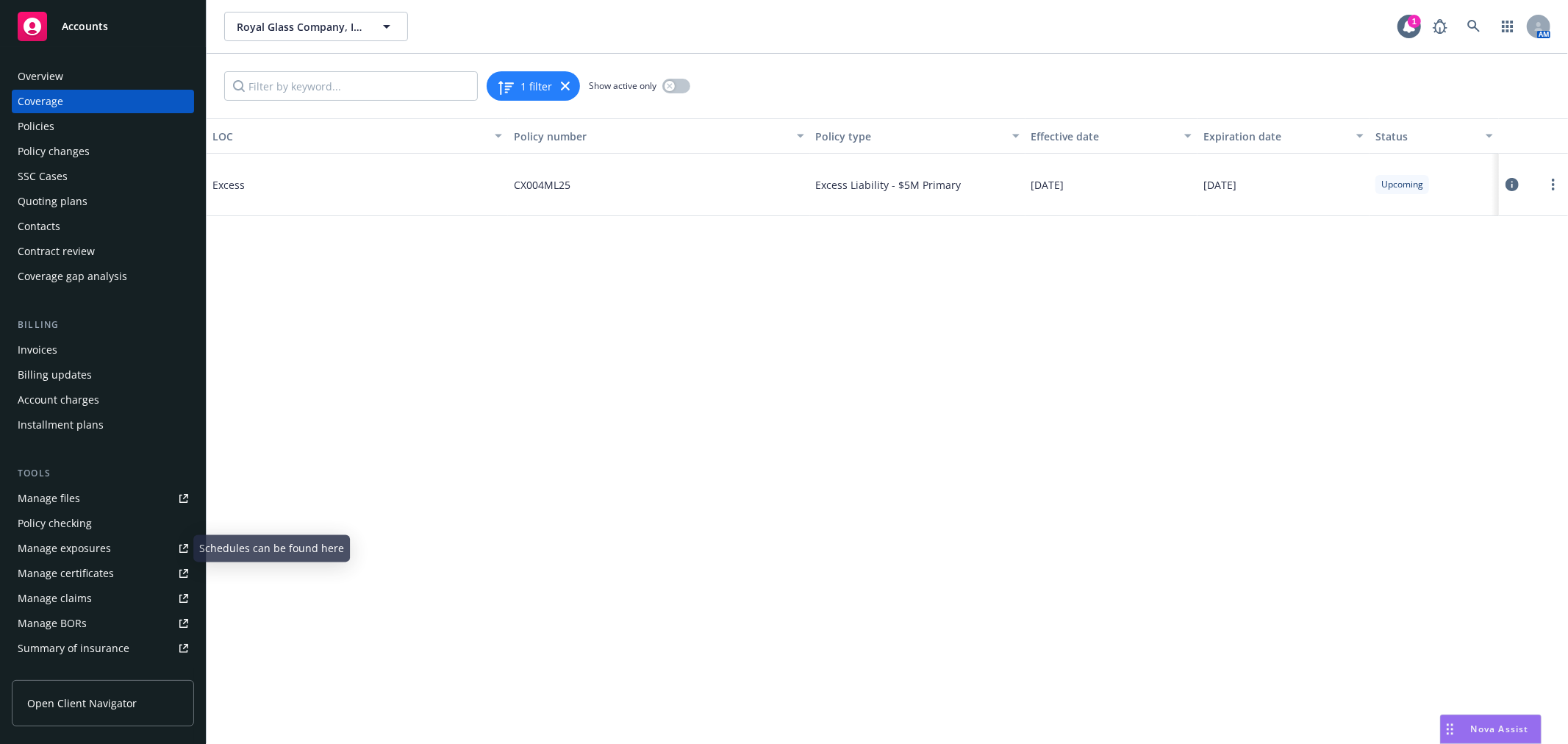
click at [108, 569] on div "Manage certificates" at bounding box center [66, 573] width 96 height 23
click at [100, 125] on div "Policies" at bounding box center [102, 126] width 171 height 23
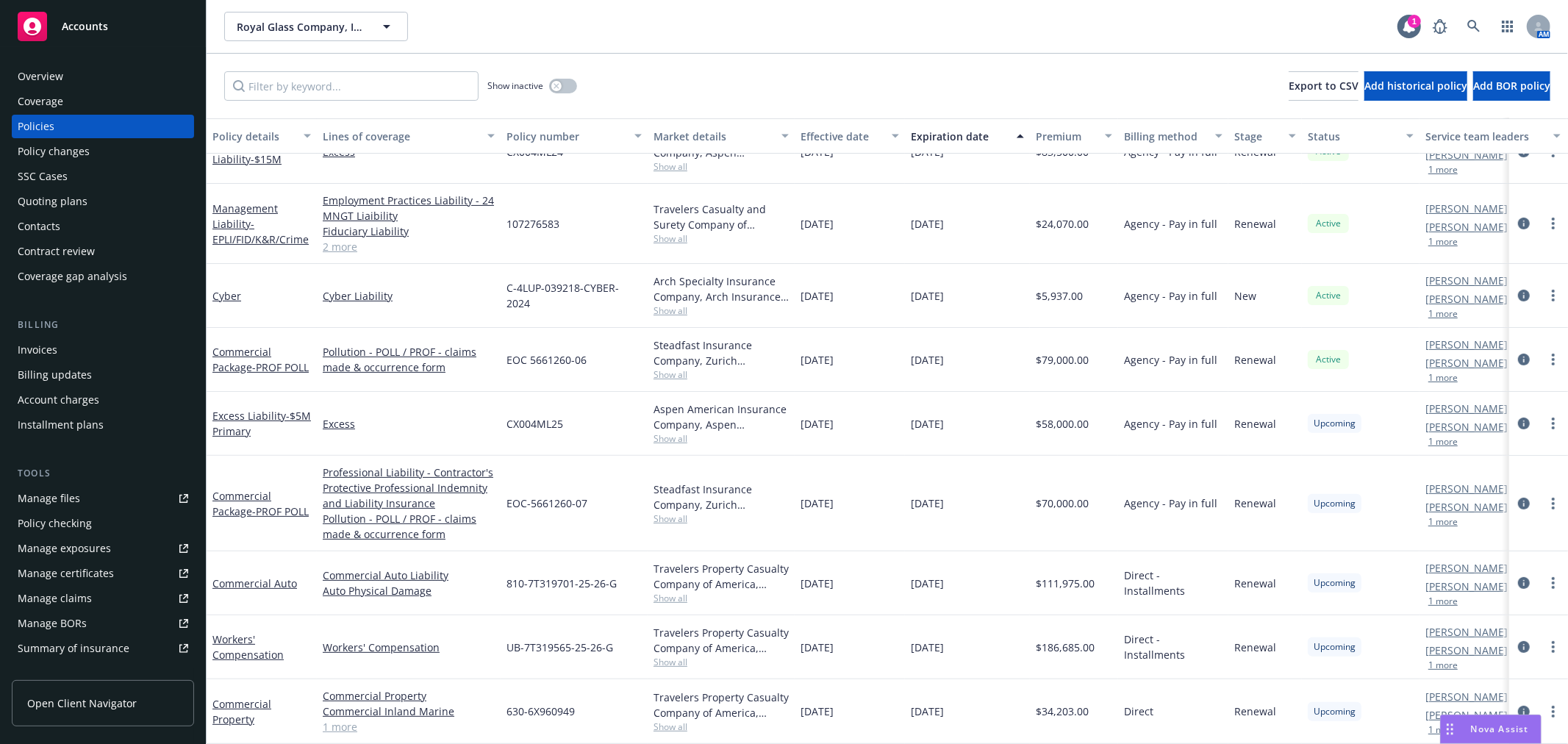
scroll to position [287, 0]
click at [243, 697] on link "Commercial Property" at bounding box center [241, 711] width 59 height 30
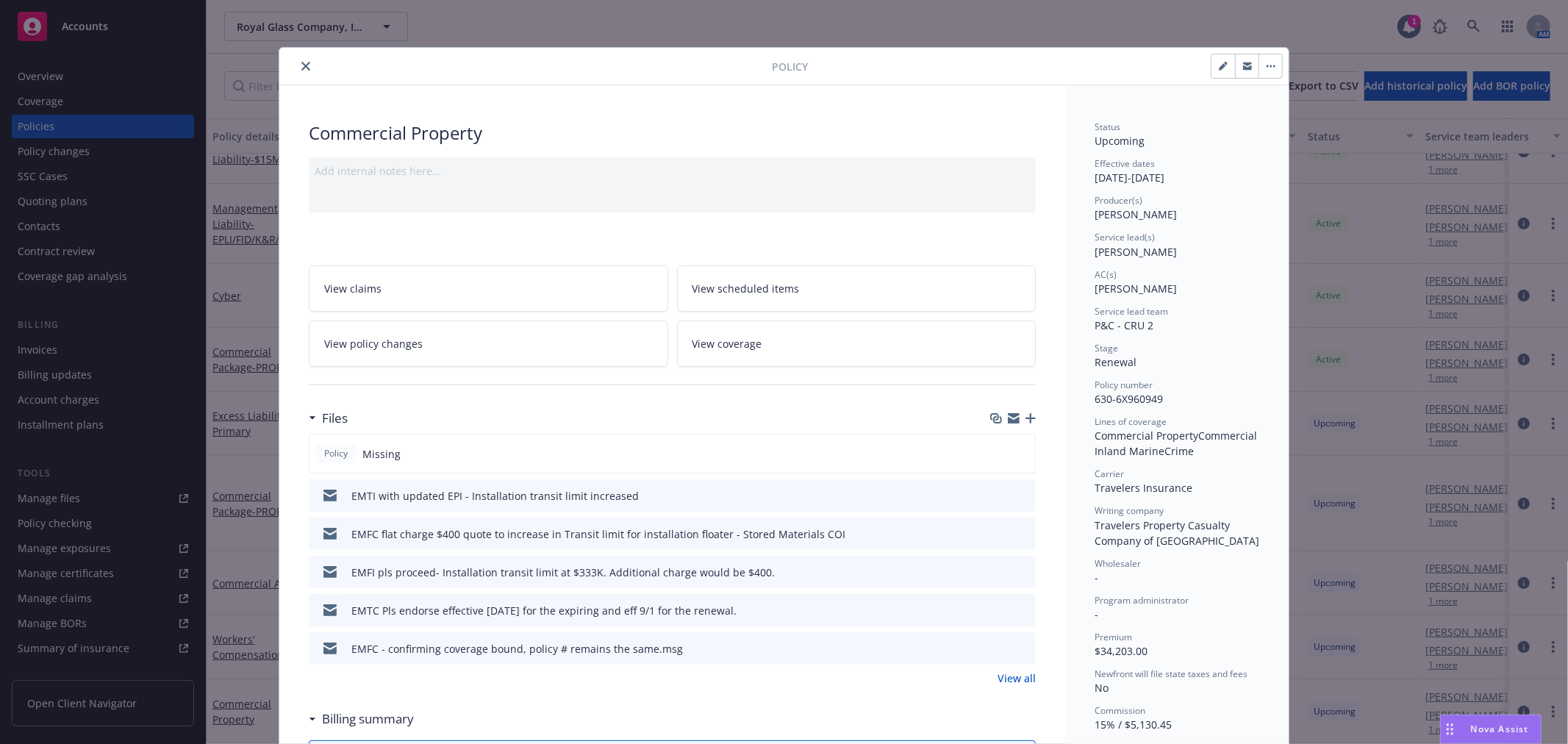
click at [798, 355] on link "View coverage" at bounding box center [856, 343] width 359 height 46
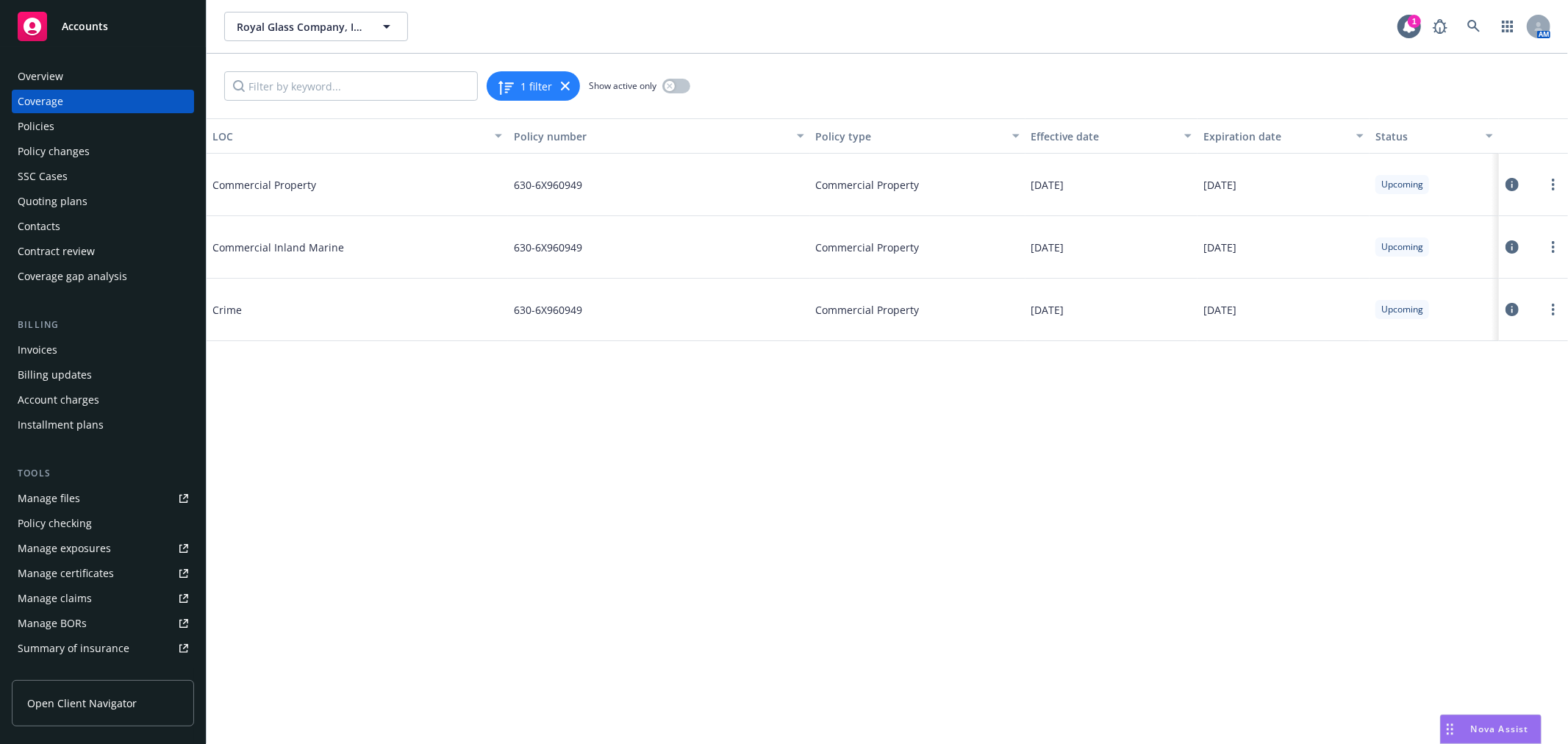
click at [1514, 246] on icon at bounding box center [1512, 247] width 13 height 13
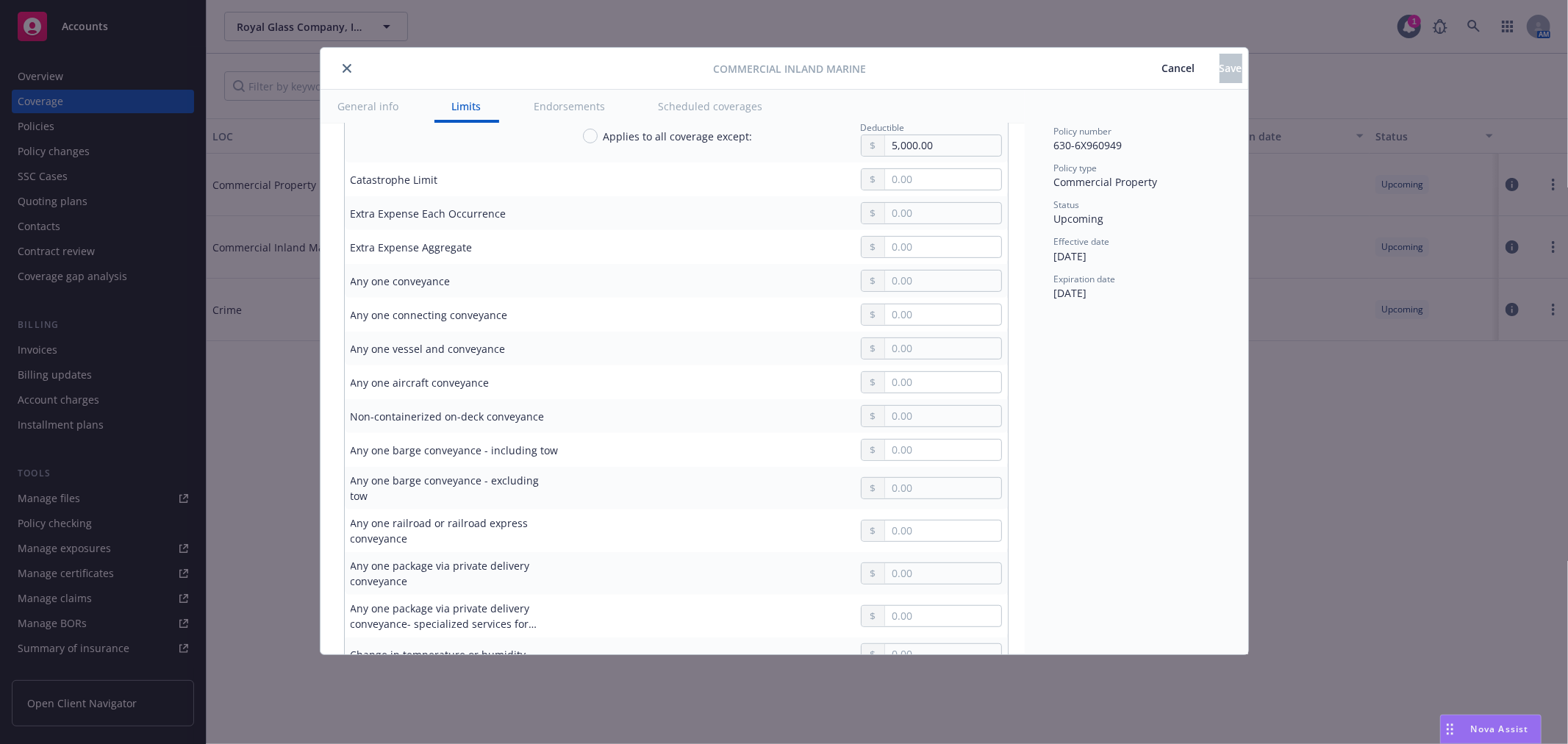
scroll to position [571, 0]
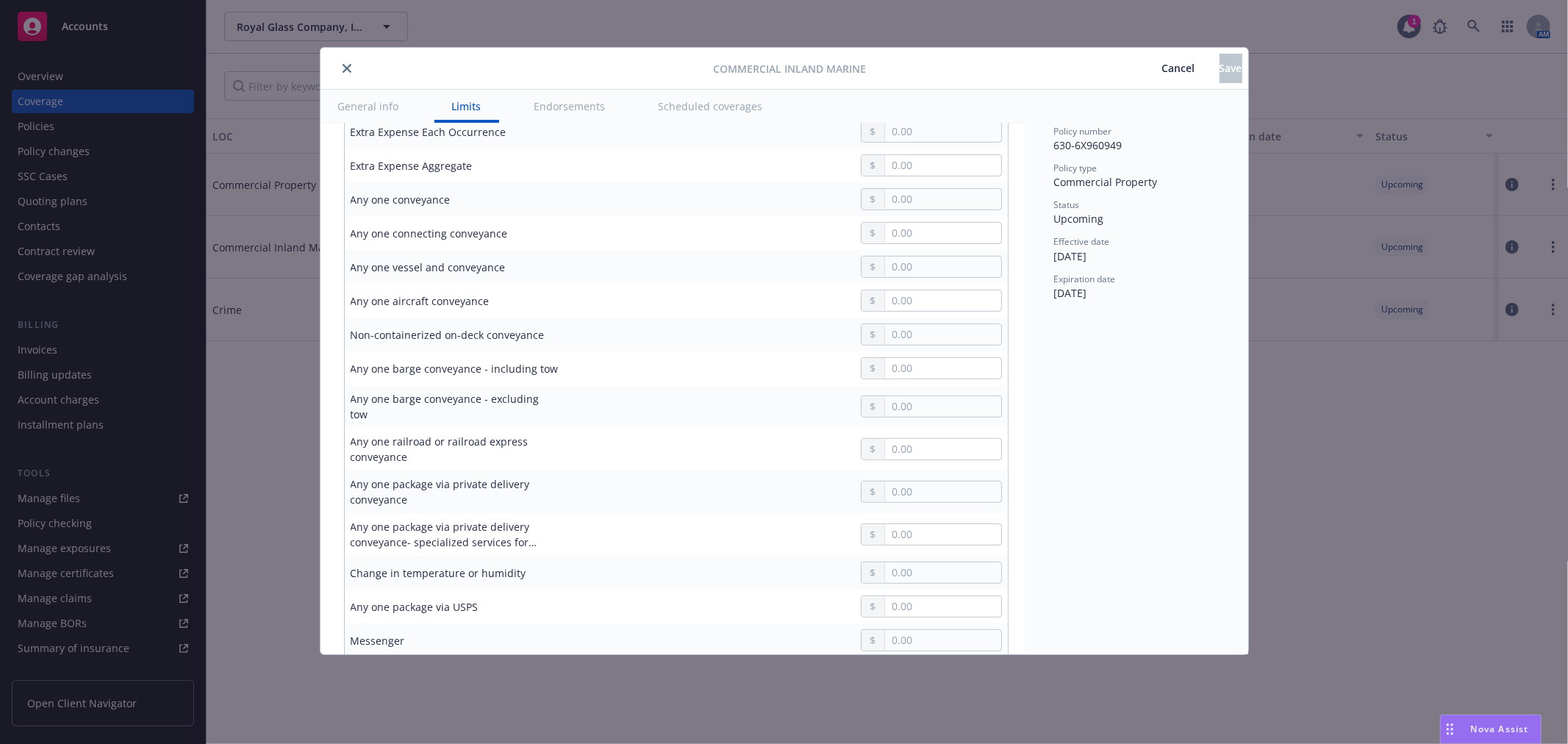
click at [1162, 63] on span "Cancel" at bounding box center [1179, 67] width 33 height 13
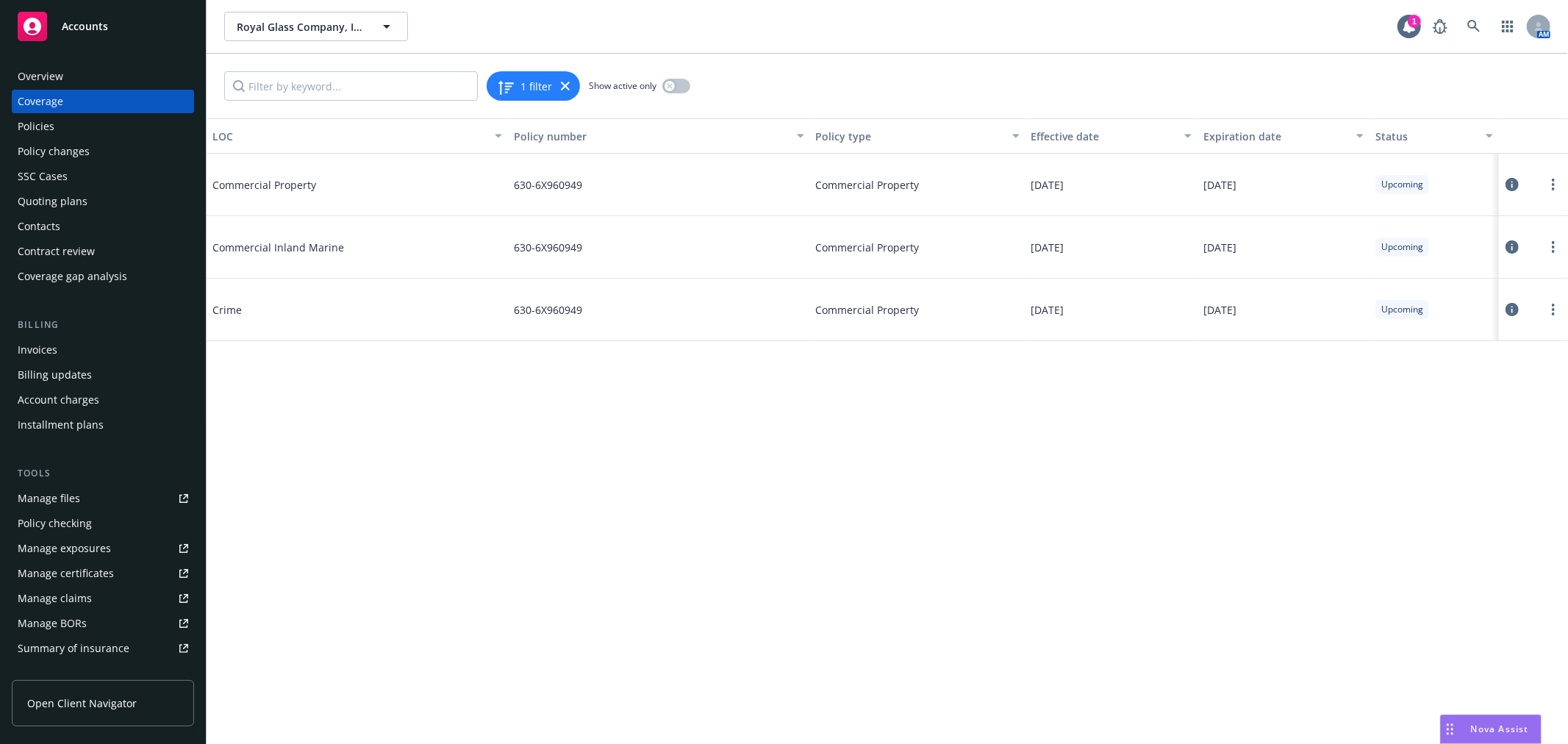
click at [1515, 185] on icon at bounding box center [1512, 185] width 13 height 13
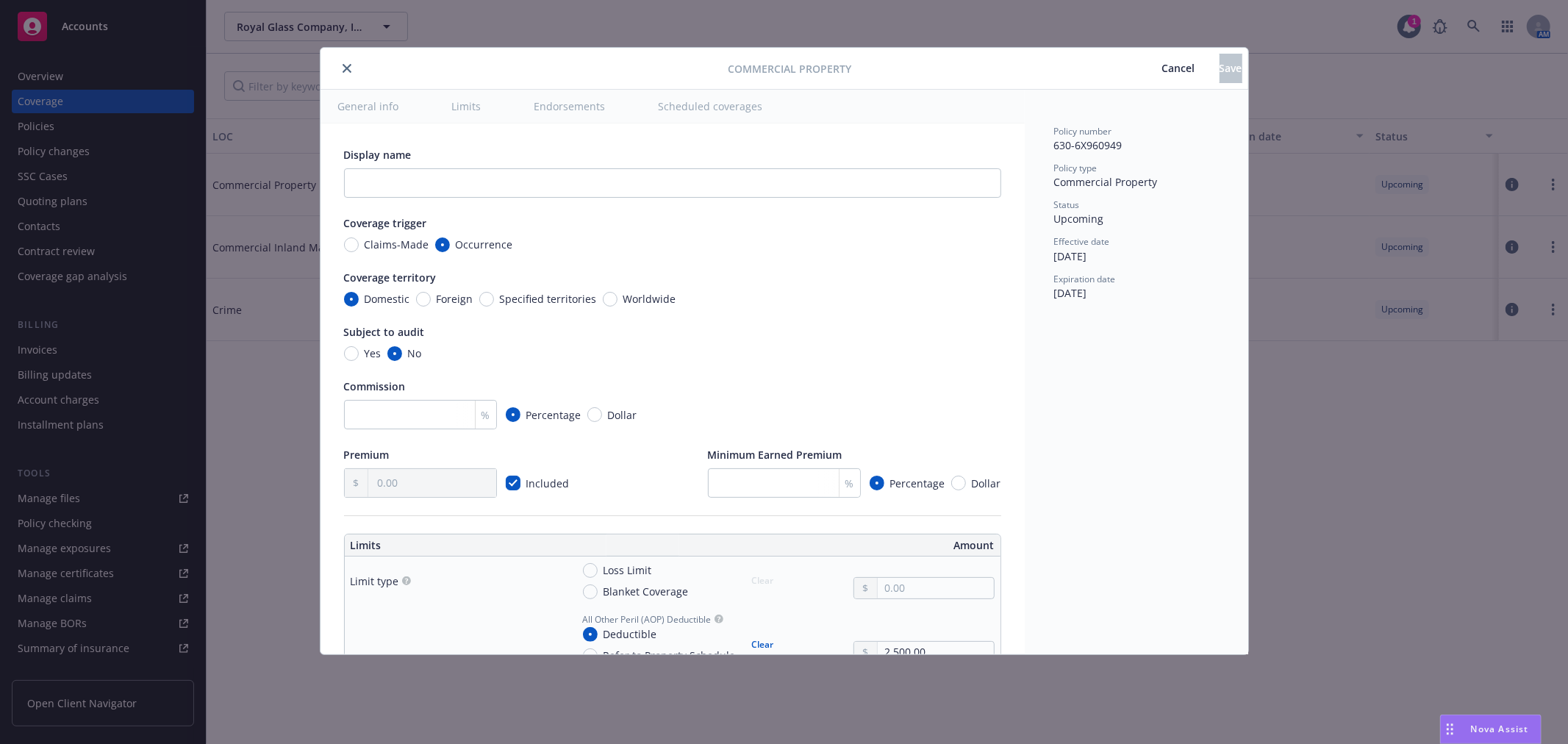
type textarea "x"
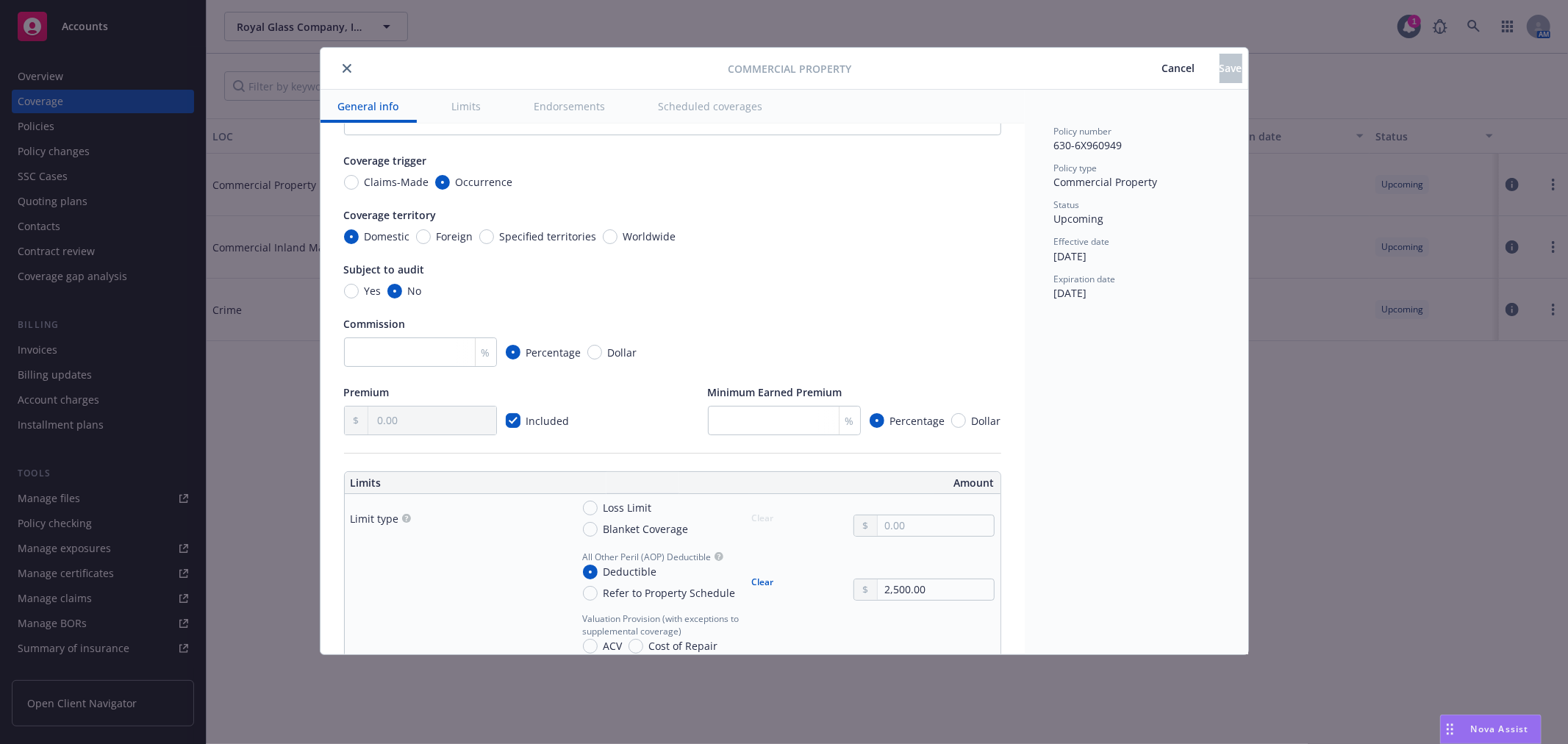
scroll to position [82, 0]
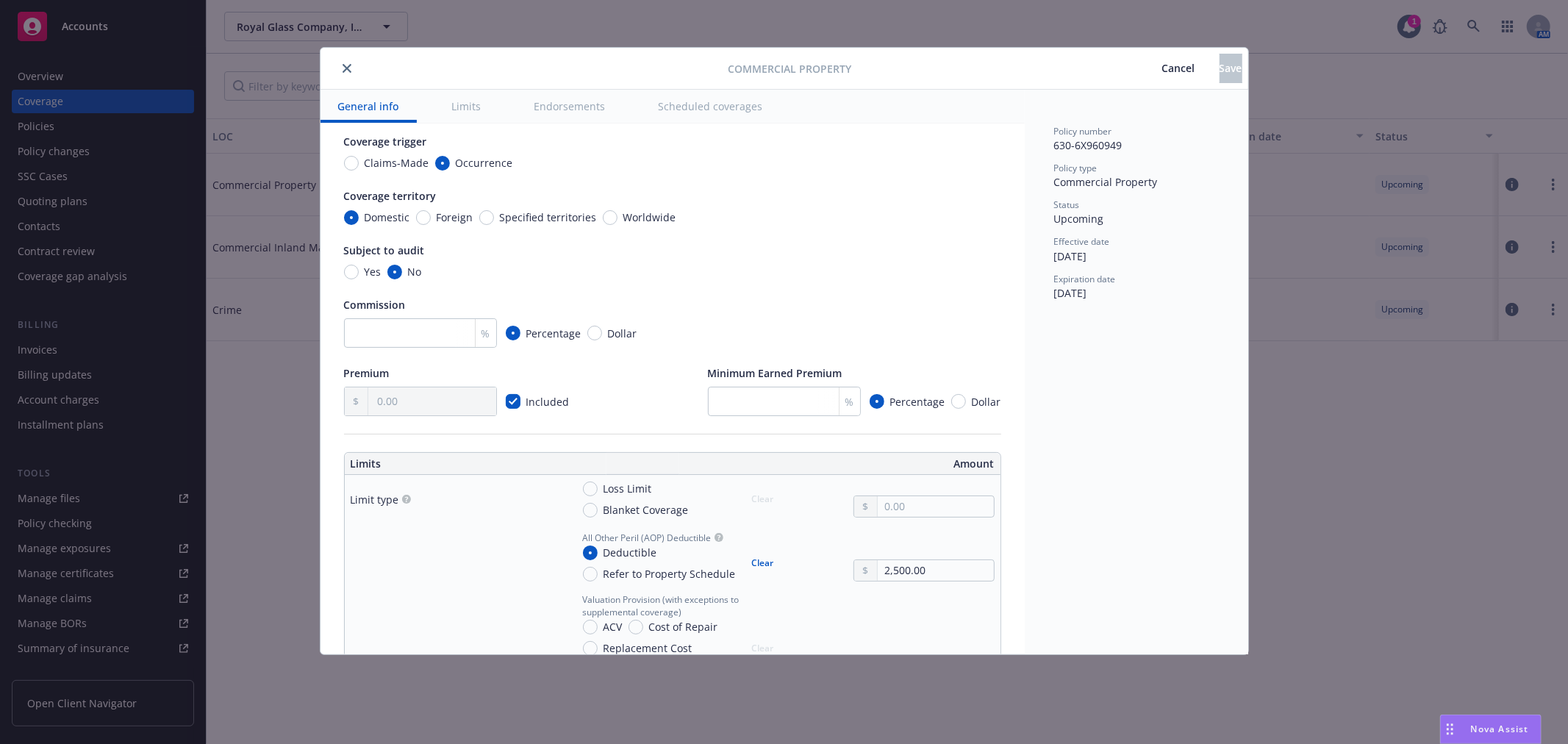
click at [1162, 69] on span "Cancel" at bounding box center [1179, 67] width 33 height 13
